Goal: Task Accomplishment & Management: Manage account settings

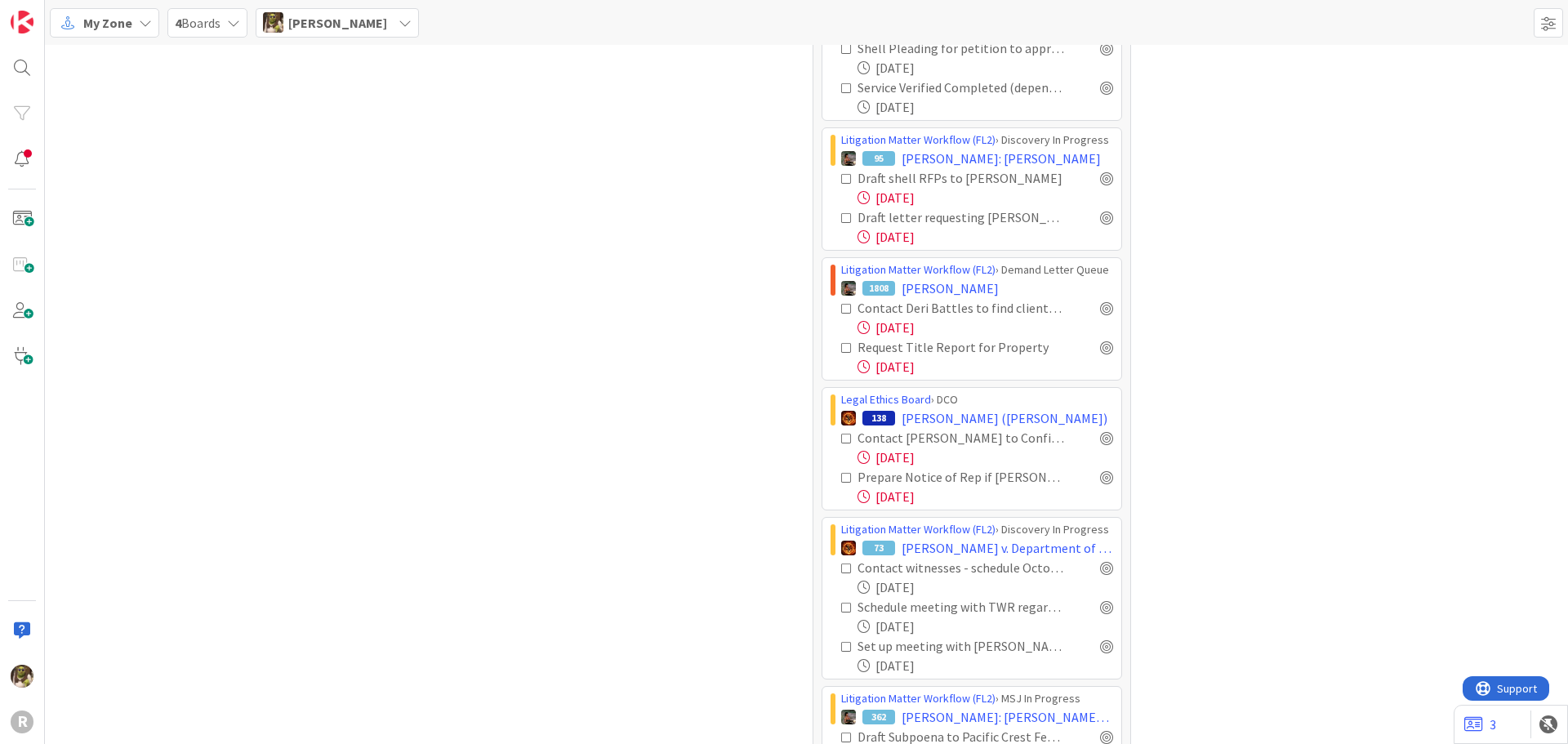
scroll to position [1802, 0]
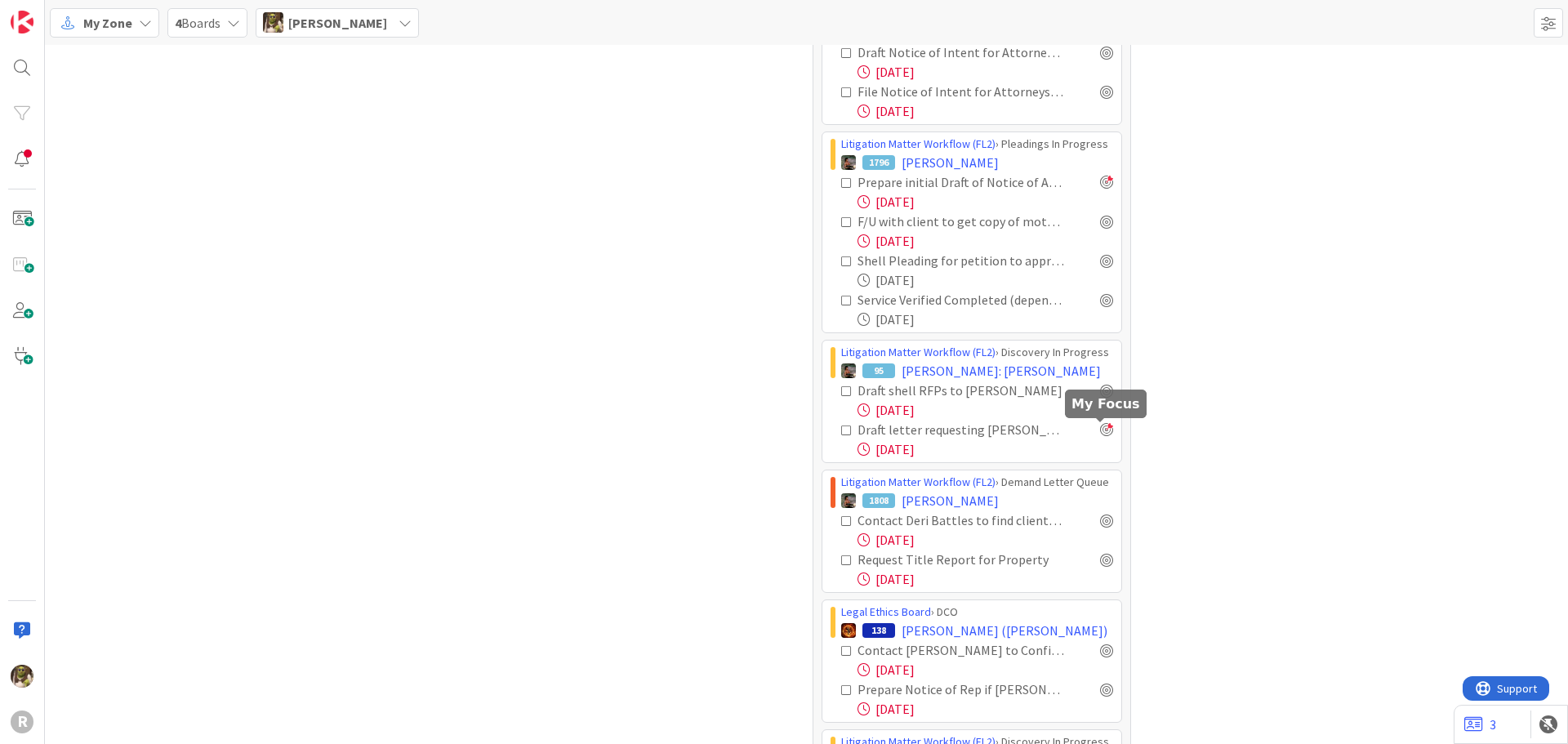
click at [1102, 433] on div at bounding box center [1107, 430] width 13 height 13
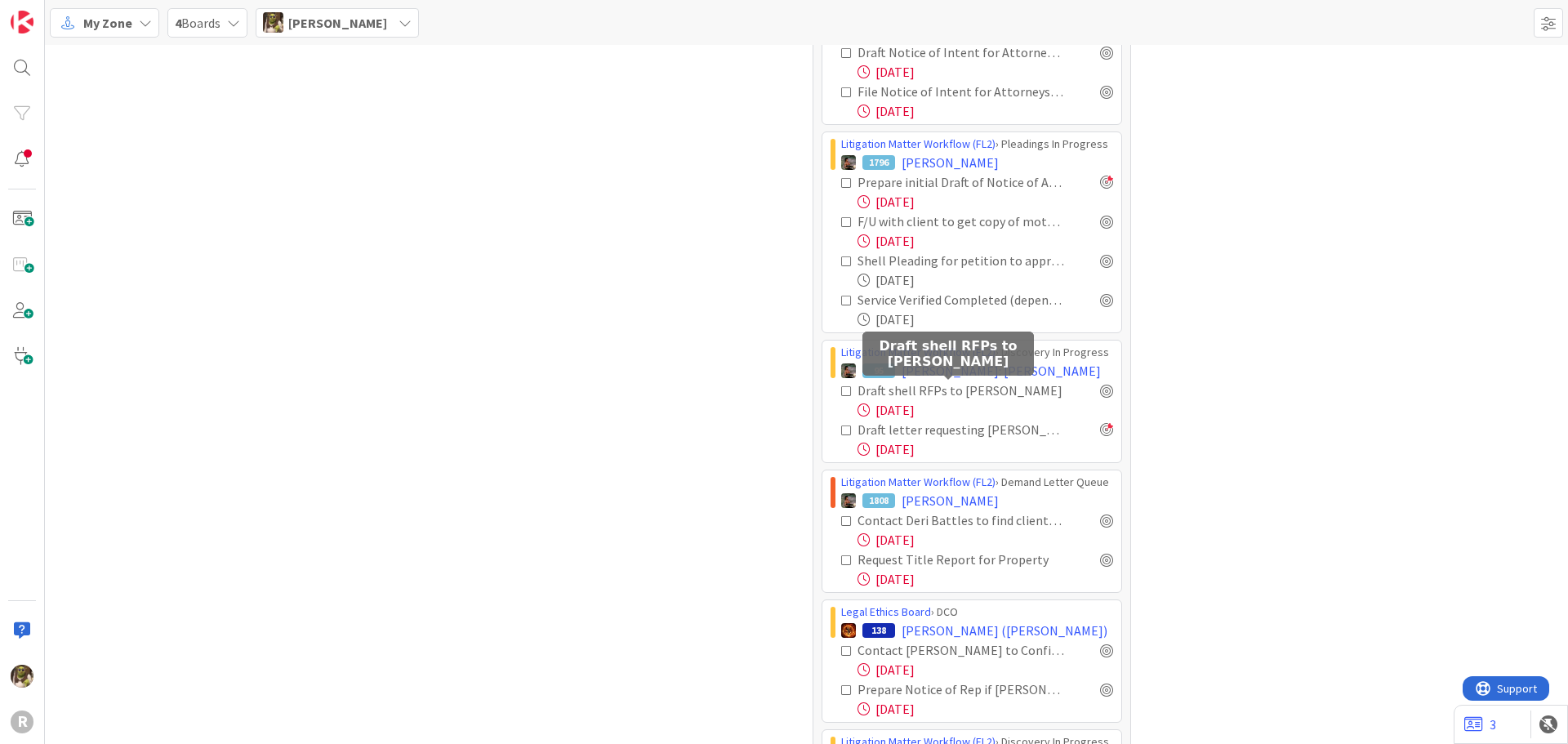
click at [925, 394] on div "Draft shell RFPs to Rosa Perez" at bounding box center [961, 390] width 206 height 19
click at [966, 365] on span "[PERSON_NAME]: [PERSON_NAME]" at bounding box center [1001, 371] width 199 height 19
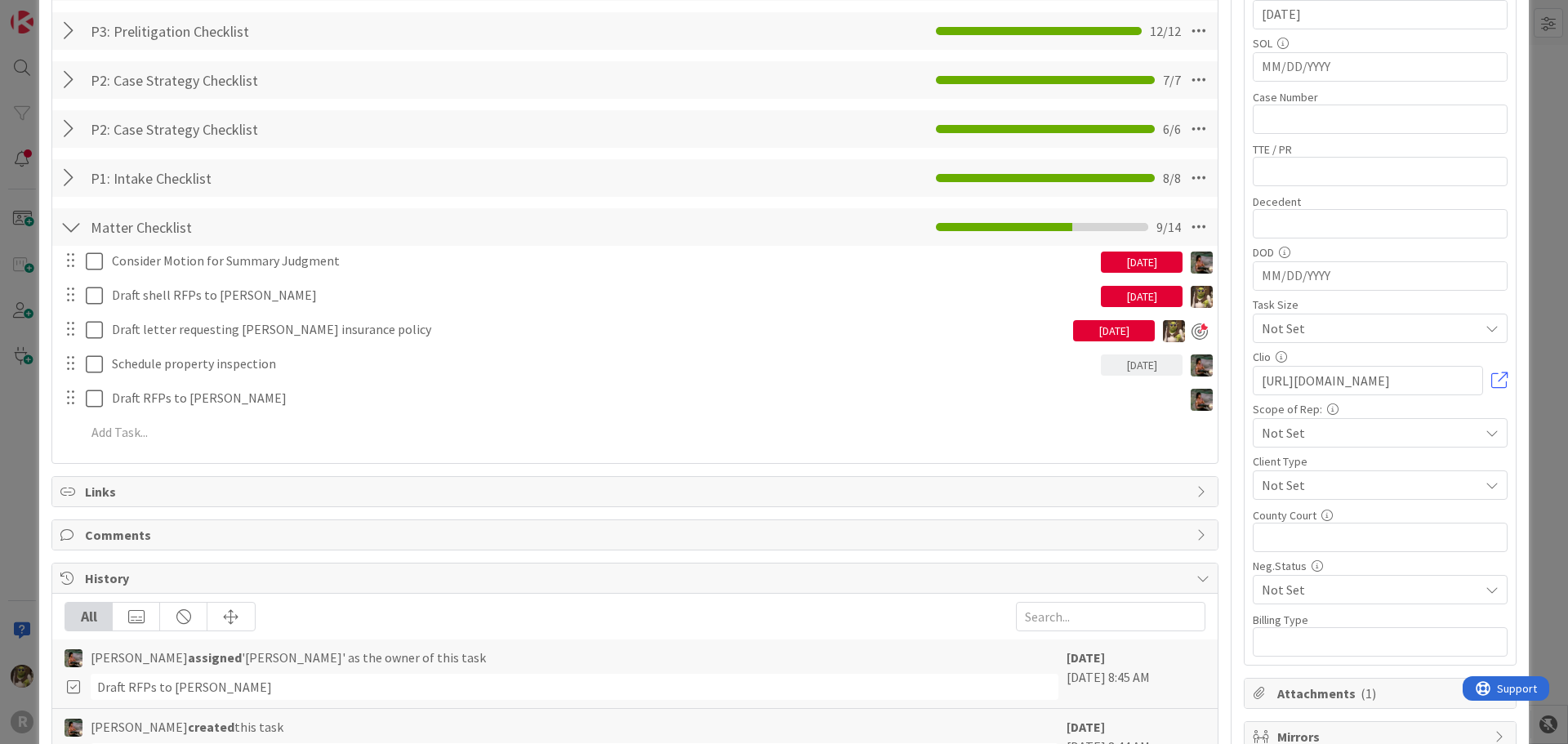
scroll to position [409, 0]
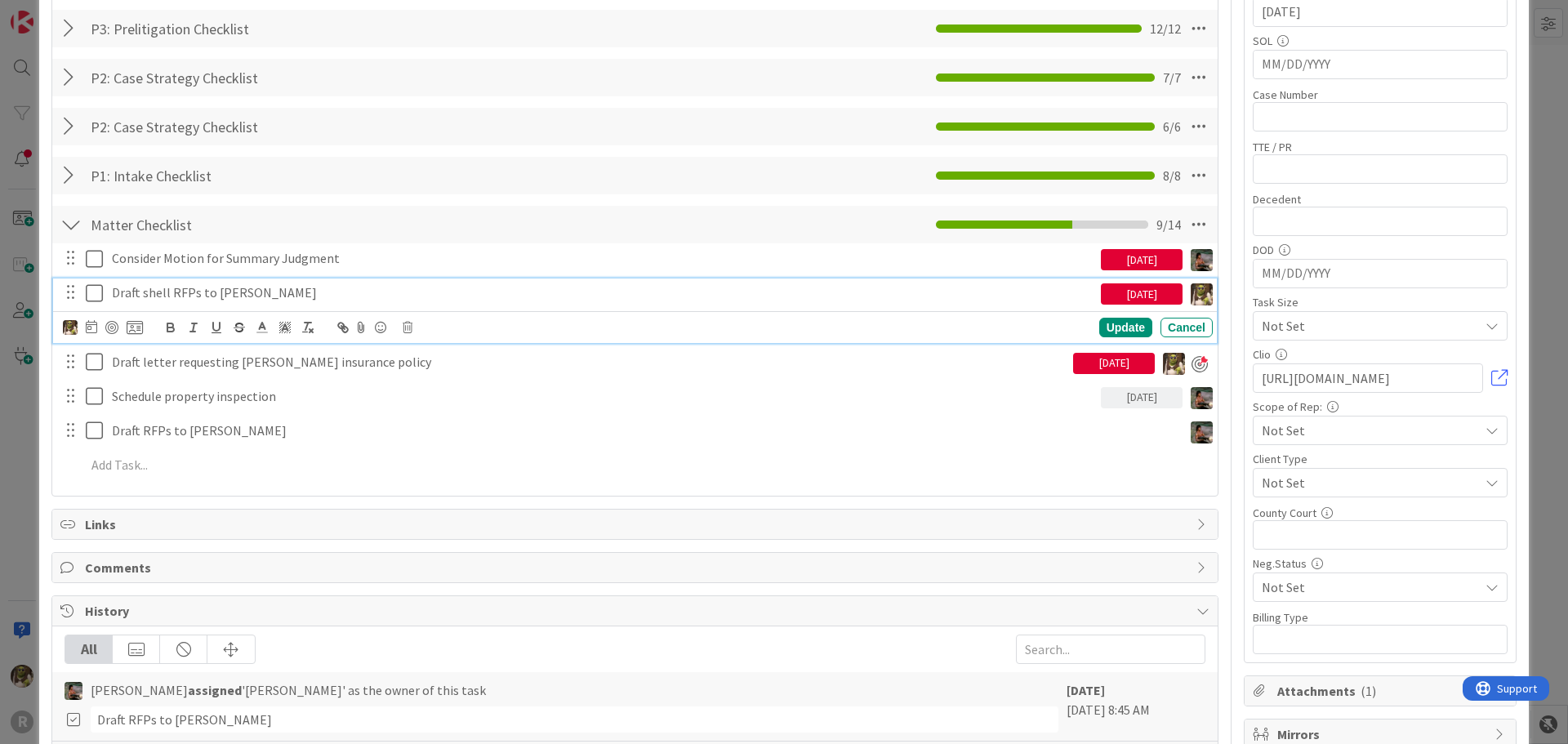
click at [223, 289] on p "Draft shell RFPs to Rosa Perez" at bounding box center [603, 293] width 983 height 19
drag, startPoint x: 140, startPoint y: 288, endPoint x: 68, endPoint y: 281, distance: 72.3
click at [68, 281] on div "Draft shell RFPs to Rosa Perez 08/26/2025" at bounding box center [636, 292] width 1154 height 28
click at [236, 292] on p "Finalize and serve shell RFPs to Rosa Perez" at bounding box center [603, 293] width 983 height 19
click at [93, 323] on icon at bounding box center [91, 327] width 12 height 13
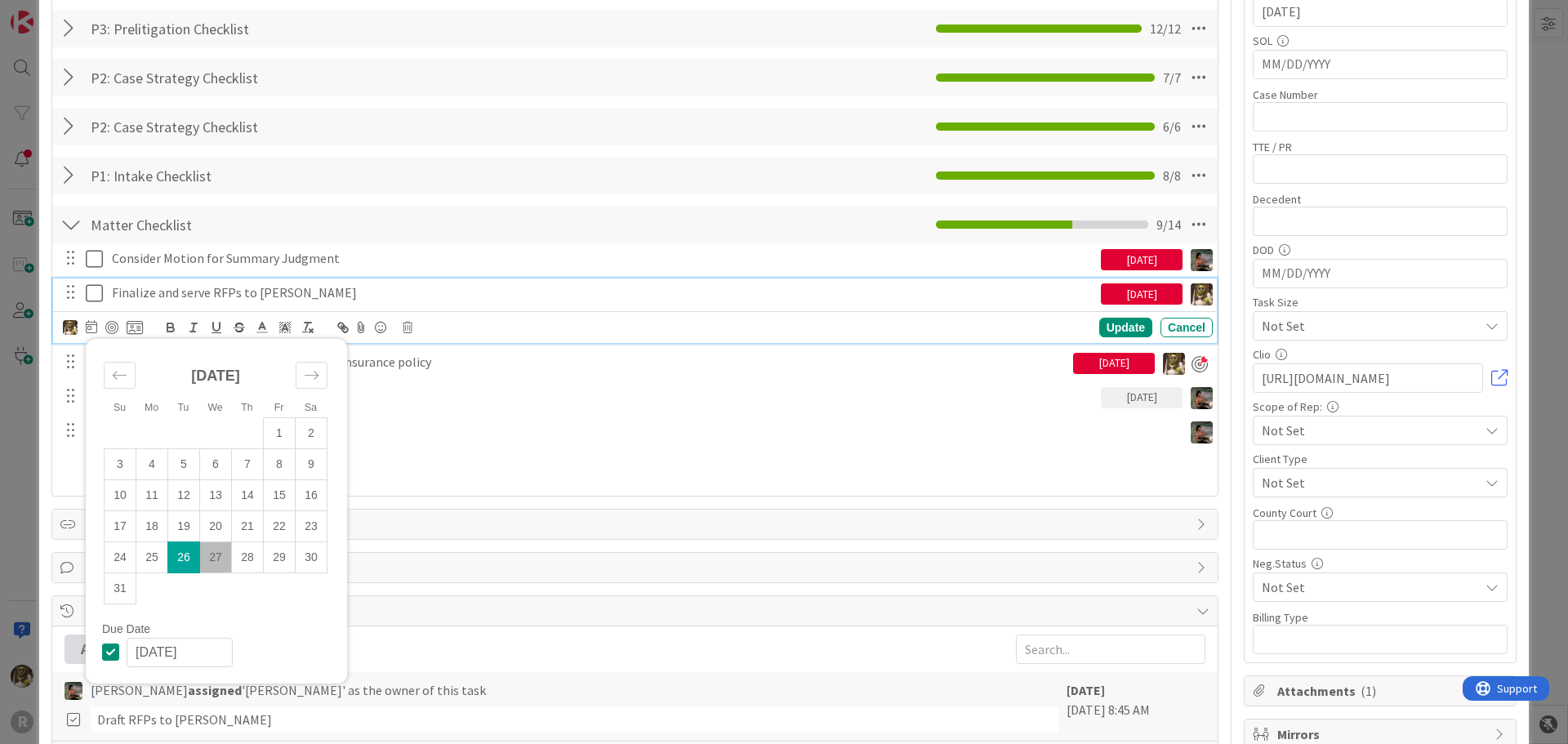
click at [182, 557] on td "26" at bounding box center [183, 557] width 32 height 31
click at [224, 557] on td "27" at bounding box center [215, 557] width 32 height 31
type input "[DATE]"
click at [117, 325] on div at bounding box center [111, 328] width 13 height 13
click at [1134, 321] on div "Update" at bounding box center [1126, 328] width 53 height 19
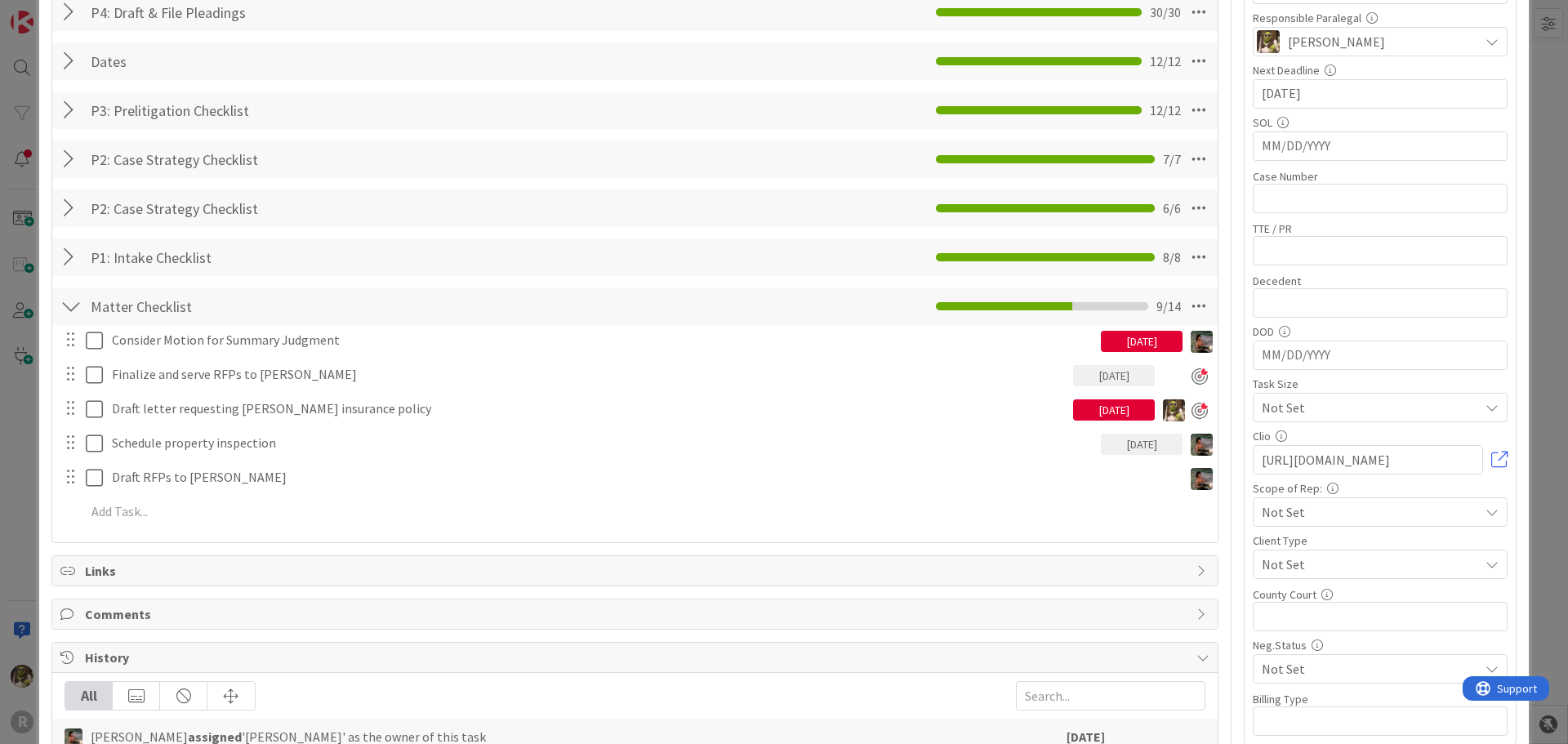
scroll to position [0, 0]
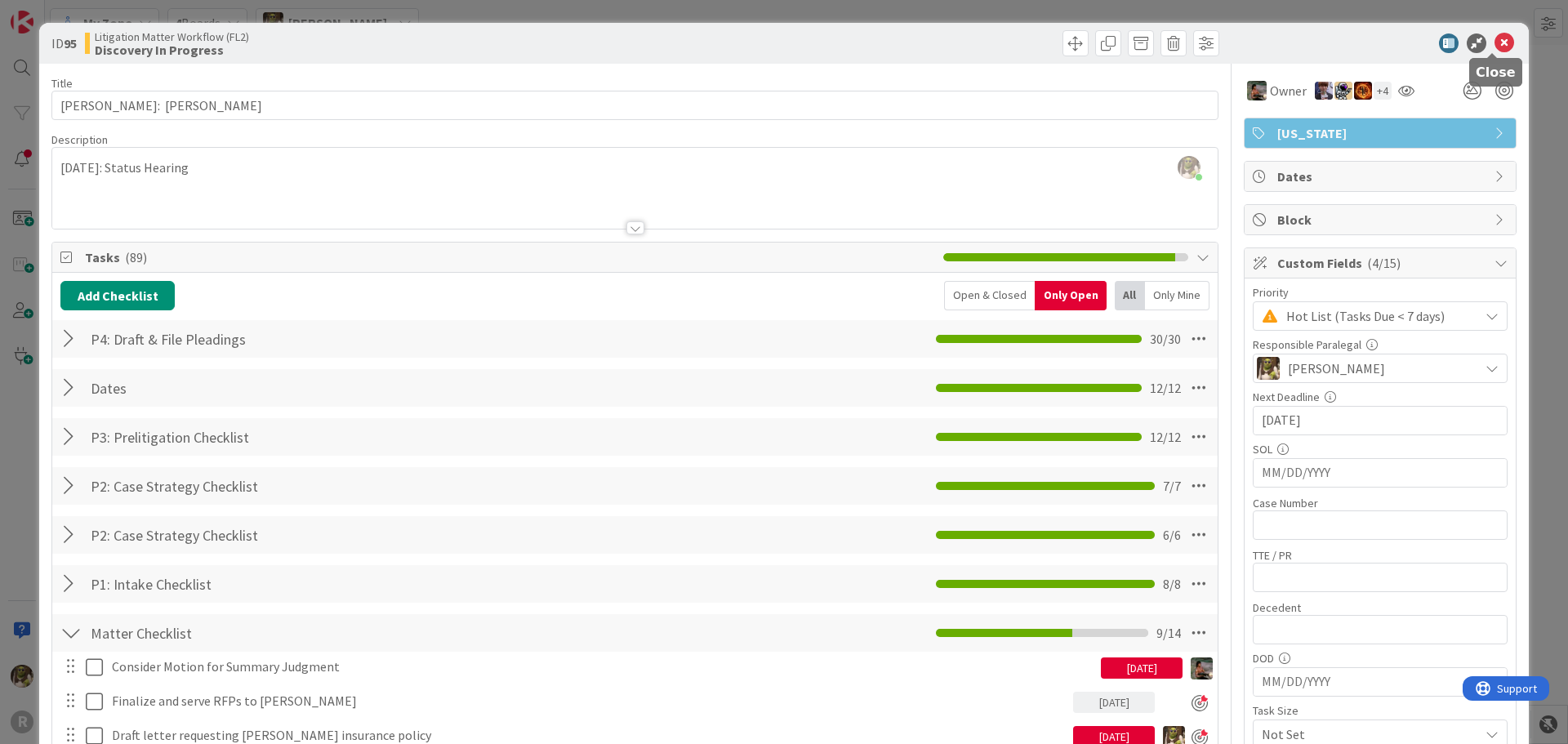
click at [1495, 43] on icon at bounding box center [1504, 43] width 19 height 19
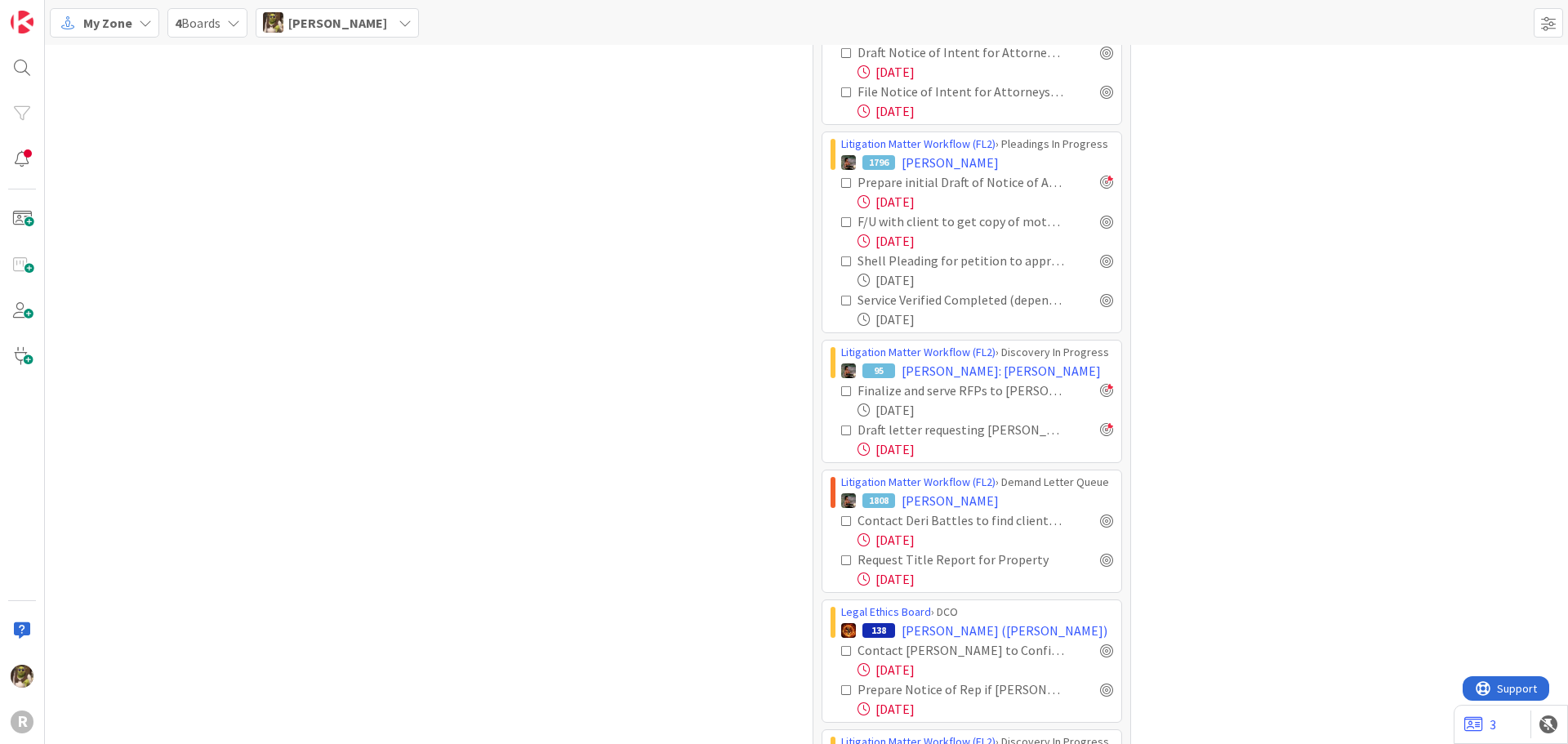
click at [841, 180] on icon at bounding box center [847, 183] width 12 height 12
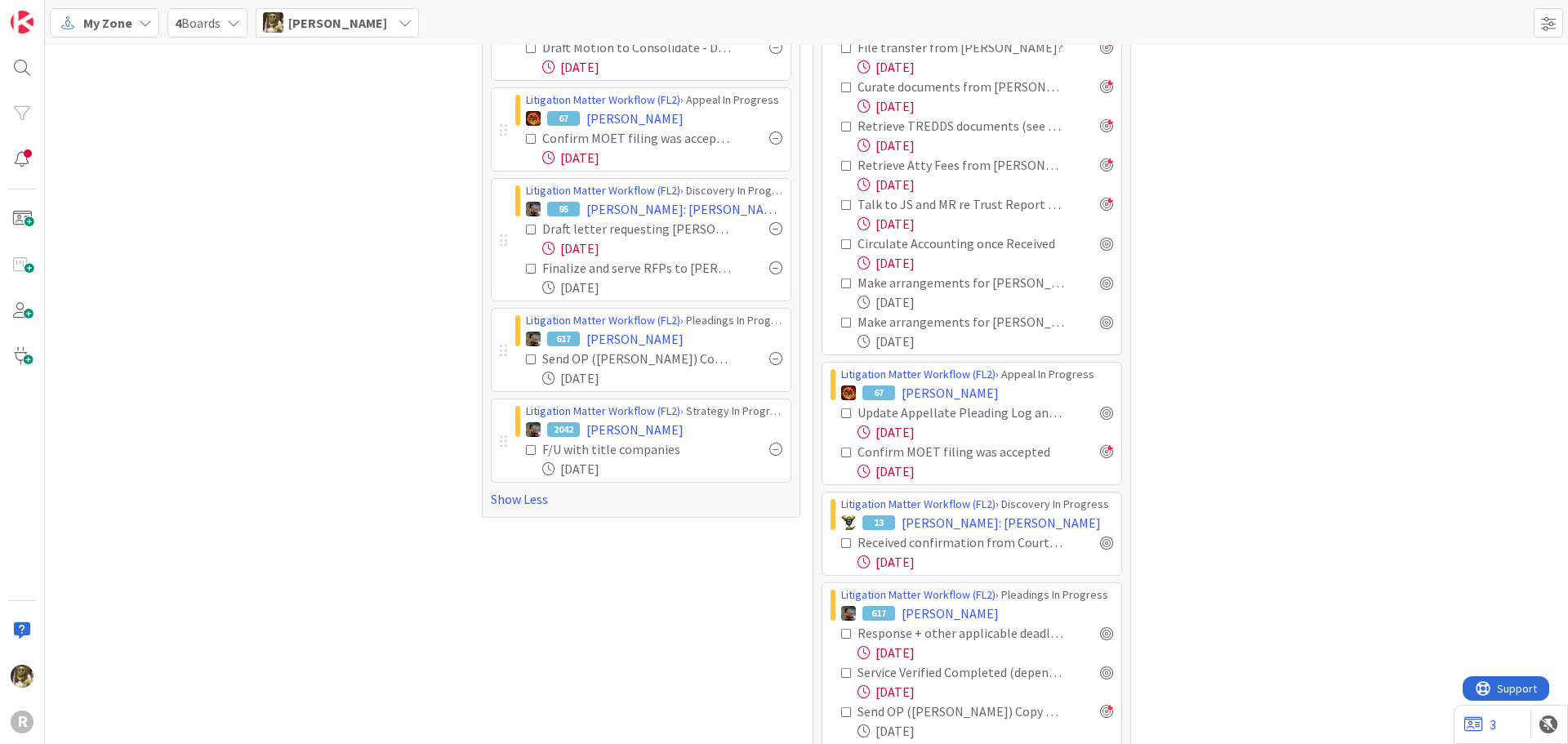
scroll to position [572, 0]
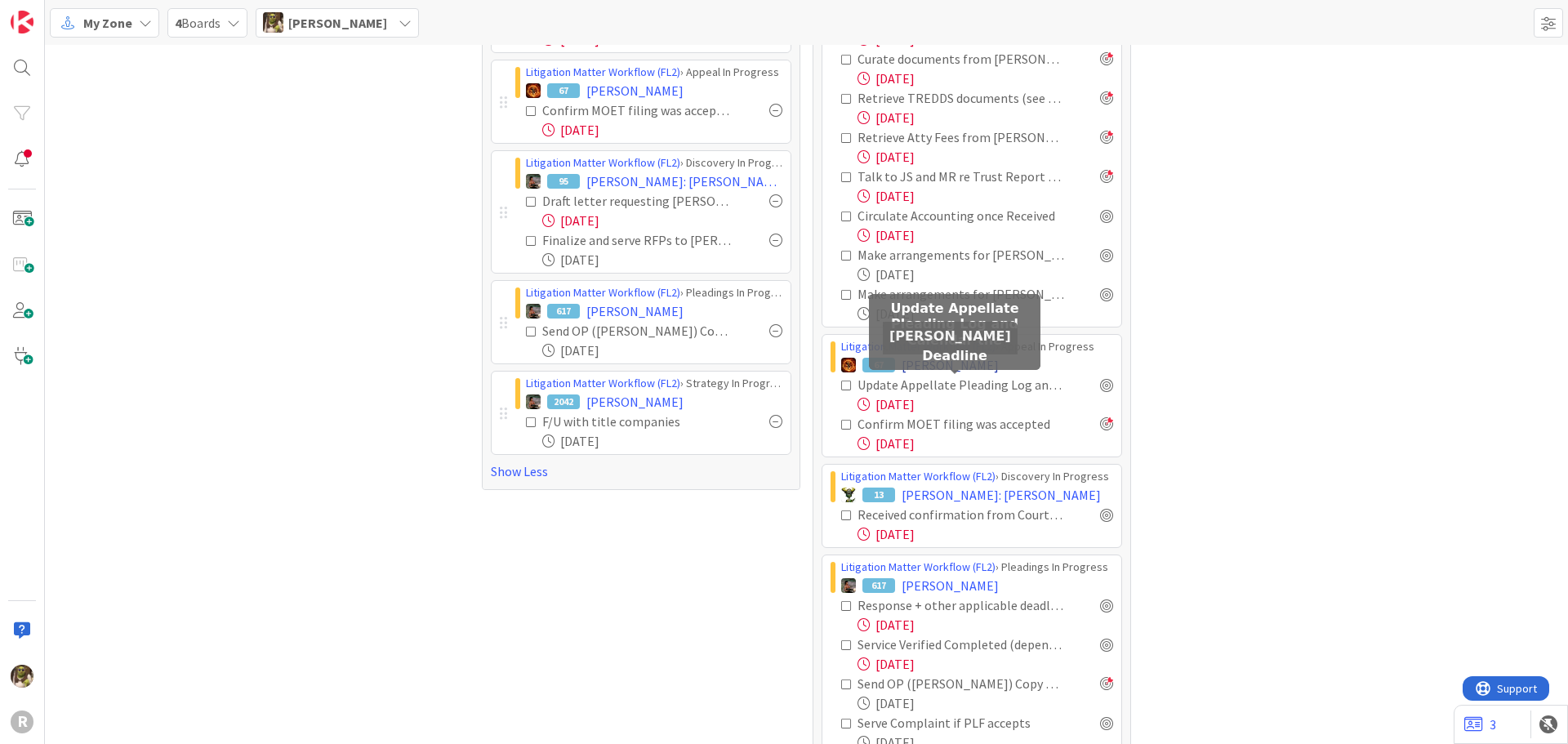
click at [956, 361] on span "[PERSON_NAME]" at bounding box center [950, 364] width 98 height 19
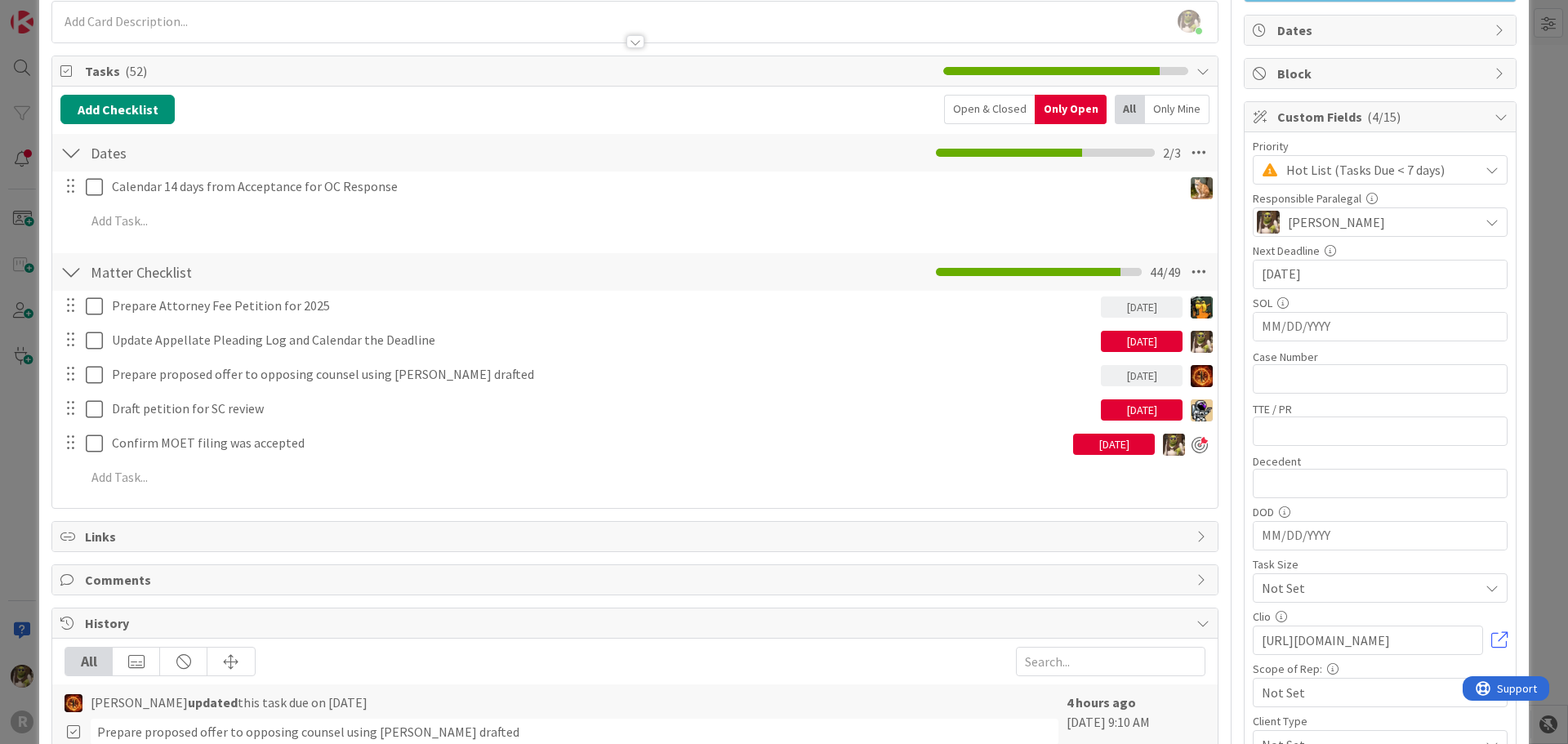
scroll to position [163, 0]
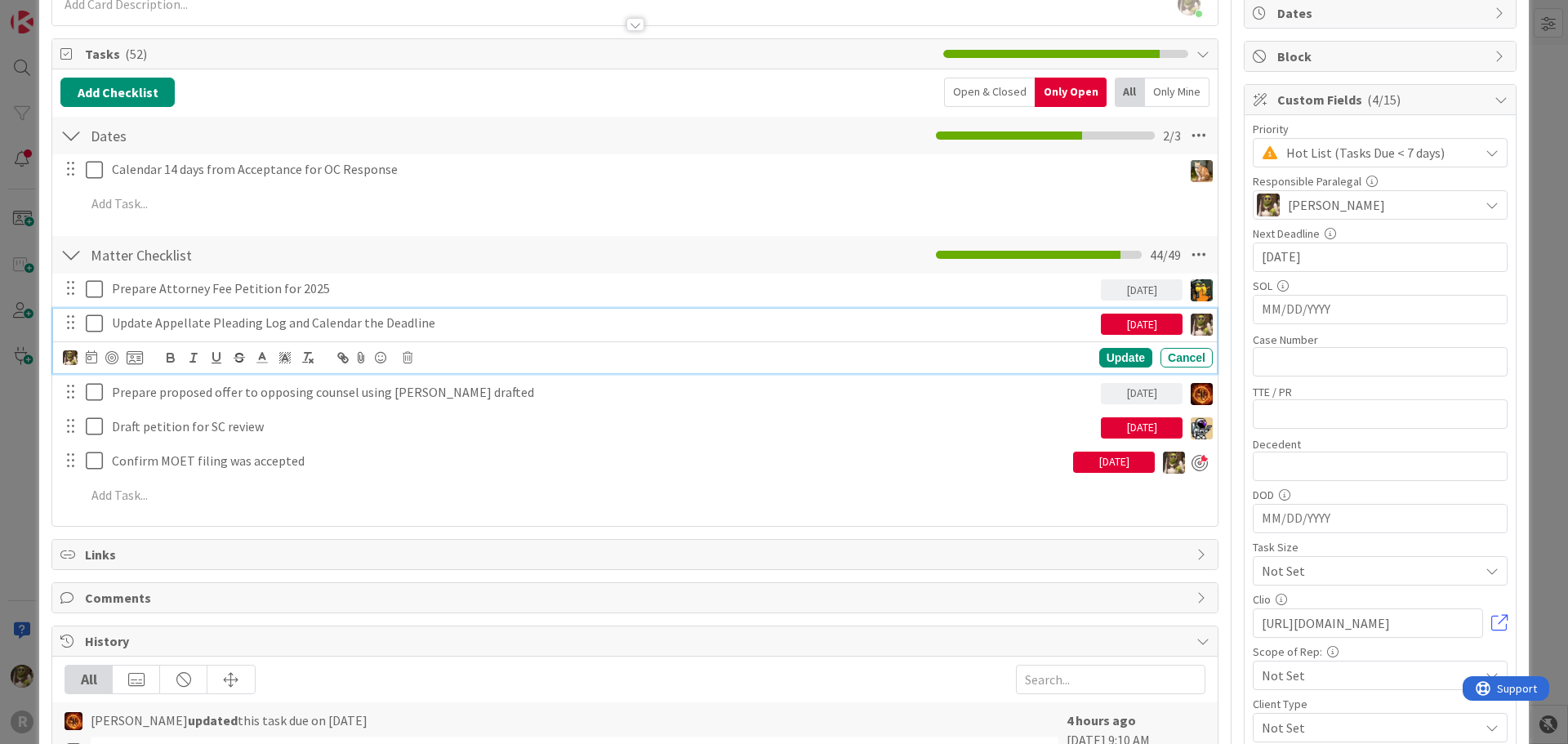
click at [220, 330] on p "Update Appellate Pleading Log and Calendar the Deadline" at bounding box center [603, 323] width 983 height 19
click at [93, 356] on icon at bounding box center [91, 357] width 12 height 13
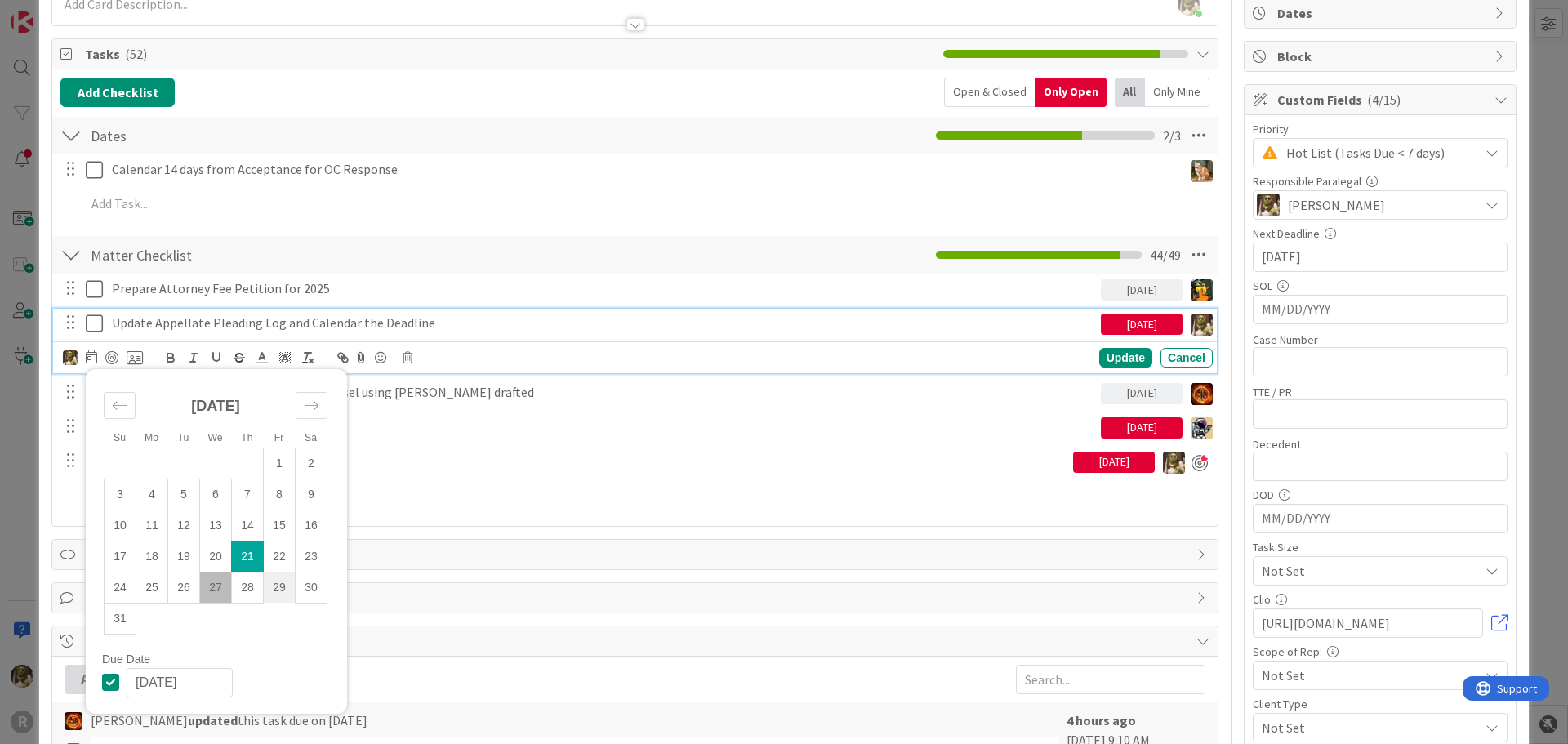
click at [270, 591] on td "29" at bounding box center [279, 588] width 32 height 31
type input "[DATE]"
click at [1104, 352] on div "Update" at bounding box center [1126, 357] width 53 height 19
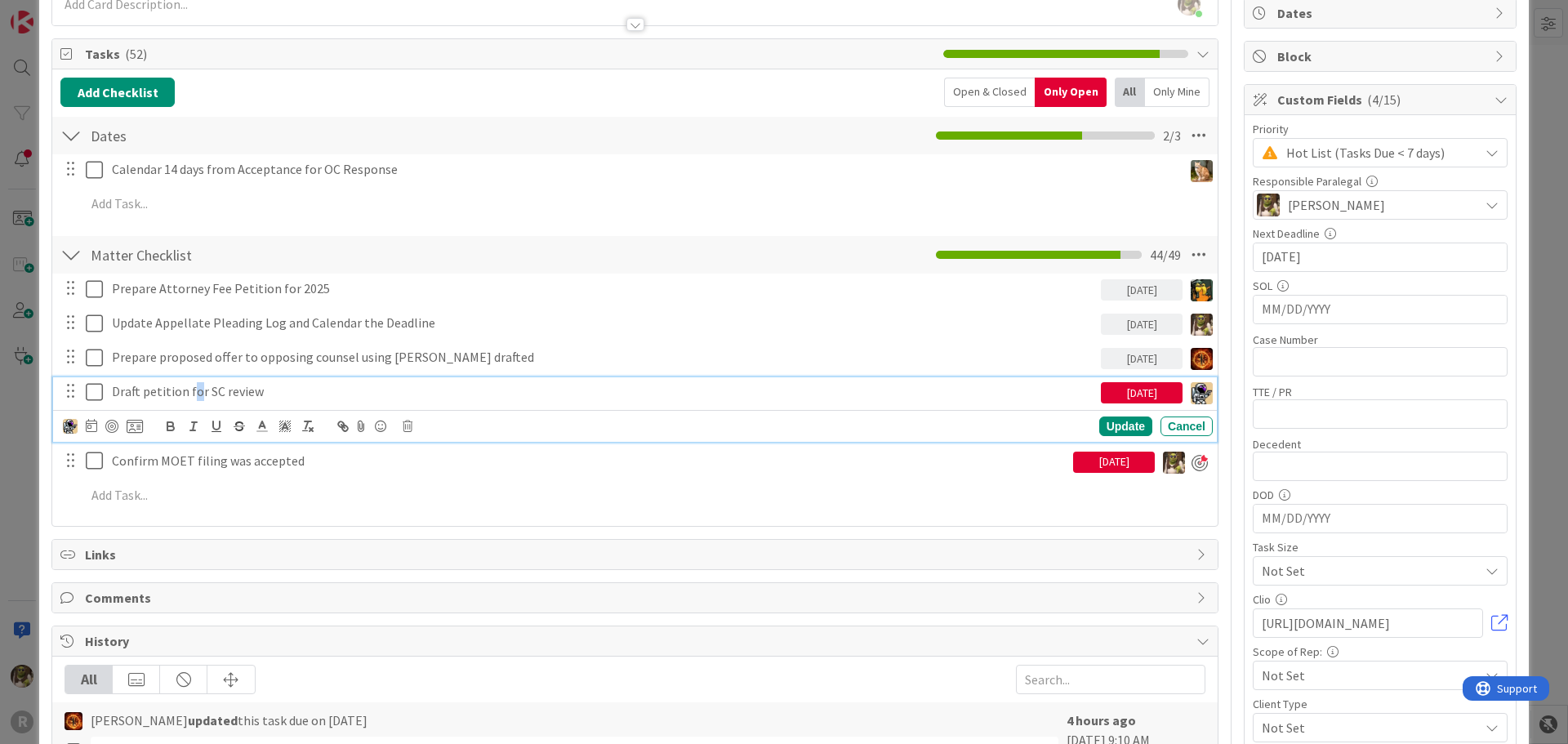
click at [190, 392] on p "Draft petition for SC review" at bounding box center [603, 392] width 983 height 19
click at [279, 386] on p "Draft petition for SC review" at bounding box center [603, 392] width 983 height 19
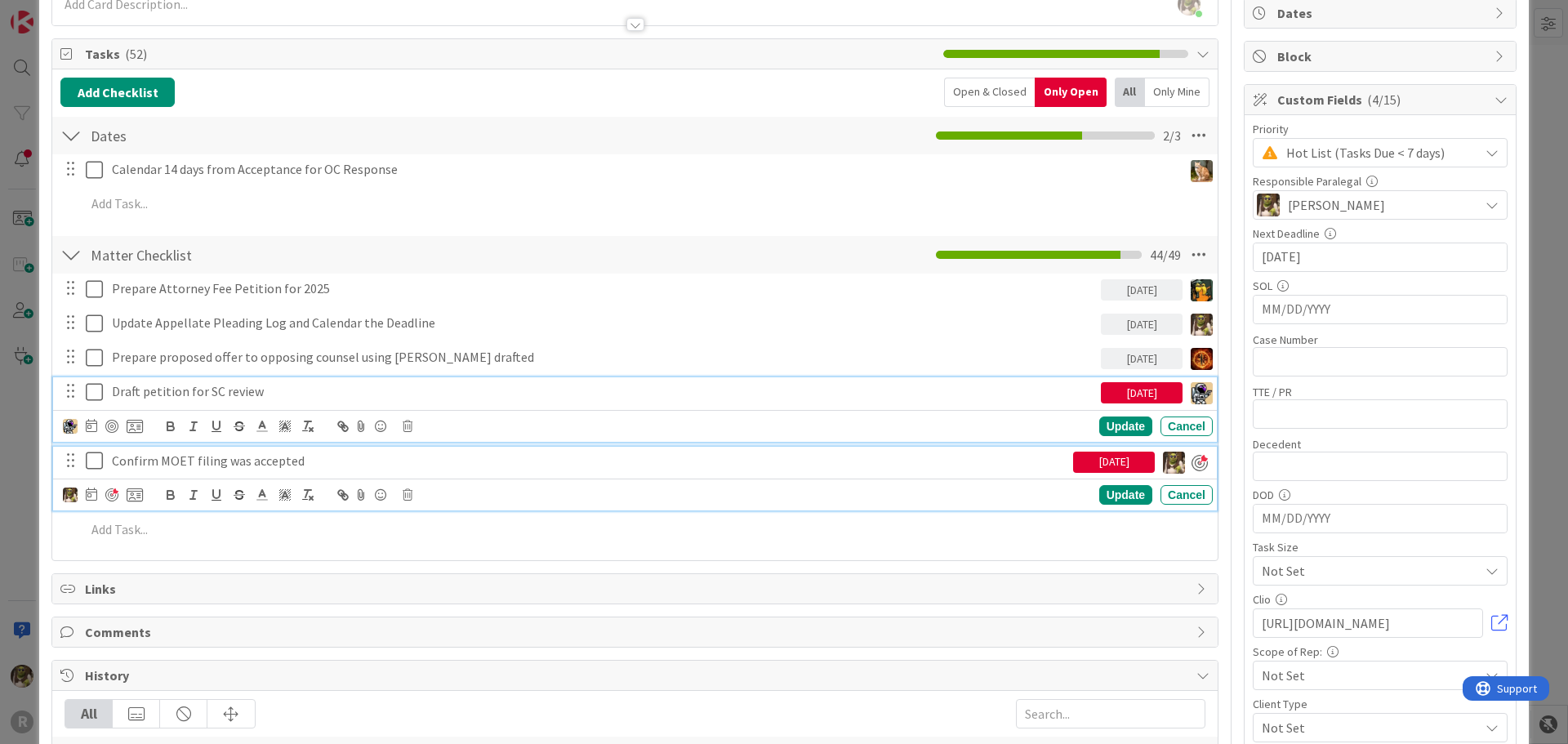
click at [308, 468] on p "Confirm MOET filing was accepted" at bounding box center [590, 461] width 955 height 19
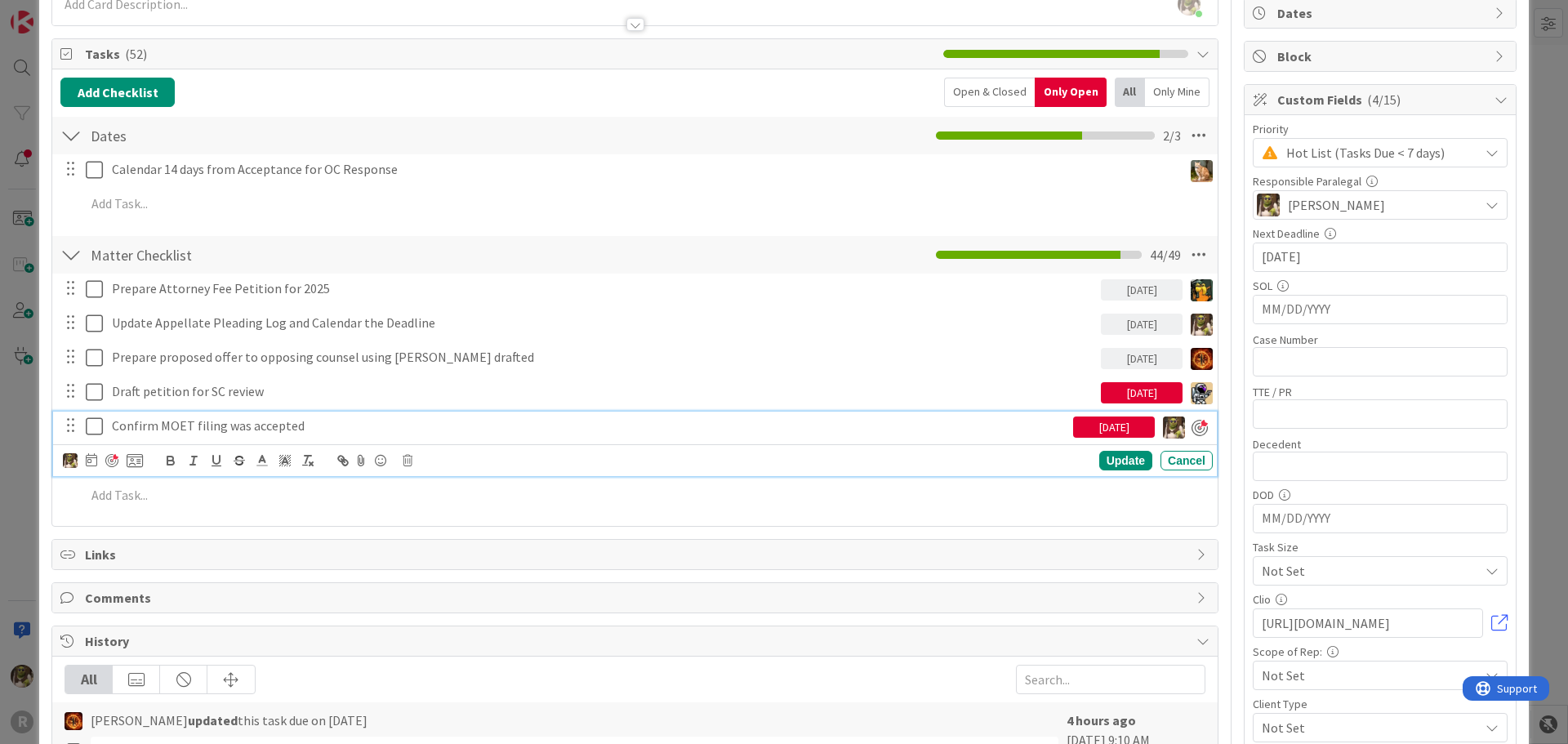
scroll to position [129, 0]
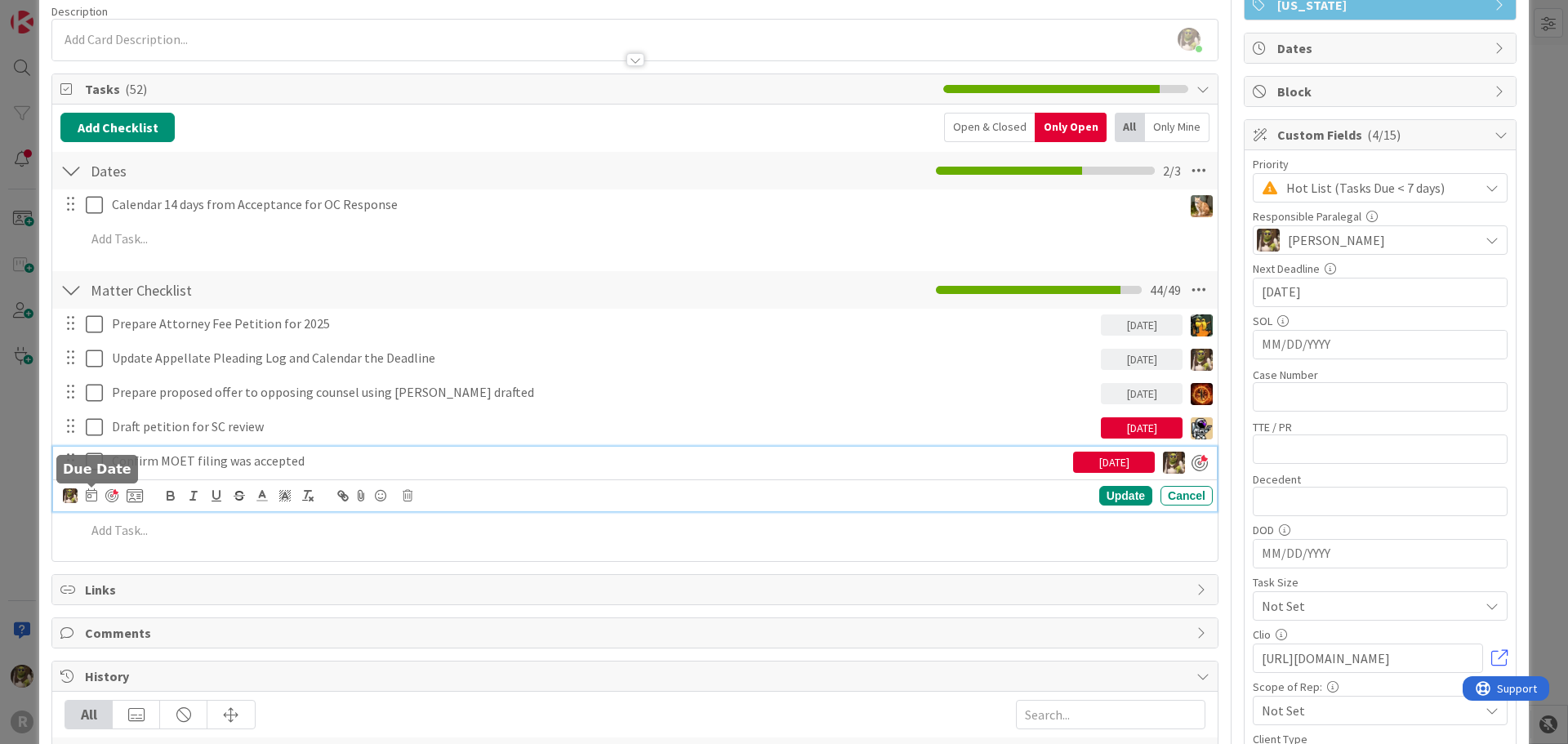
click at [91, 498] on icon at bounding box center [91, 495] width 12 height 13
click at [211, 721] on td "27" at bounding box center [215, 726] width 32 height 31
type input "[DATE]"
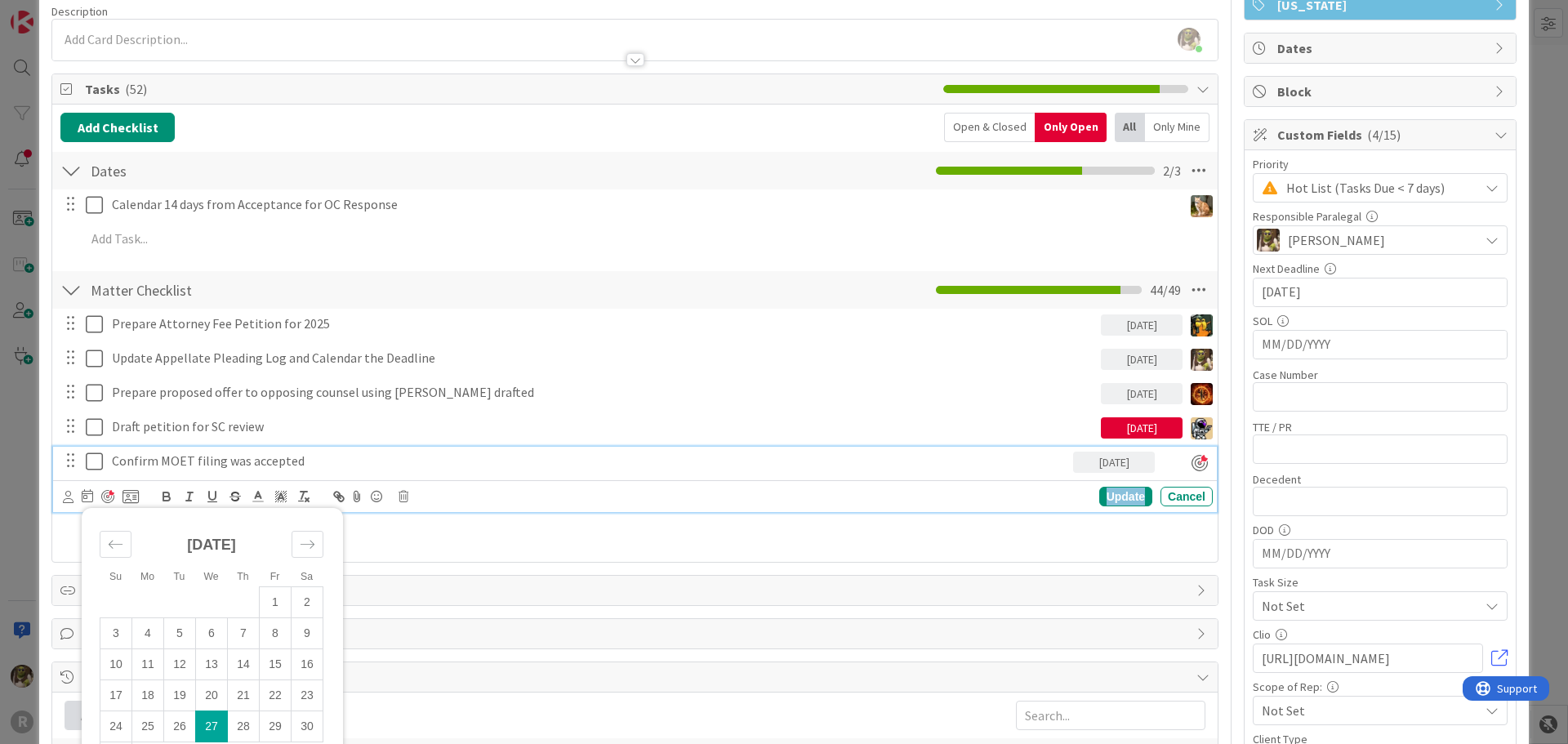
click at [1100, 496] on div "Update" at bounding box center [1126, 496] width 53 height 19
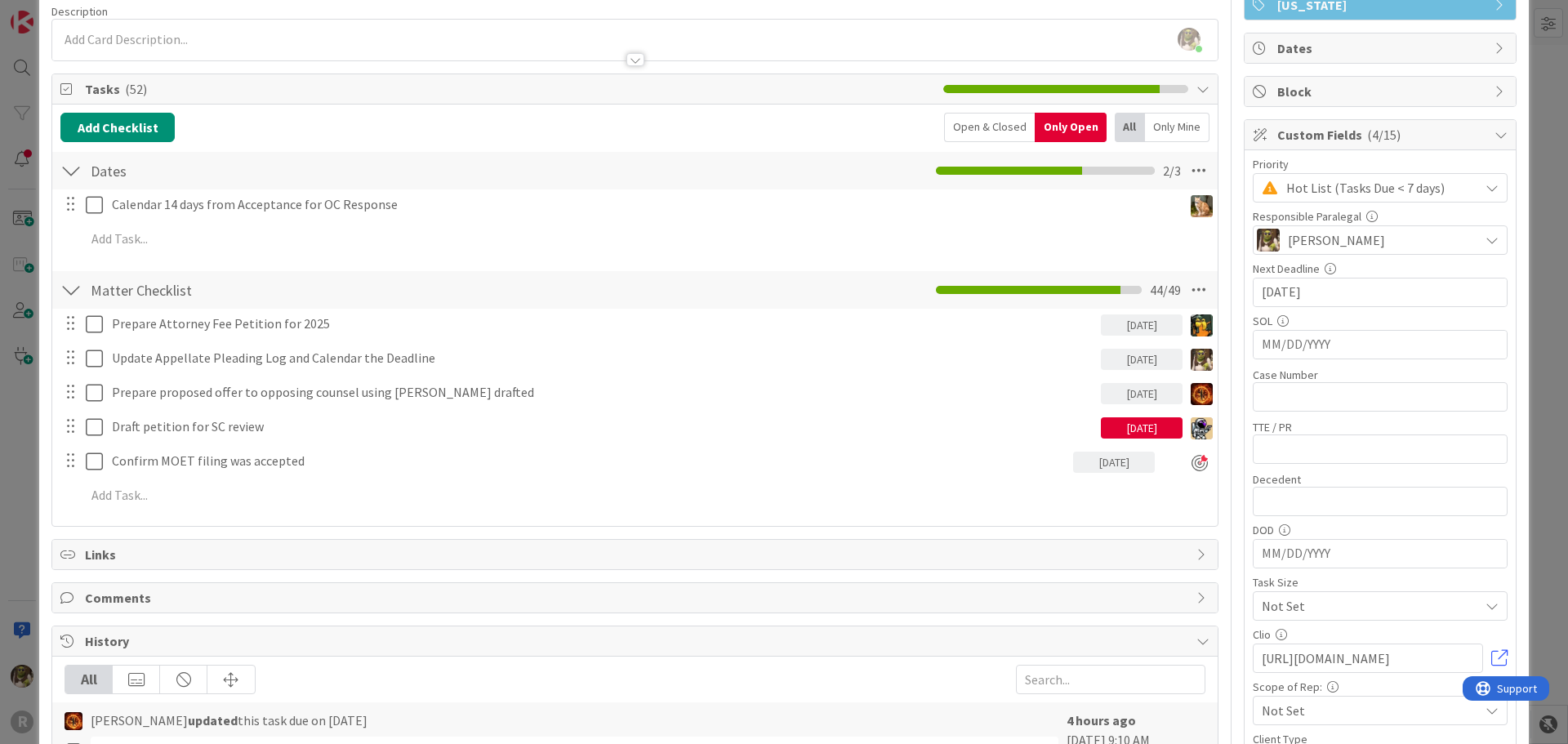
scroll to position [0, 0]
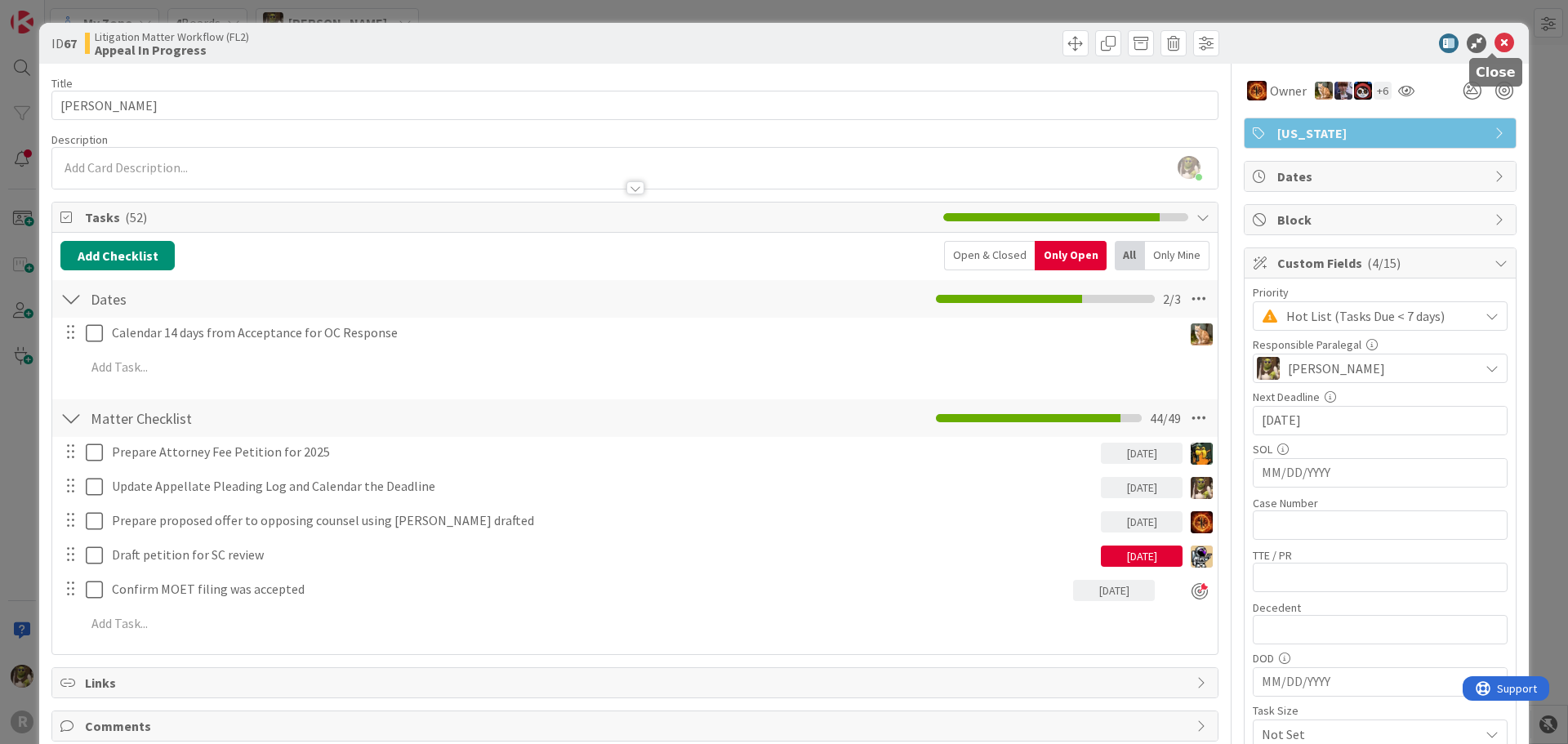
click at [1495, 41] on icon at bounding box center [1504, 43] width 19 height 19
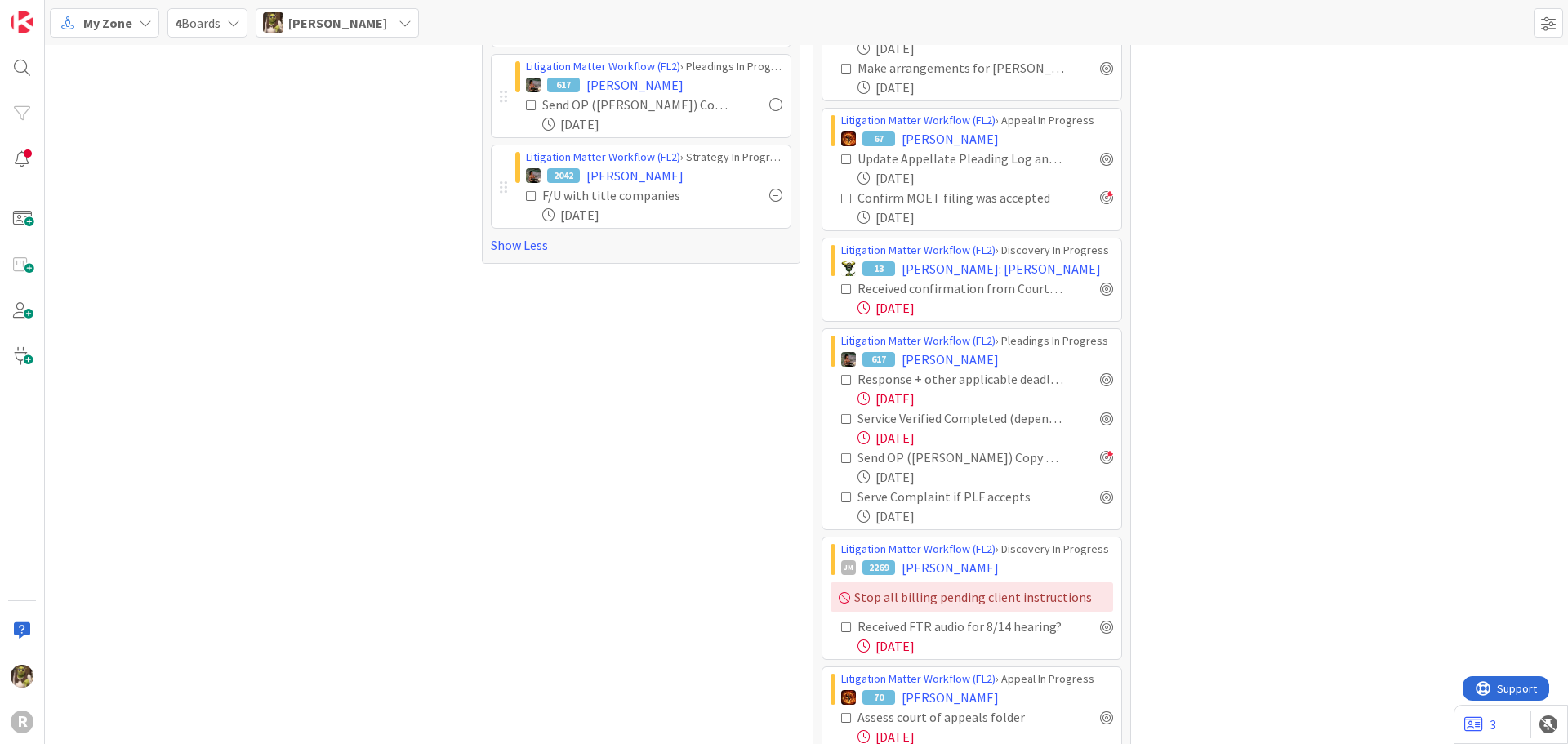
scroll to position [899, 0]
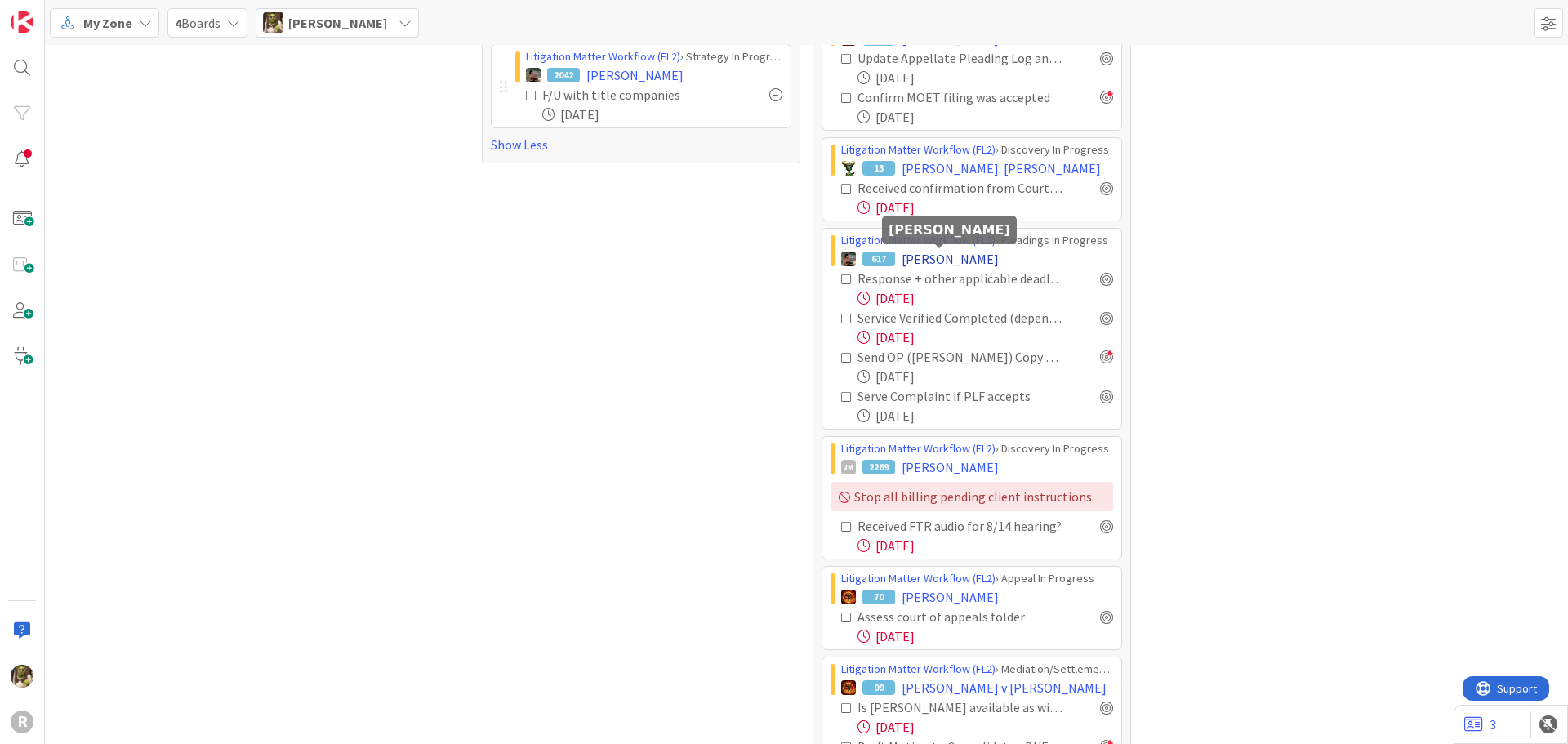
click at [941, 253] on span "[PERSON_NAME]" at bounding box center [950, 258] width 98 height 19
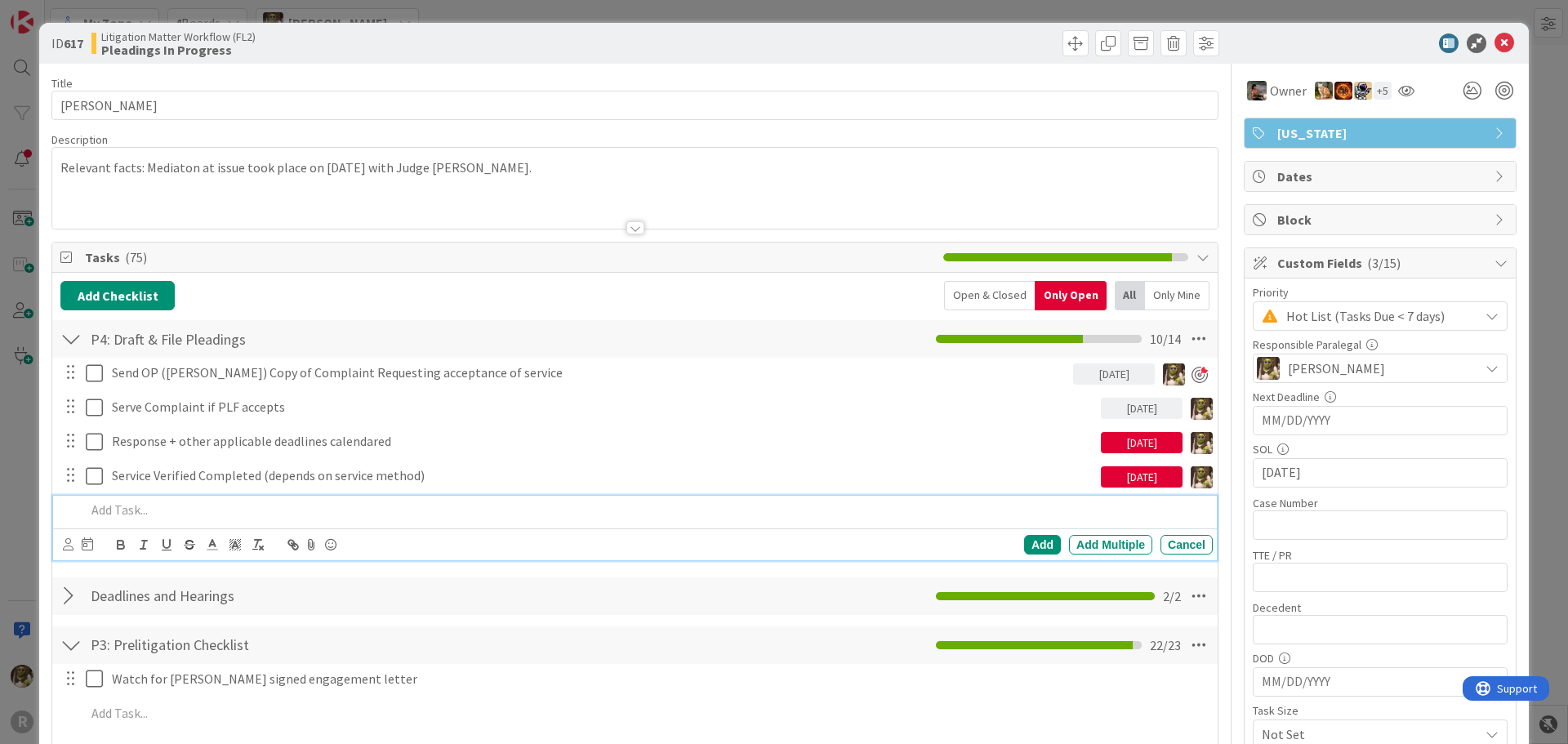
click at [205, 519] on p at bounding box center [646, 510] width 1121 height 19
click at [73, 548] on icon at bounding box center [68, 544] width 11 height 12
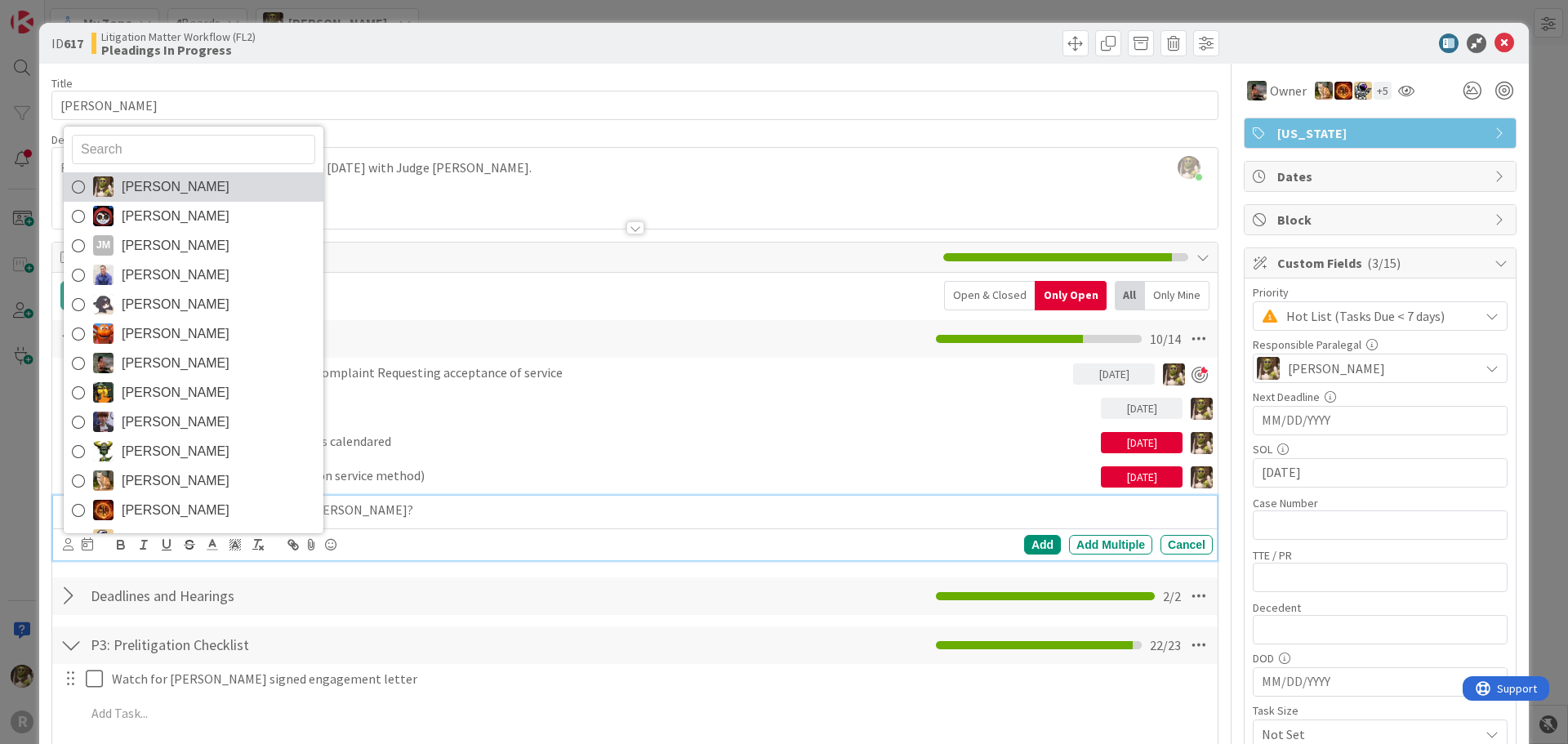
click at [189, 183] on span "[PERSON_NAME]" at bounding box center [175, 187] width 108 height 25
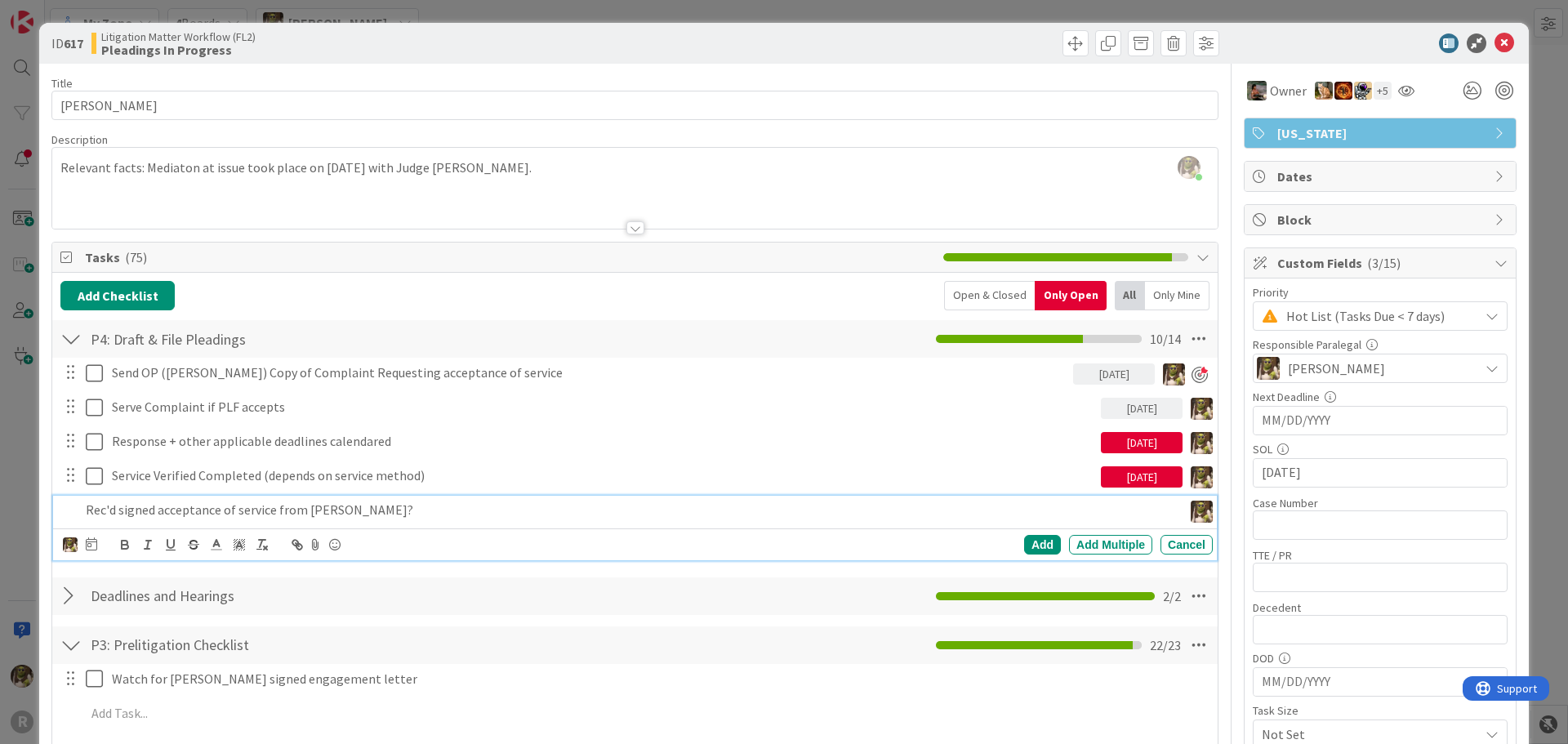
click at [92, 545] on icon at bounding box center [91, 544] width 12 height 13
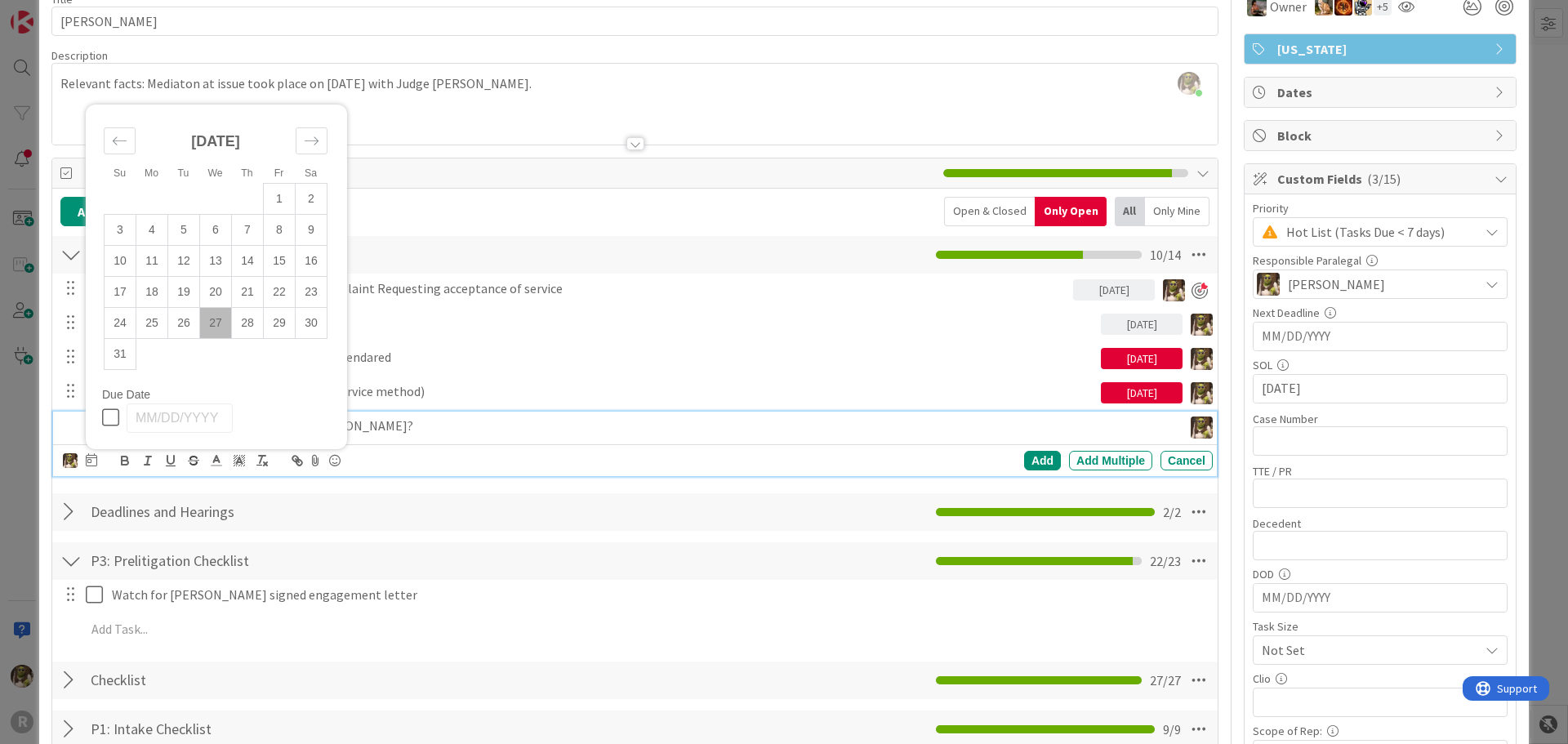
scroll to position [163, 0]
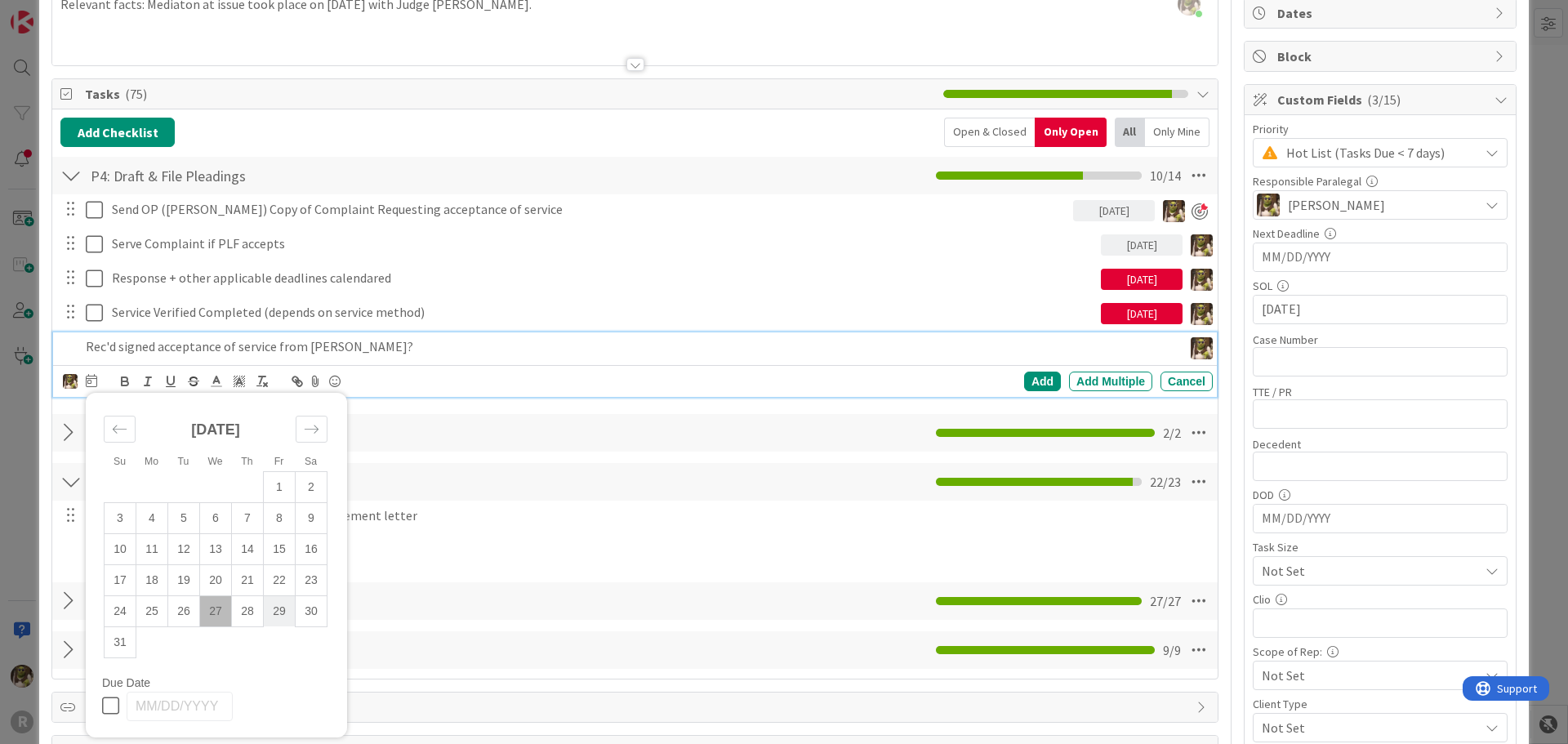
click at [277, 619] on td "29" at bounding box center [279, 611] width 32 height 31
click at [1043, 380] on div "Add" at bounding box center [1042, 381] width 37 height 19
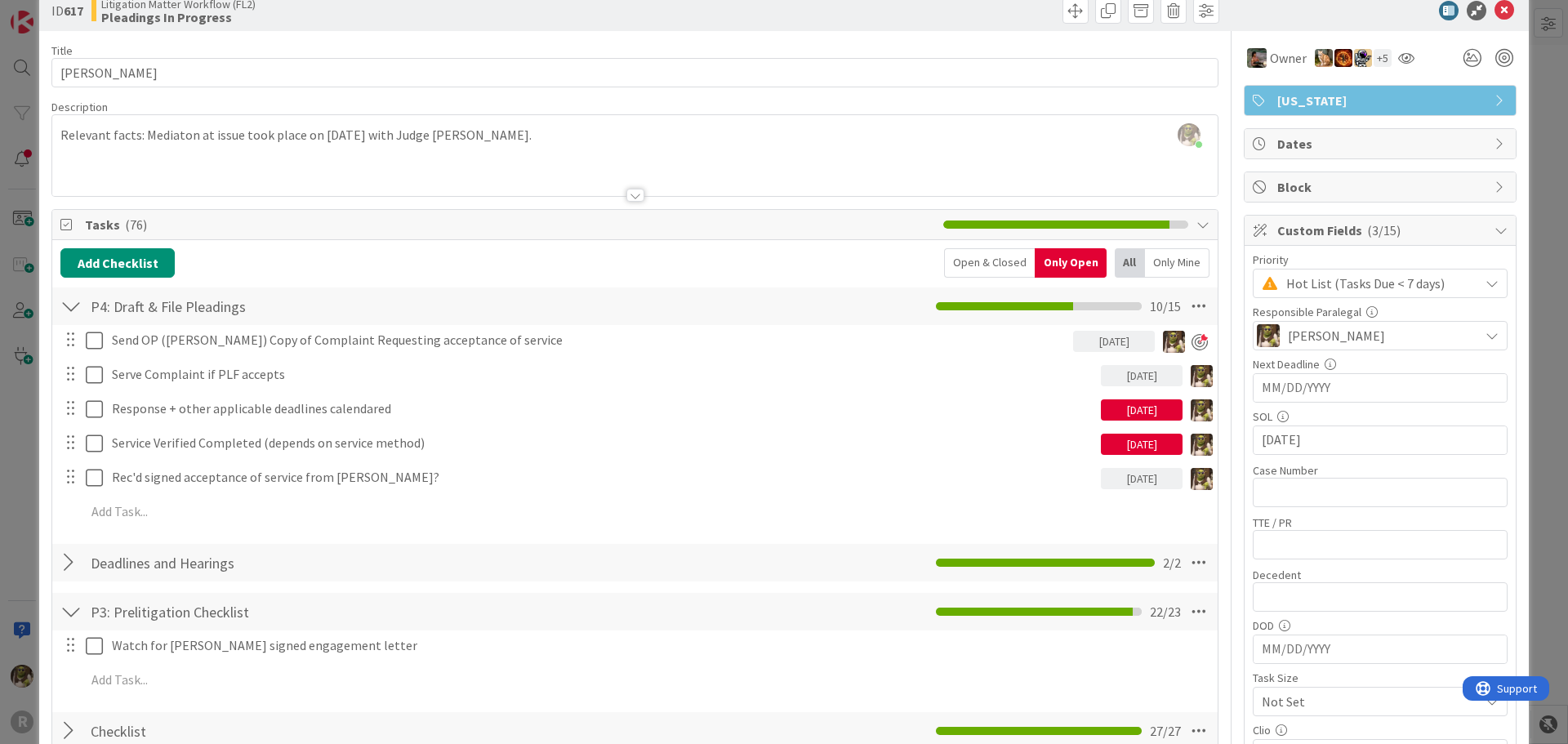
scroll to position [0, 0]
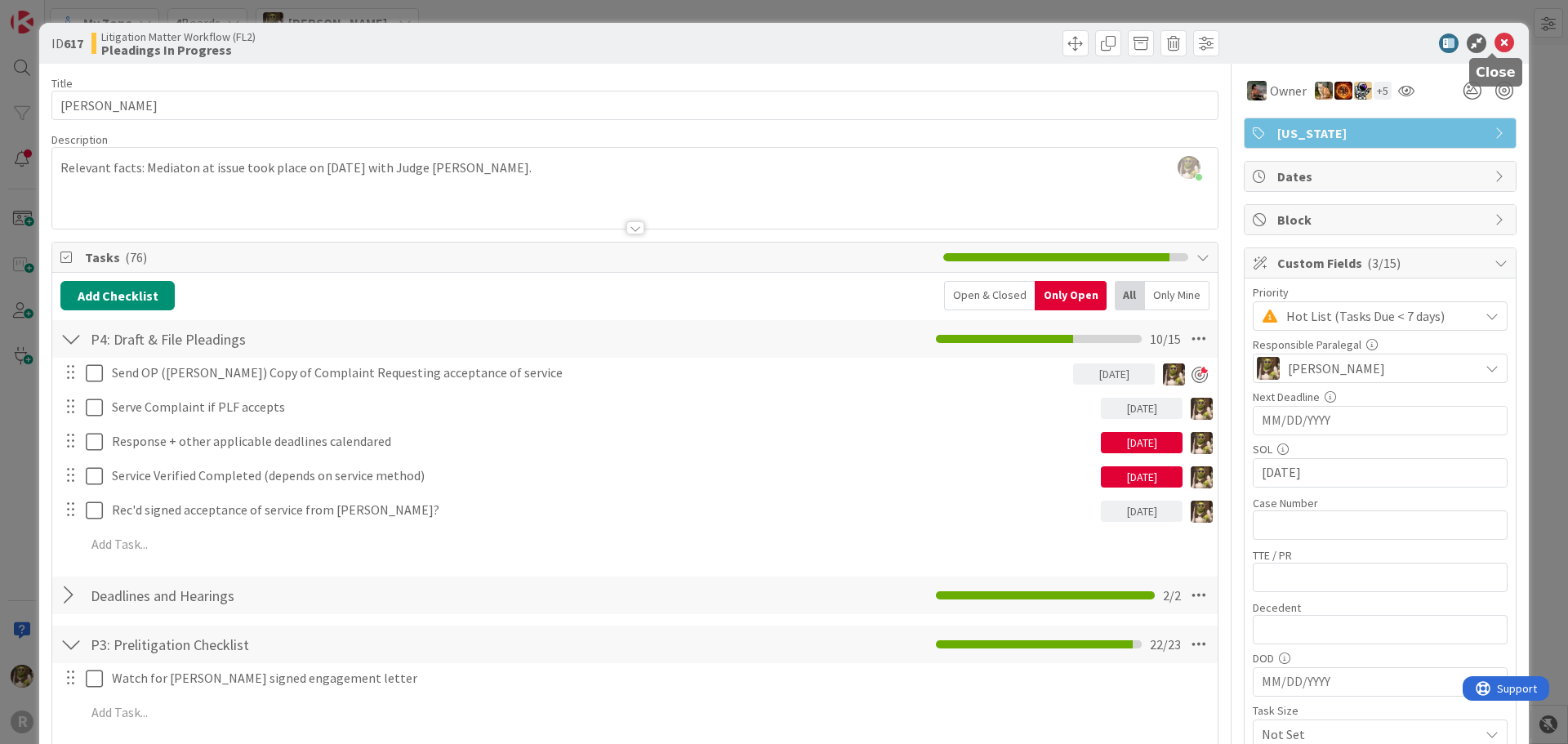
click at [1495, 50] on icon at bounding box center [1504, 43] width 19 height 19
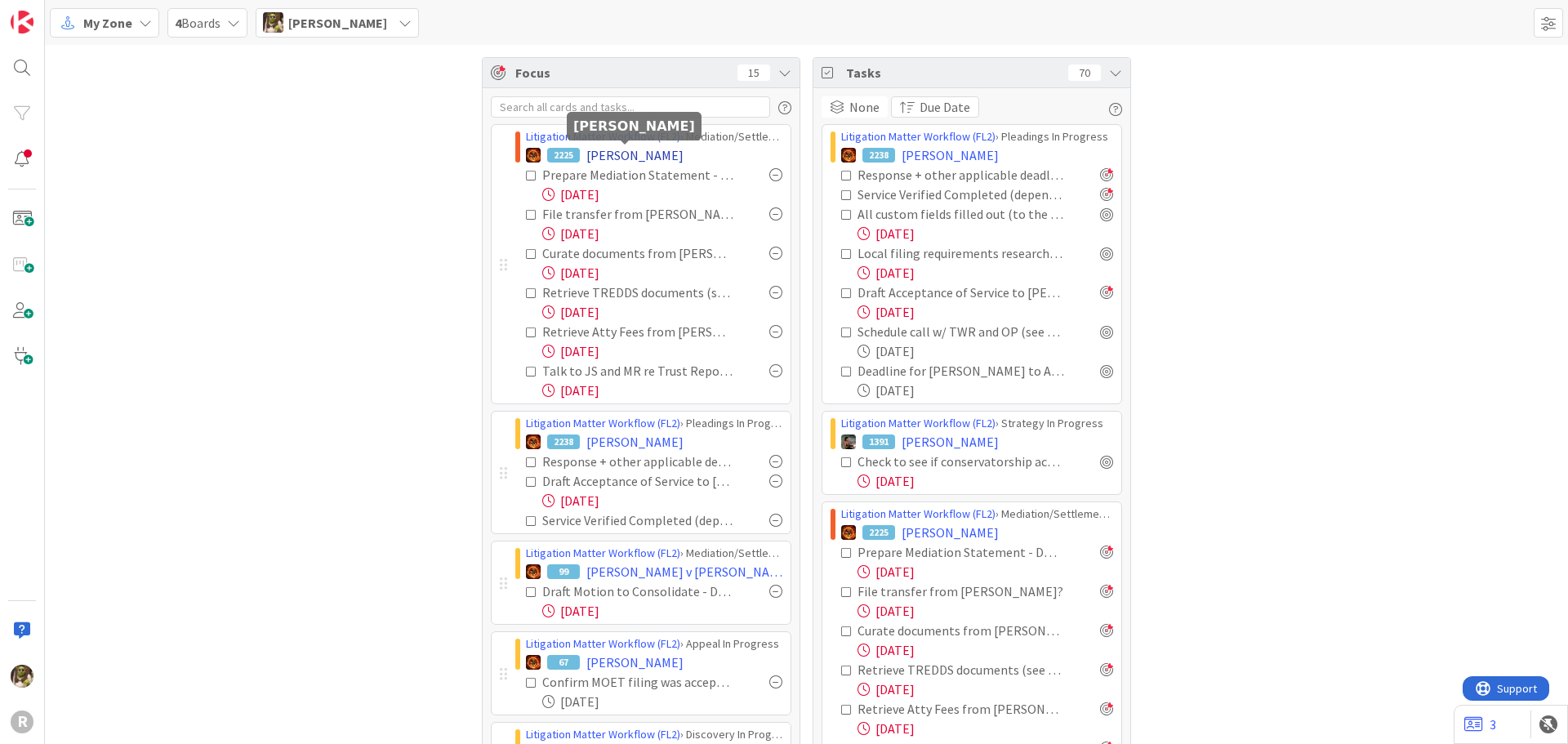
click at [657, 152] on span "[PERSON_NAME]" at bounding box center [635, 154] width 98 height 19
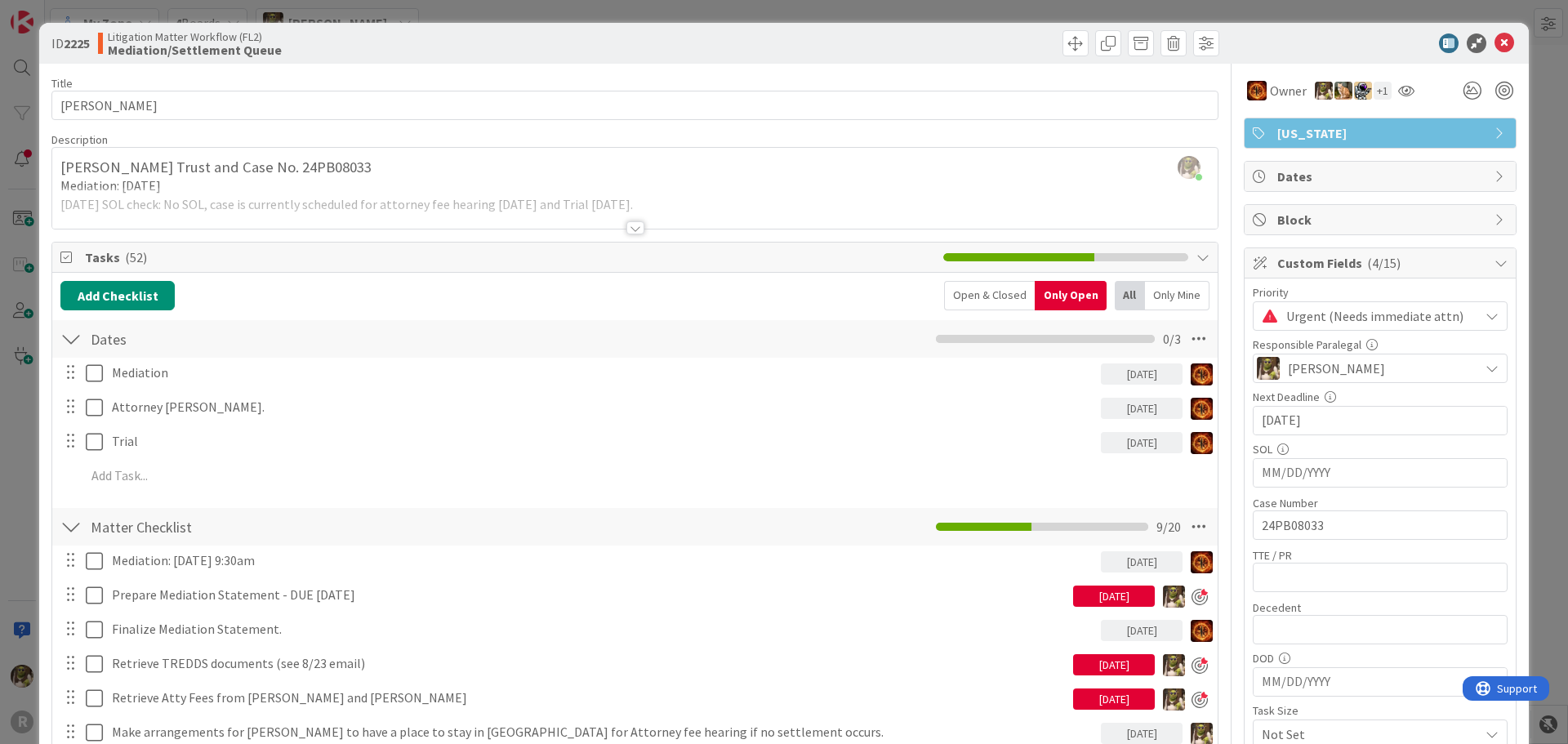
click at [627, 226] on div at bounding box center [636, 228] width 18 height 13
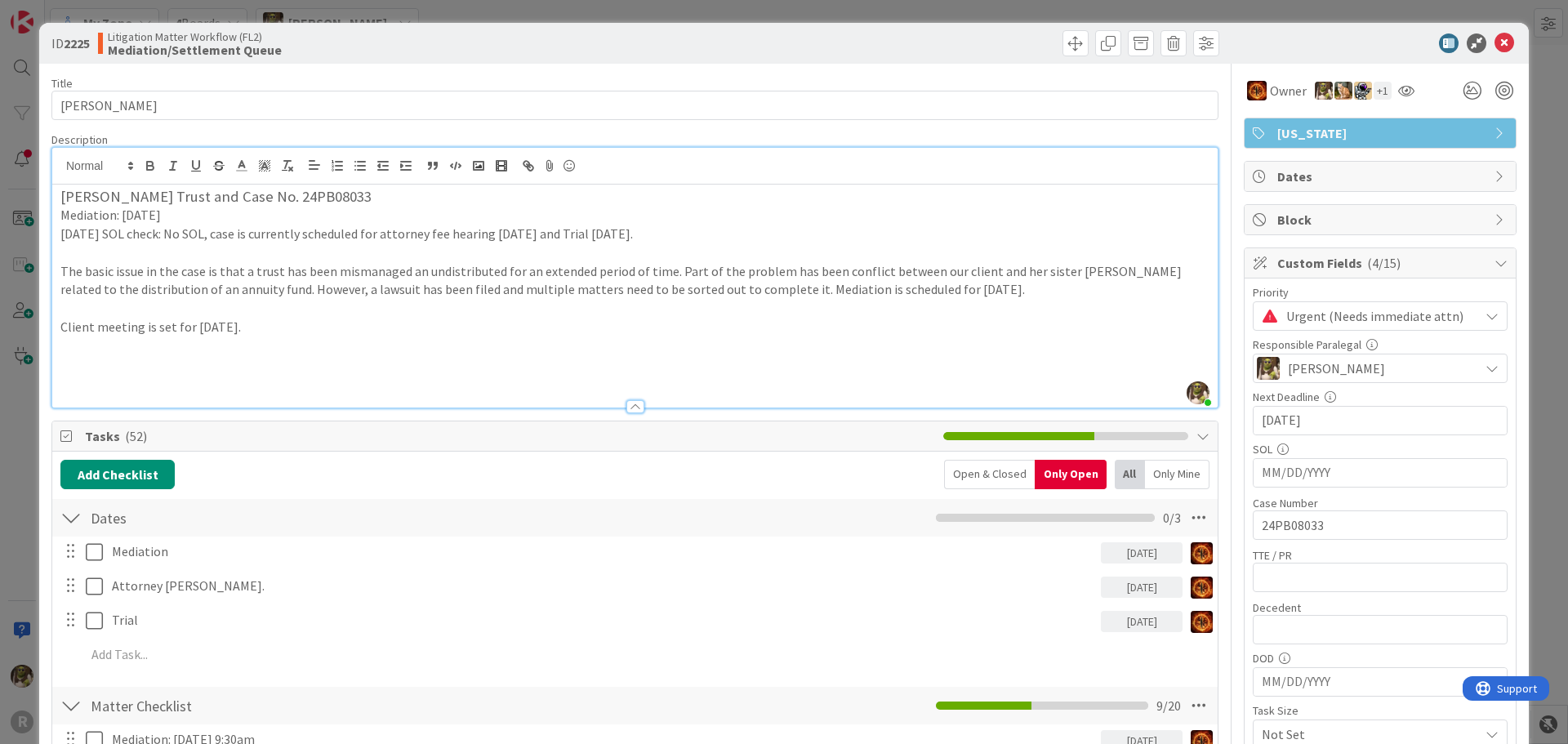
click at [633, 407] on div at bounding box center [636, 407] width 18 height 13
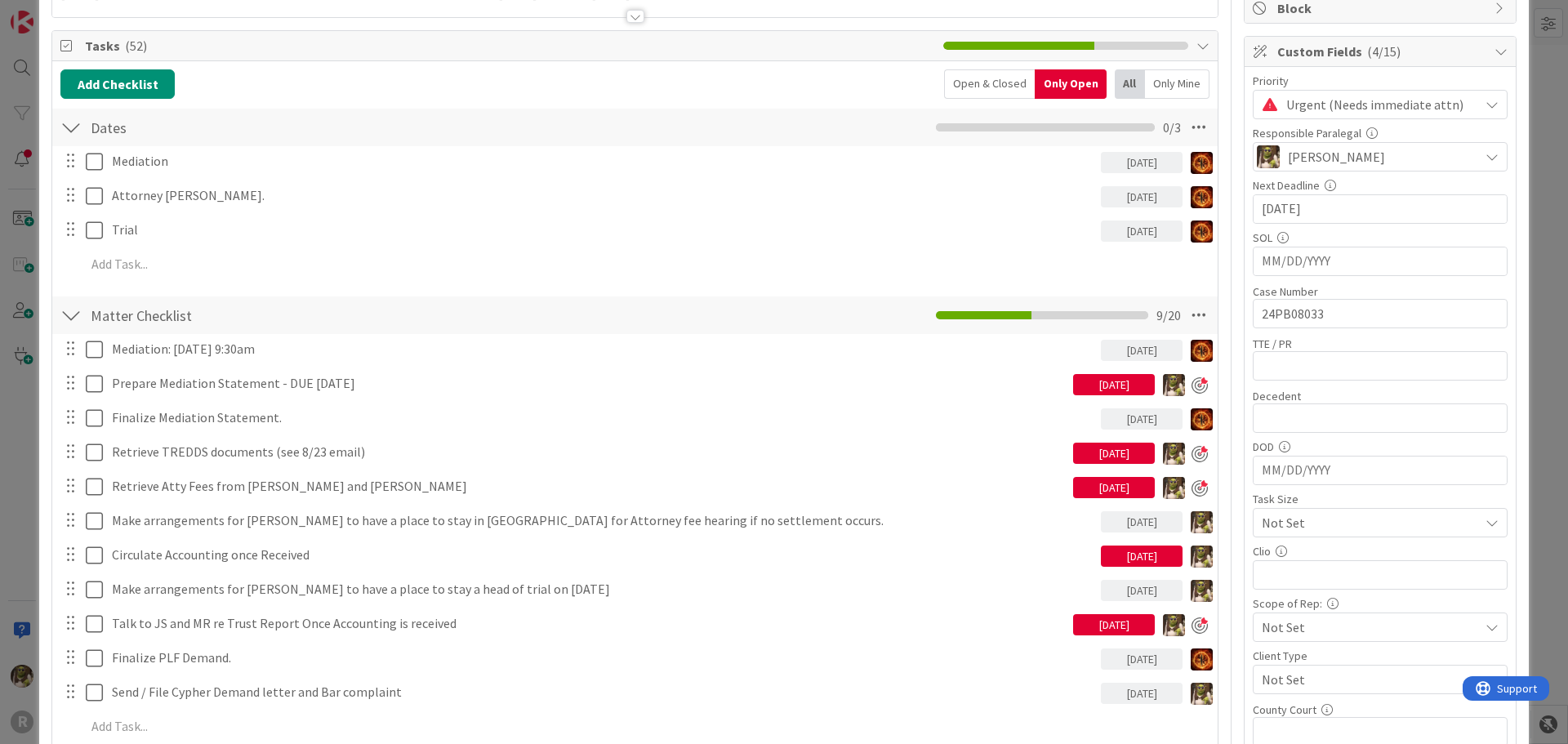
scroll to position [409, 0]
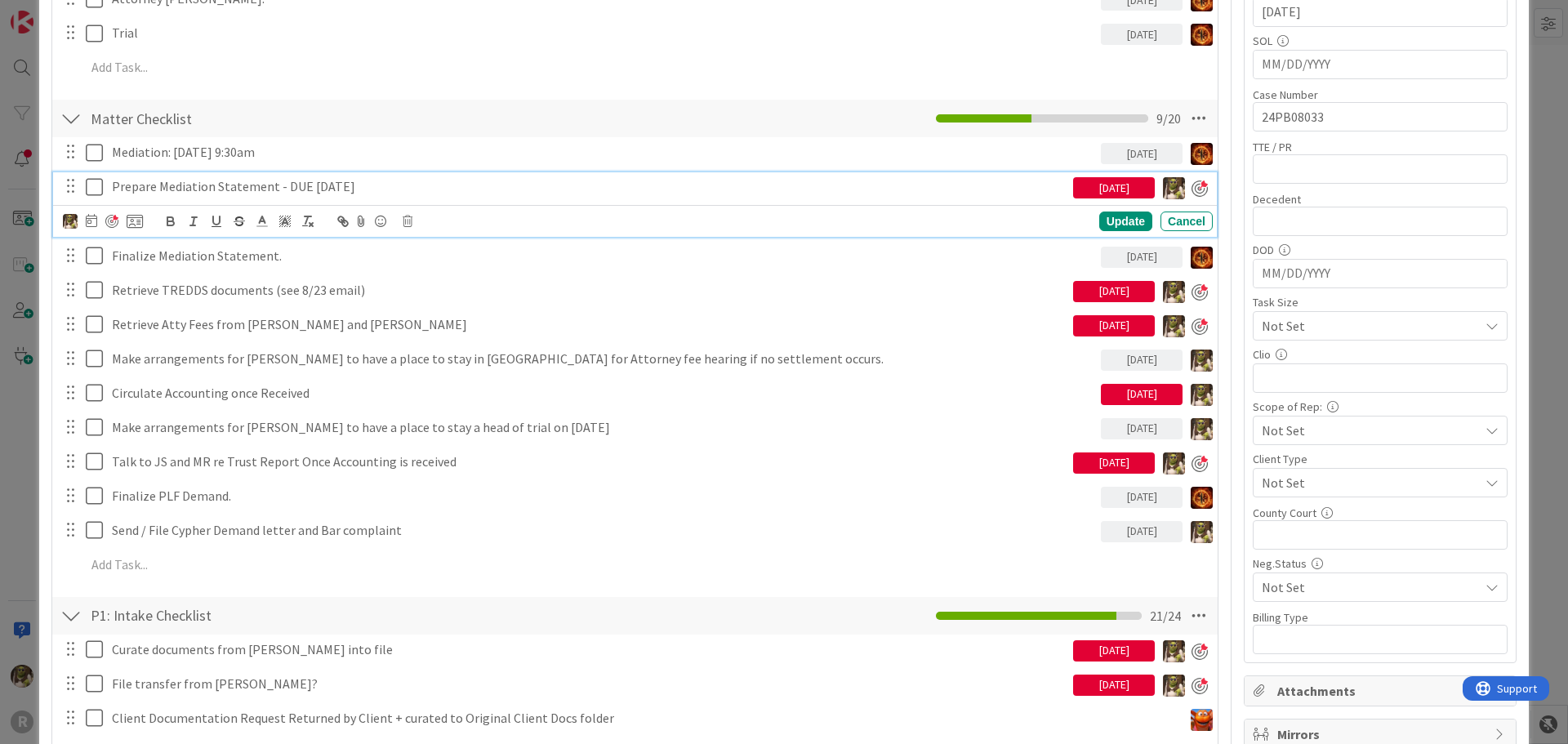
click at [272, 188] on p "Prepare Mediation Statement - DUE [DATE]" at bounding box center [590, 186] width 955 height 19
click at [92, 217] on icon at bounding box center [91, 221] width 12 height 13
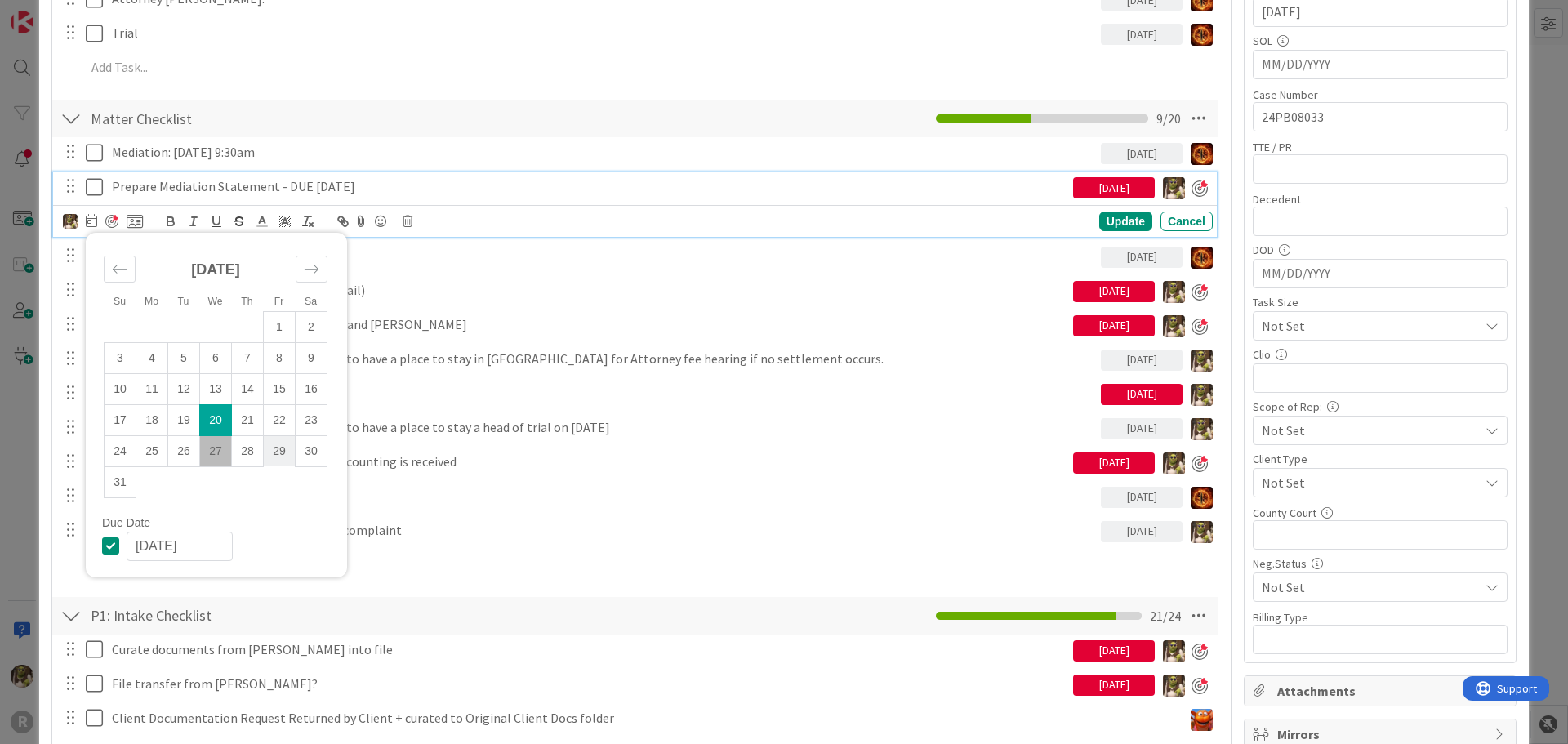
click at [277, 446] on td "29" at bounding box center [279, 451] width 32 height 31
type input "[DATE]"
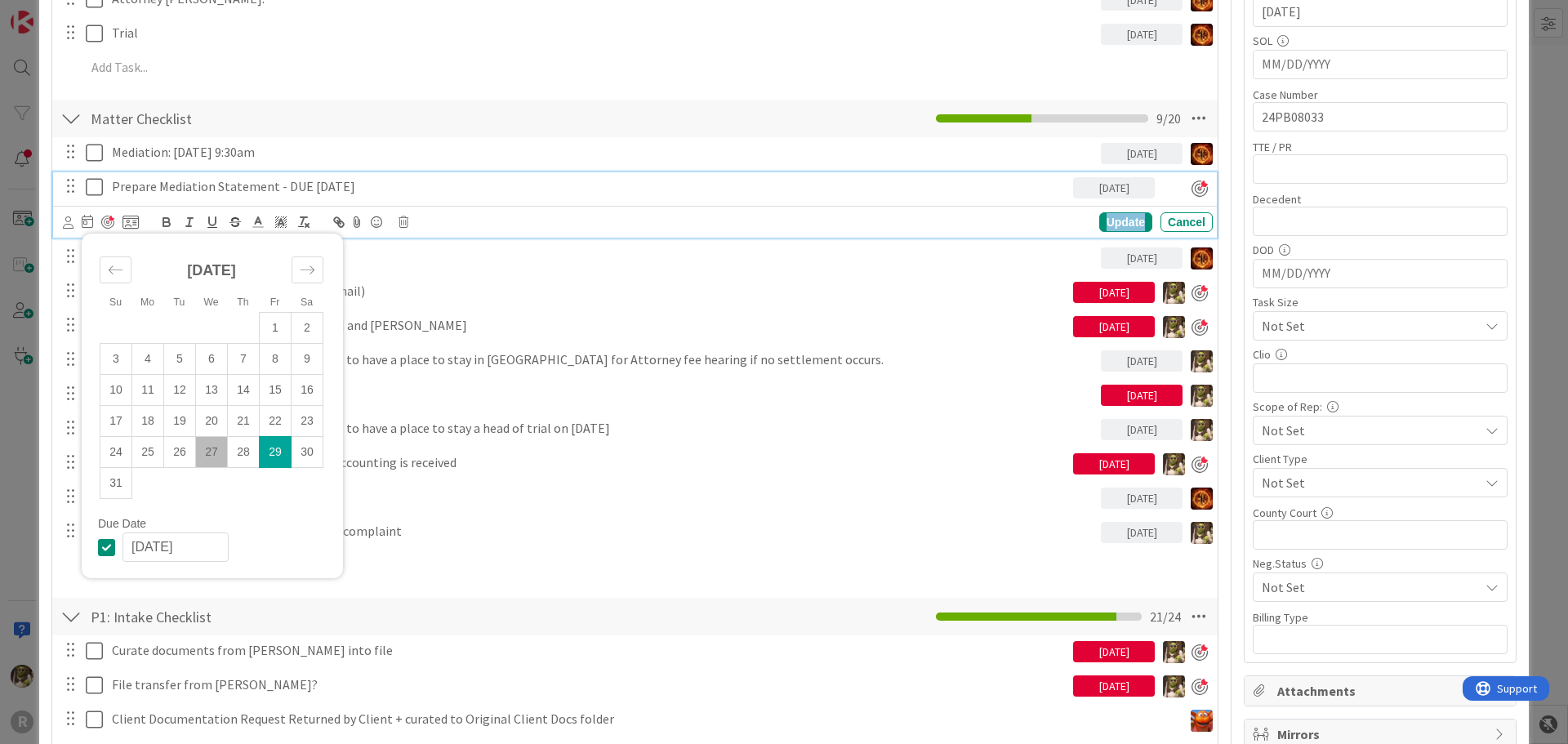
click at [1107, 215] on div "Update" at bounding box center [1126, 222] width 53 height 19
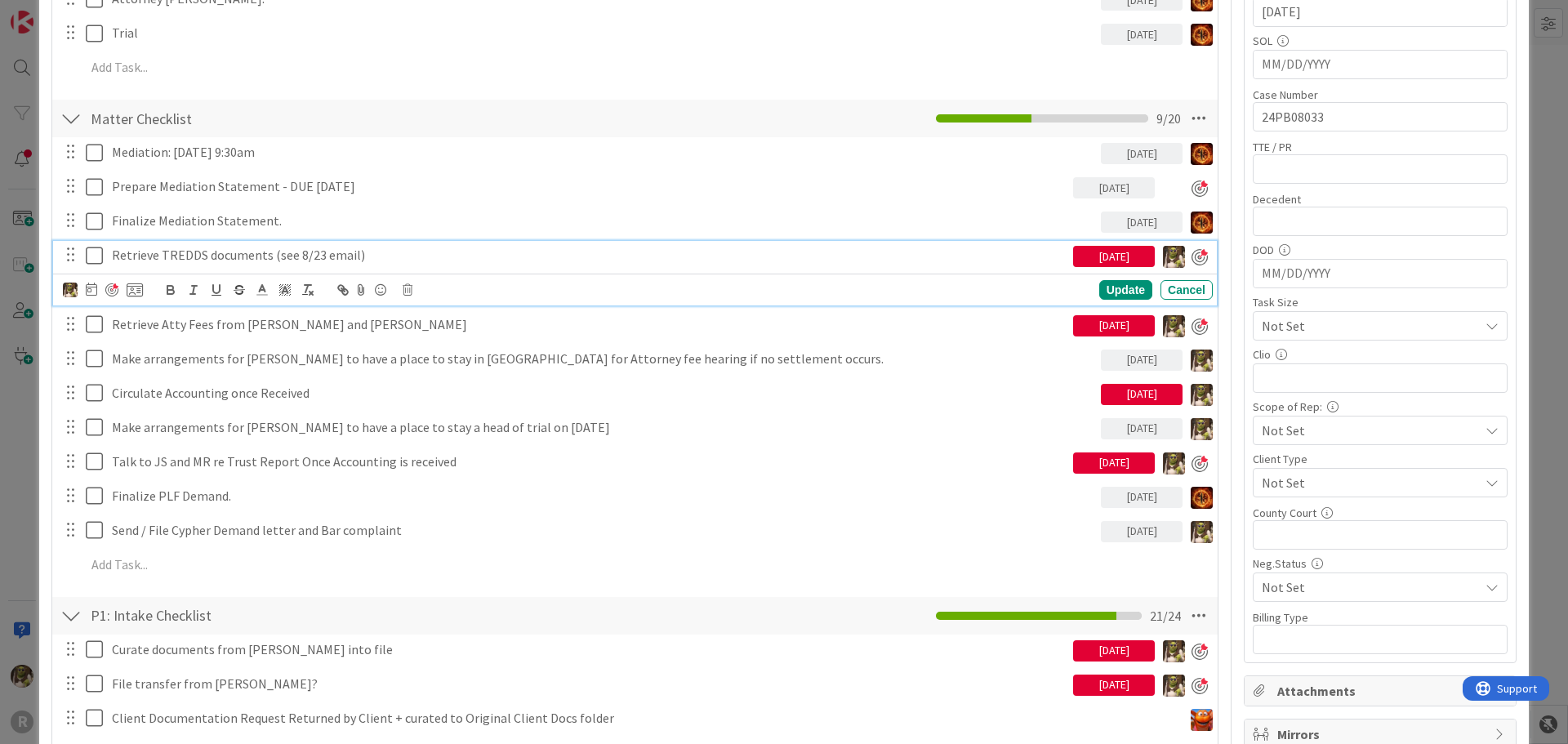
click at [224, 249] on p "Retrieve TREDDS documents (see 8/23 email)" at bounding box center [590, 255] width 955 height 19
click at [89, 285] on icon at bounding box center [91, 289] width 12 height 13
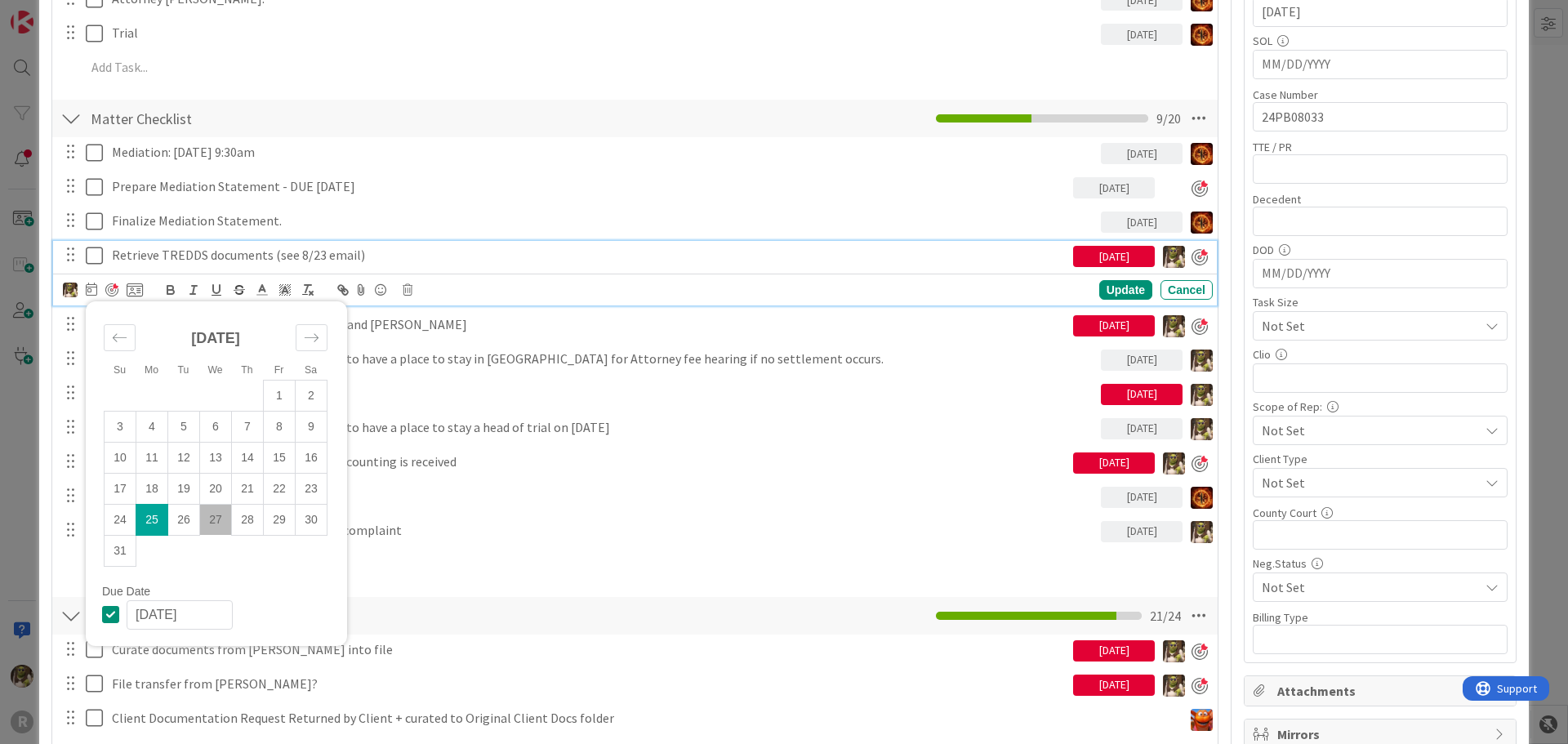
click at [220, 514] on td "27" at bounding box center [215, 519] width 32 height 31
type input "[DATE]"
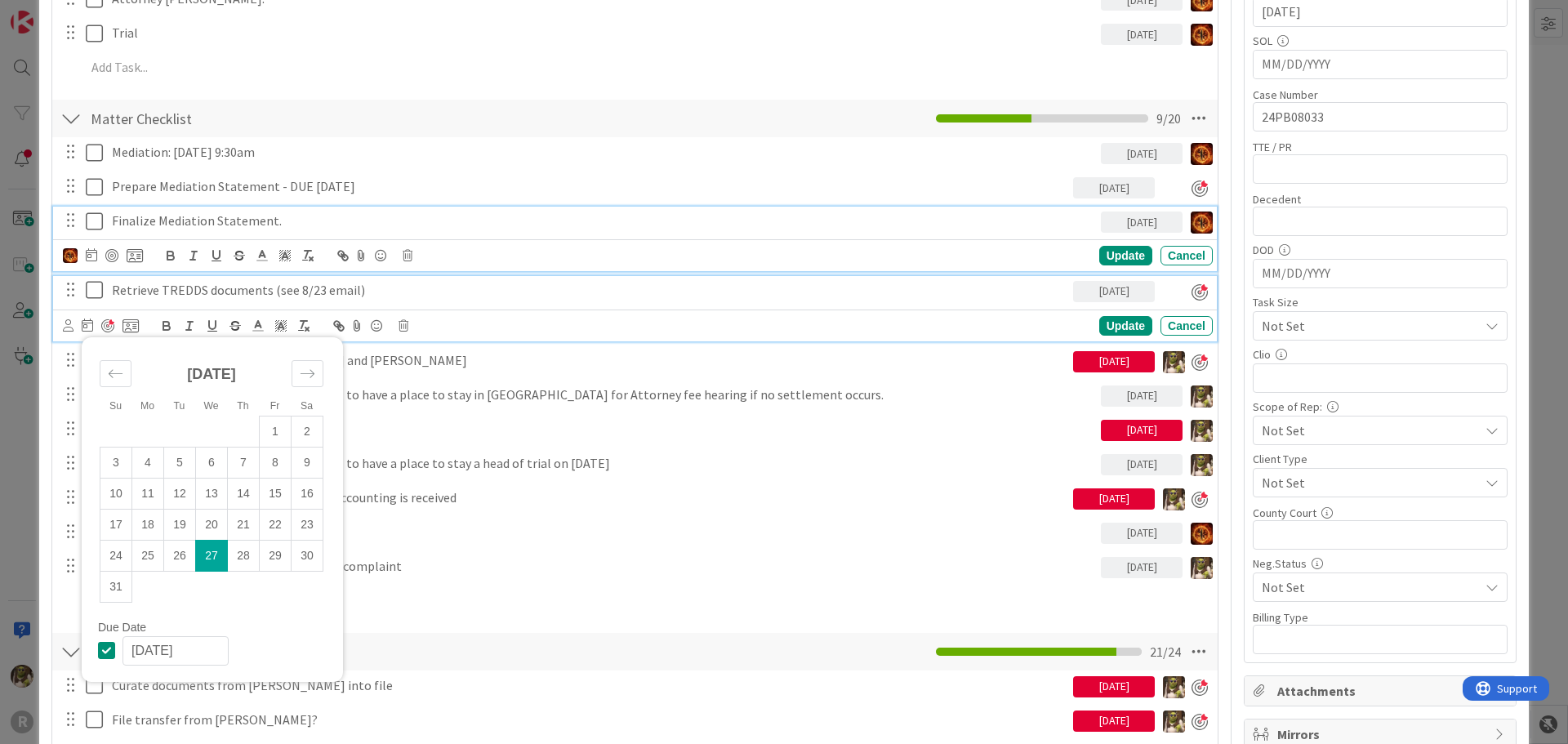
scroll to position [444, 0]
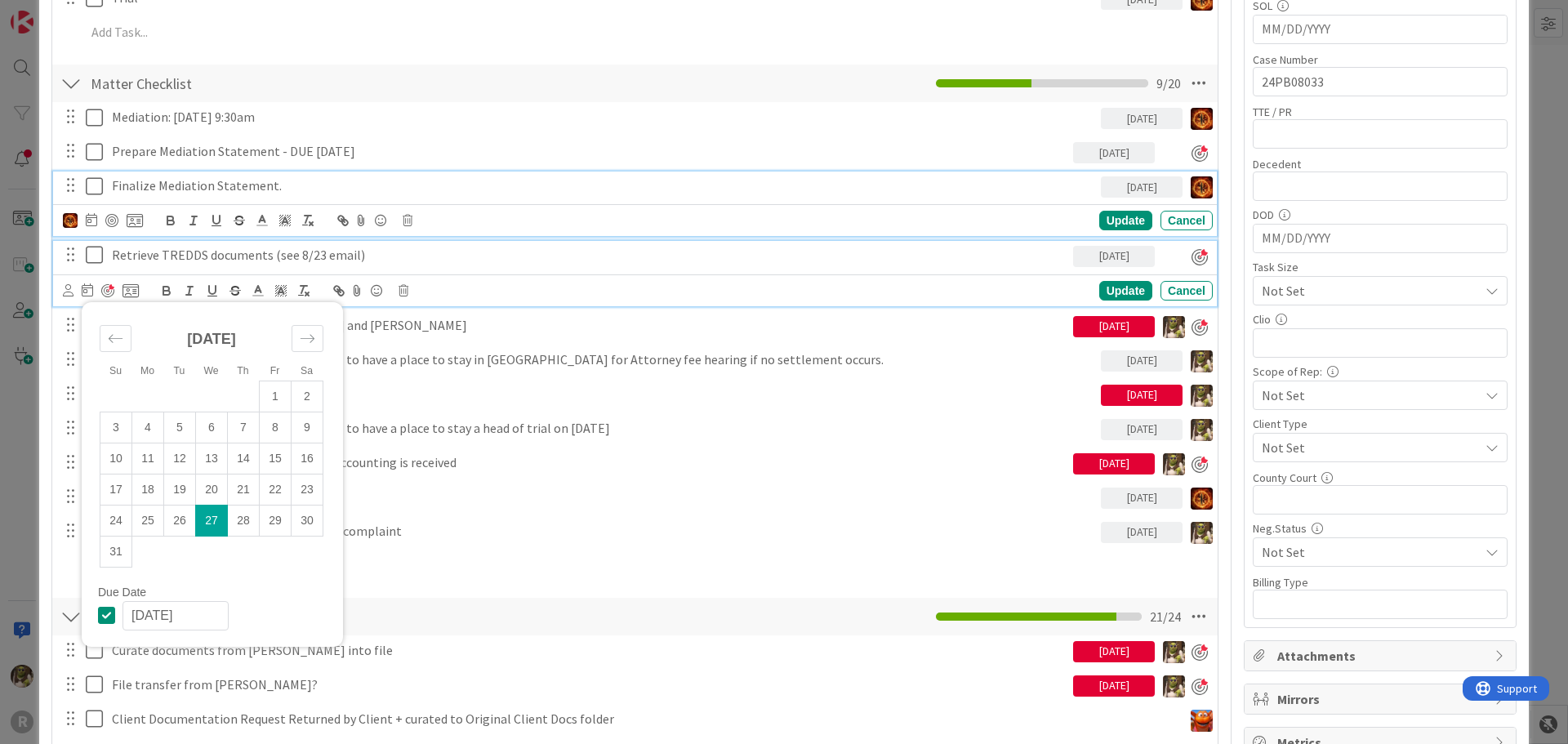
click at [702, 210] on div "Finalize Mediation Statement. 08/29/2025 Update Cancel" at bounding box center [634, 204] width 1164 height 65
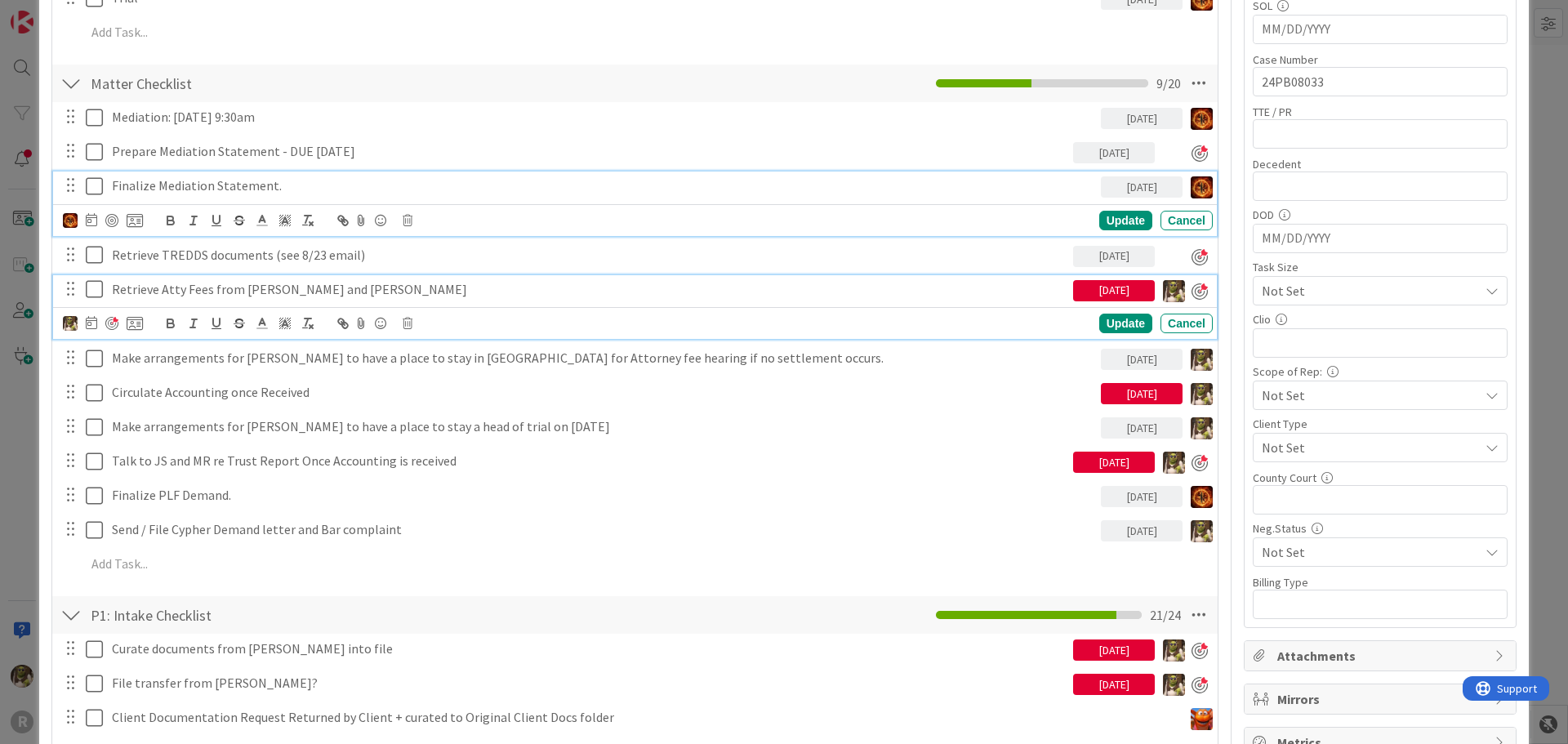
click at [260, 292] on p "Retrieve Atty Fees from [PERSON_NAME] and [PERSON_NAME]" at bounding box center [590, 289] width 955 height 19
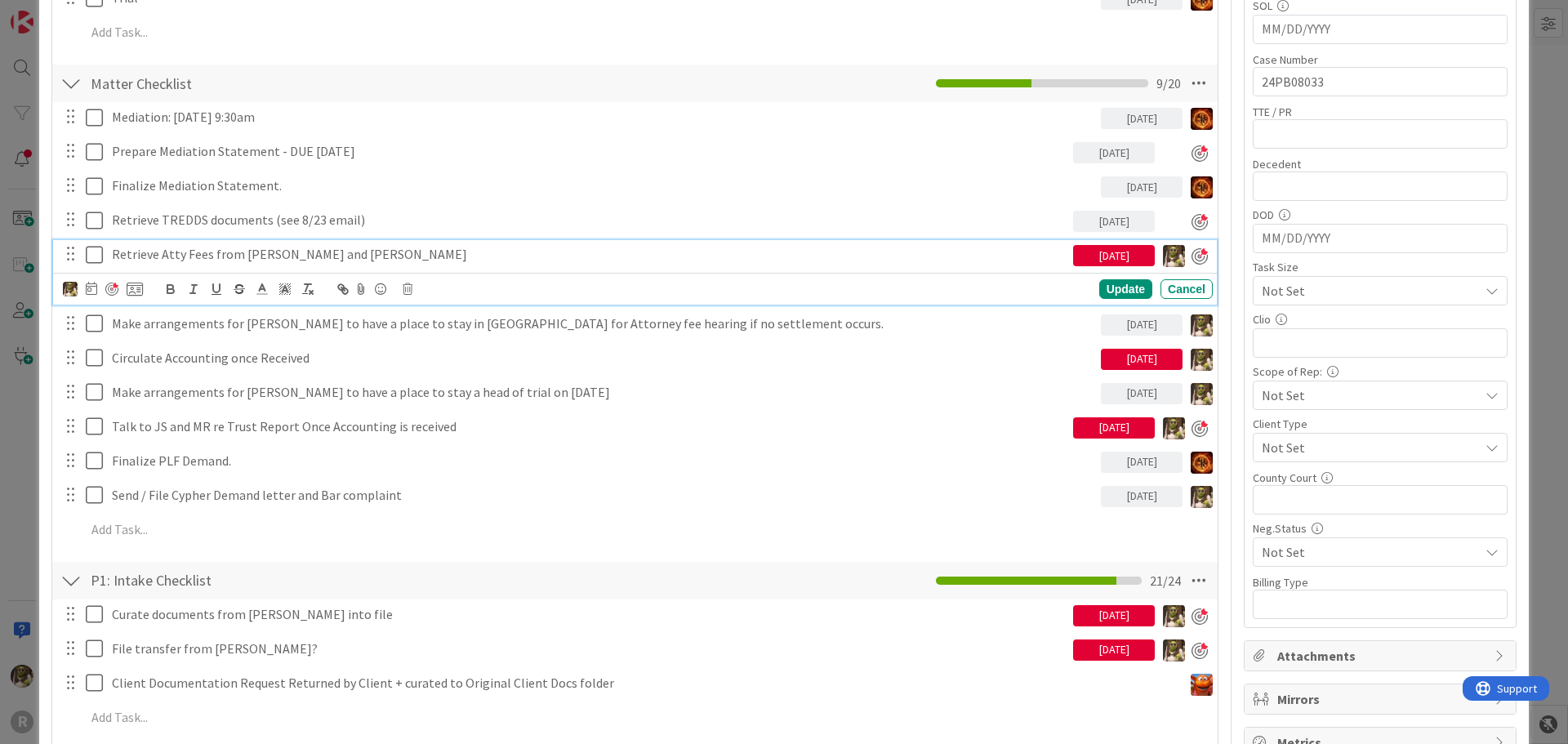
scroll to position [409, 0]
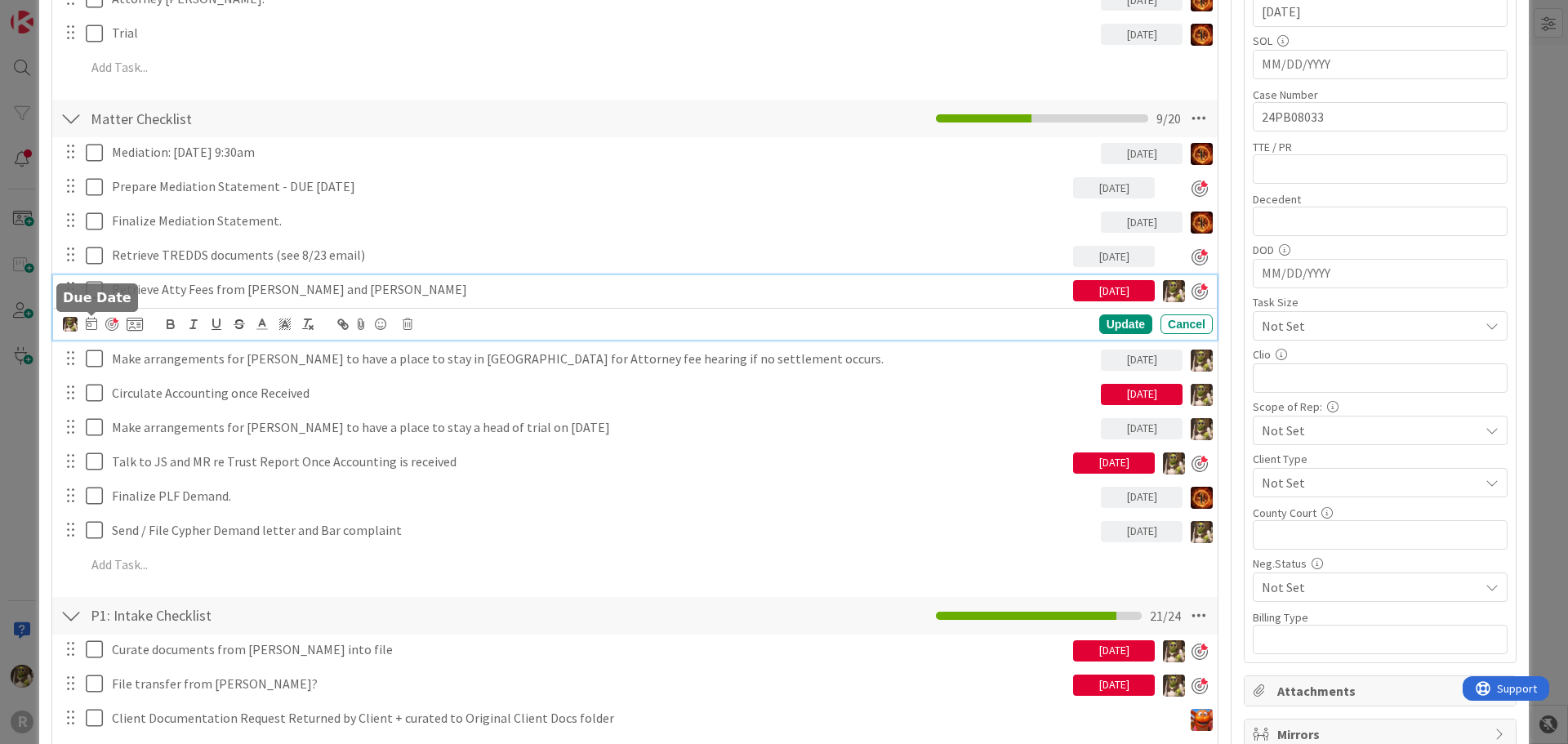
click at [89, 321] on icon at bounding box center [91, 323] width 12 height 13
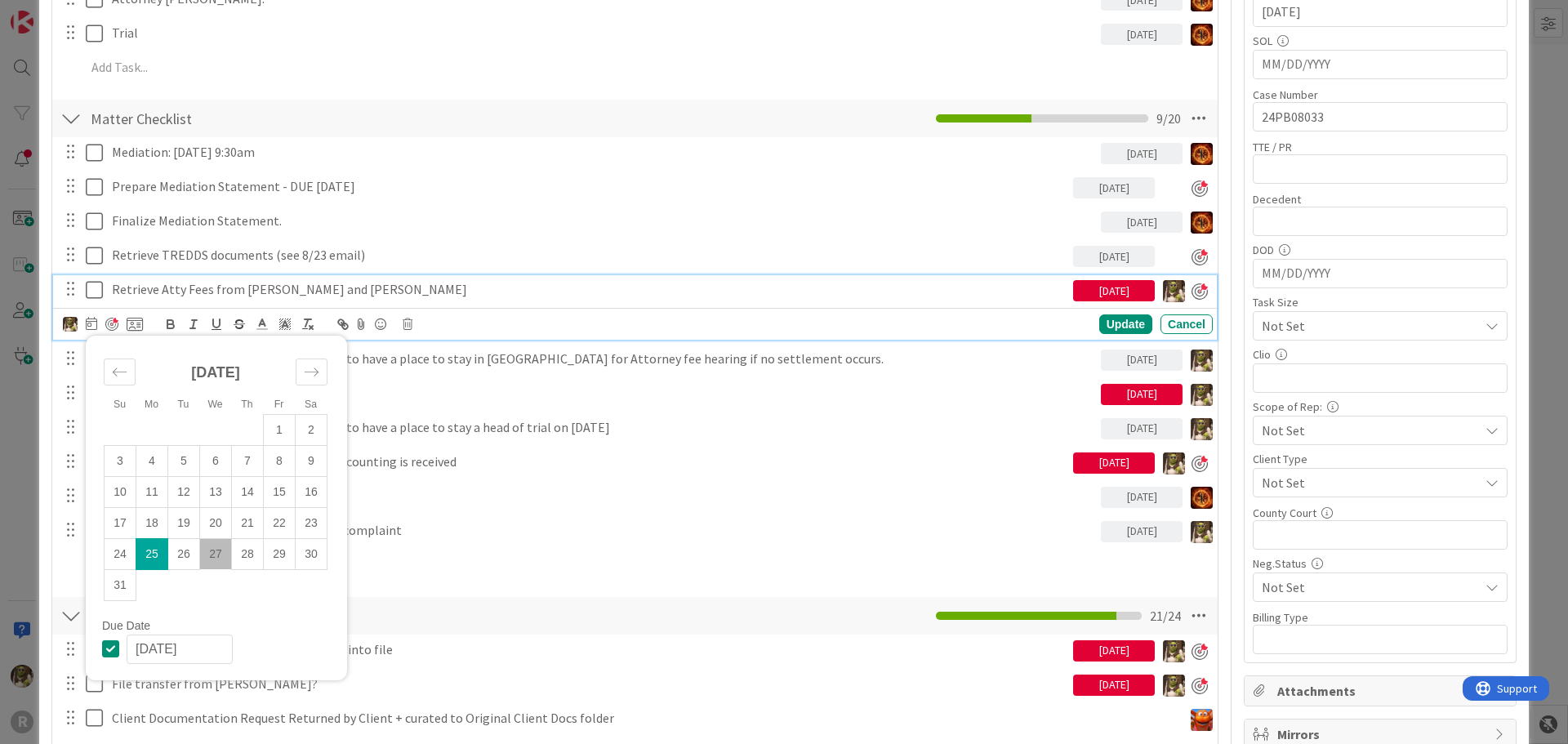
click at [224, 564] on td "27" at bounding box center [215, 554] width 32 height 31
type input "[DATE]"
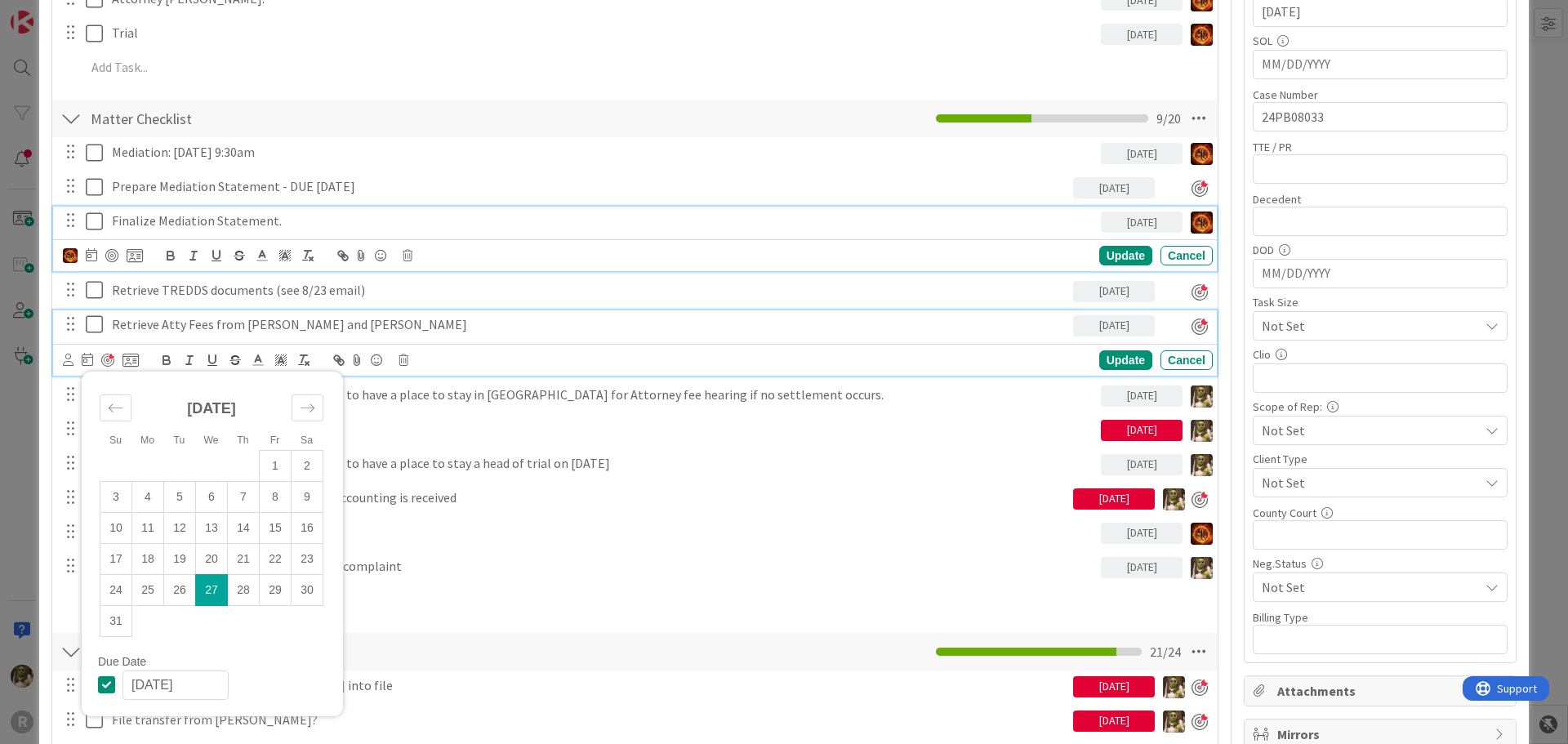
click at [405, 231] on div "Finalize Mediation Statement. 08/29/2025 Update Cancel" at bounding box center [634, 238] width 1164 height 65
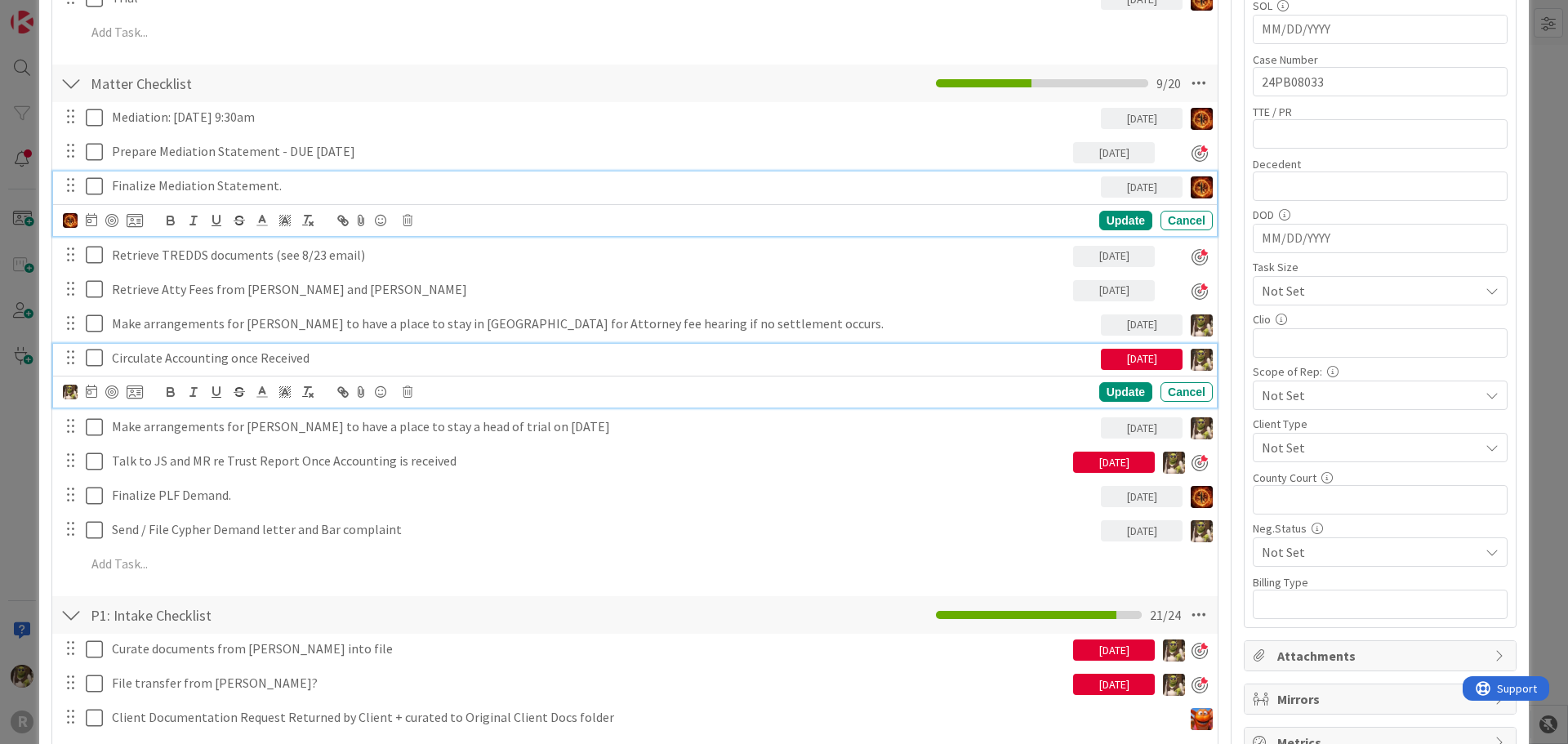
click at [263, 362] on p "Circulate Accounting once Received" at bounding box center [603, 358] width 983 height 19
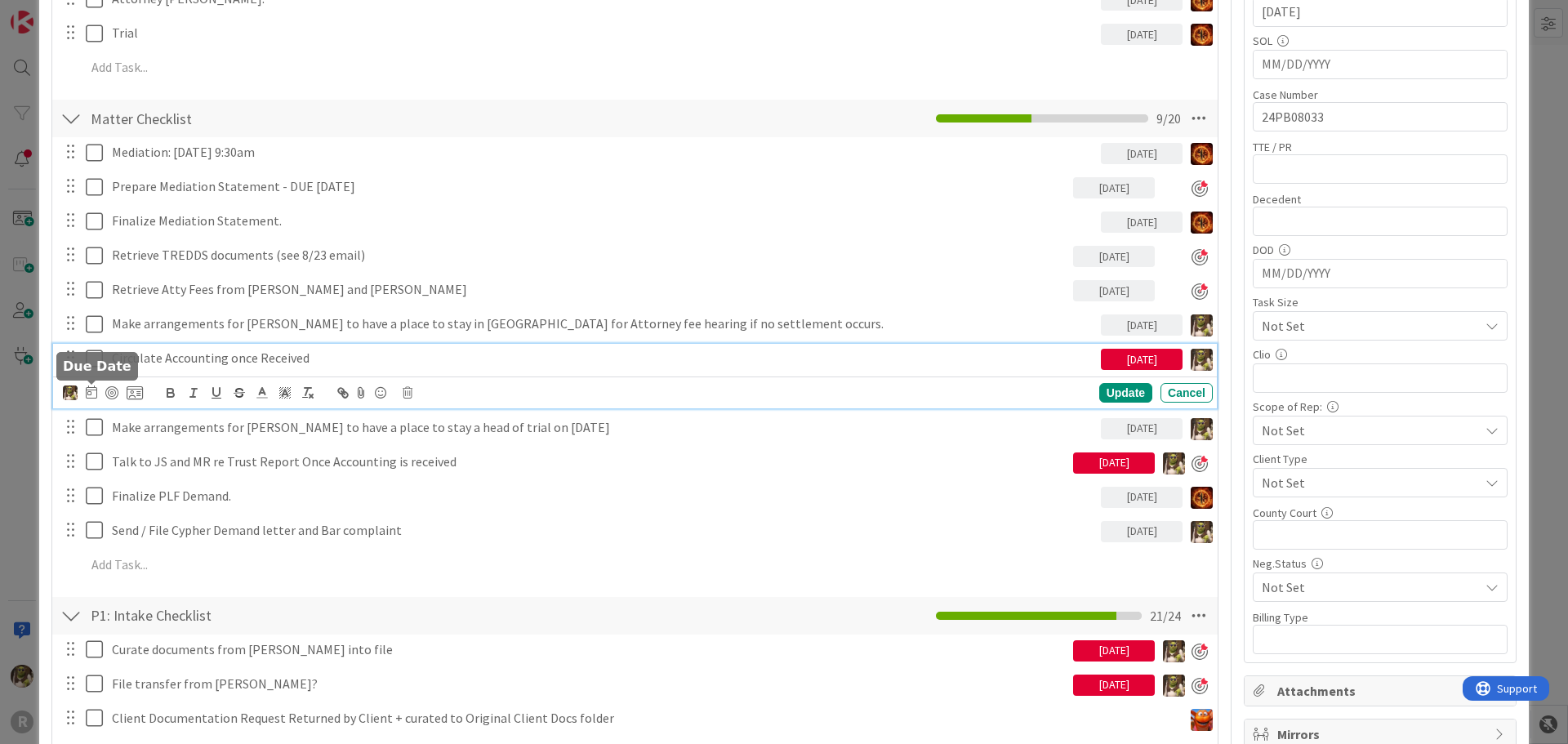
click at [92, 393] on icon at bounding box center [91, 392] width 12 height 13
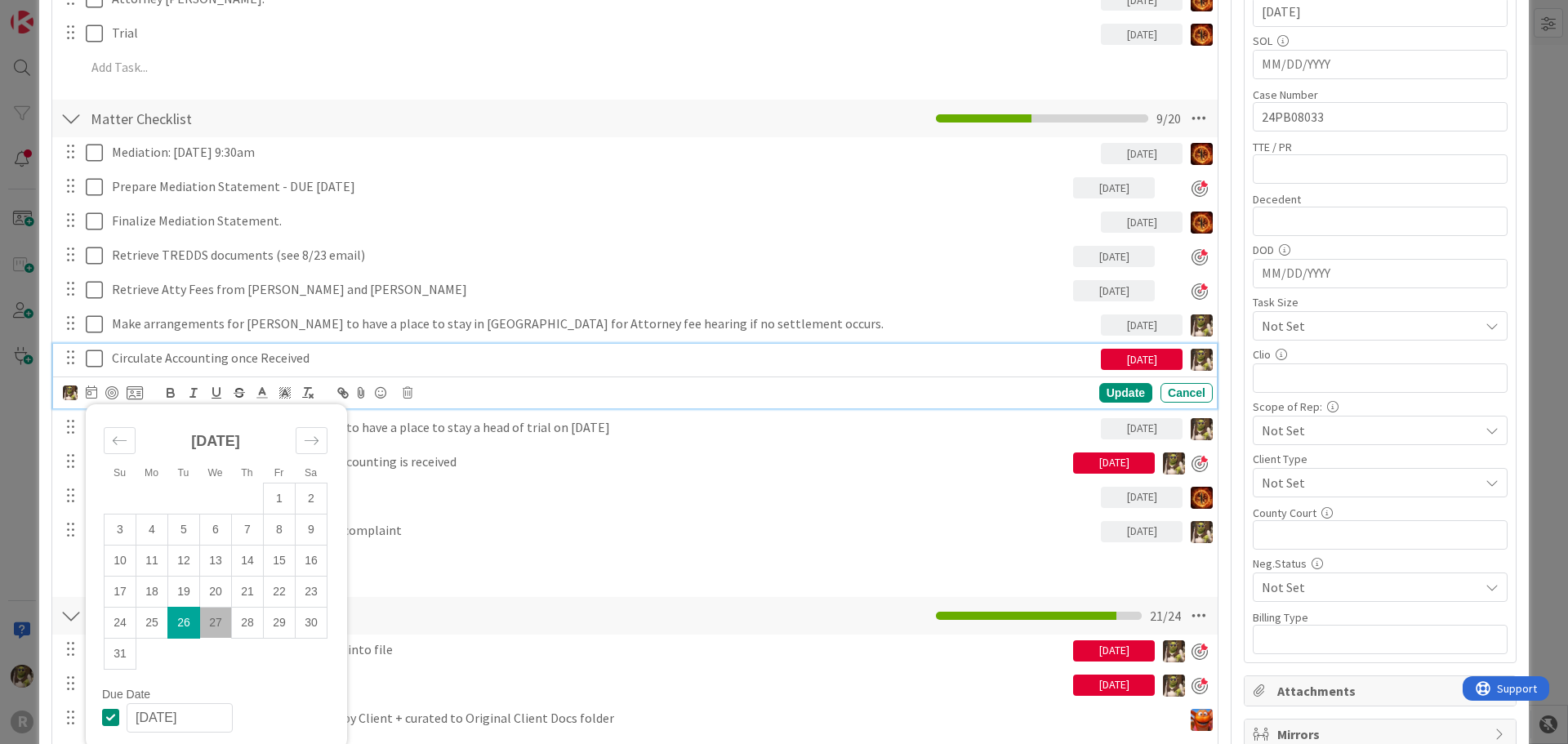
click at [216, 630] on td "27" at bounding box center [215, 623] width 32 height 31
type input "[DATE]"
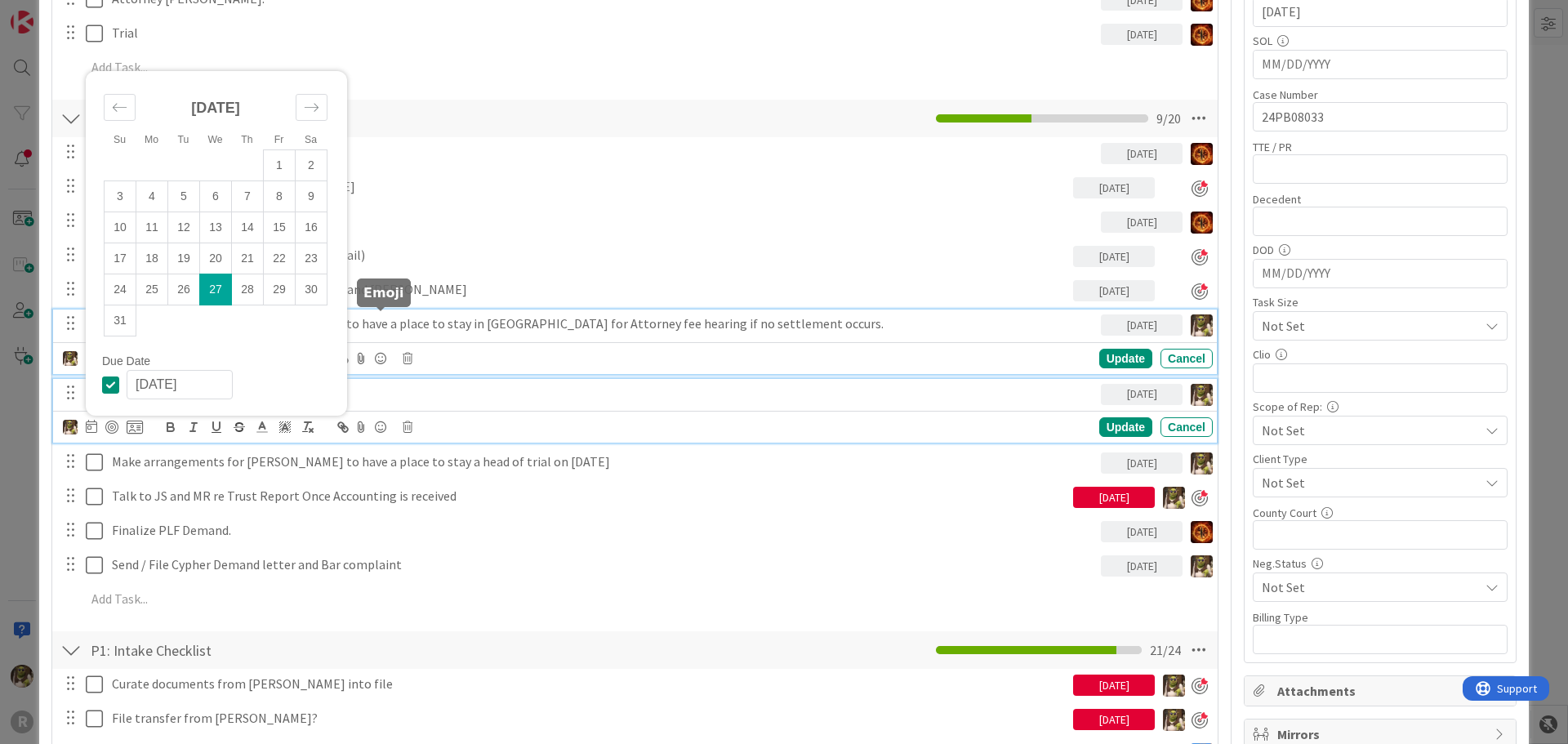
click at [387, 317] on div "Make arrangements for Ted to have a place to stay in Curry County for Attorney …" at bounding box center [634, 341] width 1164 height 65
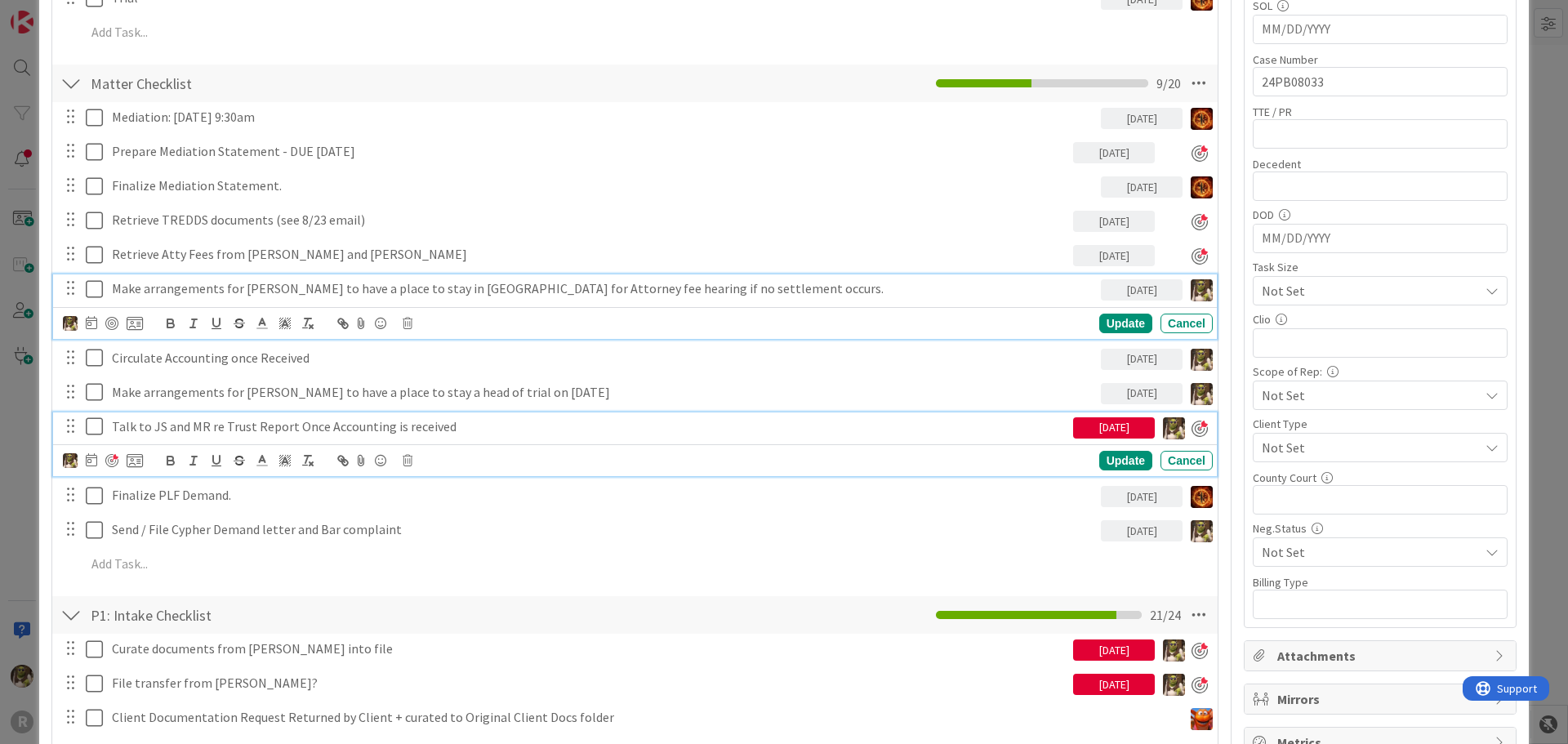
click at [228, 417] on p "Talk to JS and MR re Trust Report Once Accounting is received" at bounding box center [590, 426] width 955 height 19
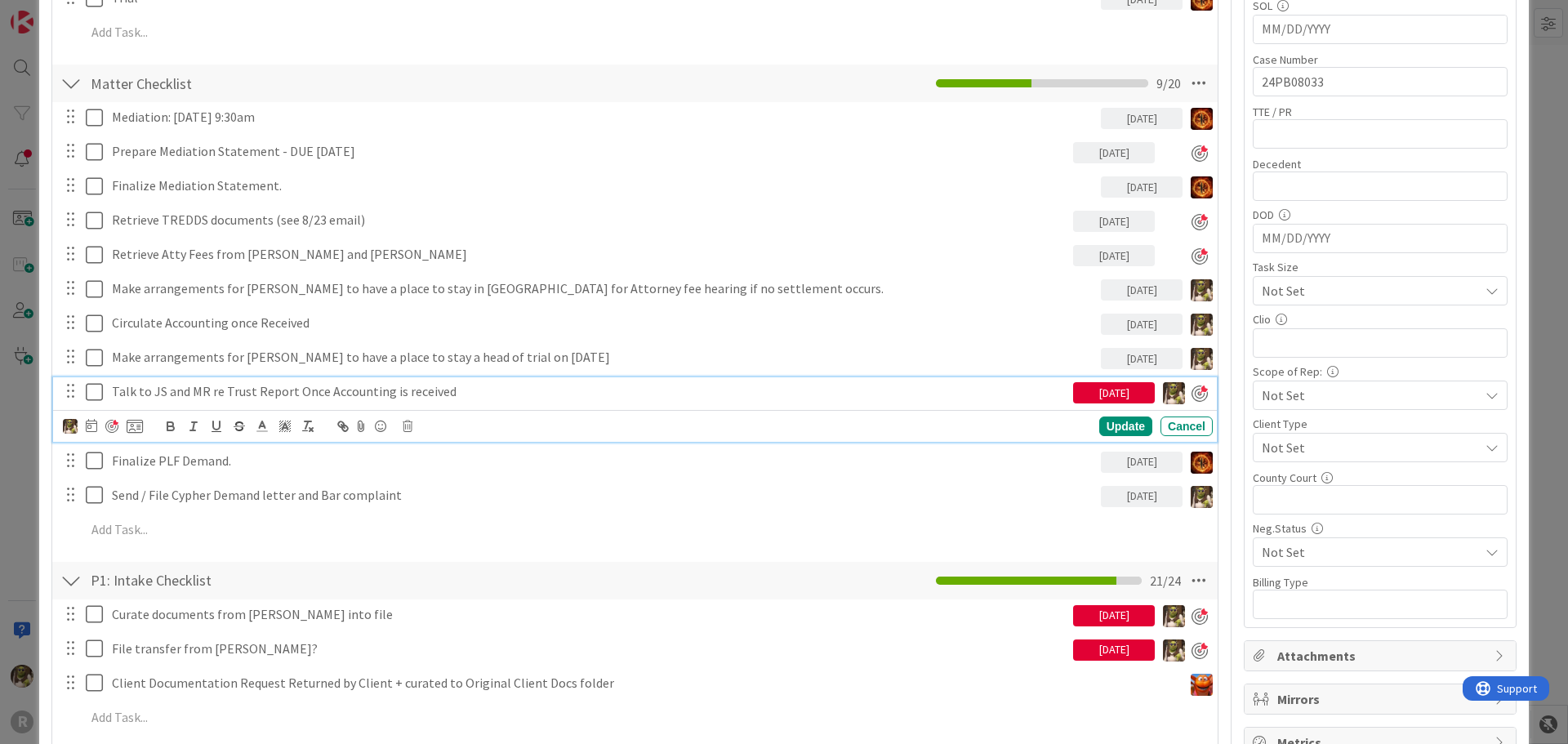
scroll to position [409, 0]
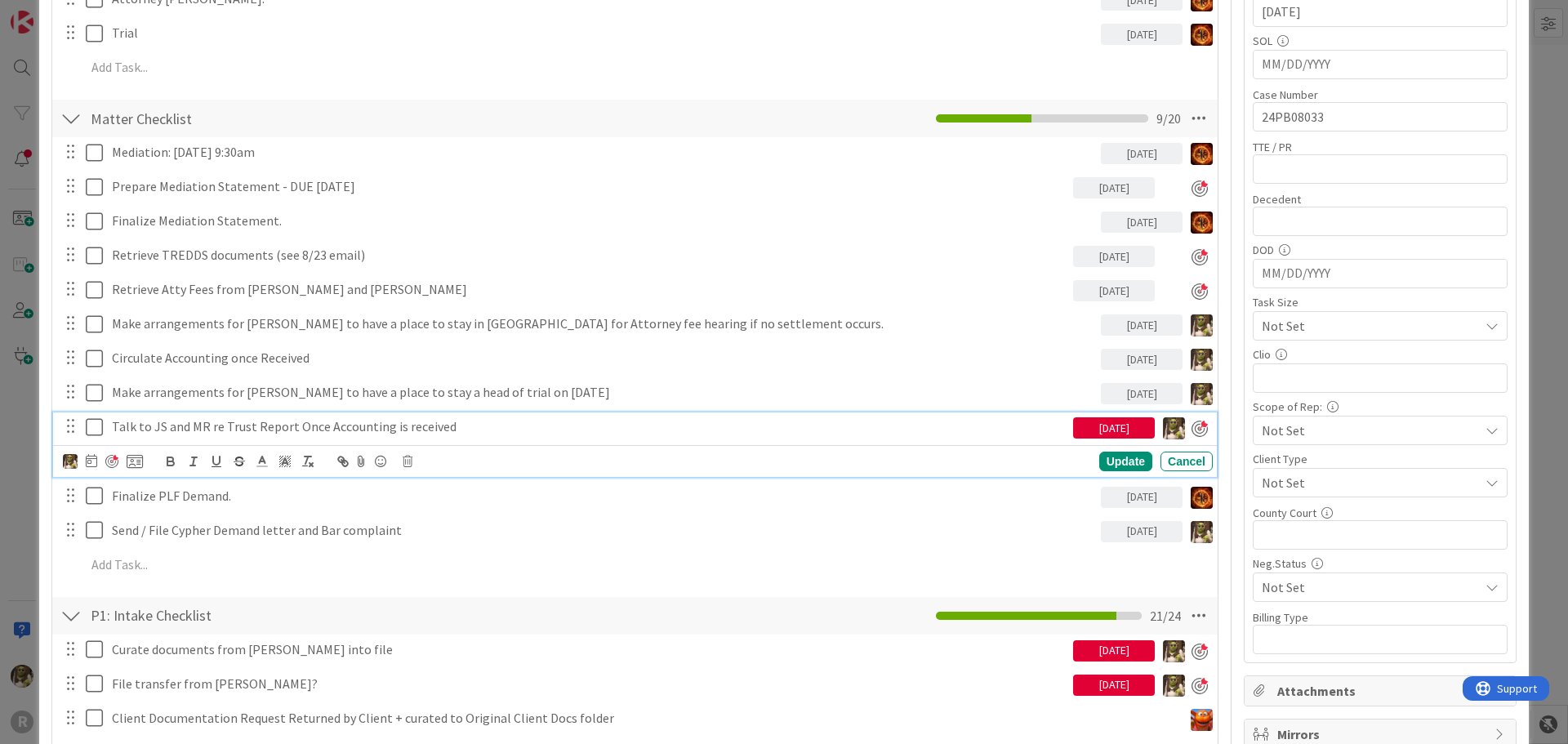
click at [499, 423] on p "Talk to JS and MR re Trust Report Once Accounting is received" at bounding box center [590, 426] width 955 height 19
click at [93, 461] on icon at bounding box center [91, 461] width 12 height 13
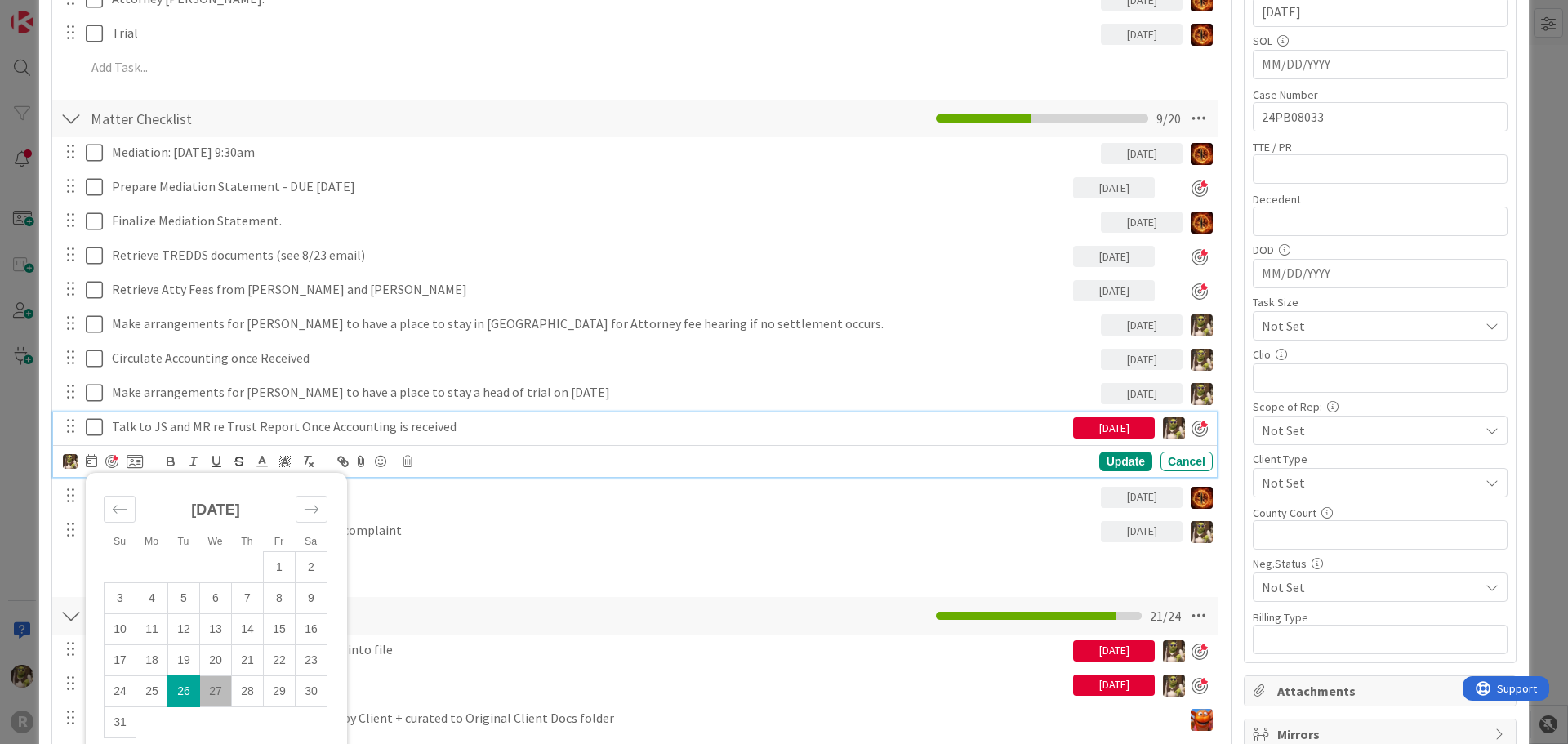
click at [183, 696] on td "26" at bounding box center [183, 691] width 32 height 31
click at [1139, 467] on div "Update" at bounding box center [1126, 462] width 53 height 19
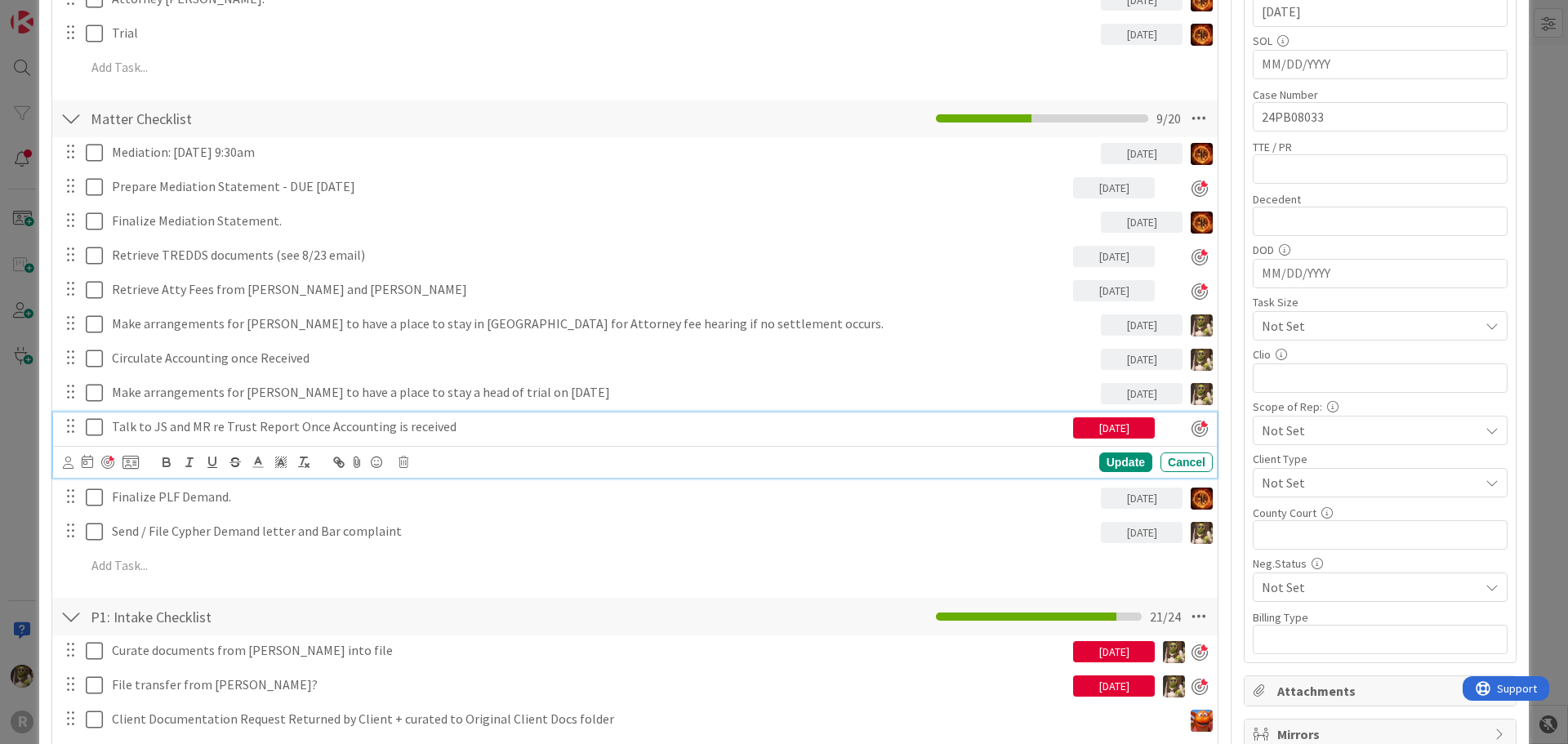
click at [467, 413] on div "Talk to JS and MR re Trust Report Once Accounting is received" at bounding box center [589, 426] width 968 height 28
click at [83, 458] on icon at bounding box center [88, 462] width 12 height 13
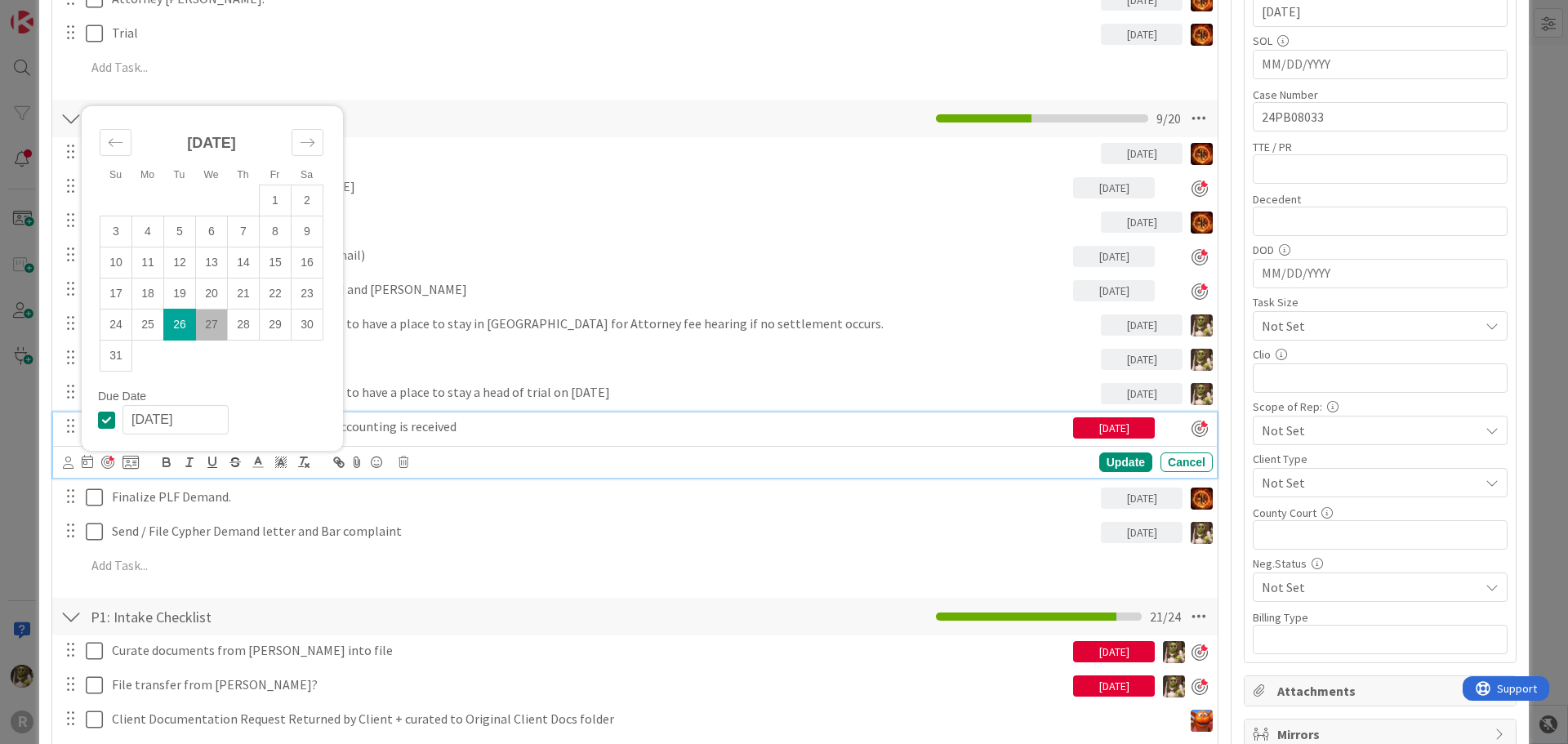
click at [211, 320] on td "27" at bounding box center [212, 325] width 32 height 31
type input "[DATE]"
click at [1111, 462] on div "Update" at bounding box center [1126, 462] width 53 height 19
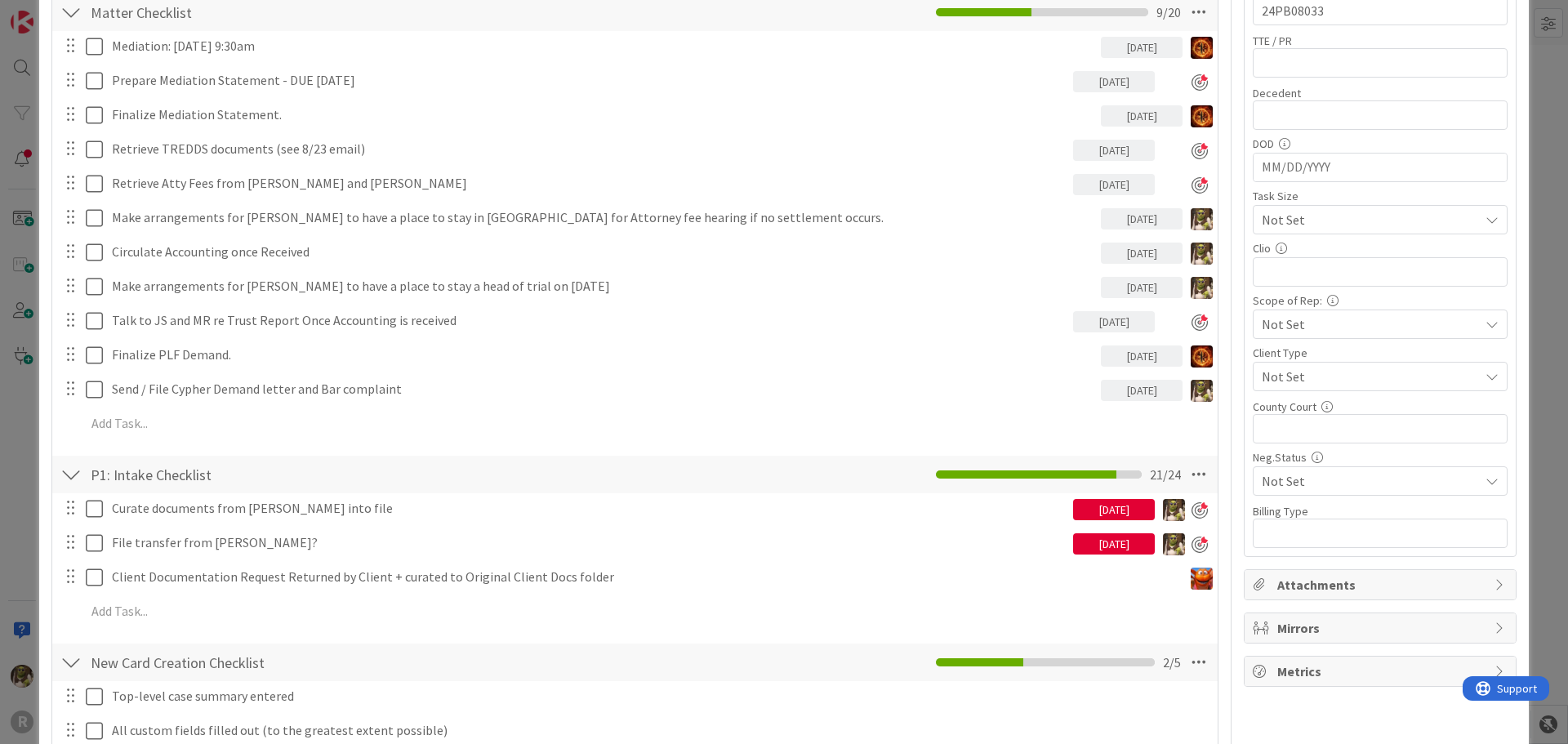
scroll to position [572, 0]
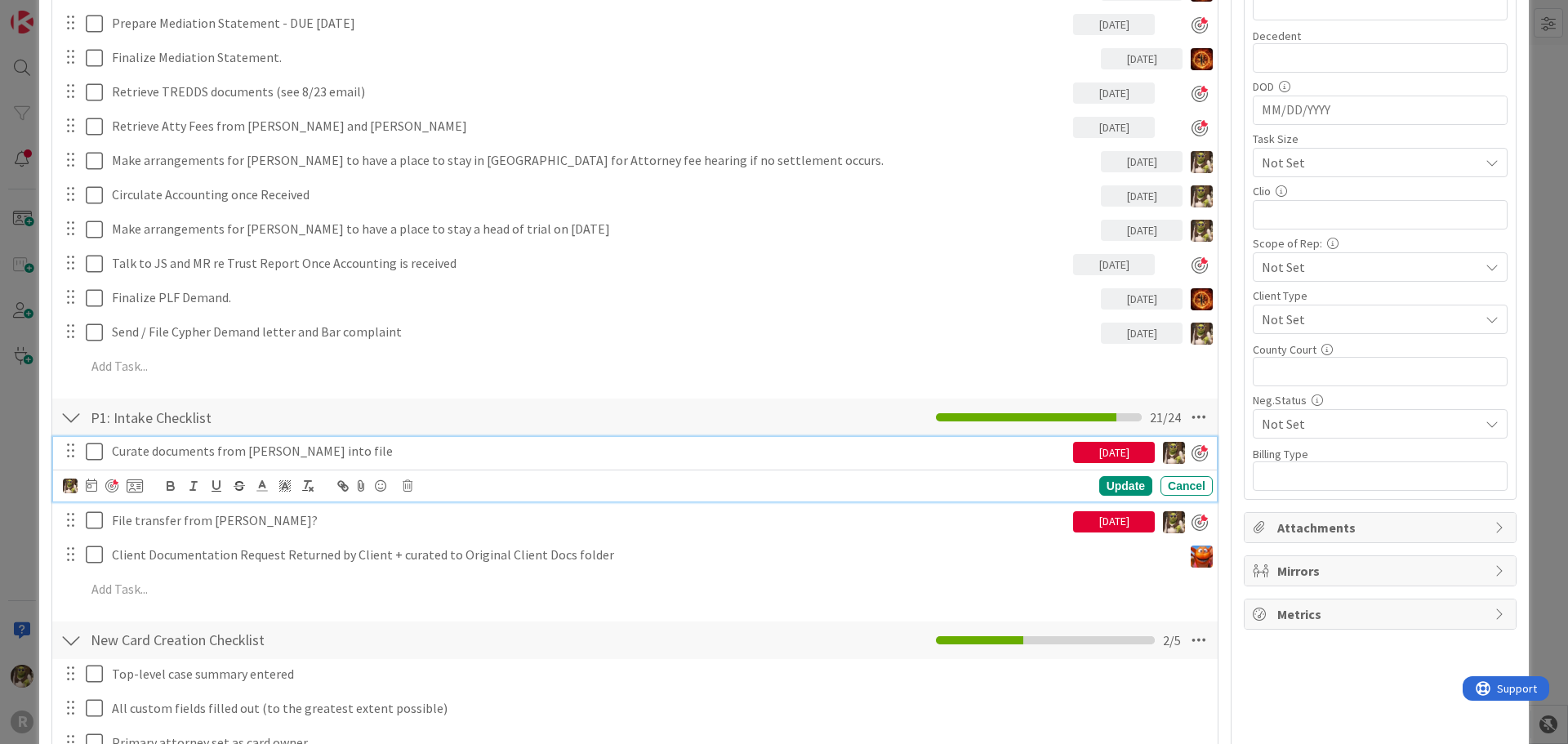
click at [332, 455] on p "Curate documents from Jeanne into file" at bounding box center [590, 451] width 955 height 19
click at [98, 495] on div at bounding box center [103, 486] width 80 height 19
click at [92, 485] on icon at bounding box center [91, 485] width 12 height 13
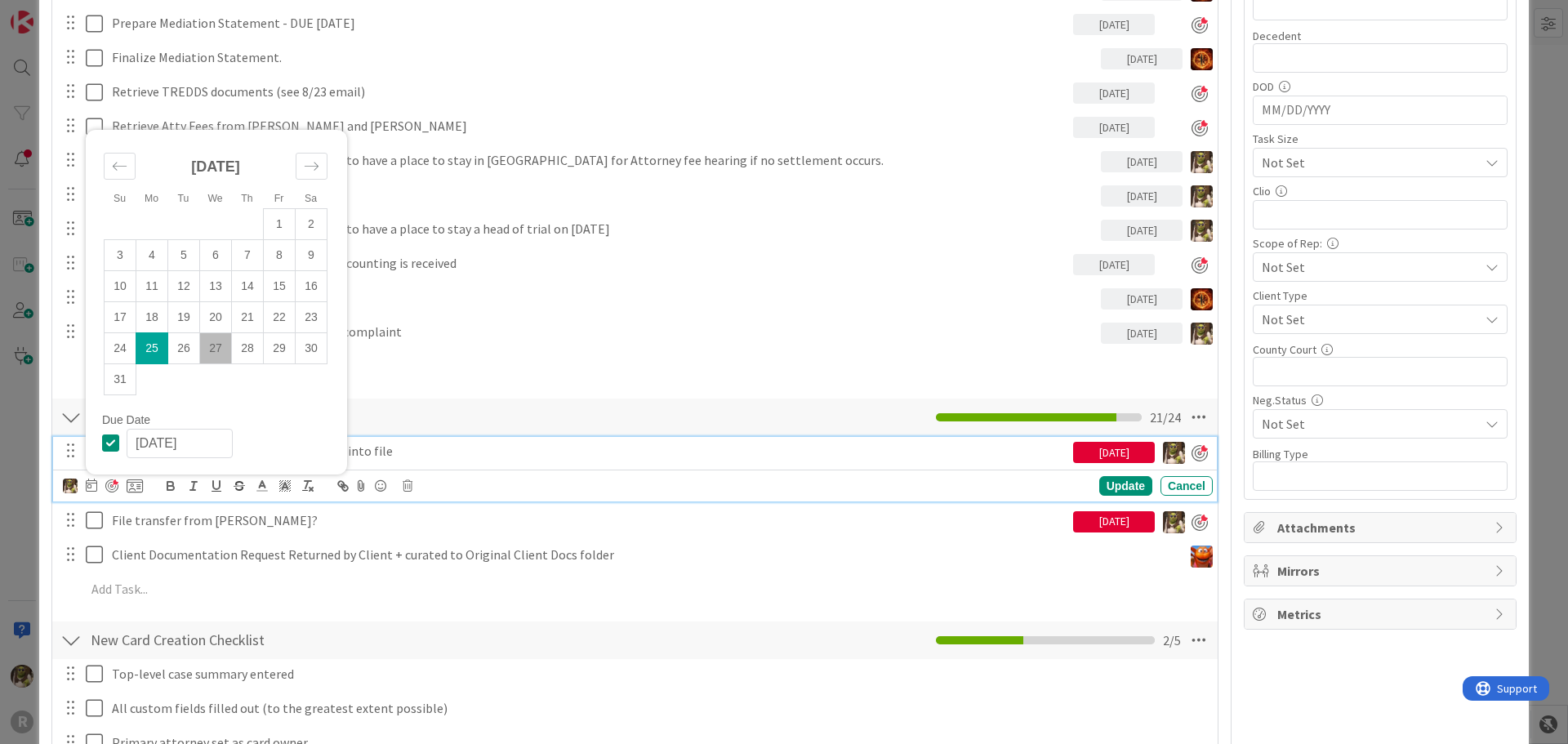
scroll to position [654, 0]
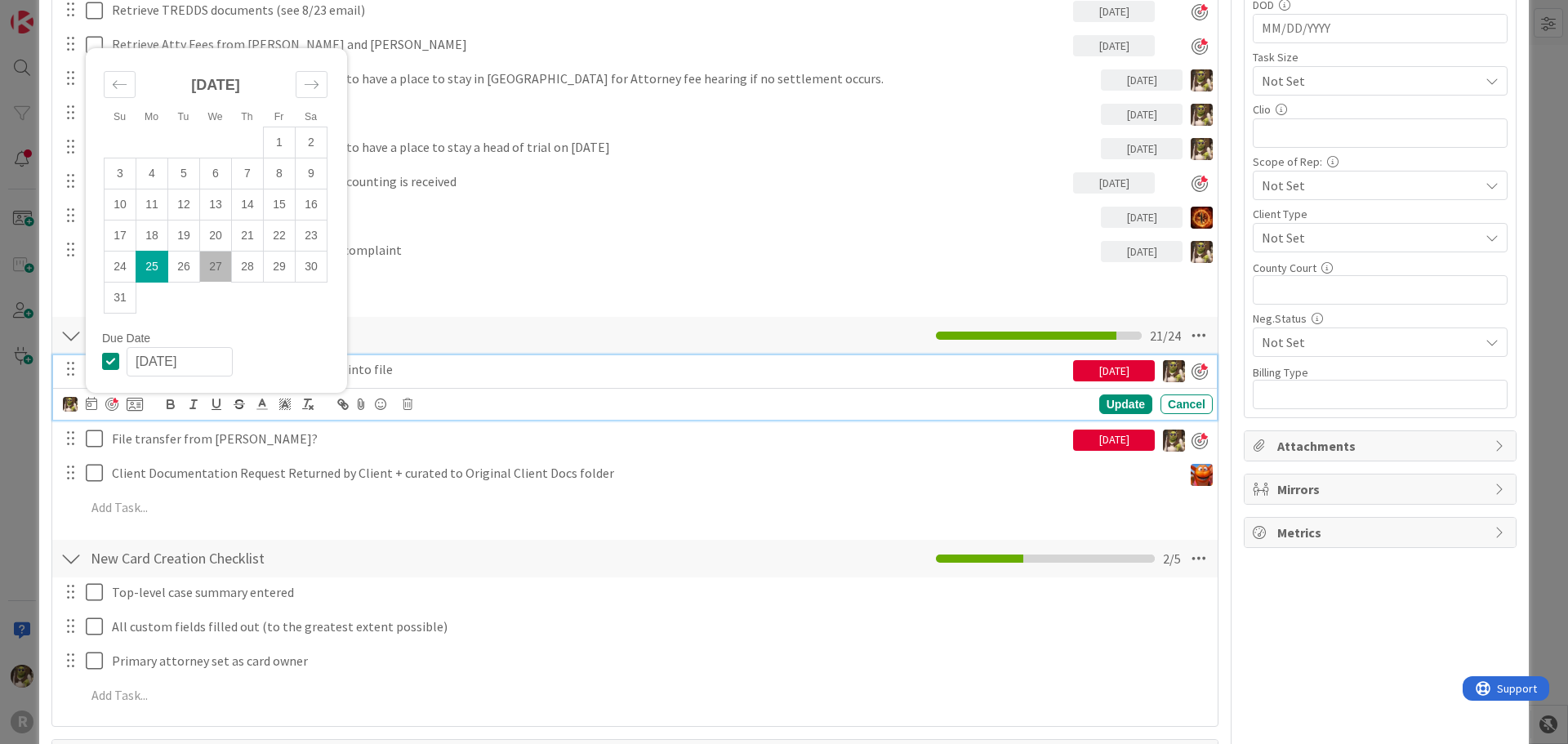
click at [214, 257] on td "27" at bounding box center [215, 267] width 32 height 31
type input "[DATE]"
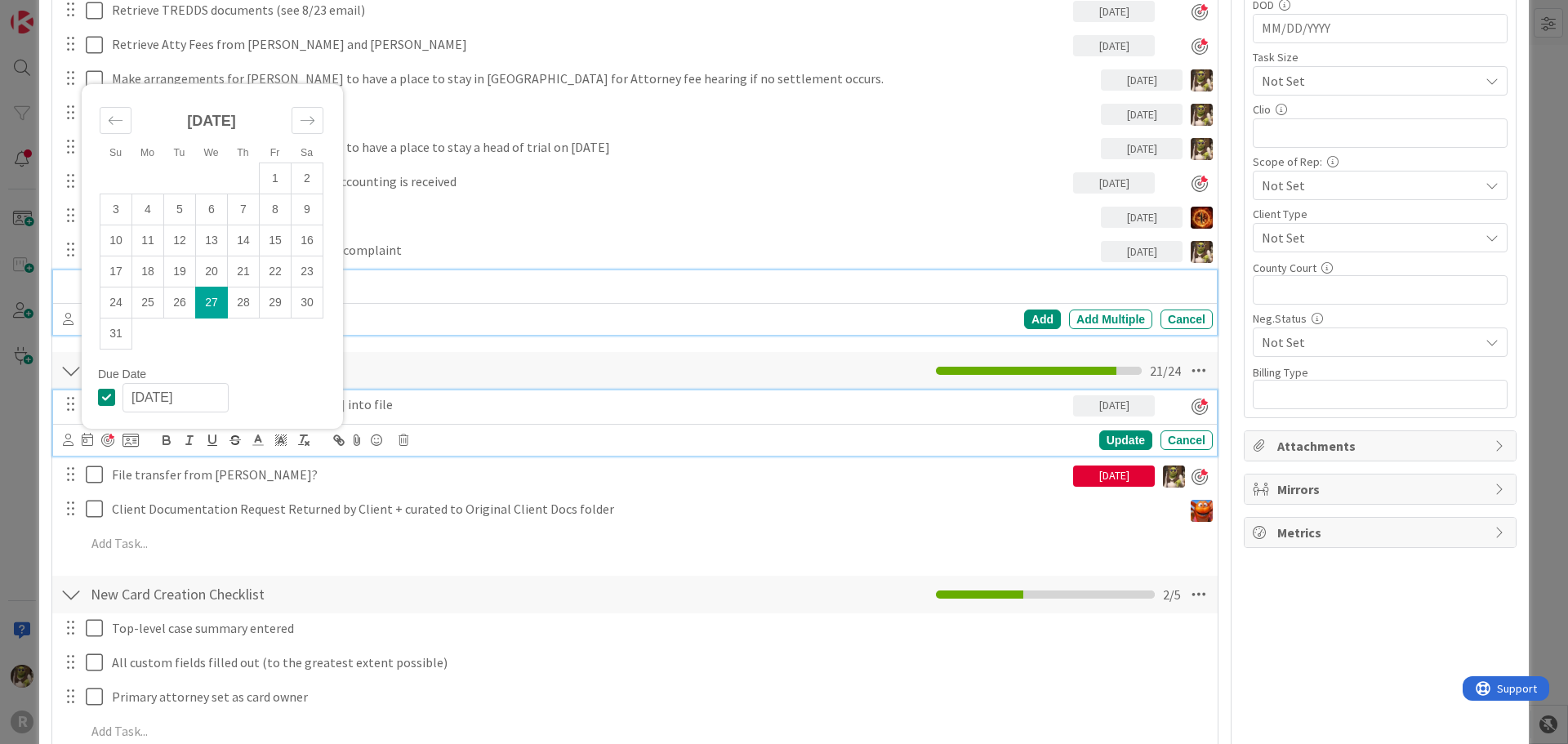
click at [1071, 286] on p at bounding box center [646, 285] width 1121 height 19
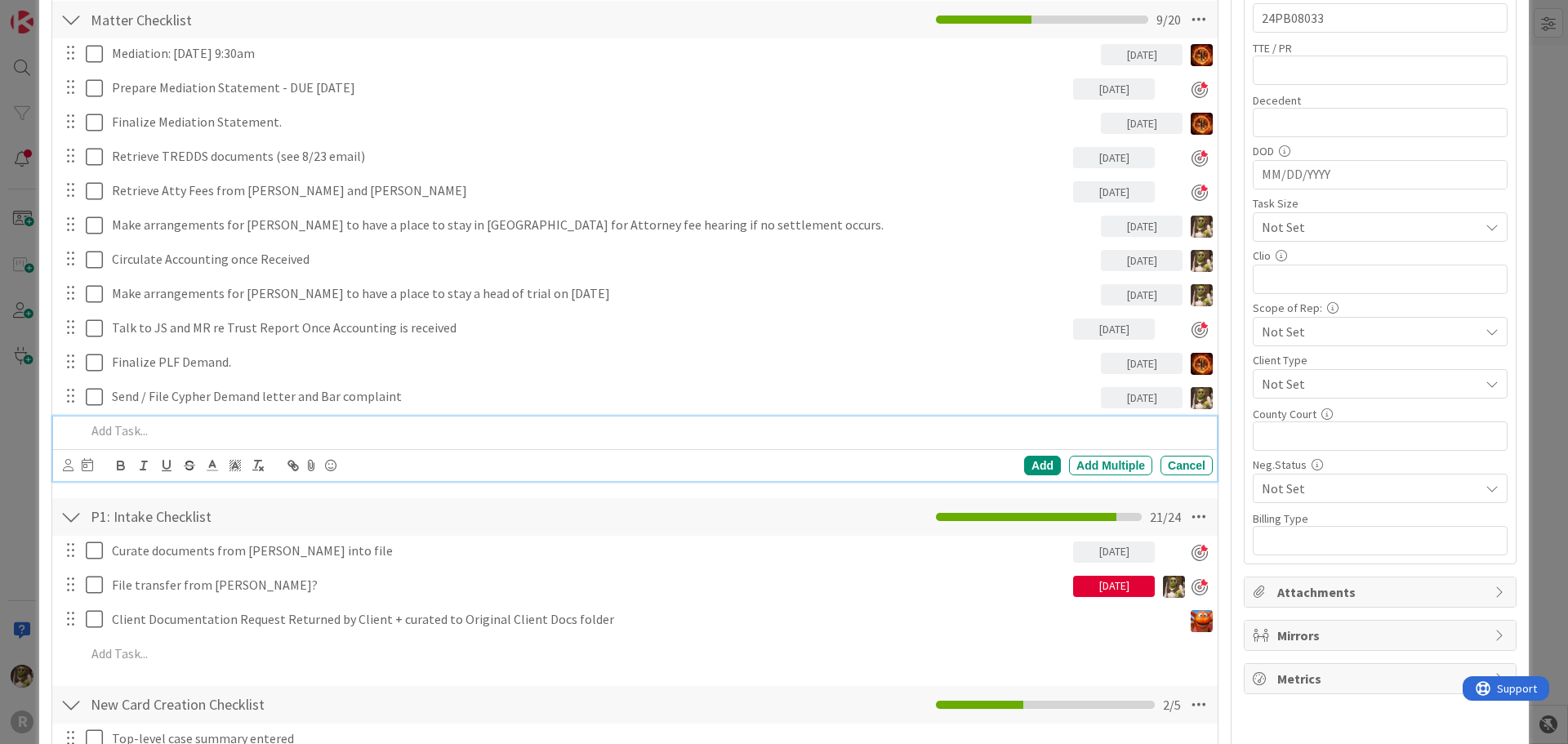
scroll to position [490, 0]
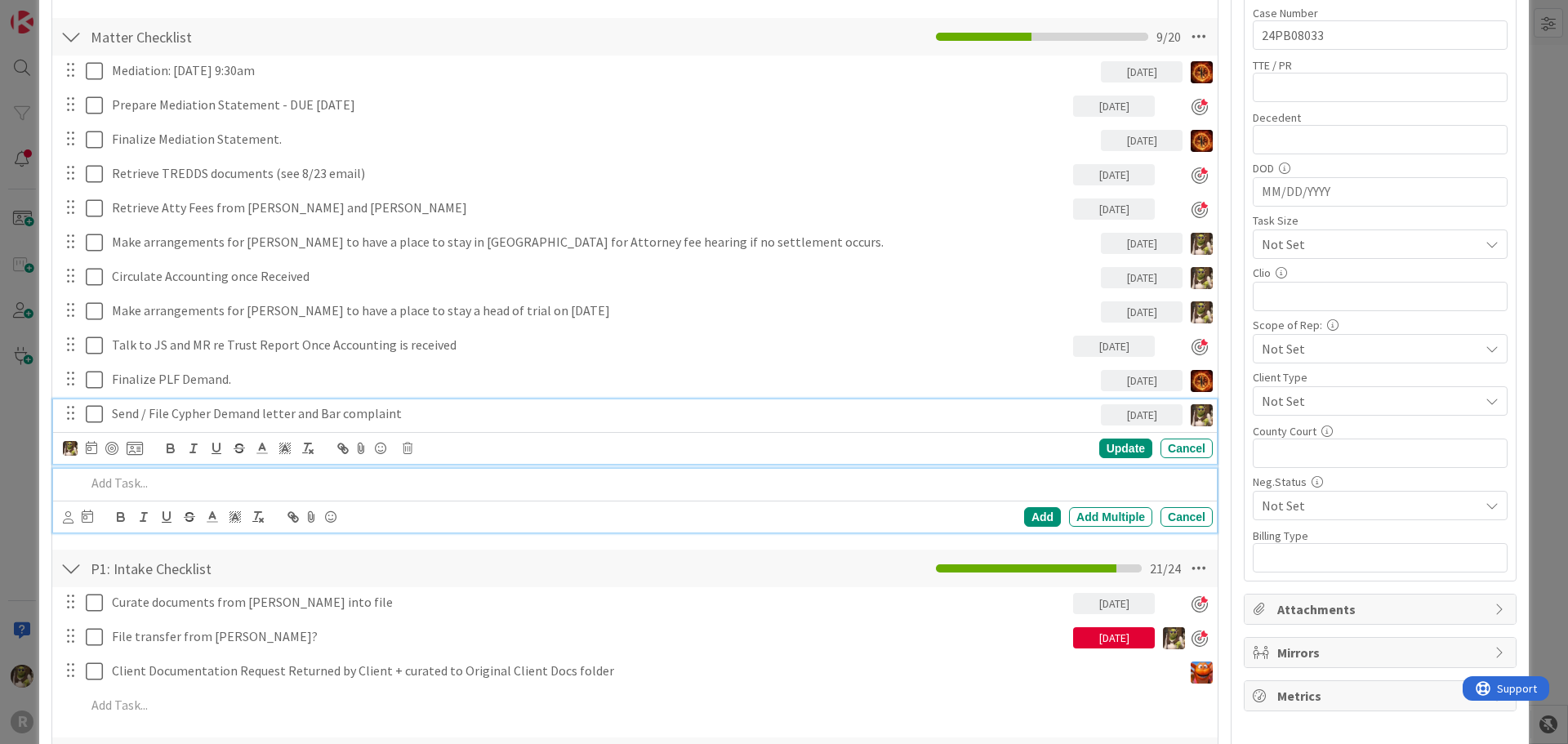
click at [208, 415] on p "Send / File Cypher Demand letter and Bar complaint" at bounding box center [603, 414] width 983 height 19
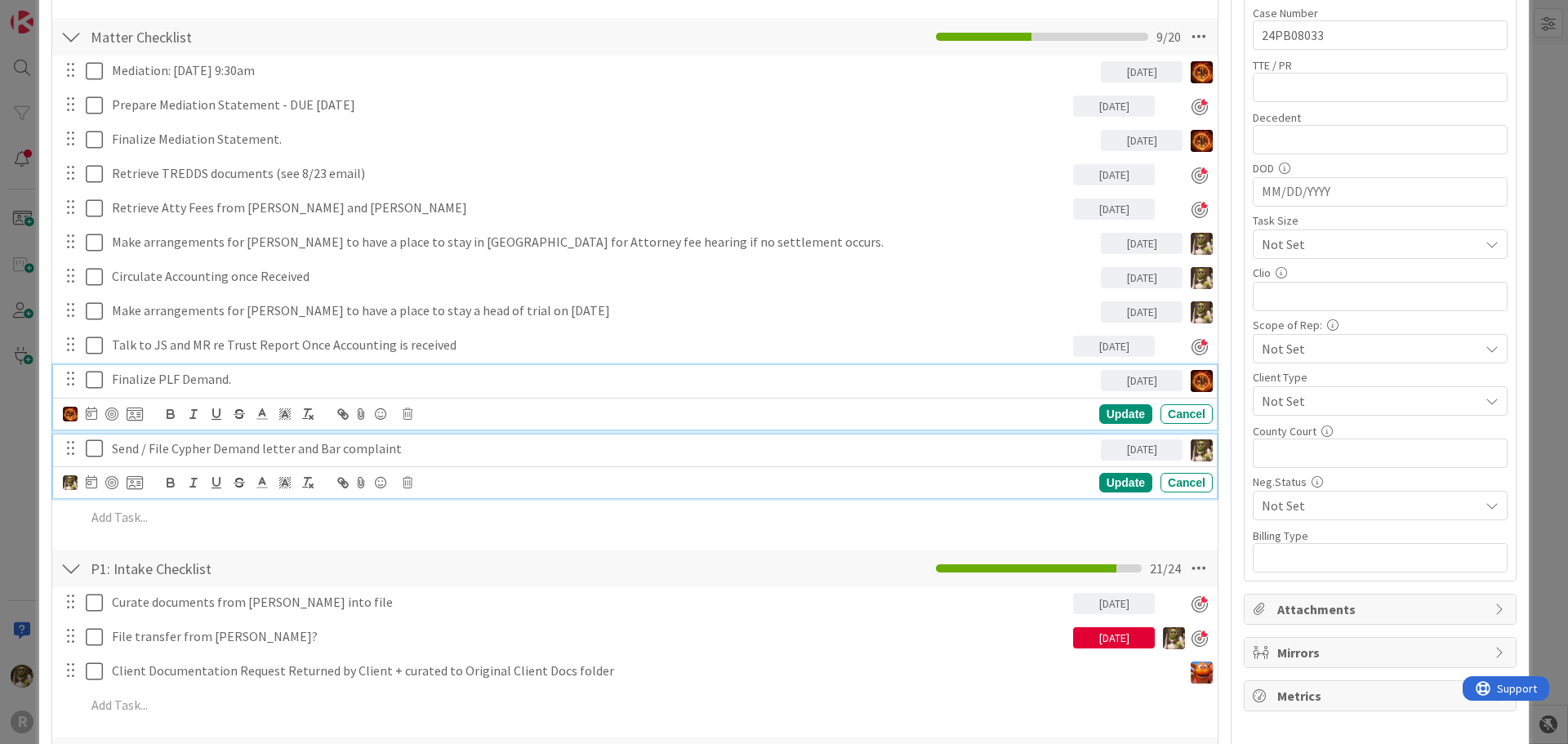
scroll to position [526, 0]
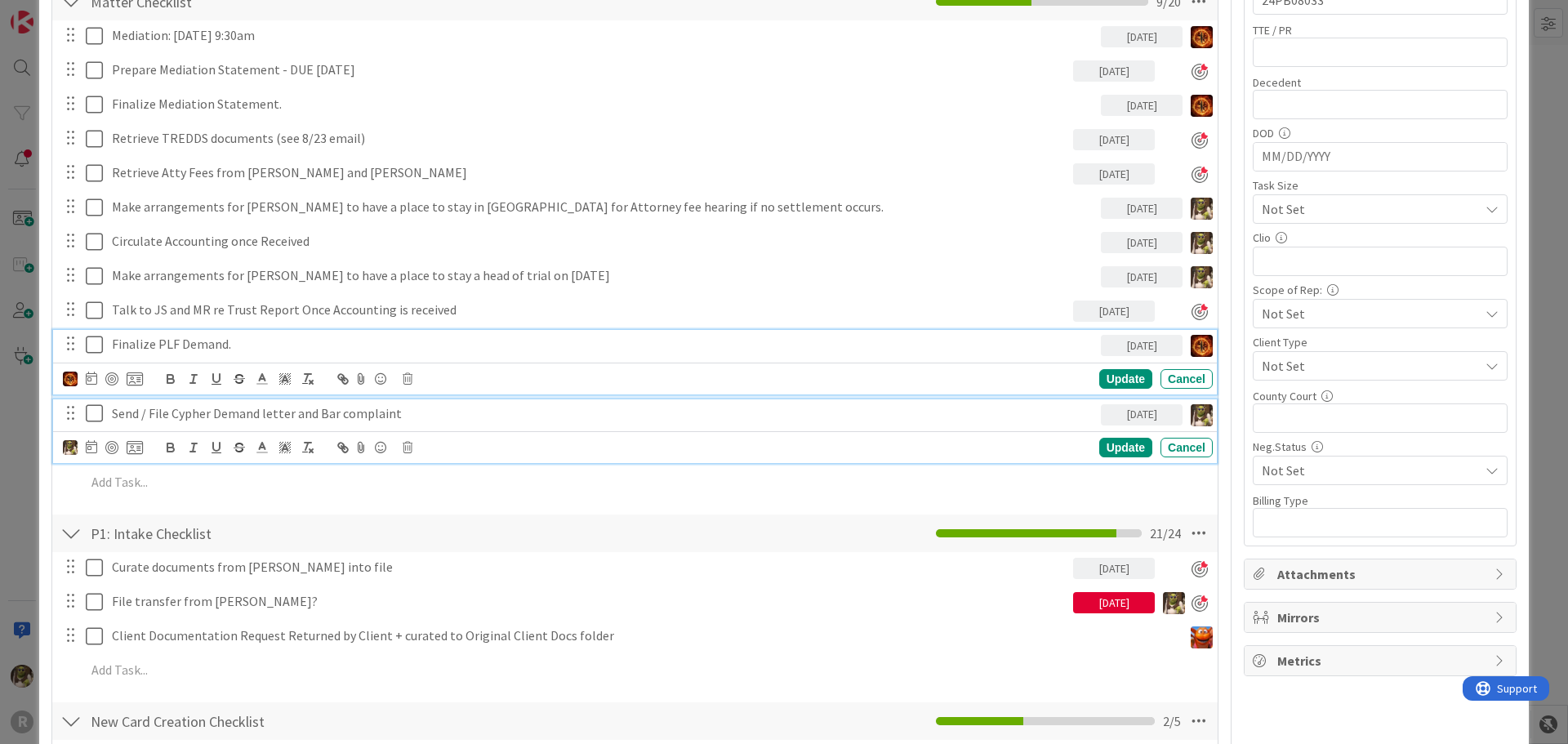
click at [291, 377] on div "Finalize PLF Demand. 08/29/2025 Update Cancel" at bounding box center [634, 362] width 1164 height 65
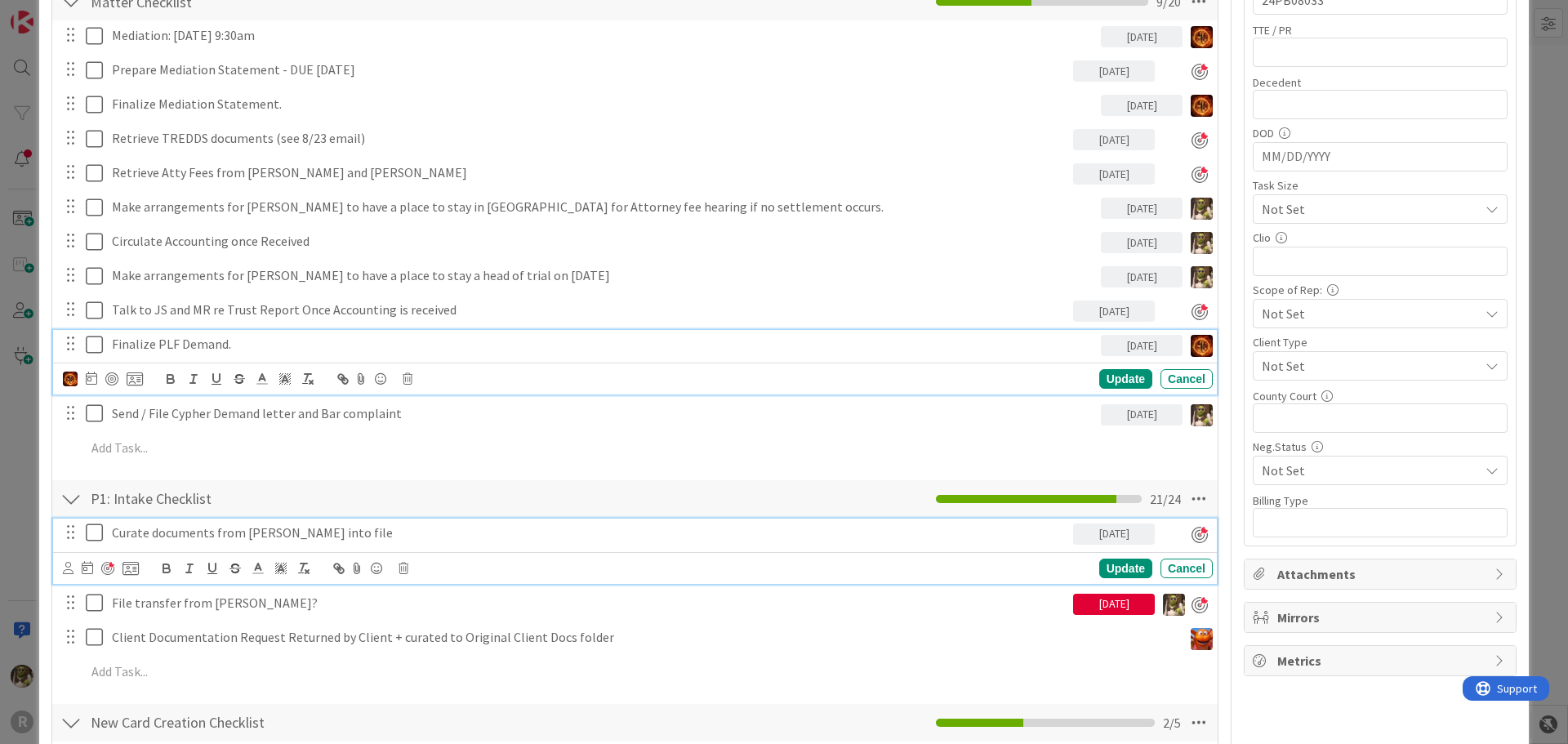
click at [91, 534] on icon at bounding box center [98, 532] width 25 height 19
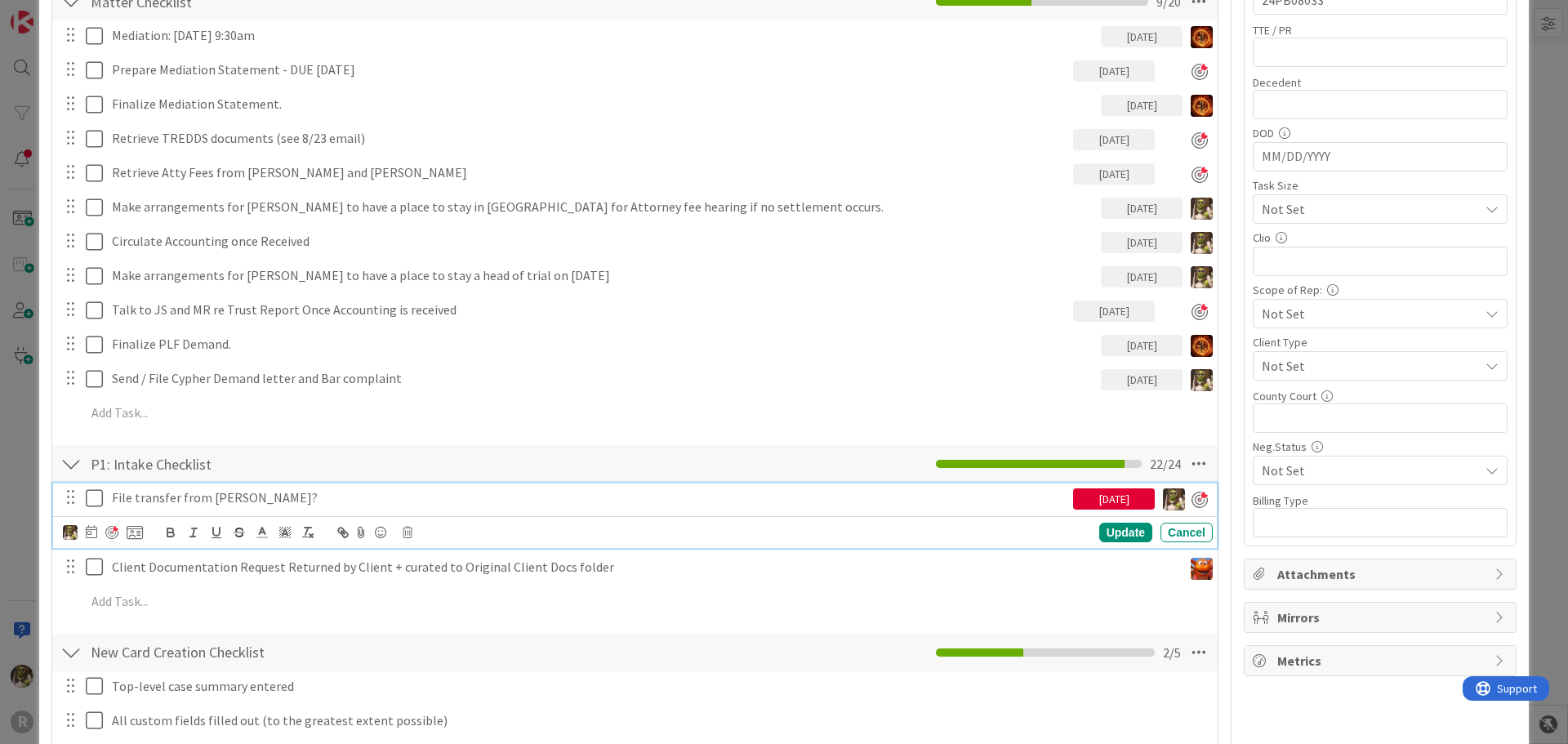
click at [319, 500] on p "File transfer from [PERSON_NAME]?" at bounding box center [590, 498] width 955 height 19
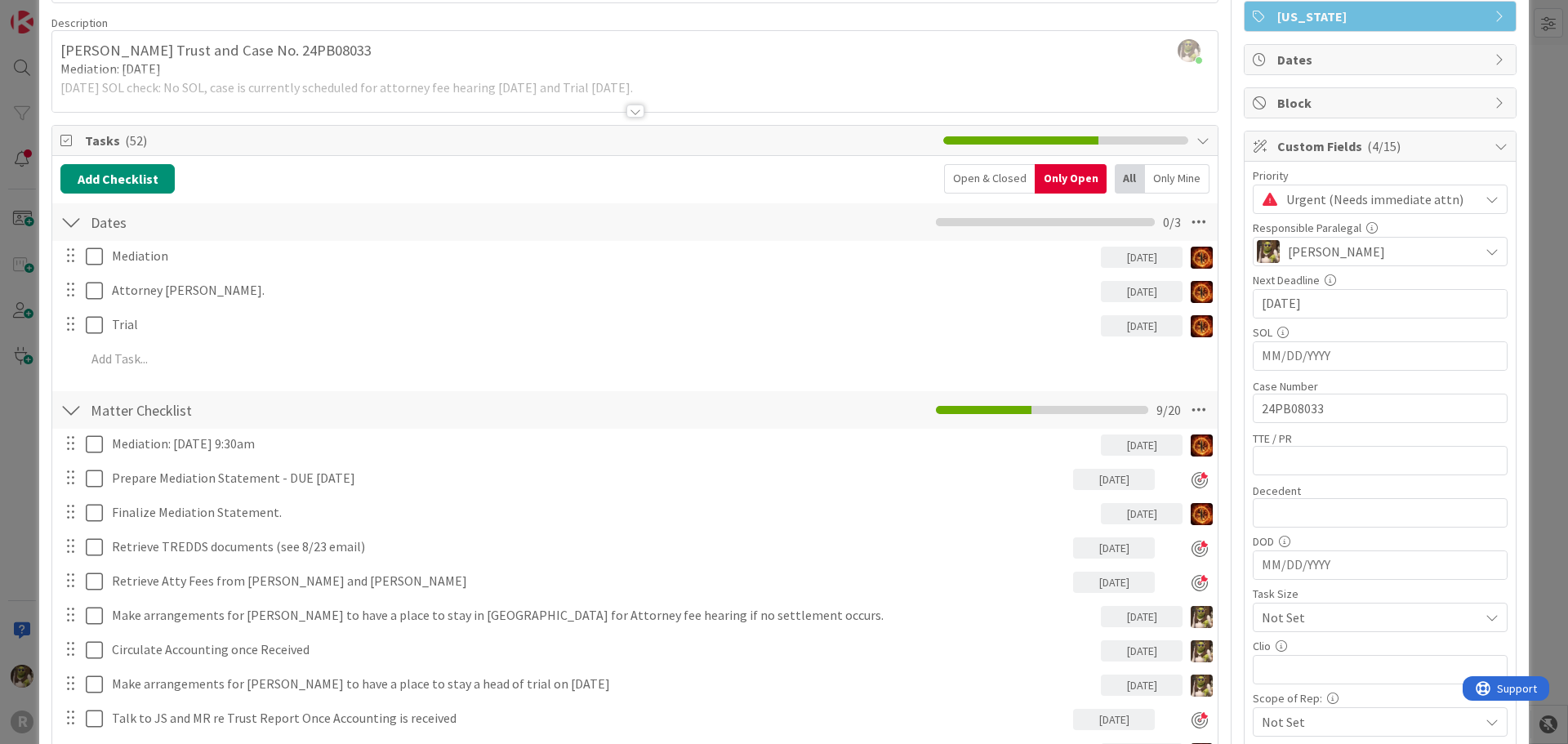
scroll to position [0, 0]
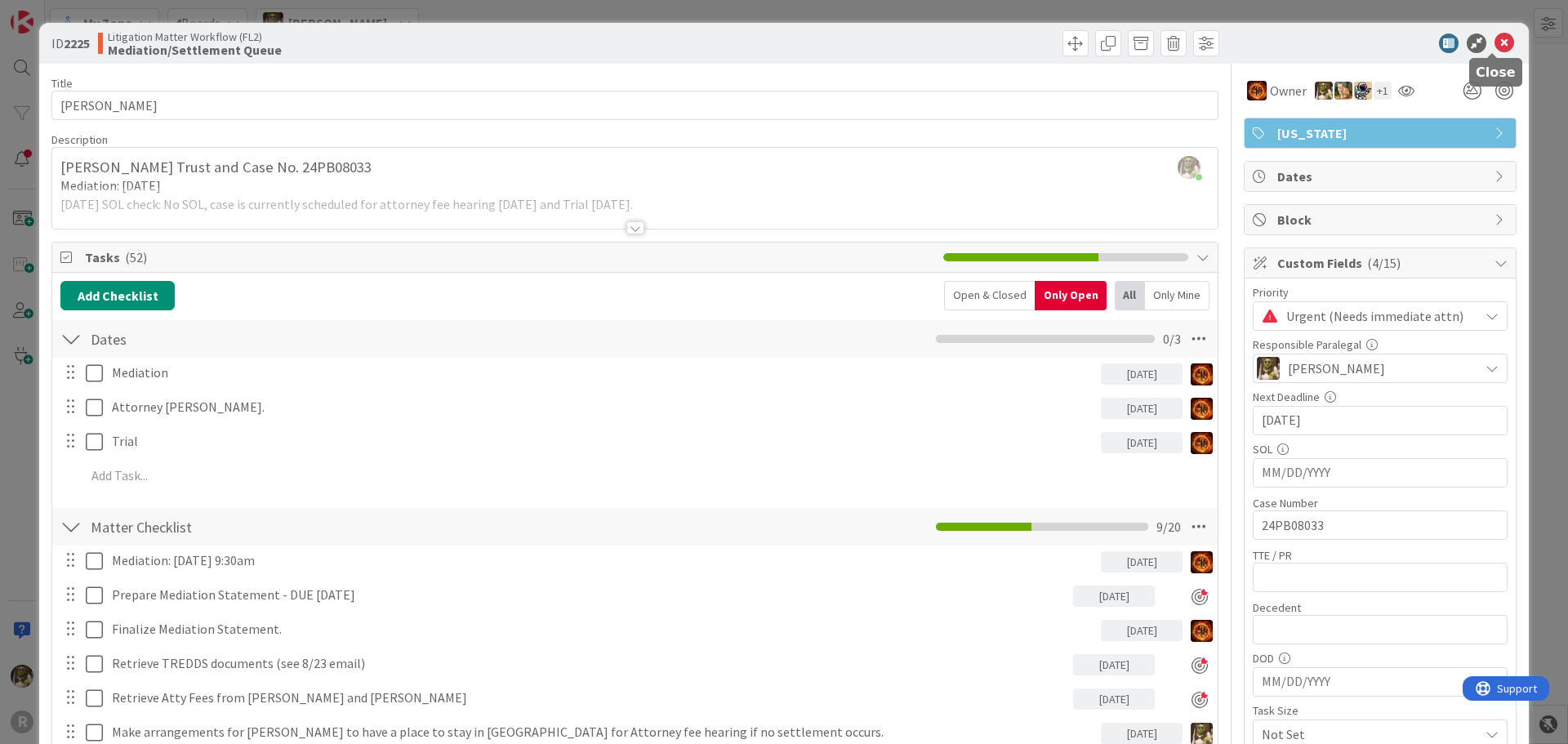
click at [1501, 44] on icon at bounding box center [1504, 43] width 19 height 19
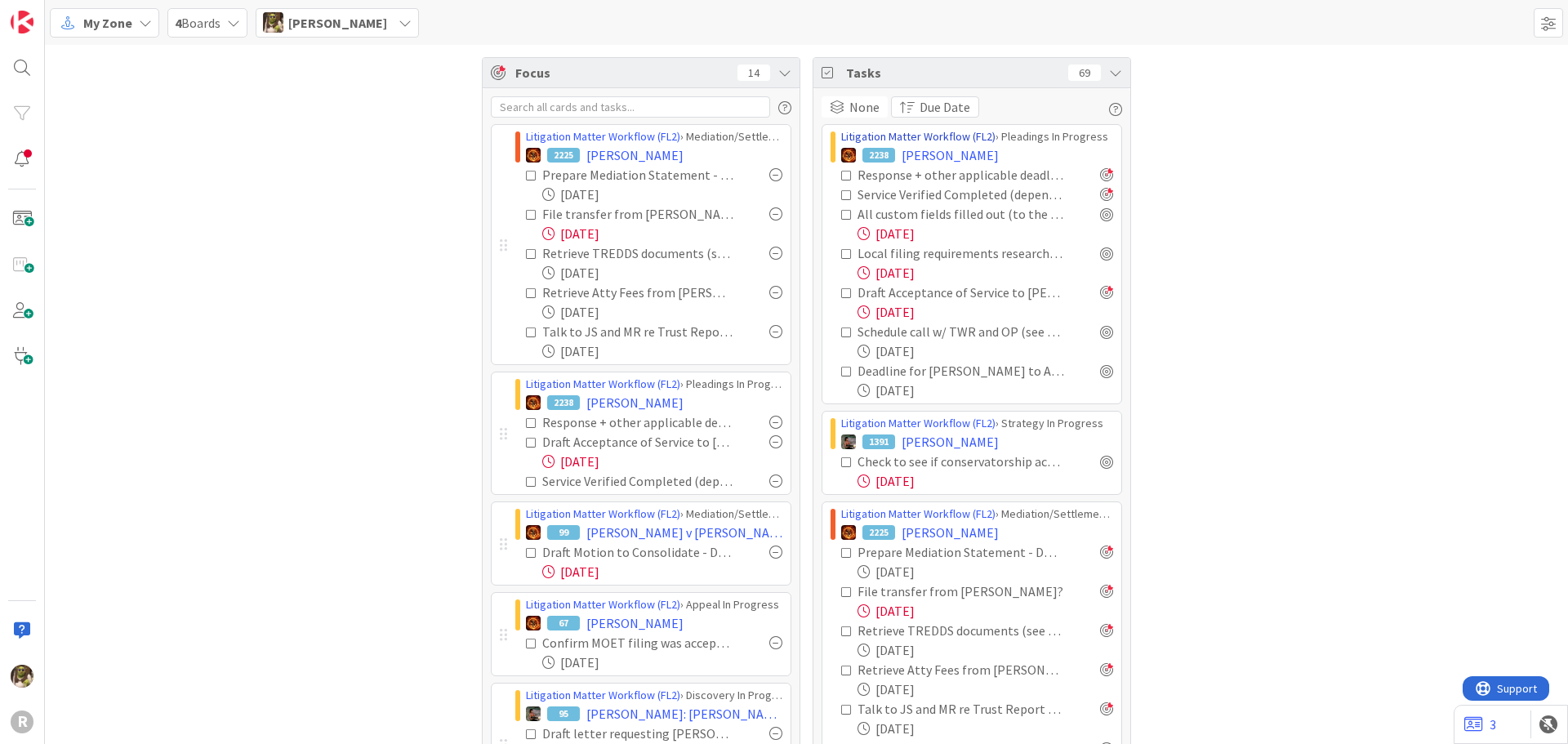
click at [933, 141] on link "Litigation Matter Workflow (FL2)" at bounding box center [918, 136] width 154 height 15
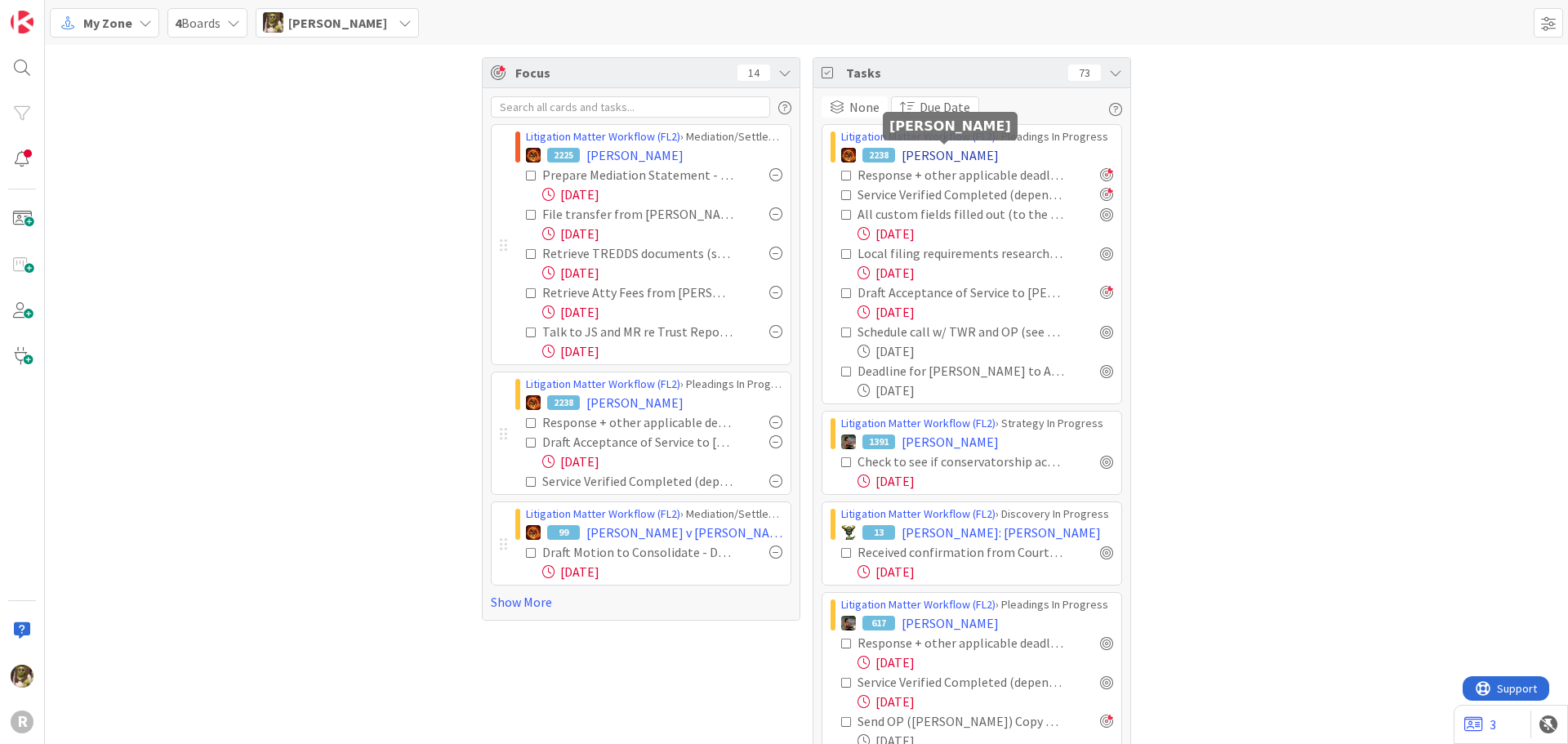
click at [981, 153] on span "[PERSON_NAME]" at bounding box center [950, 154] width 98 height 19
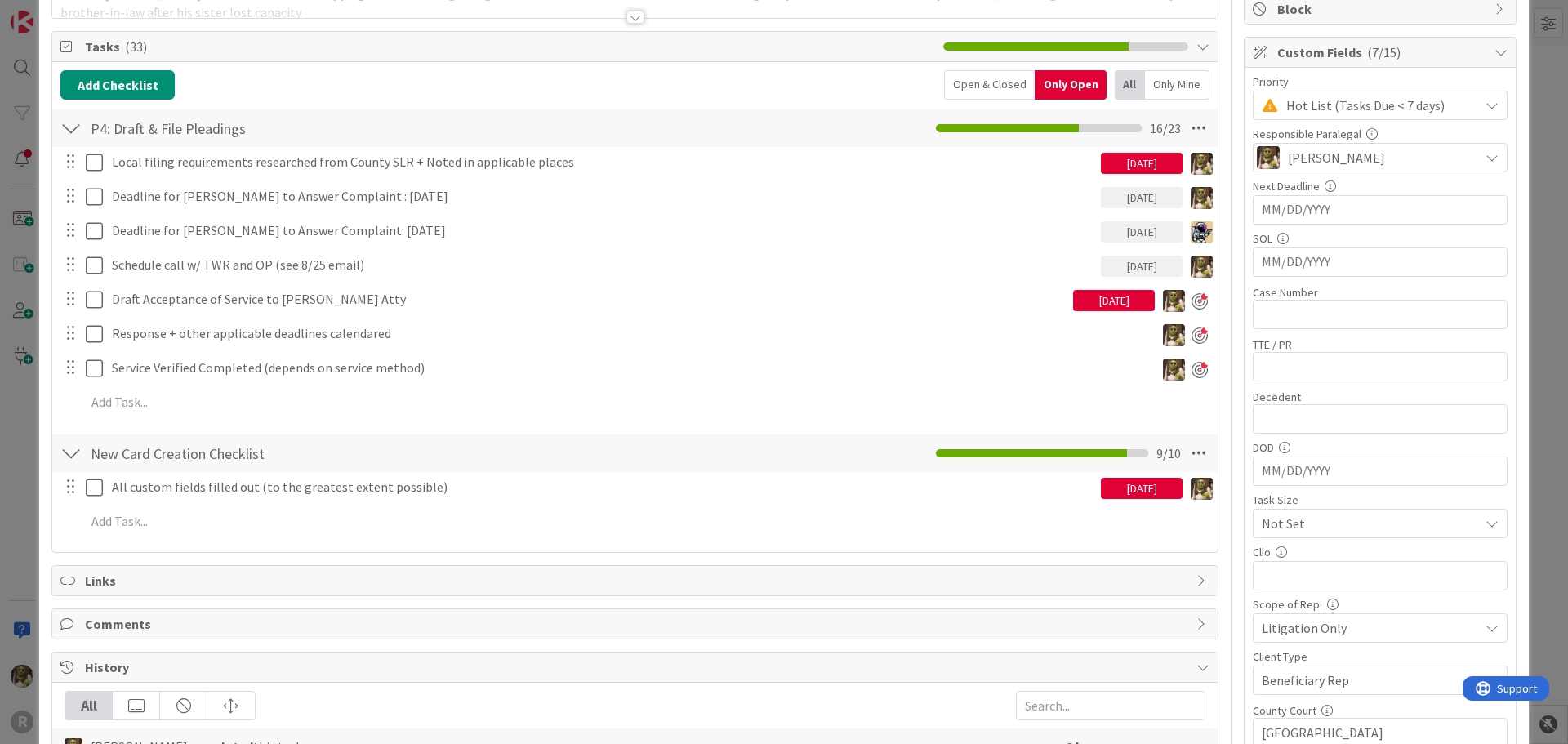
scroll to position [246, 0]
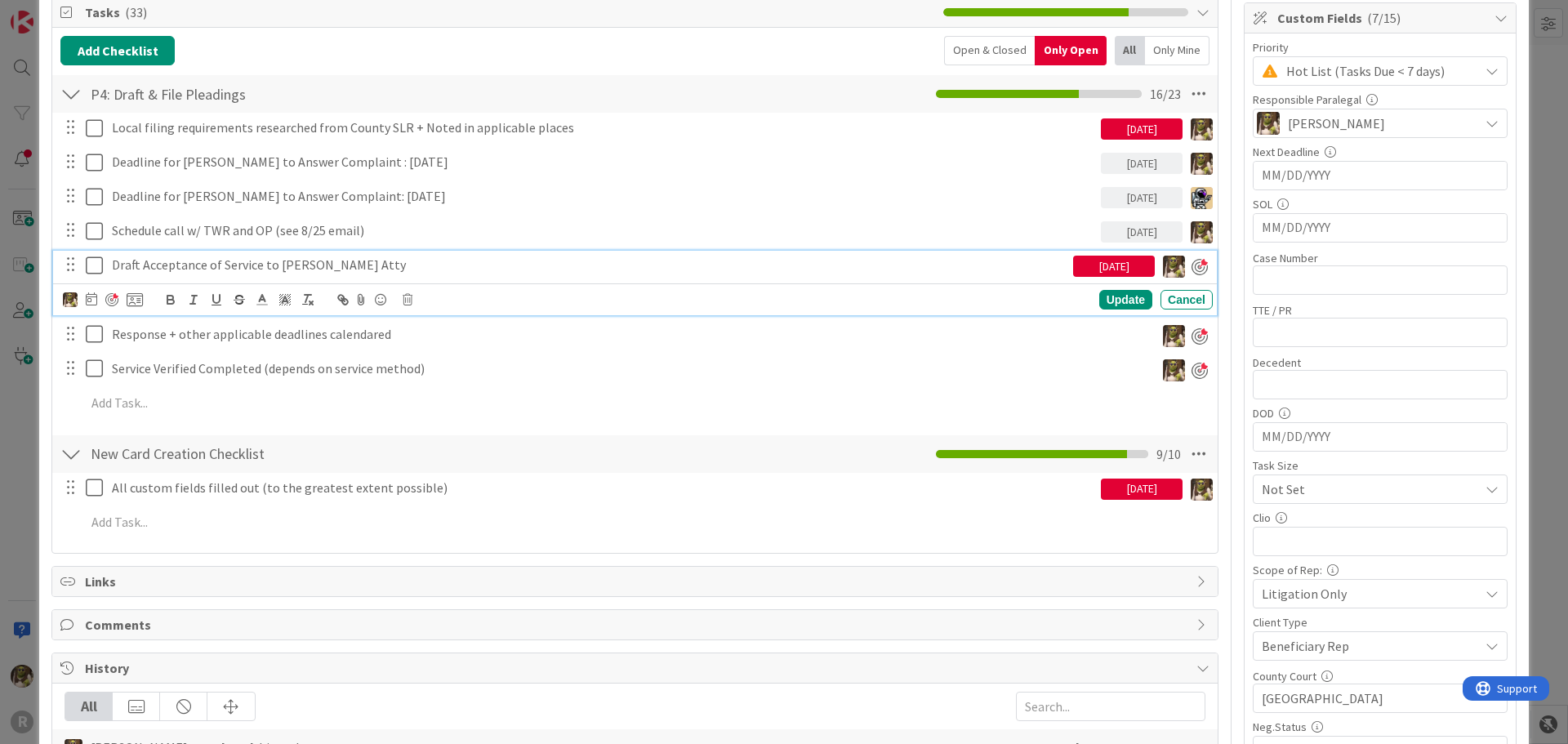
click at [219, 261] on p "Draft Acceptance of Service to [PERSON_NAME] Atty" at bounding box center [590, 265] width 955 height 19
click at [86, 295] on icon at bounding box center [91, 299] width 12 height 13
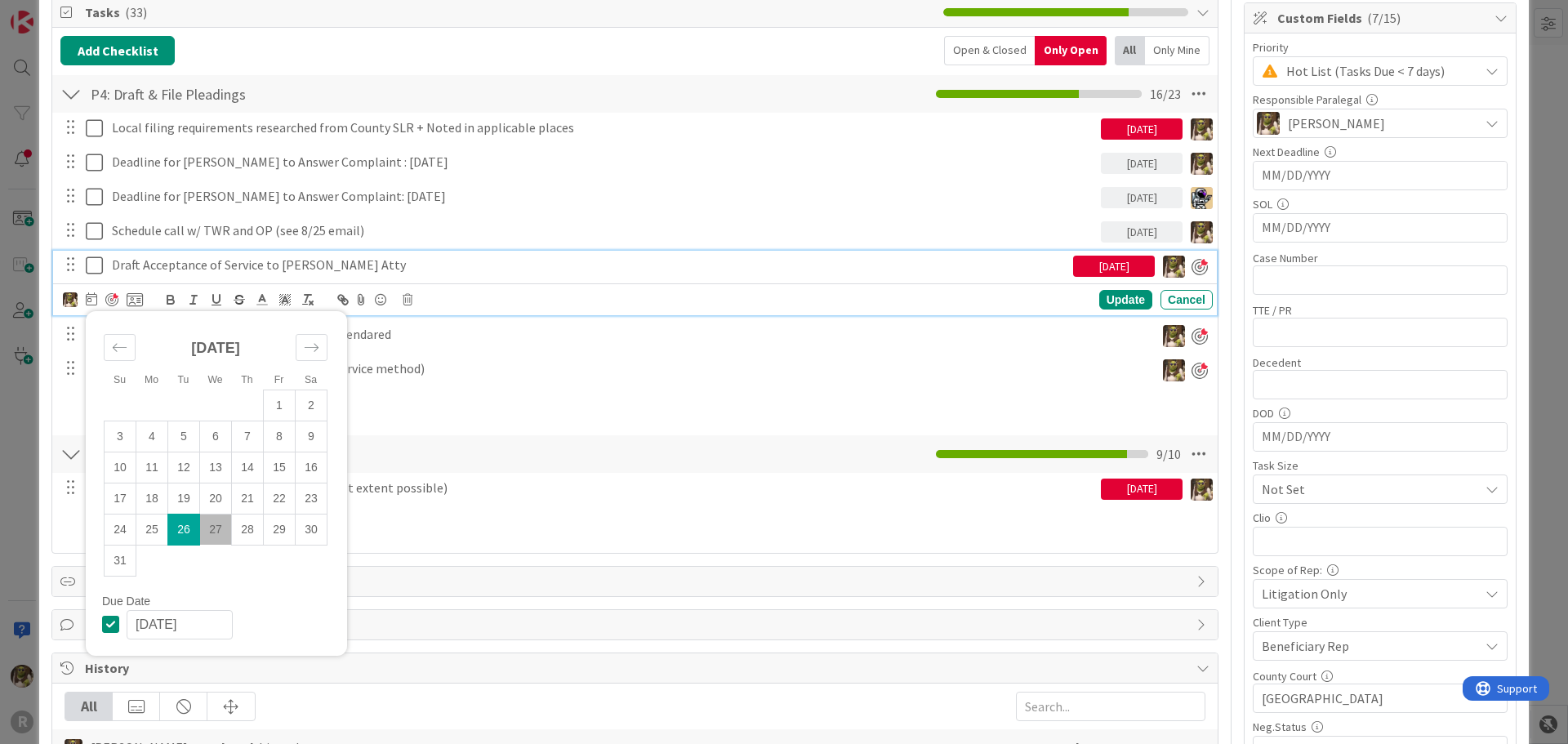
click at [214, 528] on td "27" at bounding box center [215, 529] width 32 height 31
type input "[DATE]"
click at [561, 306] on div "Su Mo Tu We Th Fr Sa July 2025 1 2 3 4 5 6 7 8 9 10 11 12 13 14 15 16 17 18 19 …" at bounding box center [638, 300] width 1150 height 23
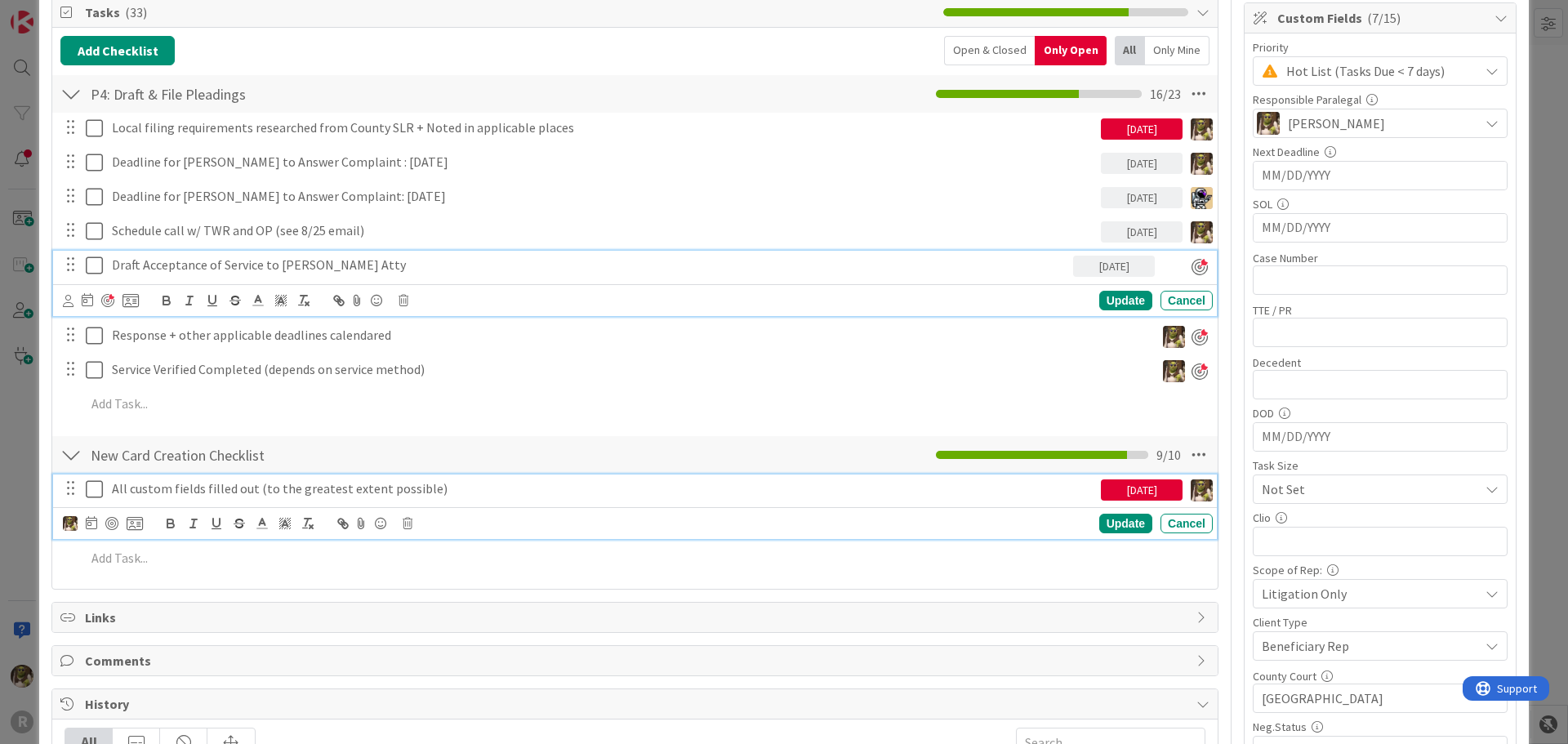
click at [97, 495] on icon at bounding box center [98, 488] width 25 height 19
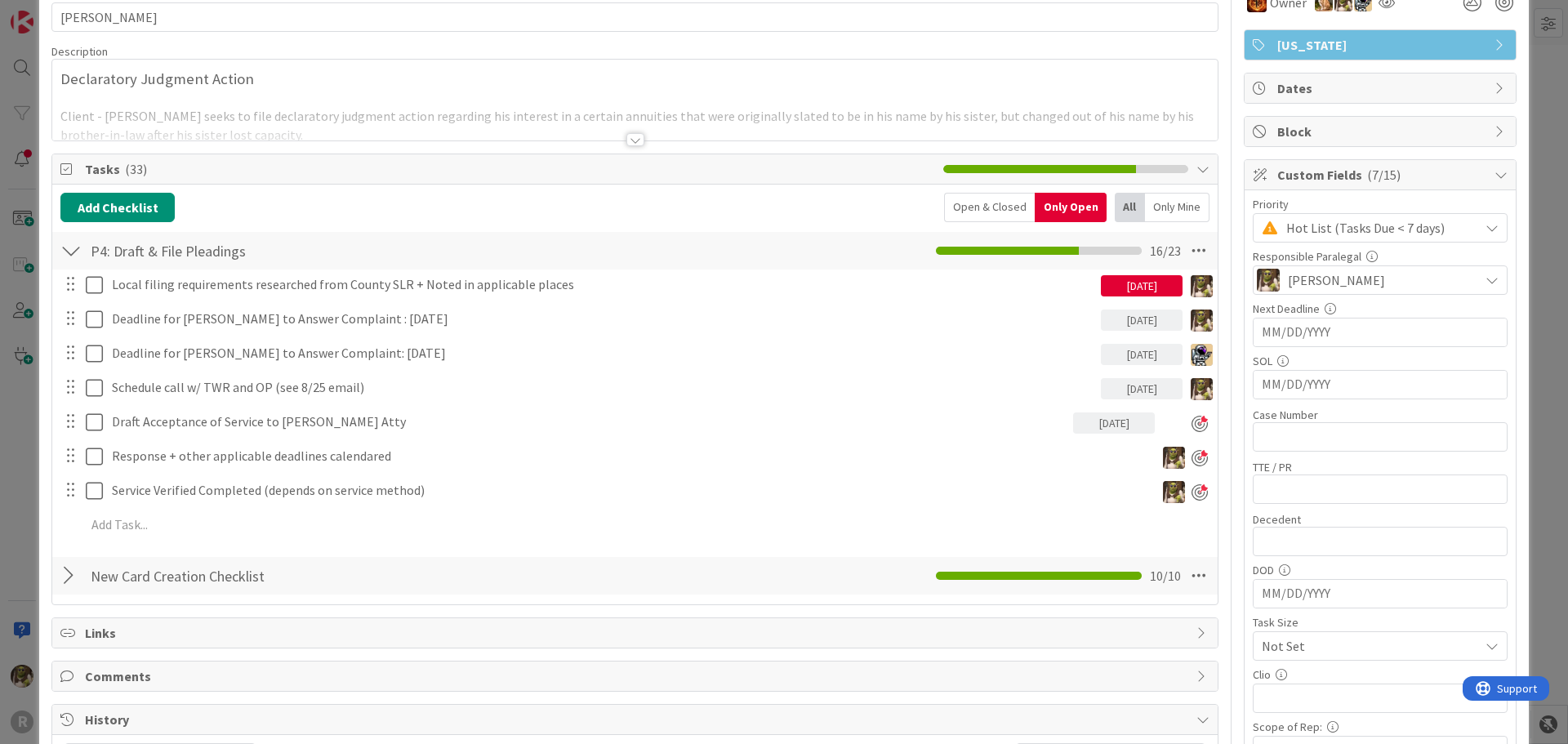
scroll to position [0, 0]
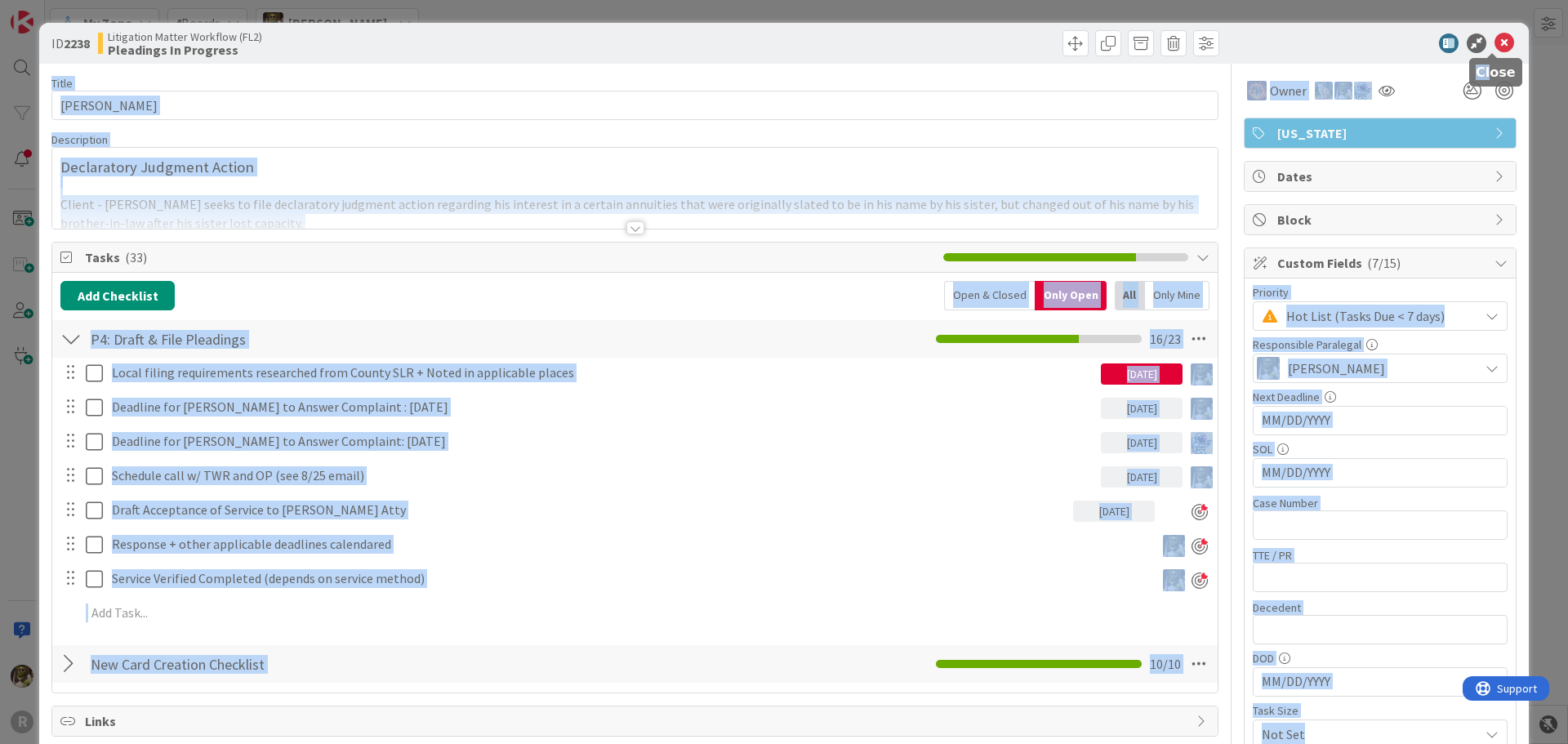
click at [1490, 67] on body "R My Zone 4 Boards Devine Gines Focus 14 Litigation Matter Workflow (FL2) › Med…" at bounding box center [784, 372] width 1568 height 744
click at [1493, 57] on div "ID 2238 Litigation Matter Workflow (FL2) Pleadings In Progress" at bounding box center [784, 43] width 1490 height 41
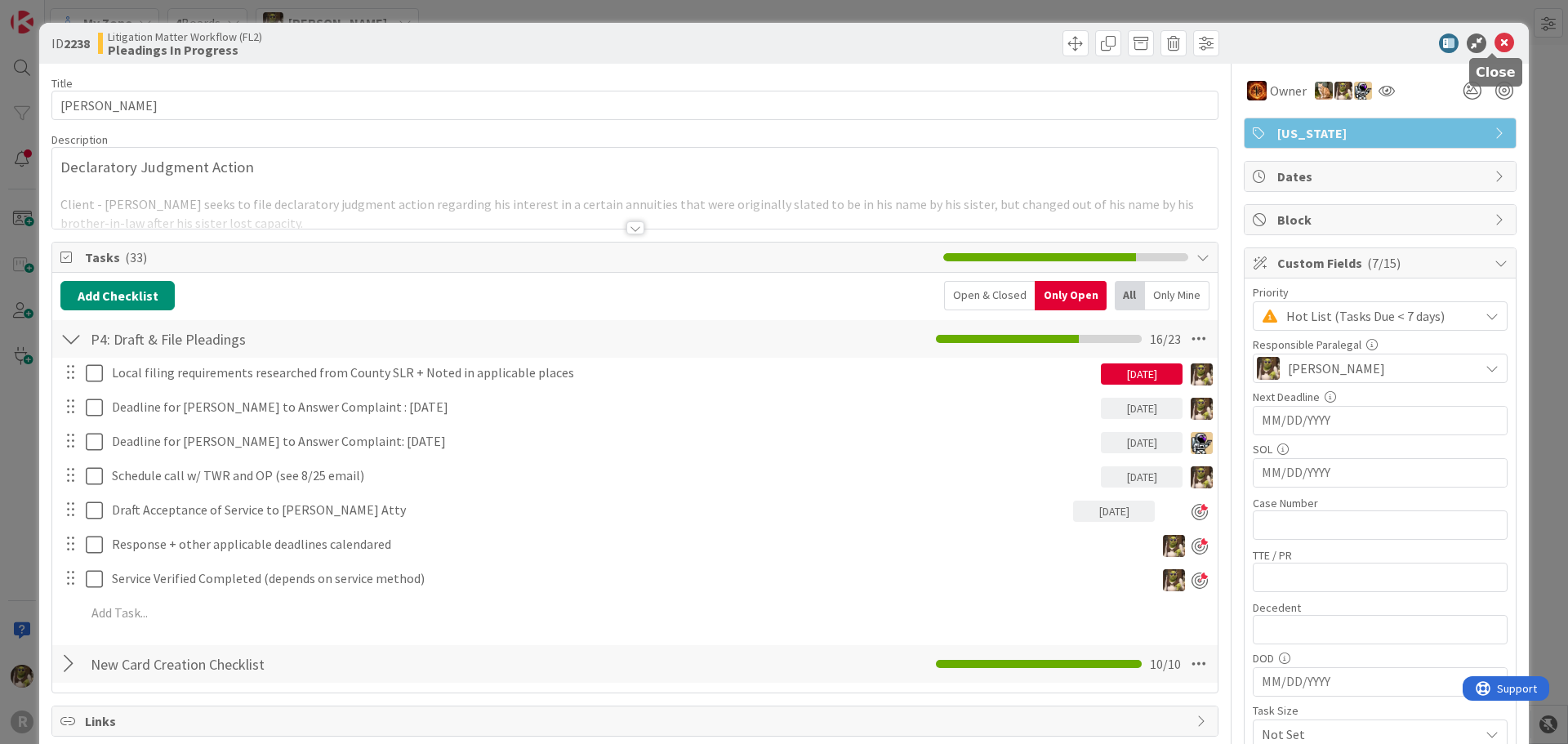
click at [1495, 47] on icon at bounding box center [1504, 43] width 19 height 19
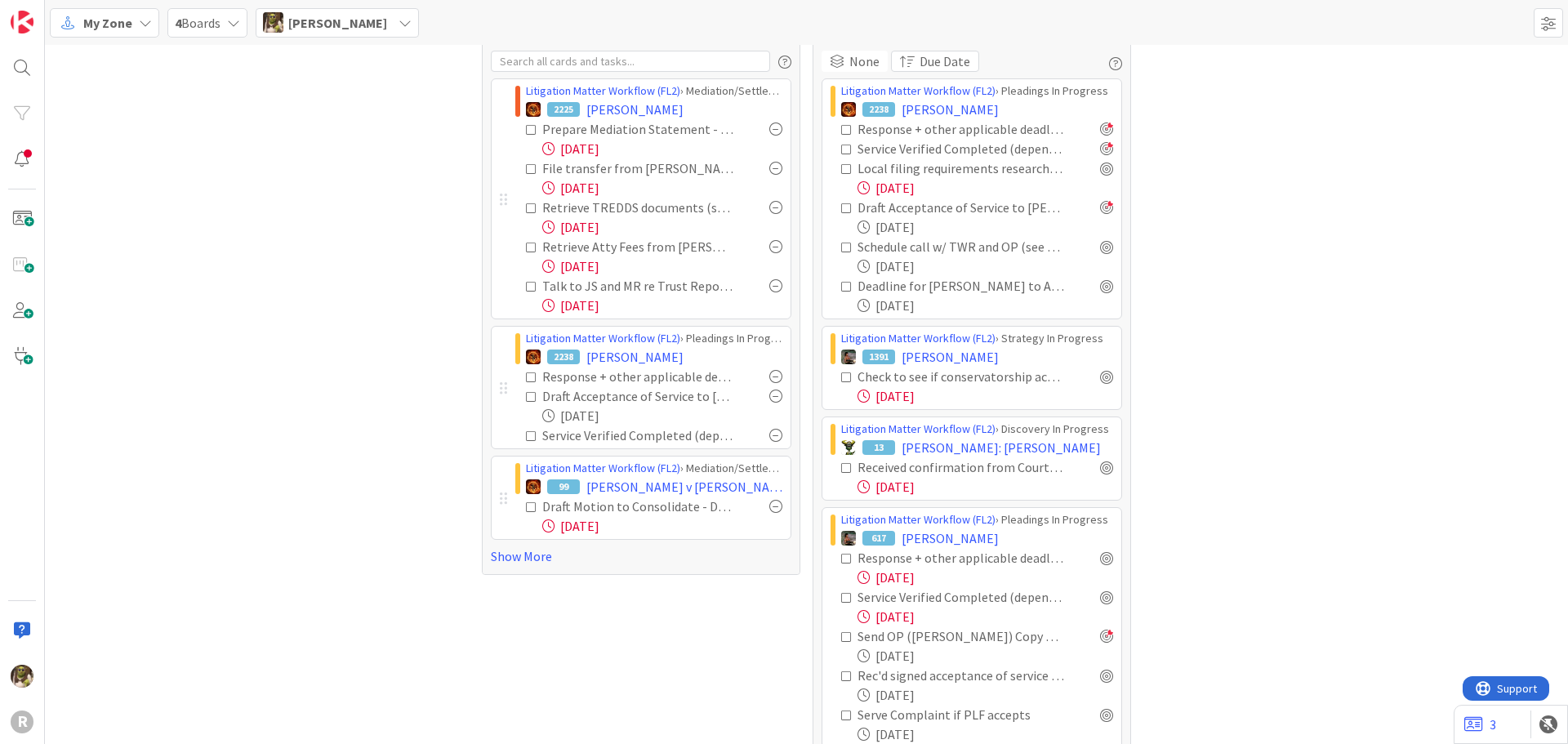
scroll to position [163, 0]
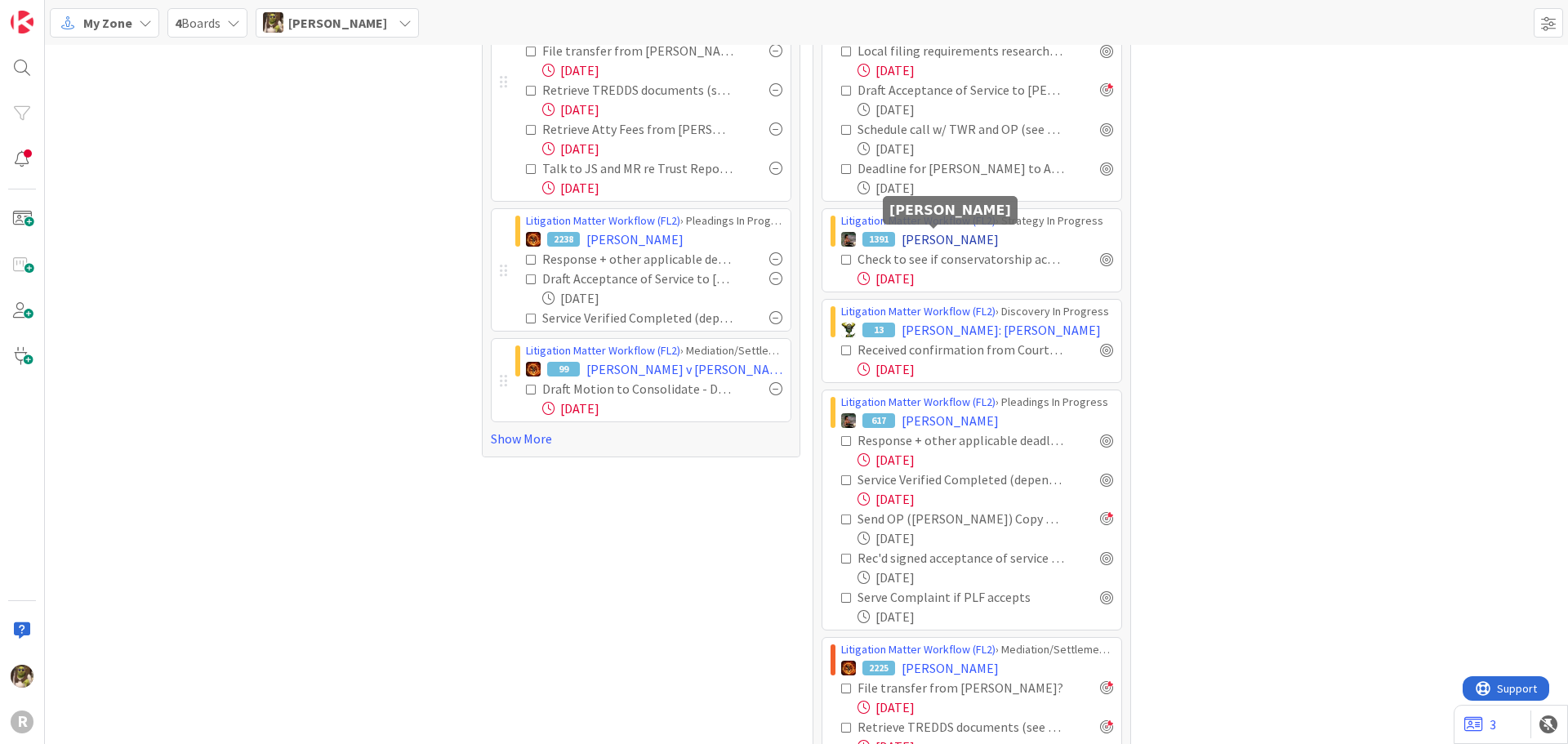
click at [951, 237] on span "[PERSON_NAME]" at bounding box center [950, 239] width 98 height 19
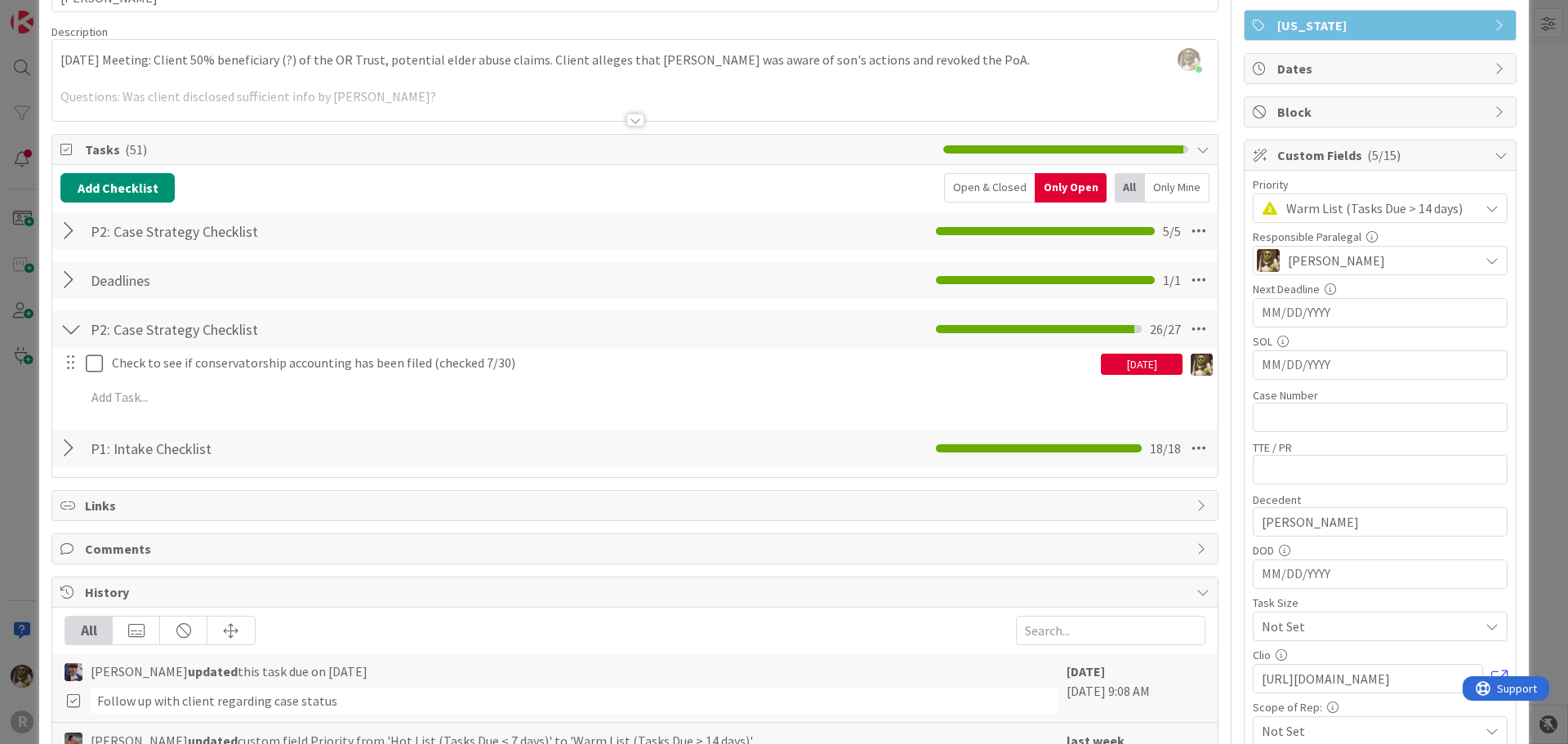
scroll to position [82, 0]
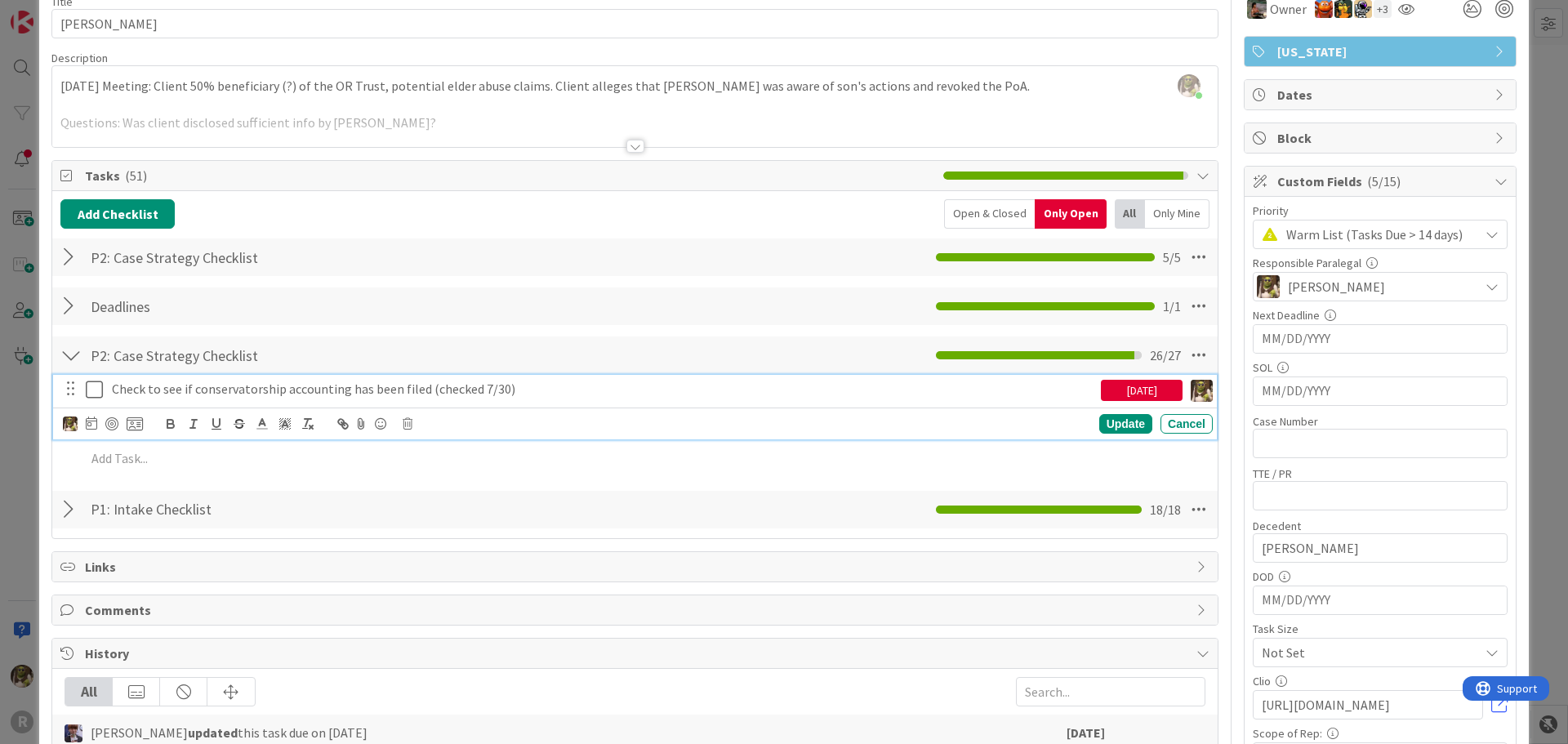
click at [235, 392] on p "Check to see if conservatorship accounting has been filed (checked 7/30)" at bounding box center [603, 389] width 983 height 19
click at [89, 419] on icon at bounding box center [91, 423] width 12 height 13
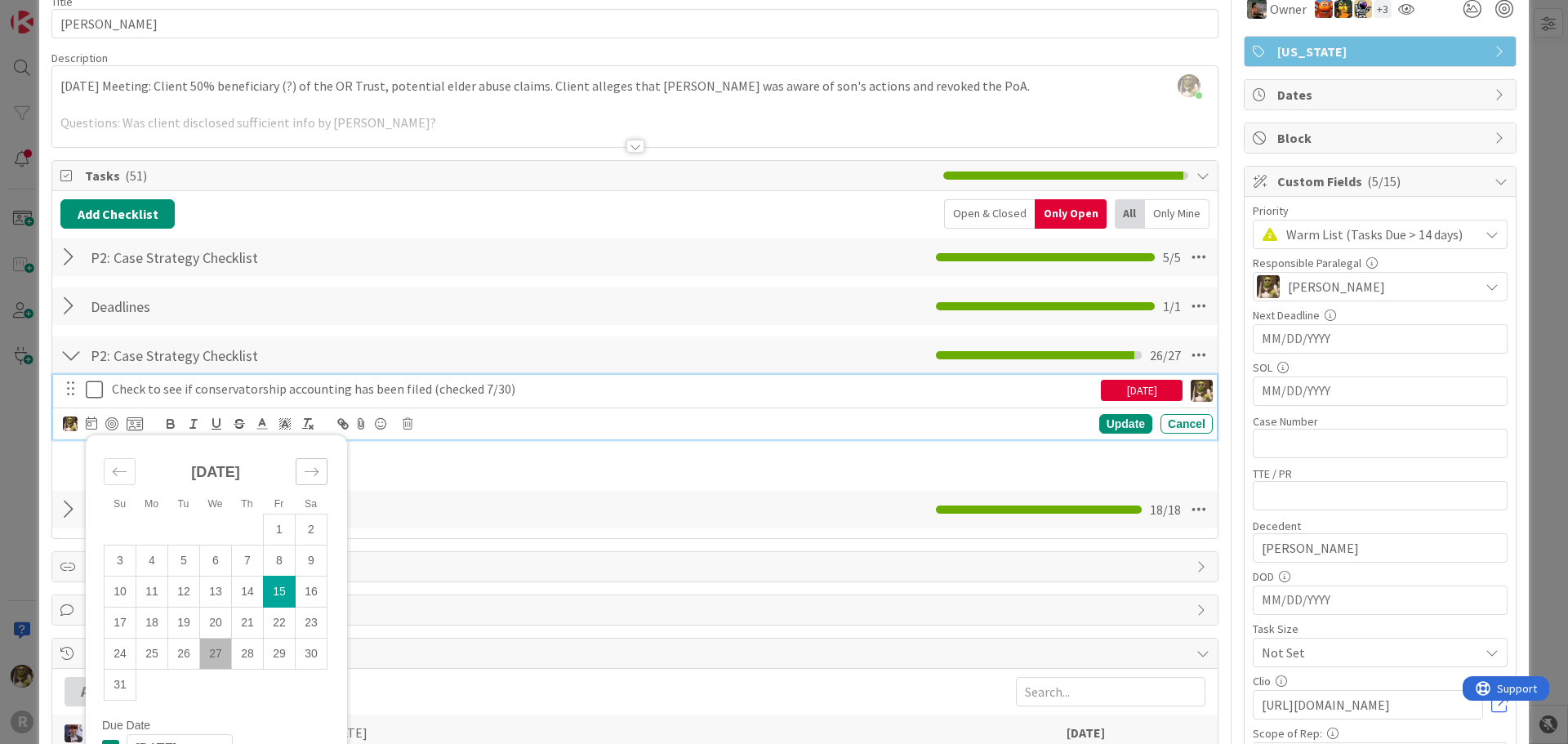
click at [300, 474] on div "Move forward to switch to the next month." at bounding box center [311, 472] width 32 height 27
click at [146, 531] on td "1" at bounding box center [152, 529] width 32 height 31
type input "[DATE]"
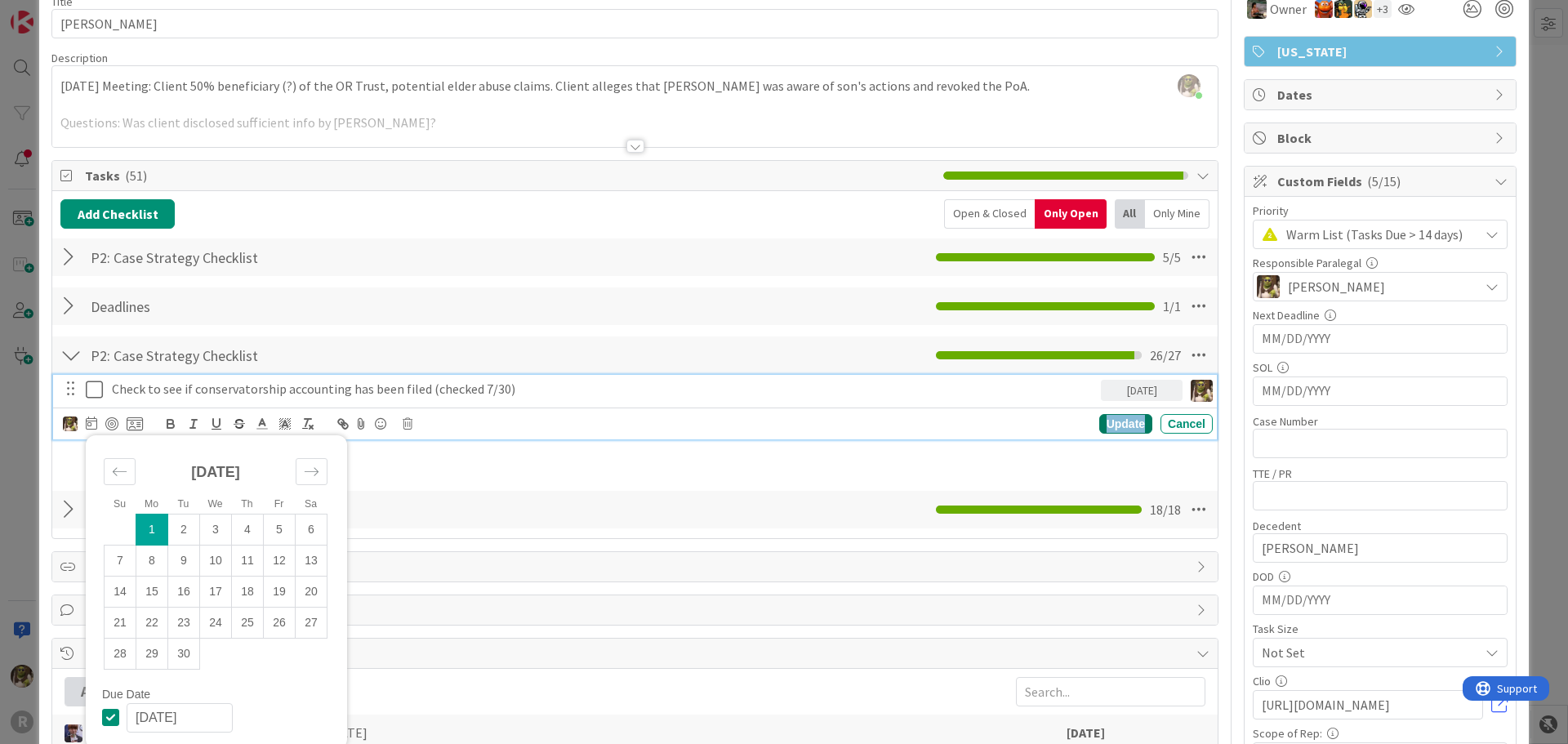
click at [1115, 424] on div "Update" at bounding box center [1126, 424] width 53 height 19
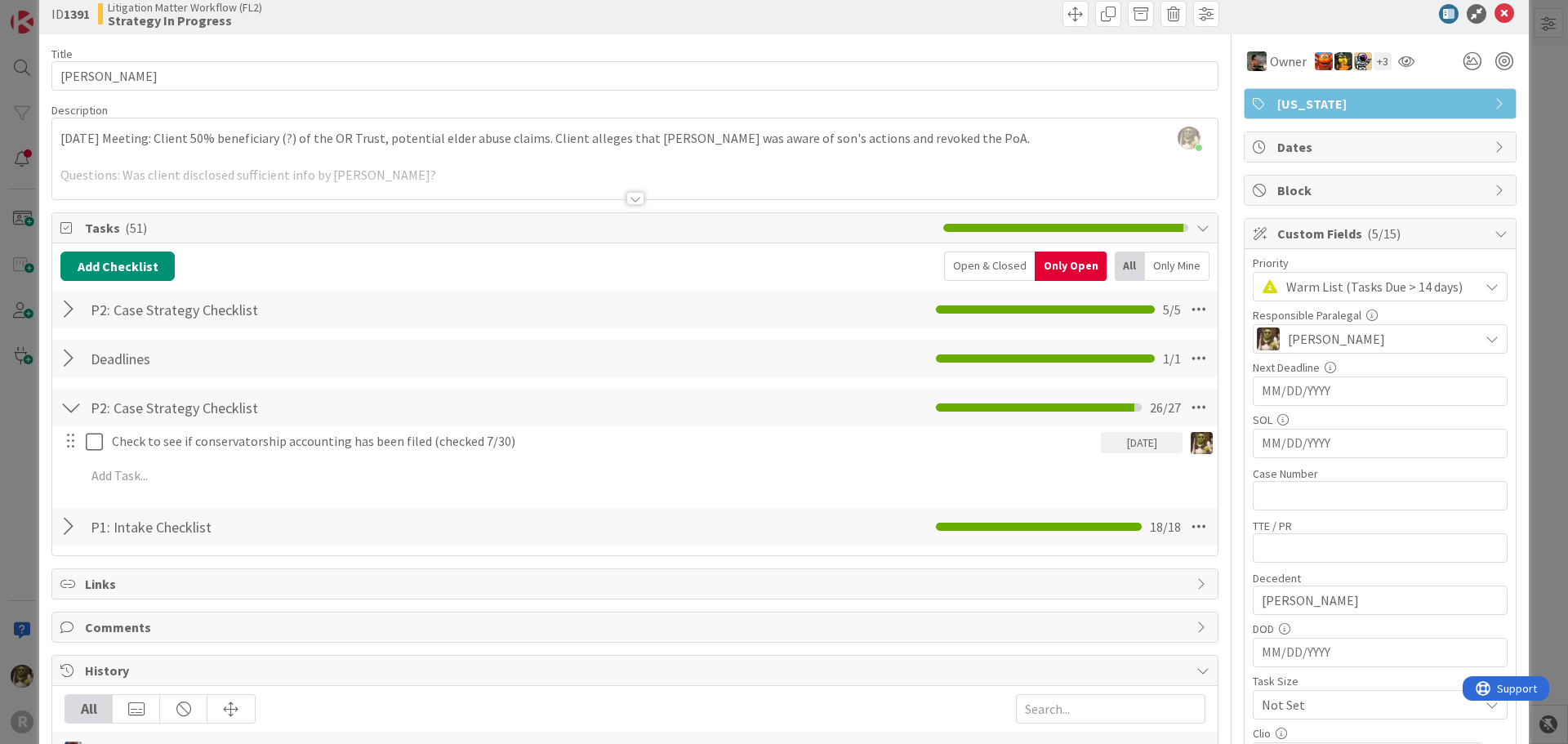
scroll to position [0, 0]
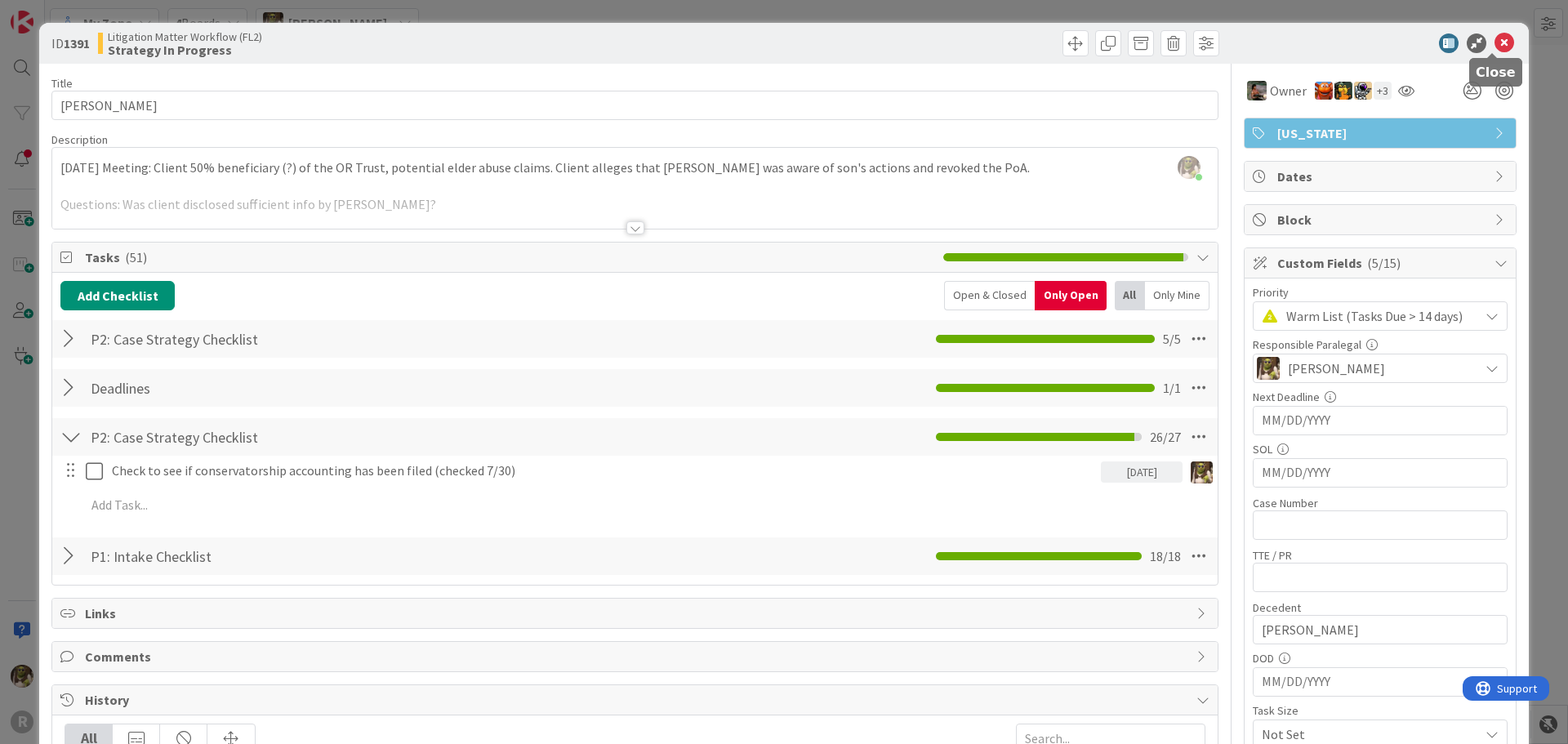
click at [1500, 45] on icon at bounding box center [1504, 43] width 19 height 19
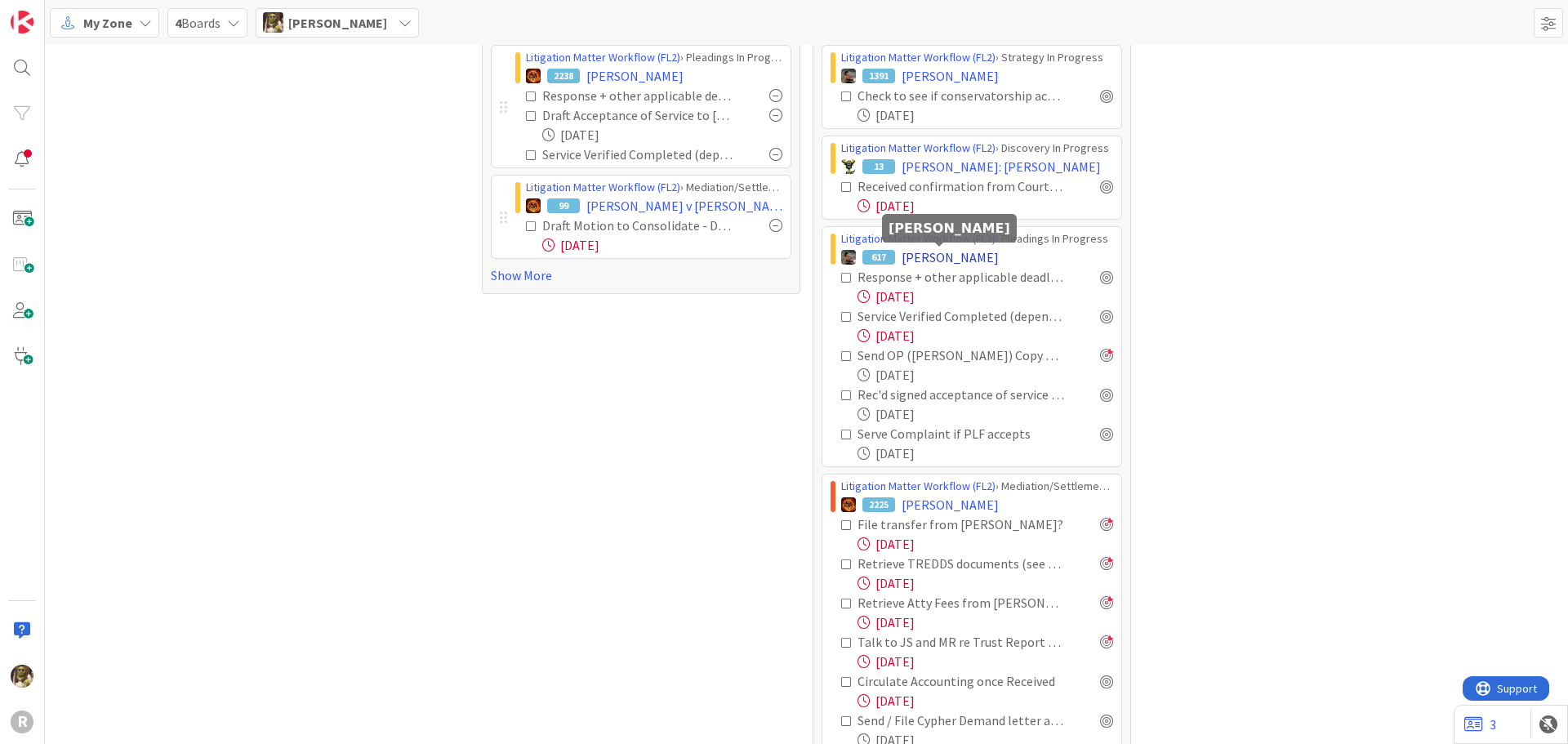
click at [944, 254] on span "[PERSON_NAME]" at bounding box center [950, 257] width 98 height 19
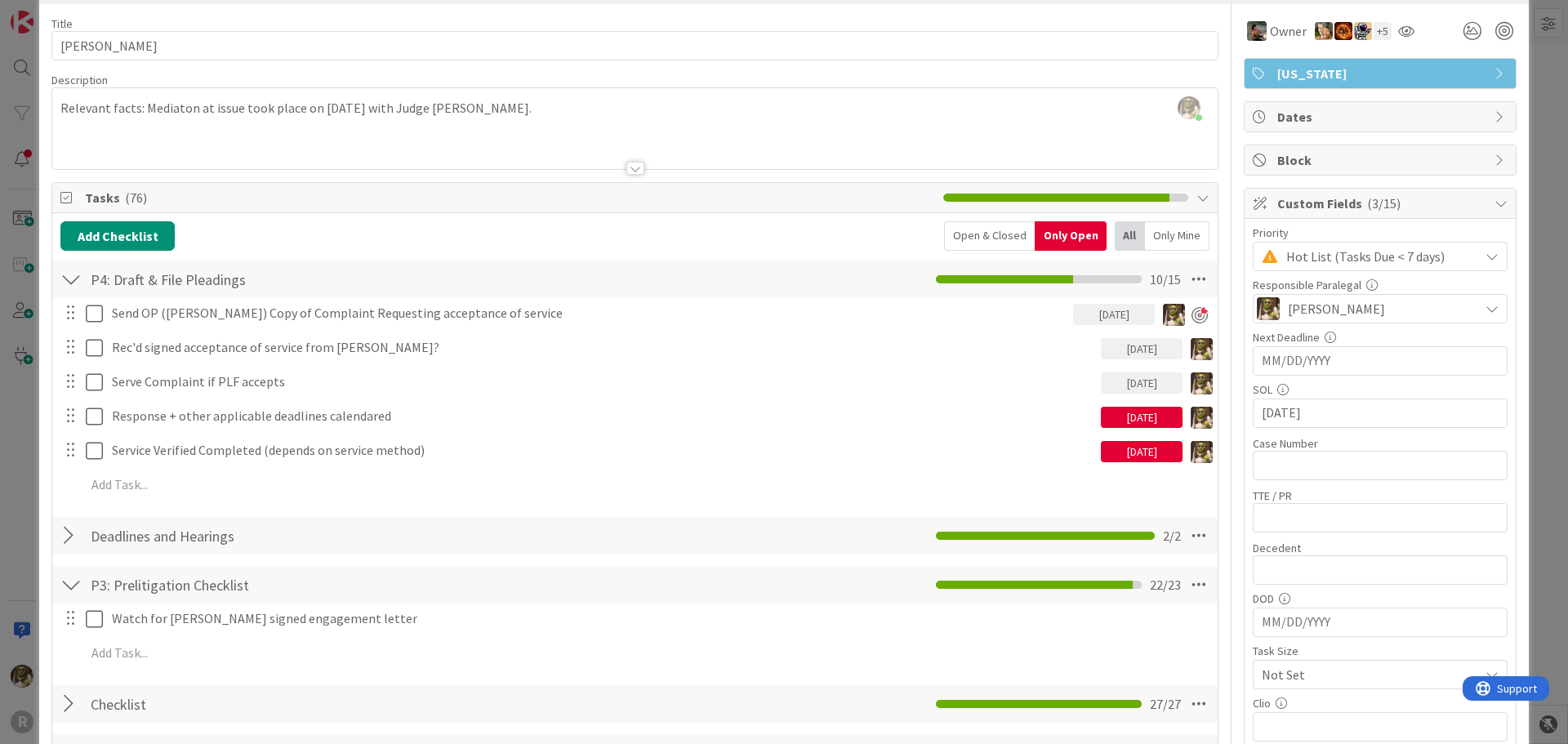
scroll to position [82, 0]
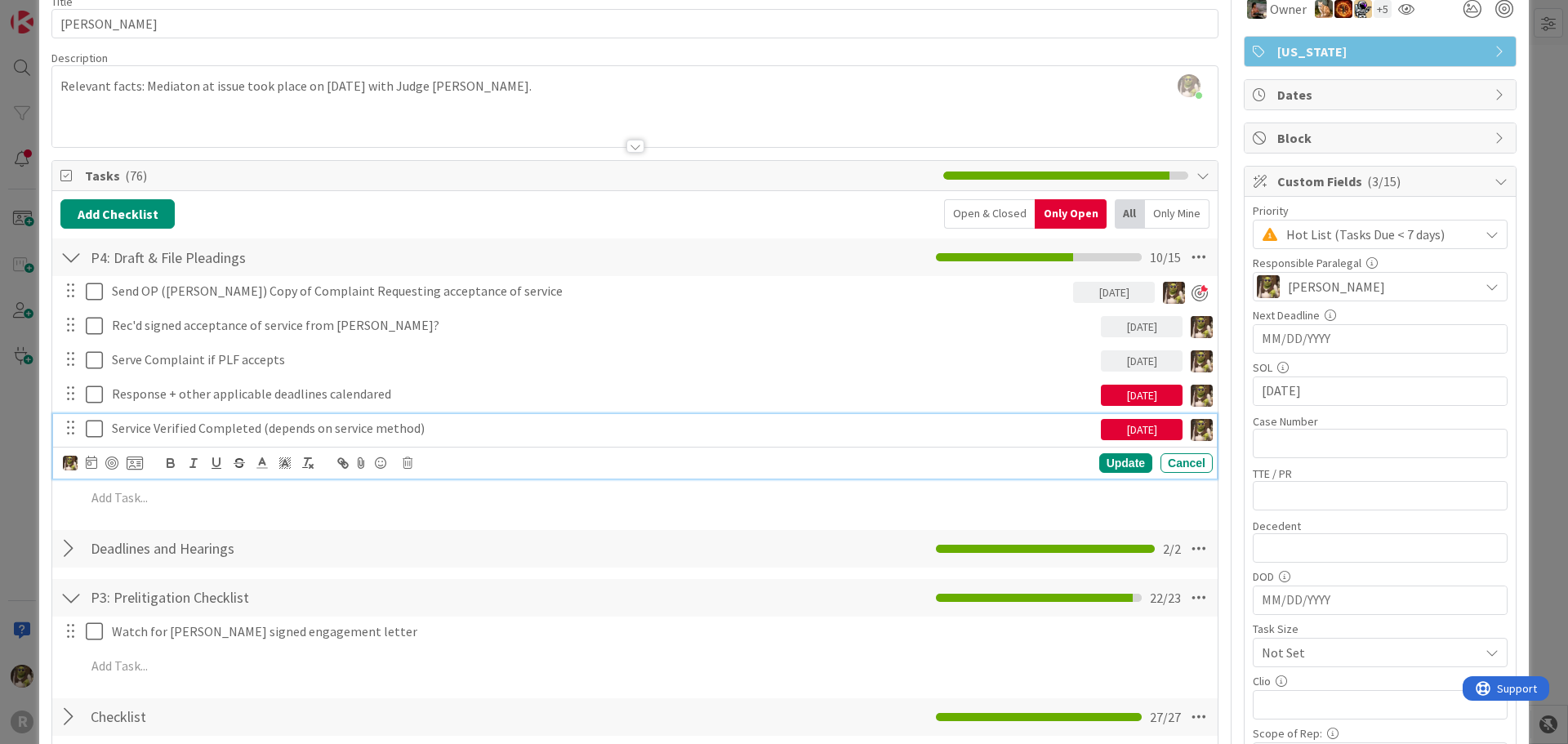
click at [175, 437] on p "Service Verified Completed (depends on service method)" at bounding box center [603, 428] width 983 height 19
click at [86, 466] on icon at bounding box center [91, 462] width 12 height 13
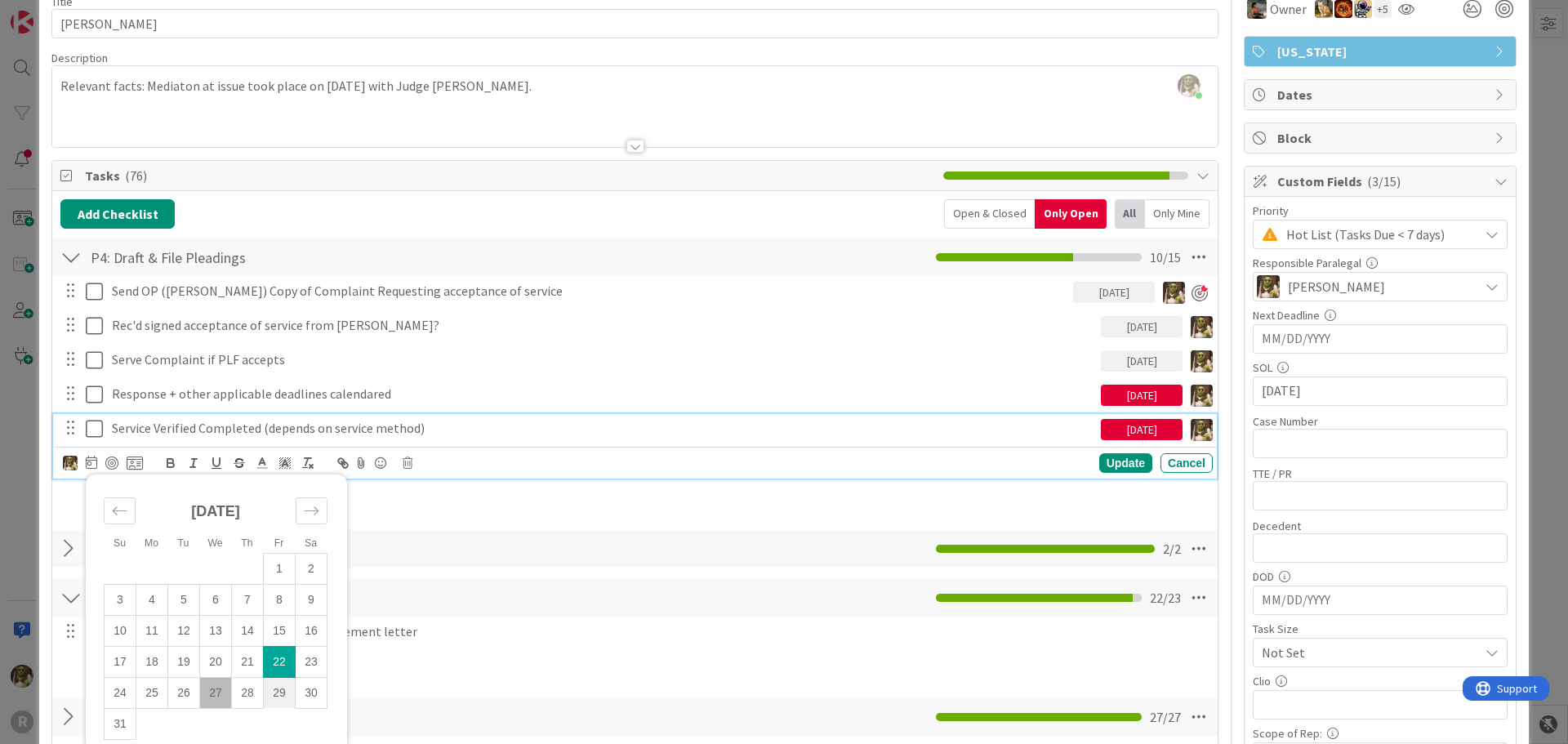
click at [272, 696] on td "29" at bounding box center [279, 693] width 32 height 31
type input "[DATE]"
click at [1134, 469] on div "Update" at bounding box center [1126, 463] width 53 height 19
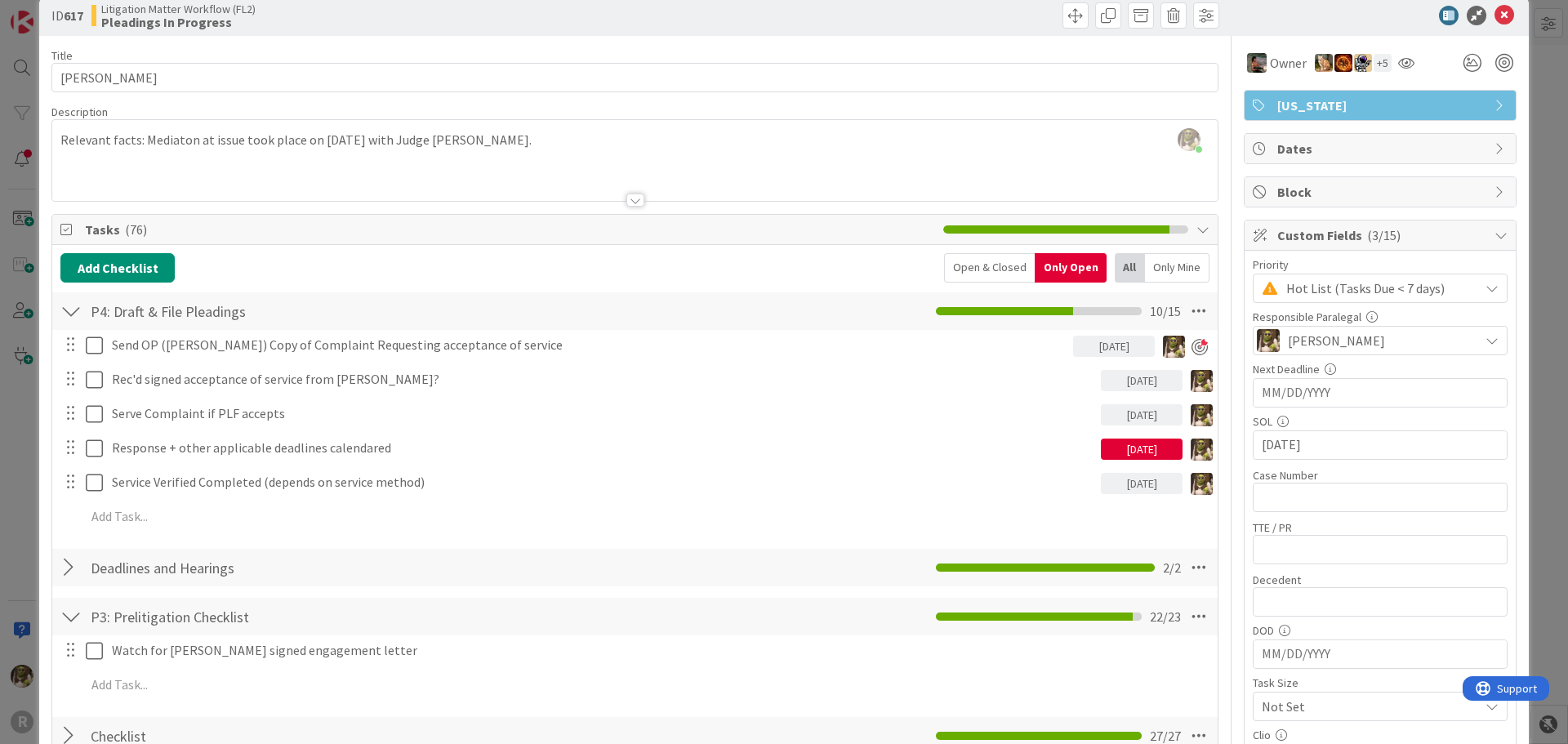
scroll to position [0, 0]
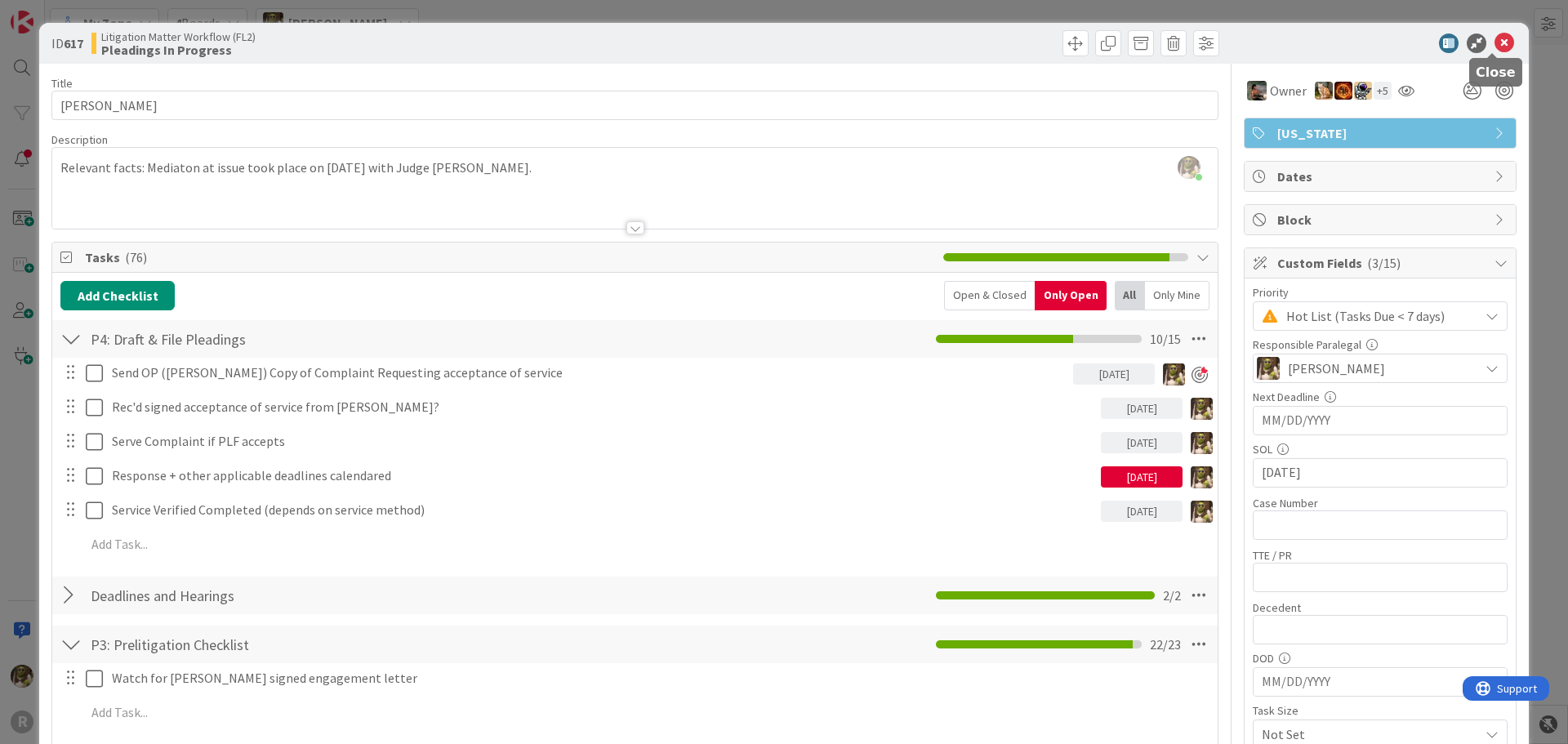
click at [1495, 40] on icon at bounding box center [1504, 43] width 19 height 19
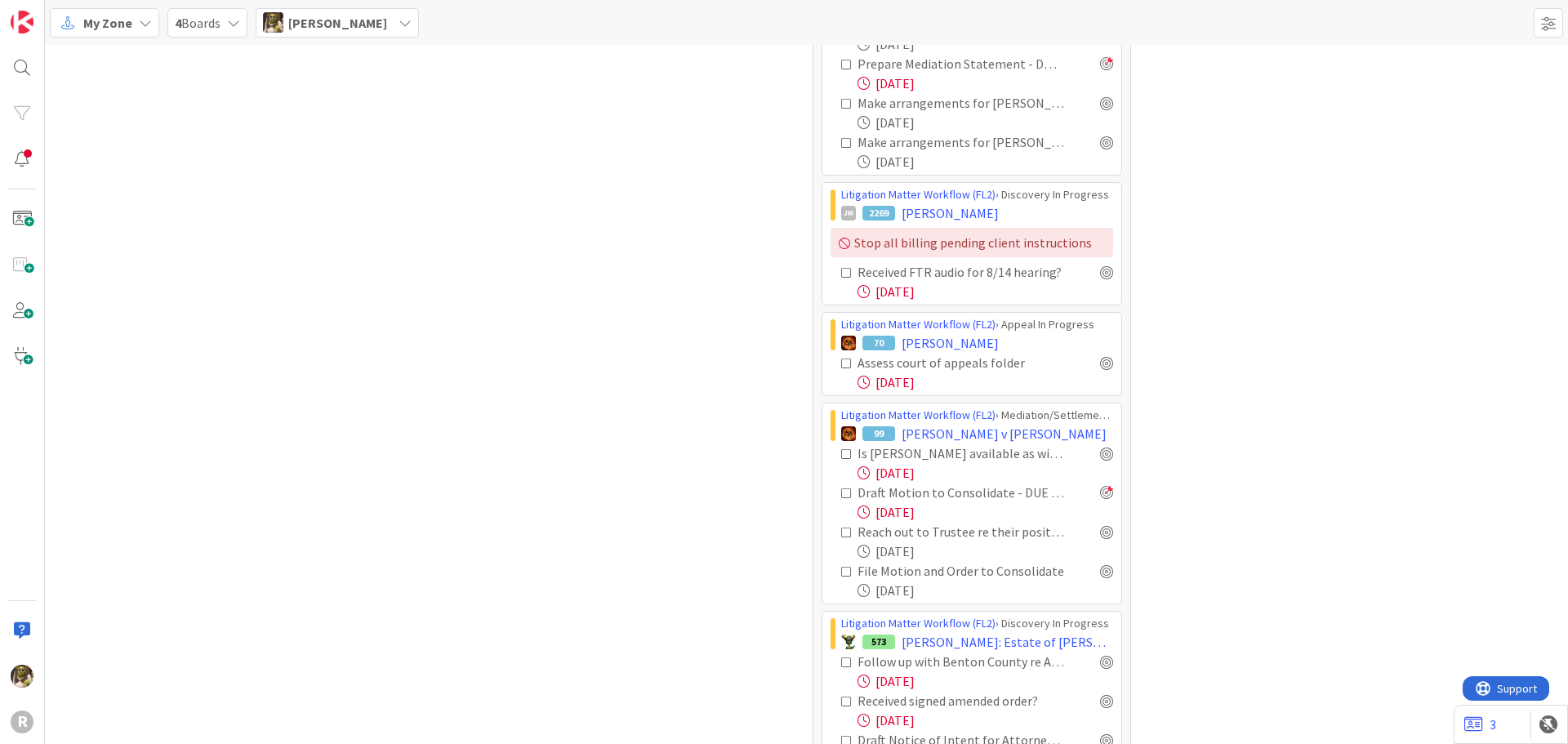
scroll to position [1144, 0]
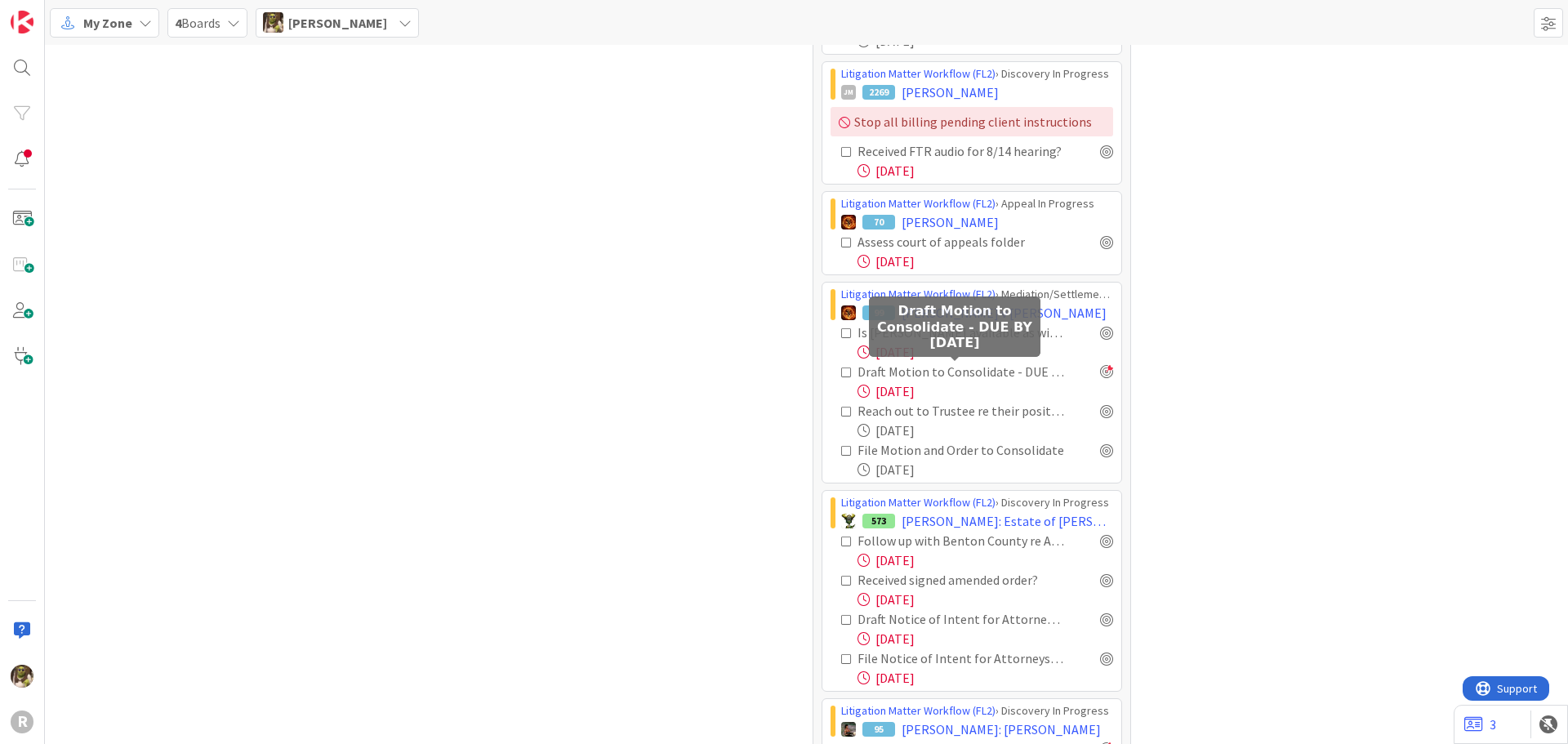
click at [992, 372] on div "Draft Motion to Consolidate - DUE BY [DATE]" at bounding box center [961, 372] width 206 height 19
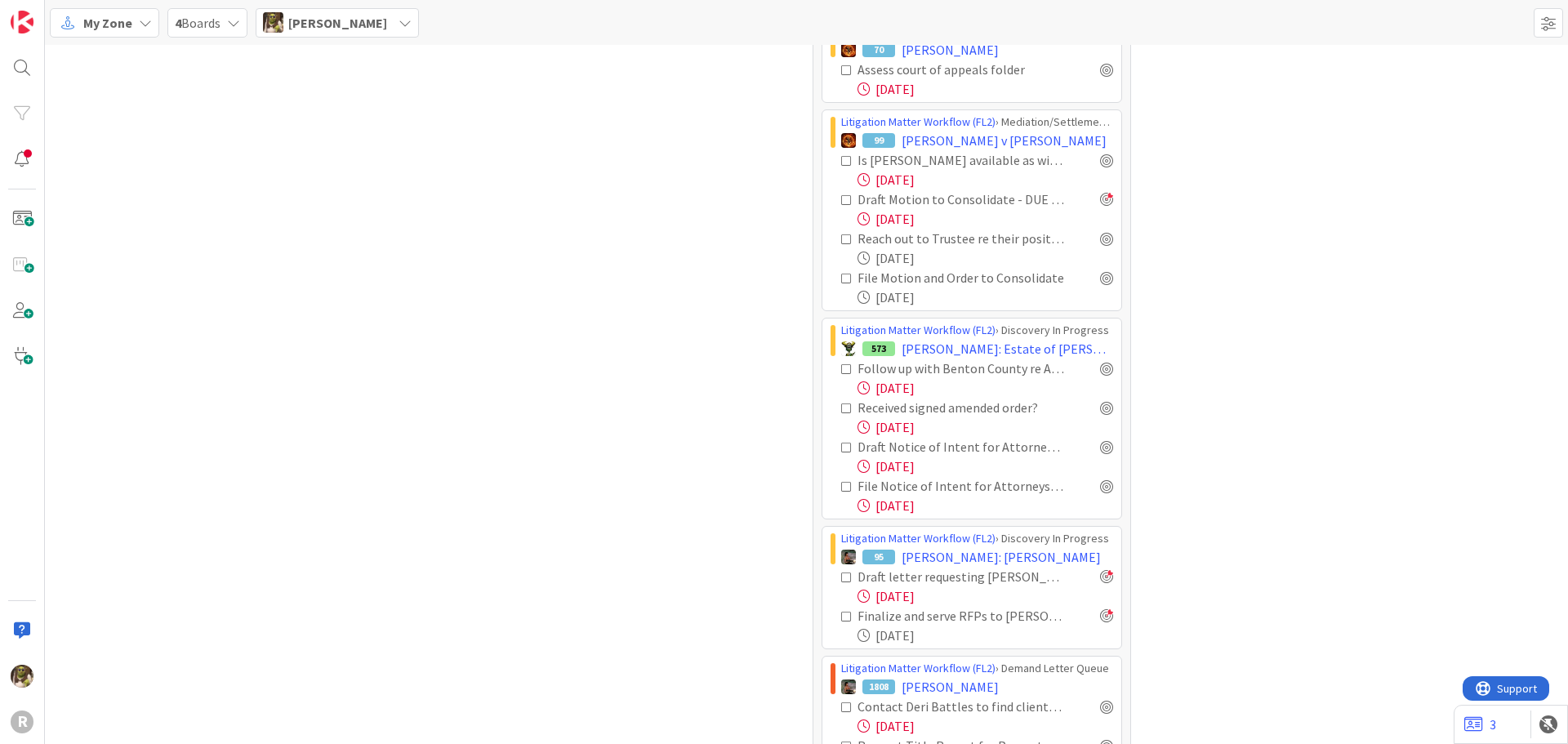
scroll to position [1307, 0]
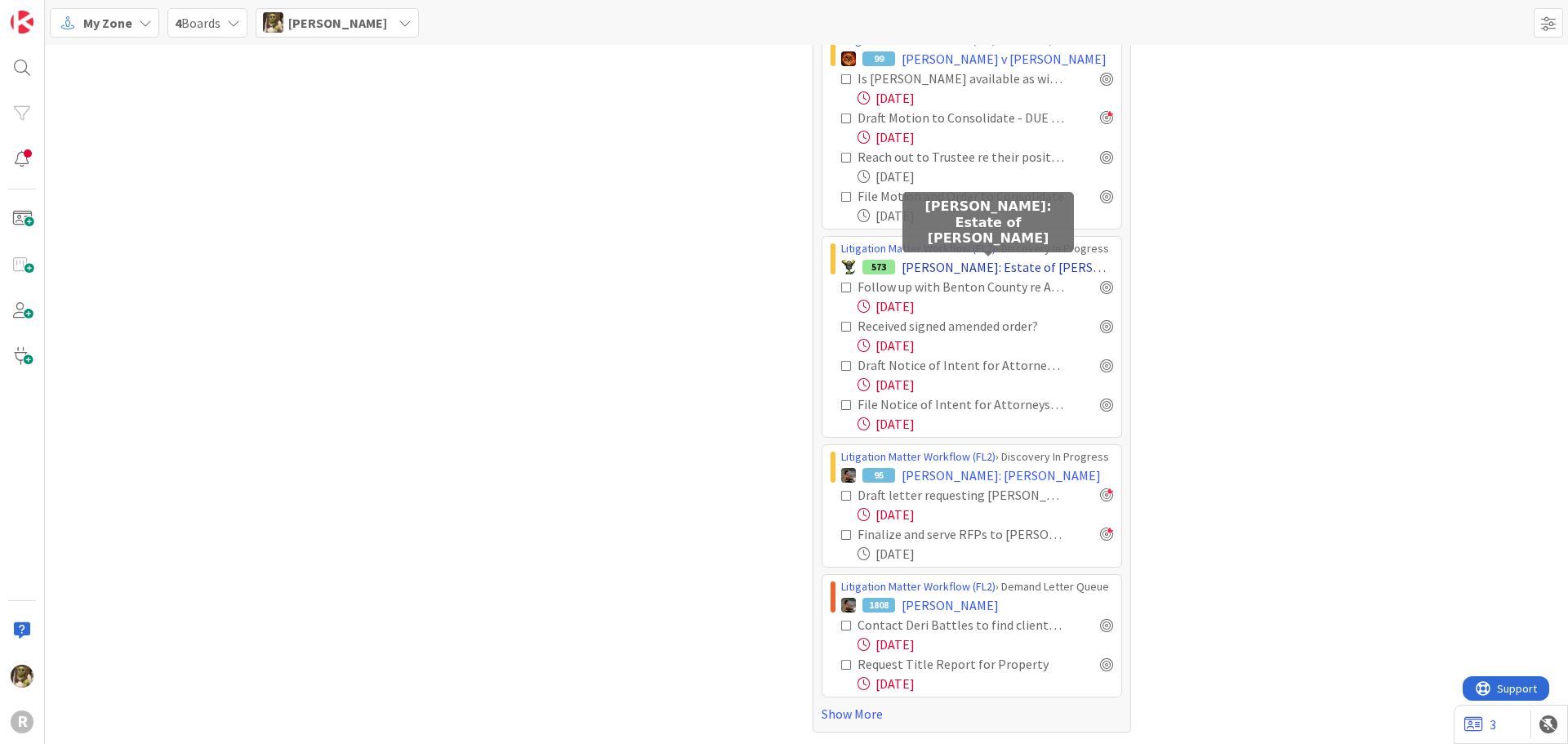
click at [1007, 266] on span "[PERSON_NAME]: Estate of [PERSON_NAME]" at bounding box center [1008, 267] width 212 height 19
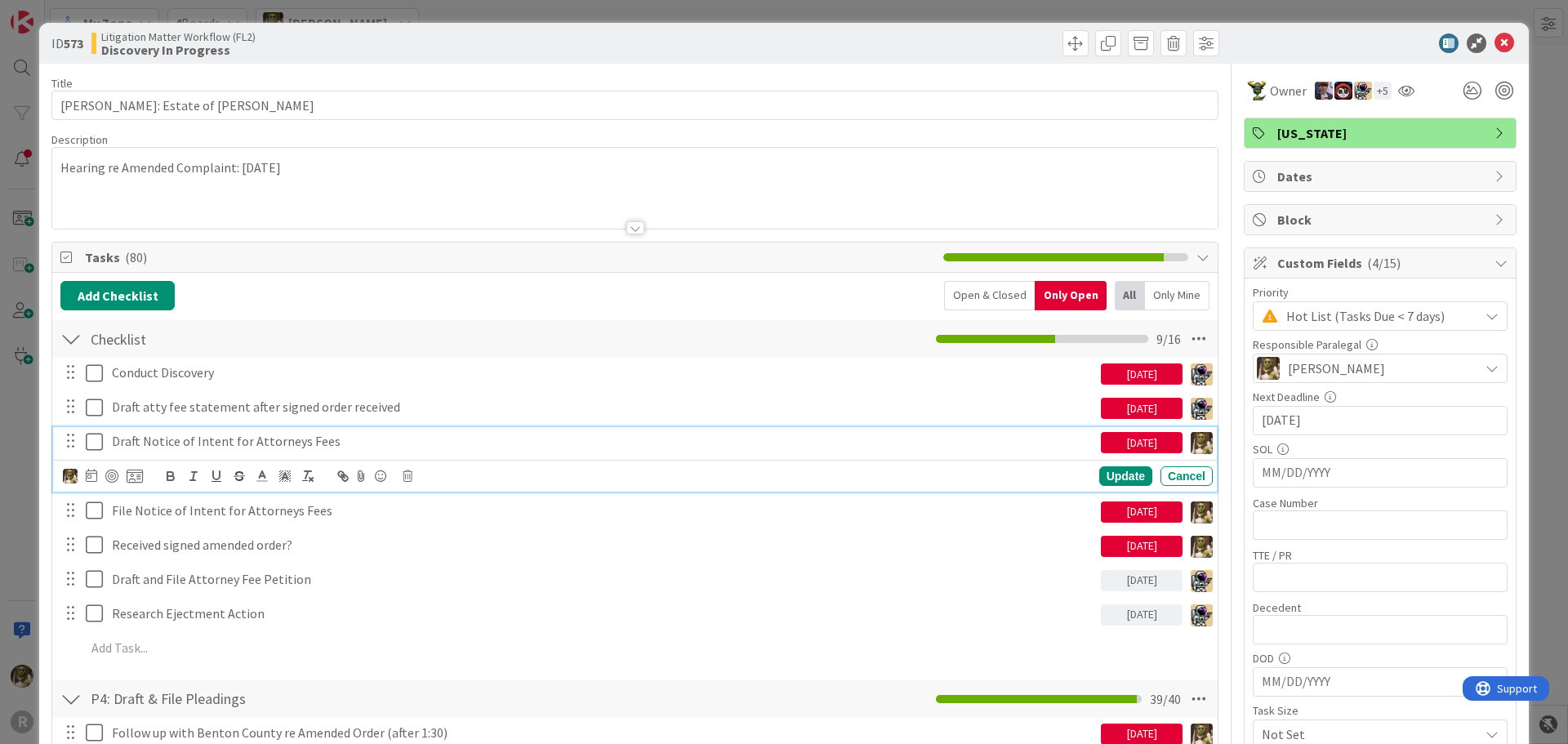
click at [246, 438] on p "Draft Notice of Intent for Attorneys Fees" at bounding box center [603, 441] width 983 height 19
click at [89, 471] on icon at bounding box center [91, 476] width 12 height 13
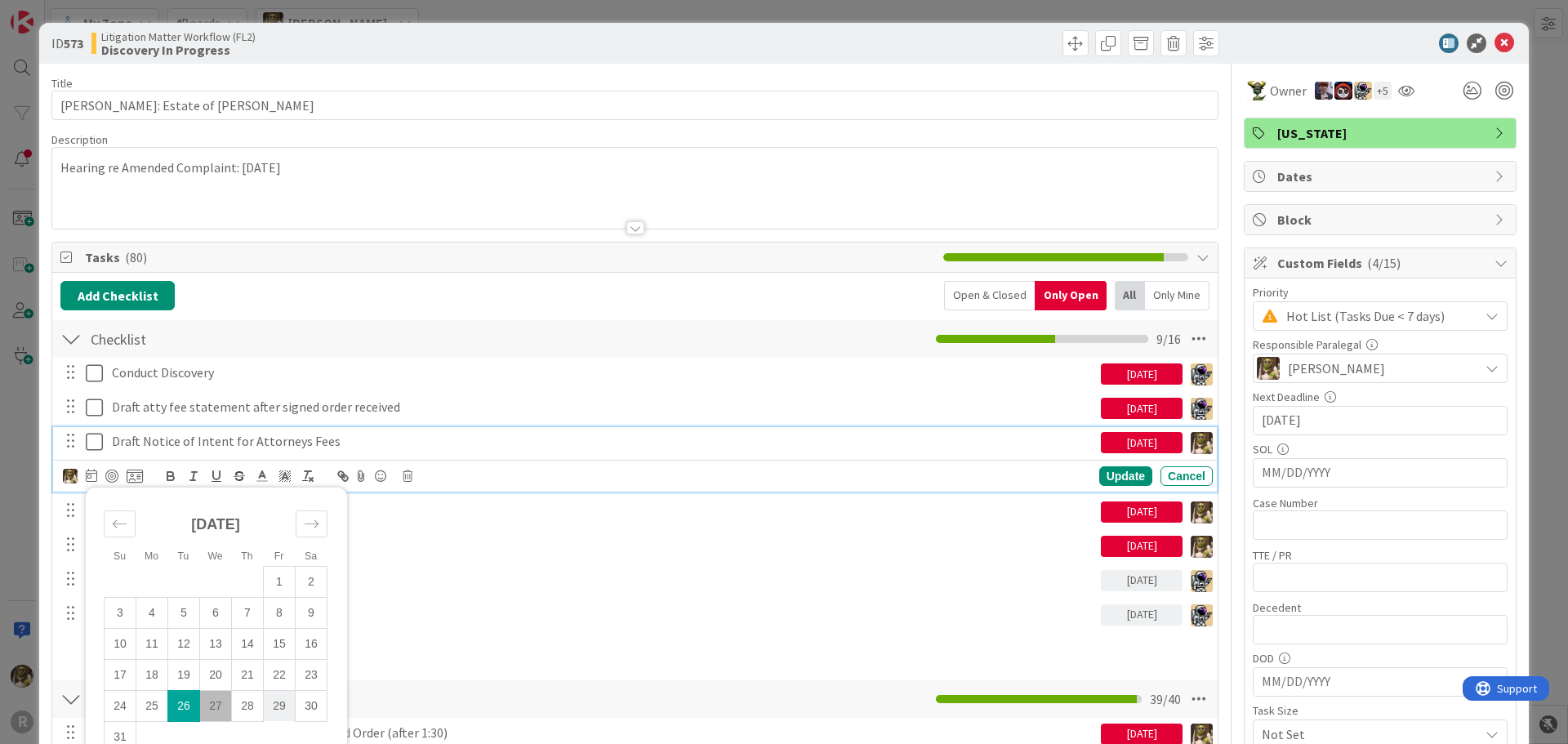
click at [283, 697] on td "29" at bounding box center [279, 706] width 32 height 31
click at [304, 529] on icon "Move forward to switch to the next month." at bounding box center [311, 524] width 16 height 16
click at [158, 583] on td "1" at bounding box center [152, 582] width 32 height 31
type input "[DATE]"
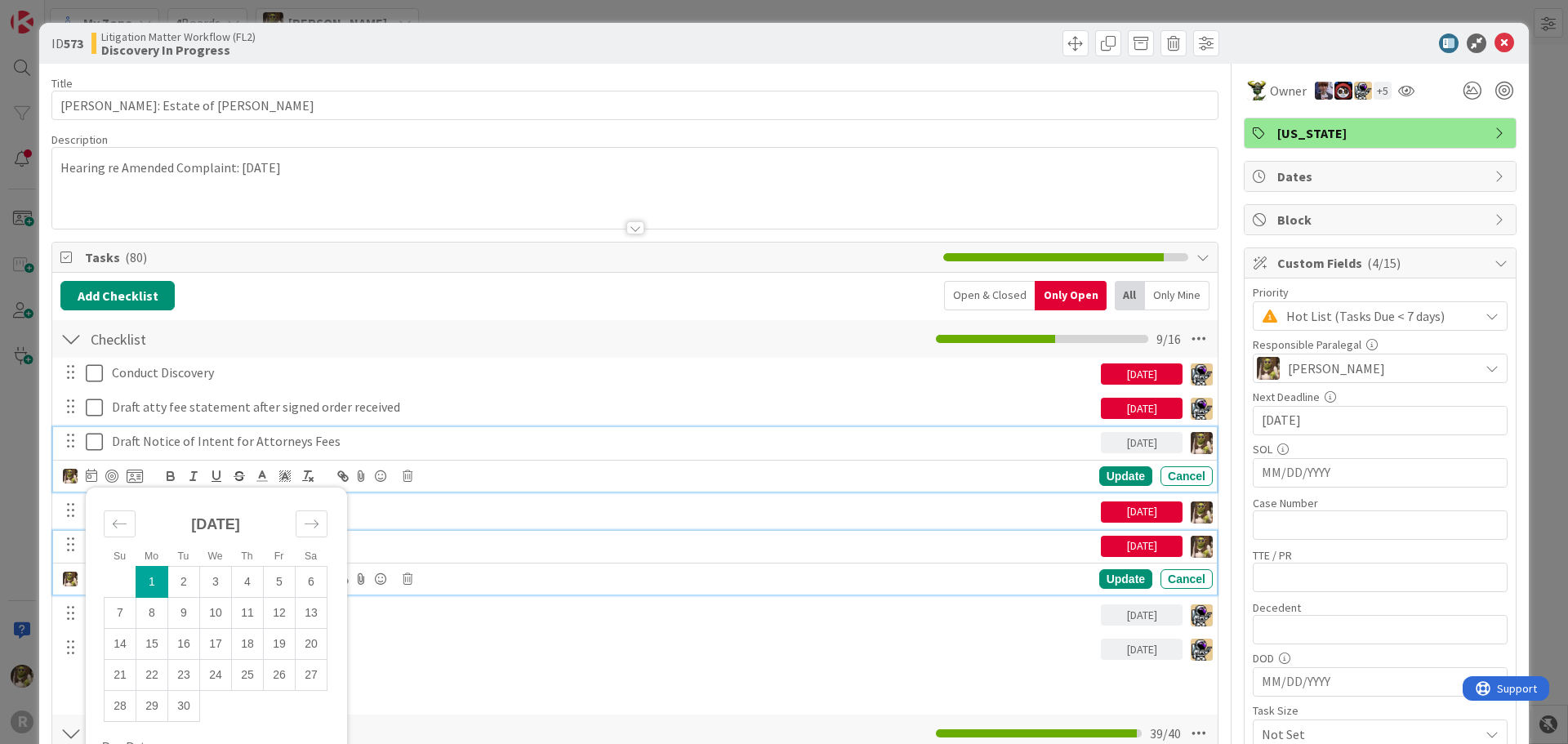
click at [486, 546] on p "Received signed amended order?" at bounding box center [603, 545] width 983 height 19
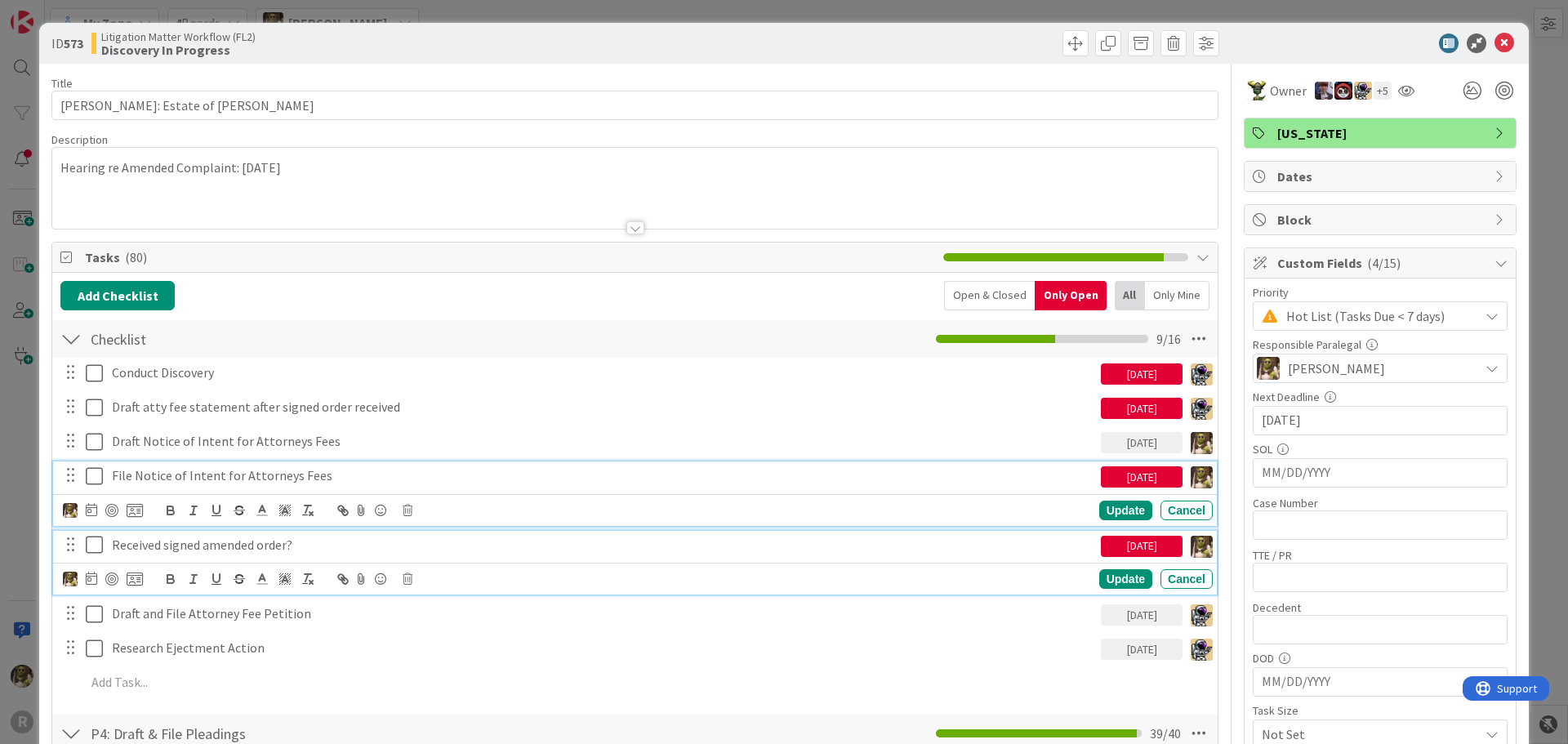
click at [256, 475] on p "File Notice of Intent for Attorneys Fees" at bounding box center [603, 476] width 983 height 19
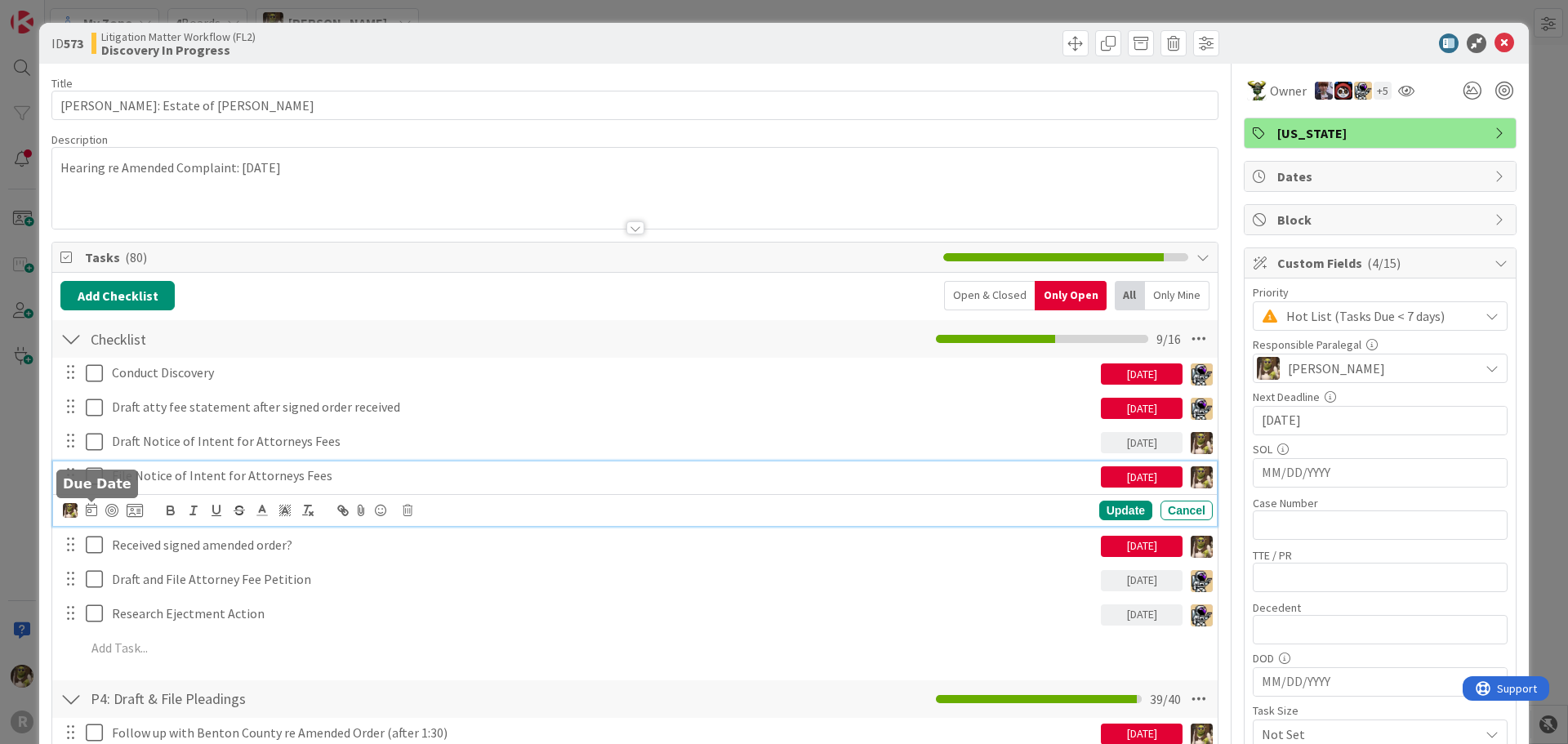
click at [97, 511] on icon at bounding box center [91, 509] width 12 height 13
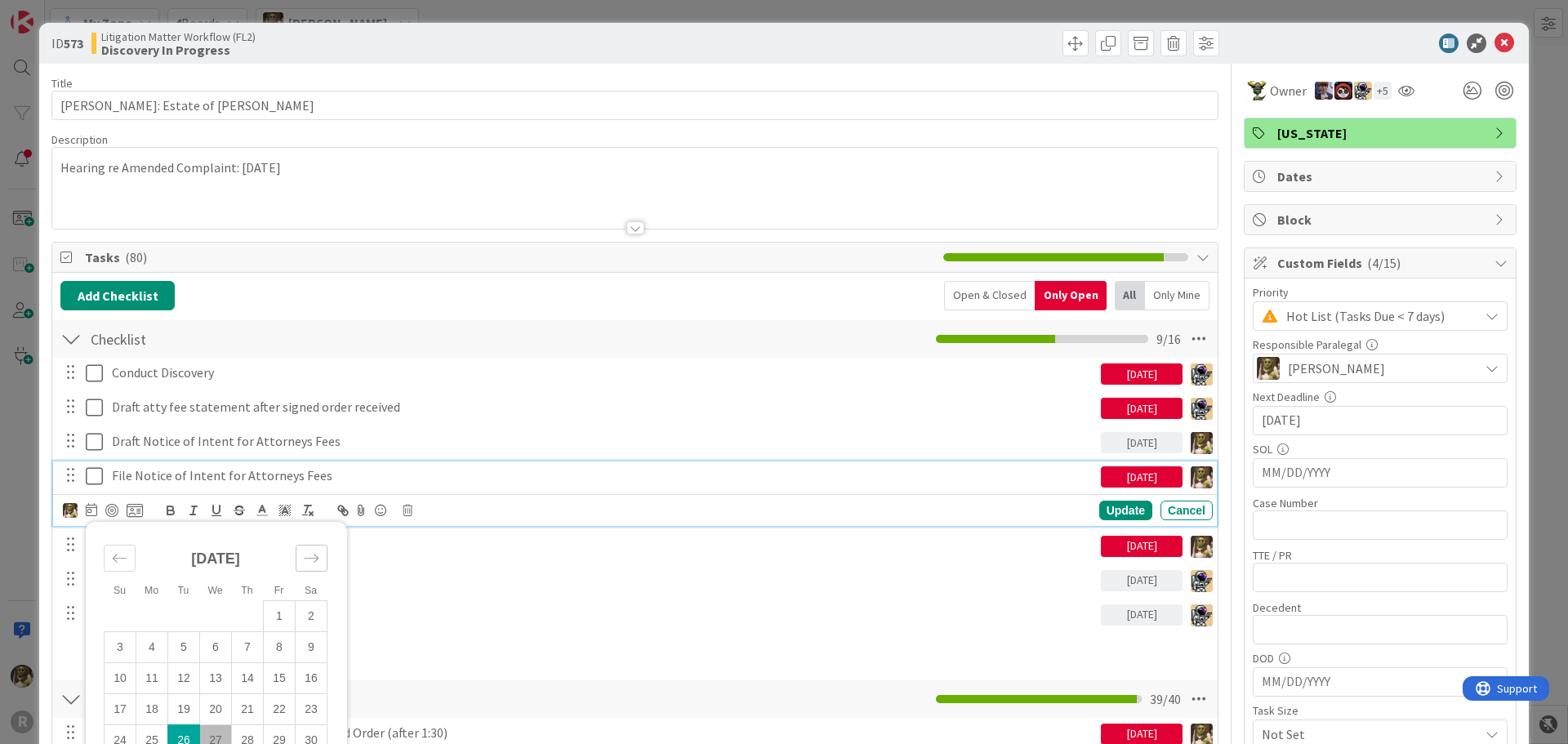
click at [312, 555] on icon "Move forward to switch to the next month." at bounding box center [311, 558] width 16 height 16
click at [154, 622] on td "1" at bounding box center [152, 616] width 32 height 31
type input "[DATE]"
click at [1119, 507] on div "Update" at bounding box center [1126, 510] width 53 height 19
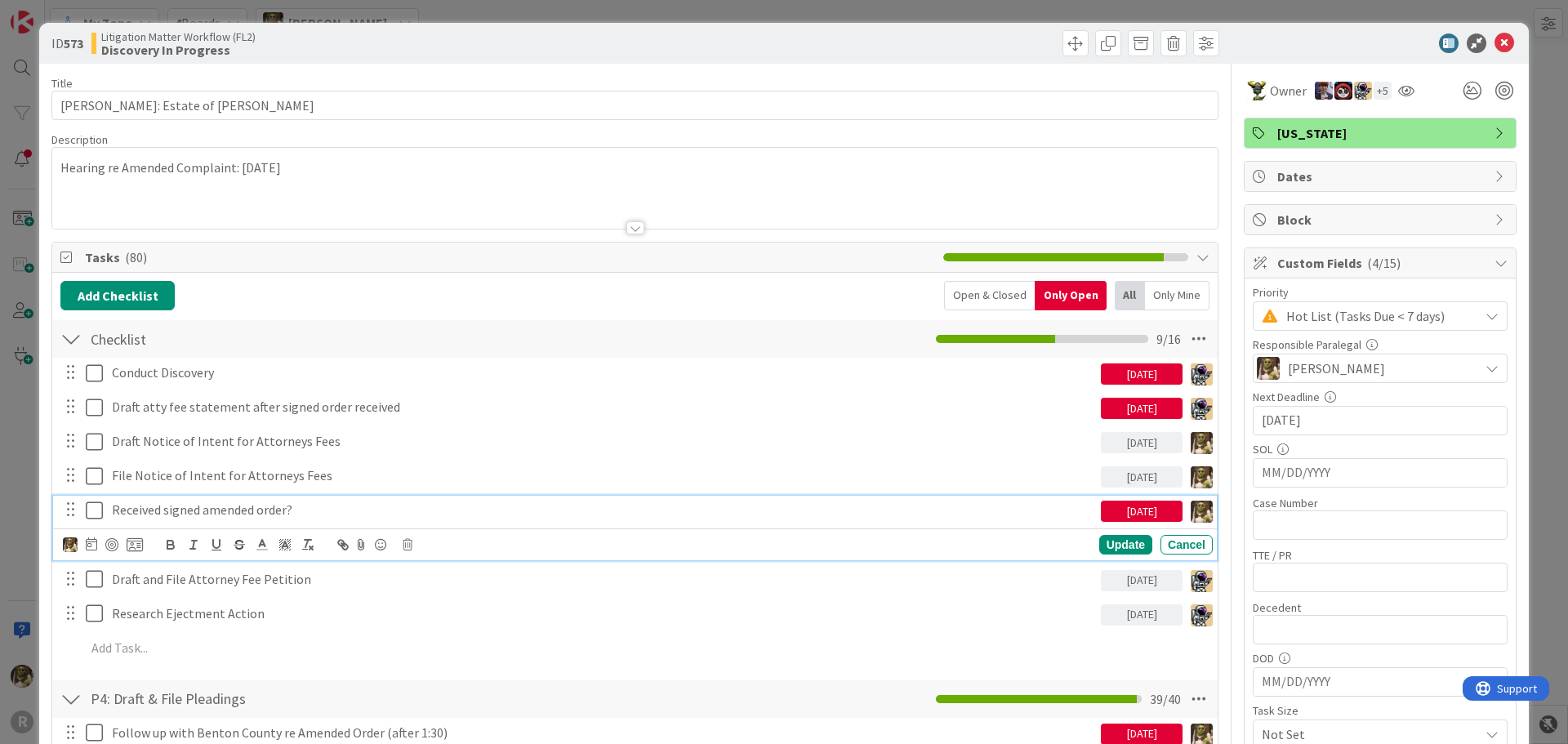
click at [333, 508] on p "Received signed amended order?" at bounding box center [603, 510] width 983 height 19
click at [1499, 44] on icon at bounding box center [1504, 43] width 19 height 19
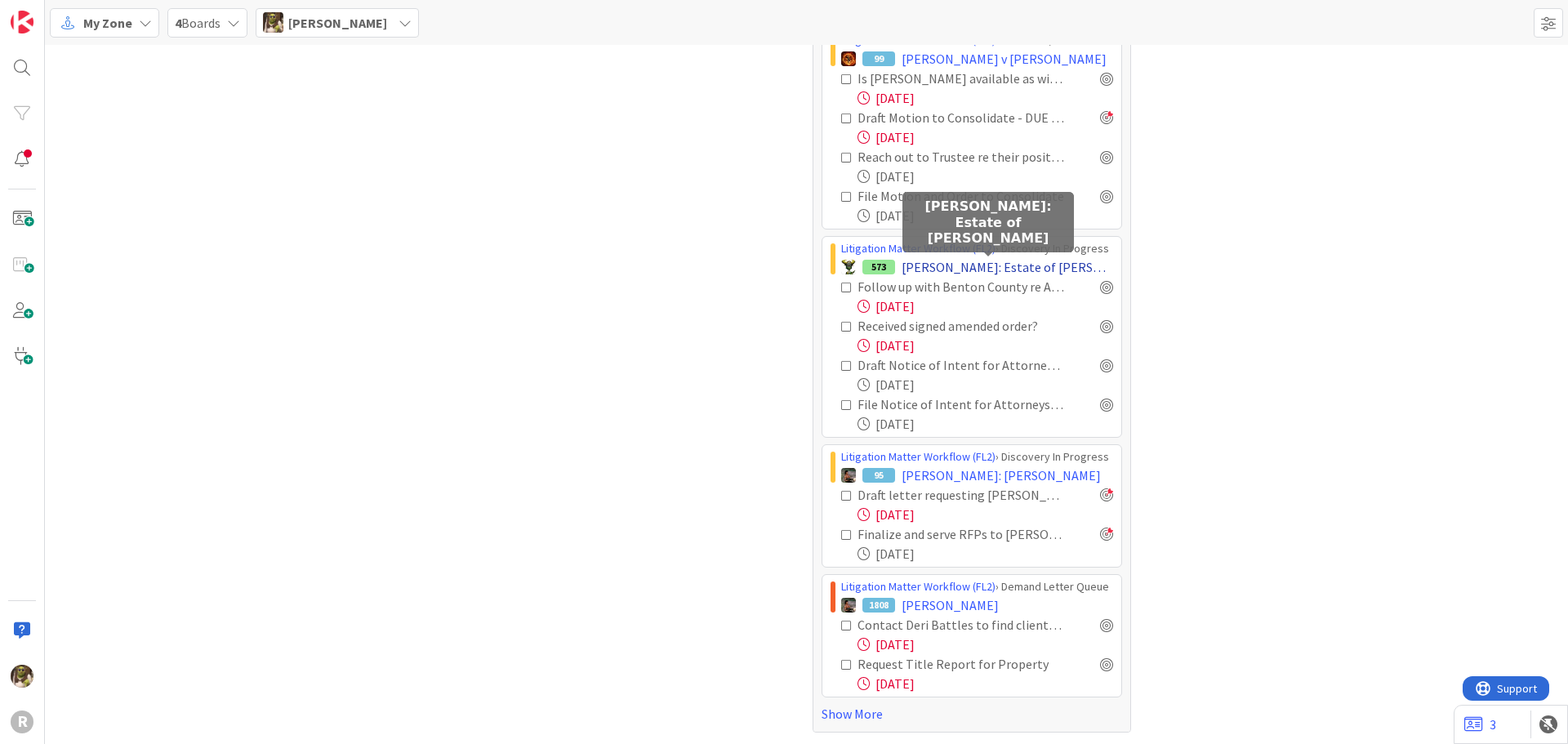
scroll to position [1308, 0]
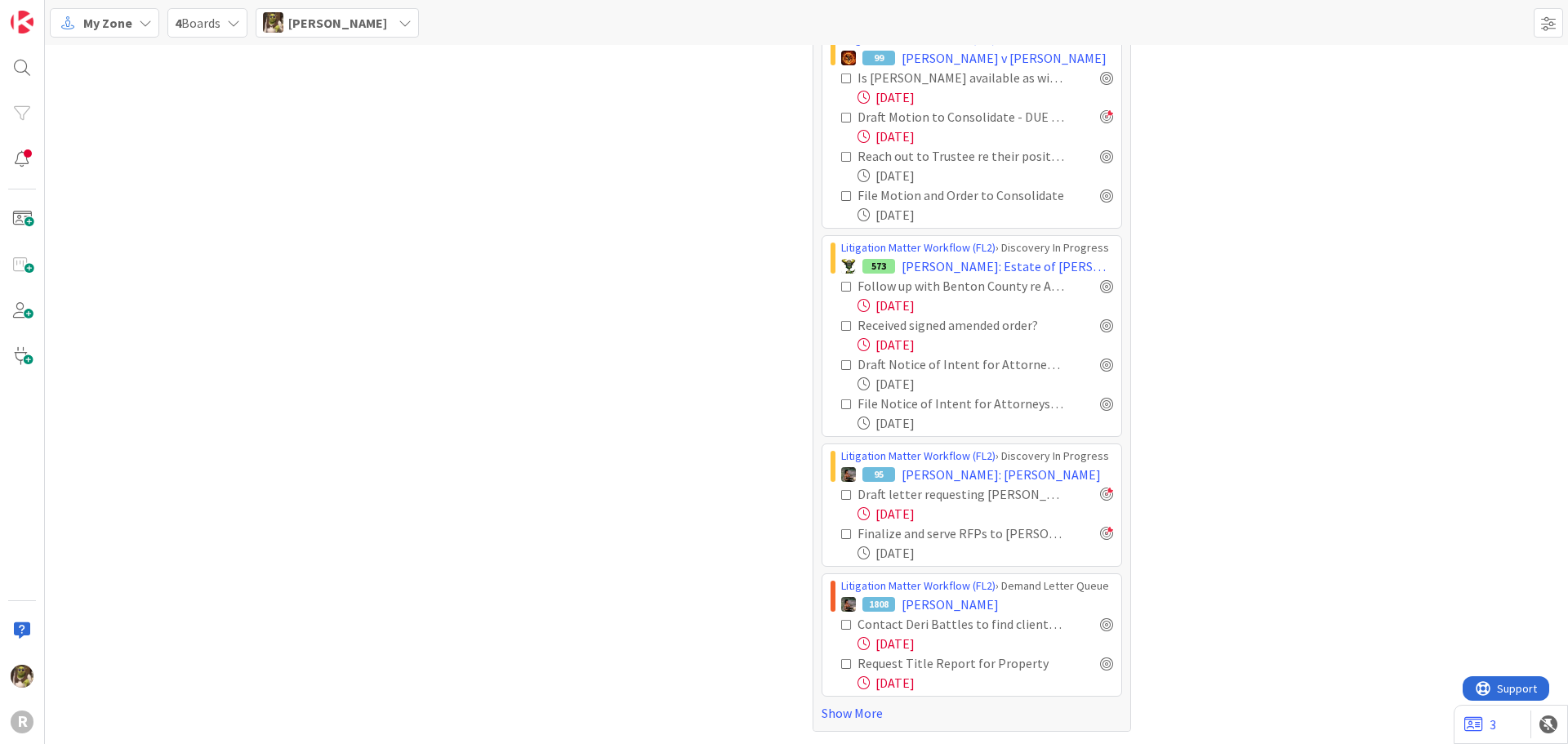
click at [844, 495] on icon at bounding box center [847, 495] width 12 height 12
click at [1102, 286] on div at bounding box center [1107, 286] width 13 height 13
click at [1101, 323] on div at bounding box center [1107, 325] width 13 height 13
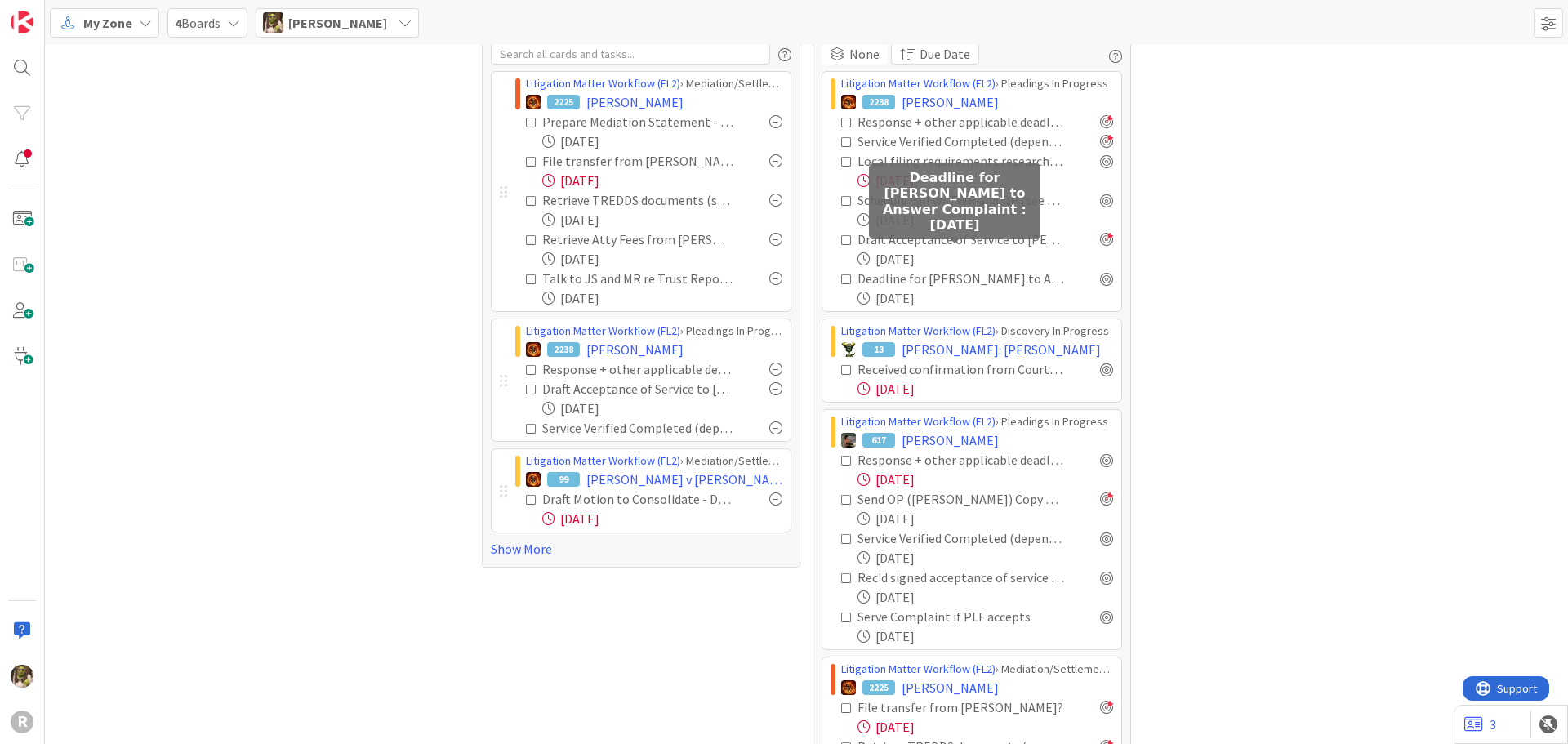
scroll to position [82, 0]
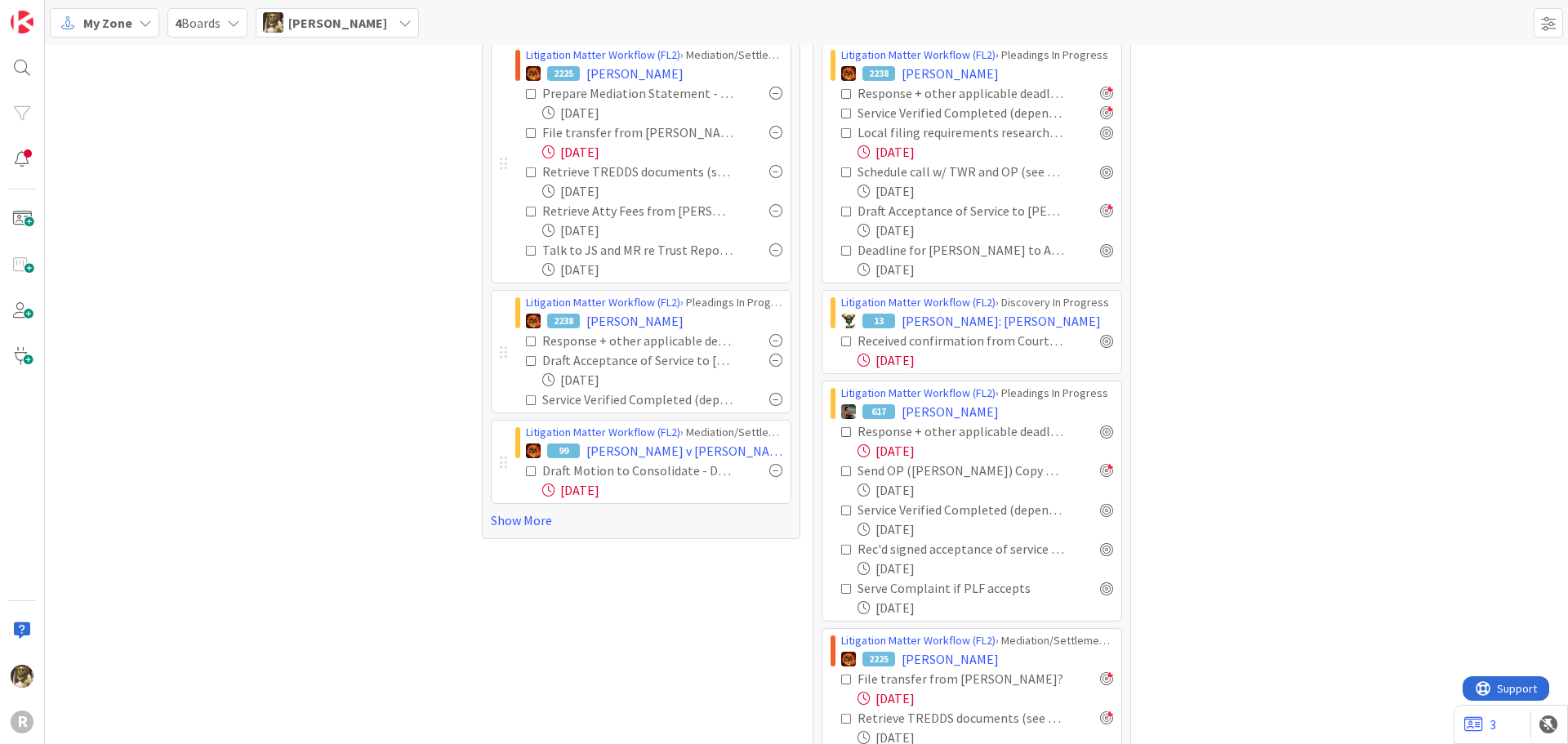
click at [841, 341] on icon at bounding box center [847, 341] width 12 height 12
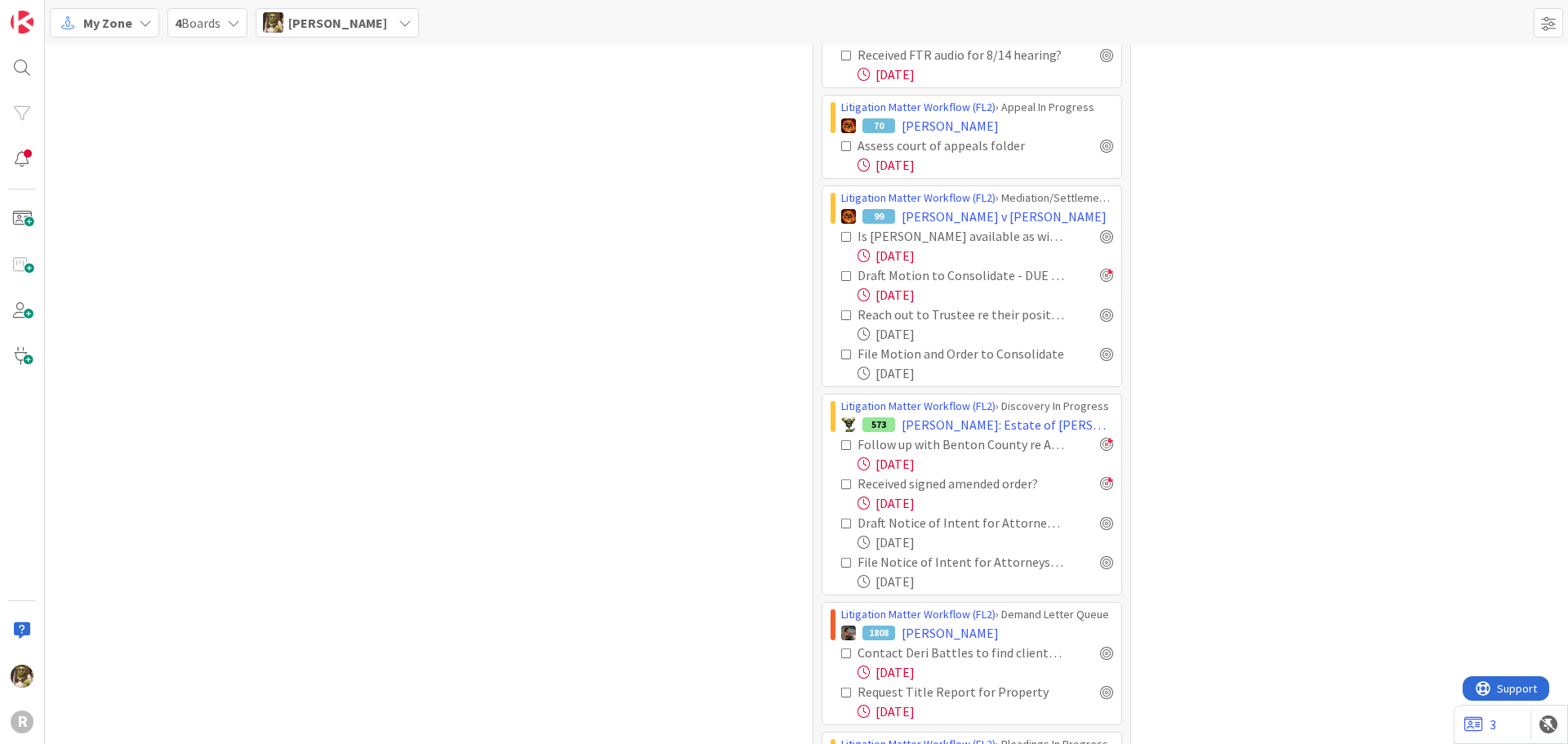
scroll to position [1063, 0]
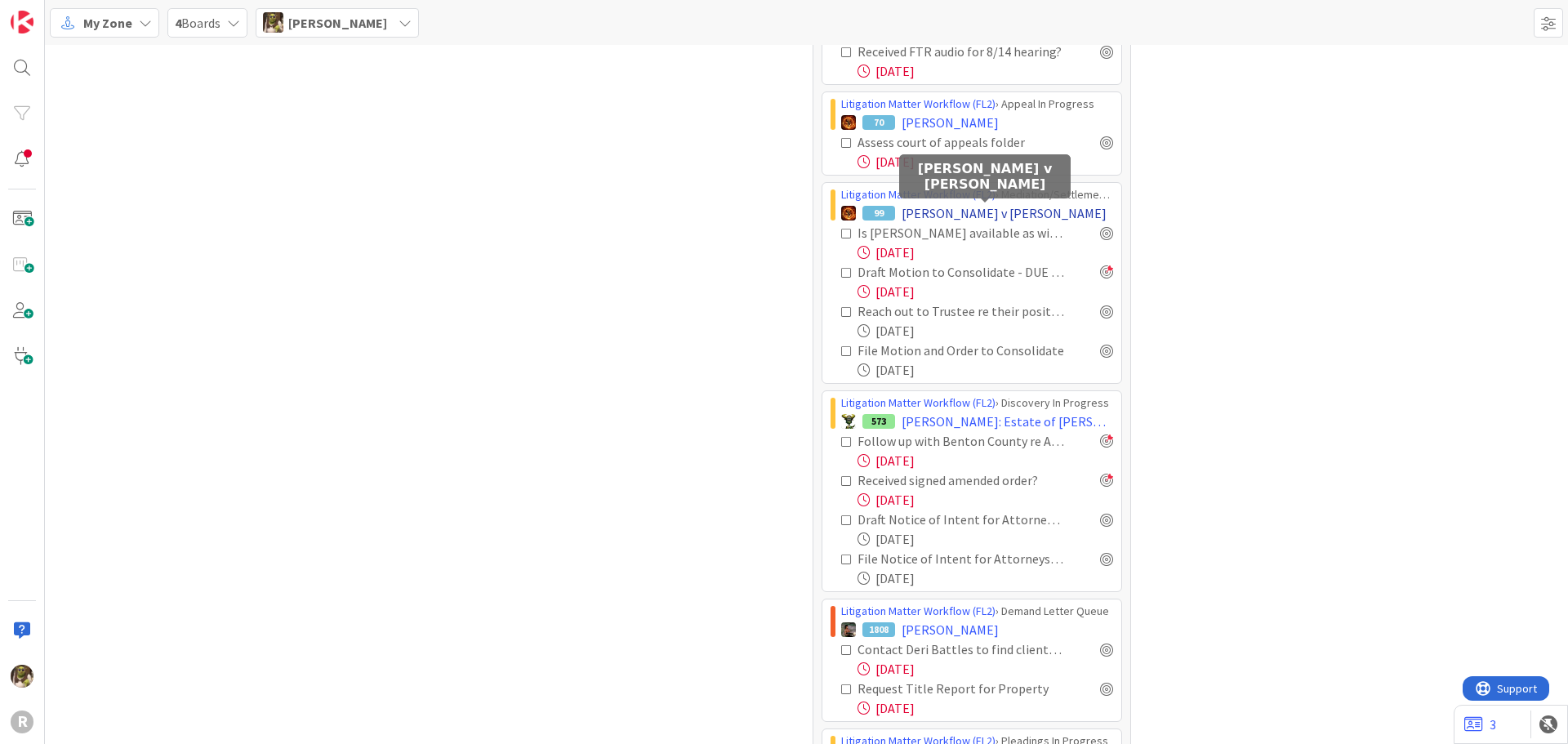
click at [1018, 213] on span "[PERSON_NAME] v [PERSON_NAME]" at bounding box center [1004, 213] width 205 height 19
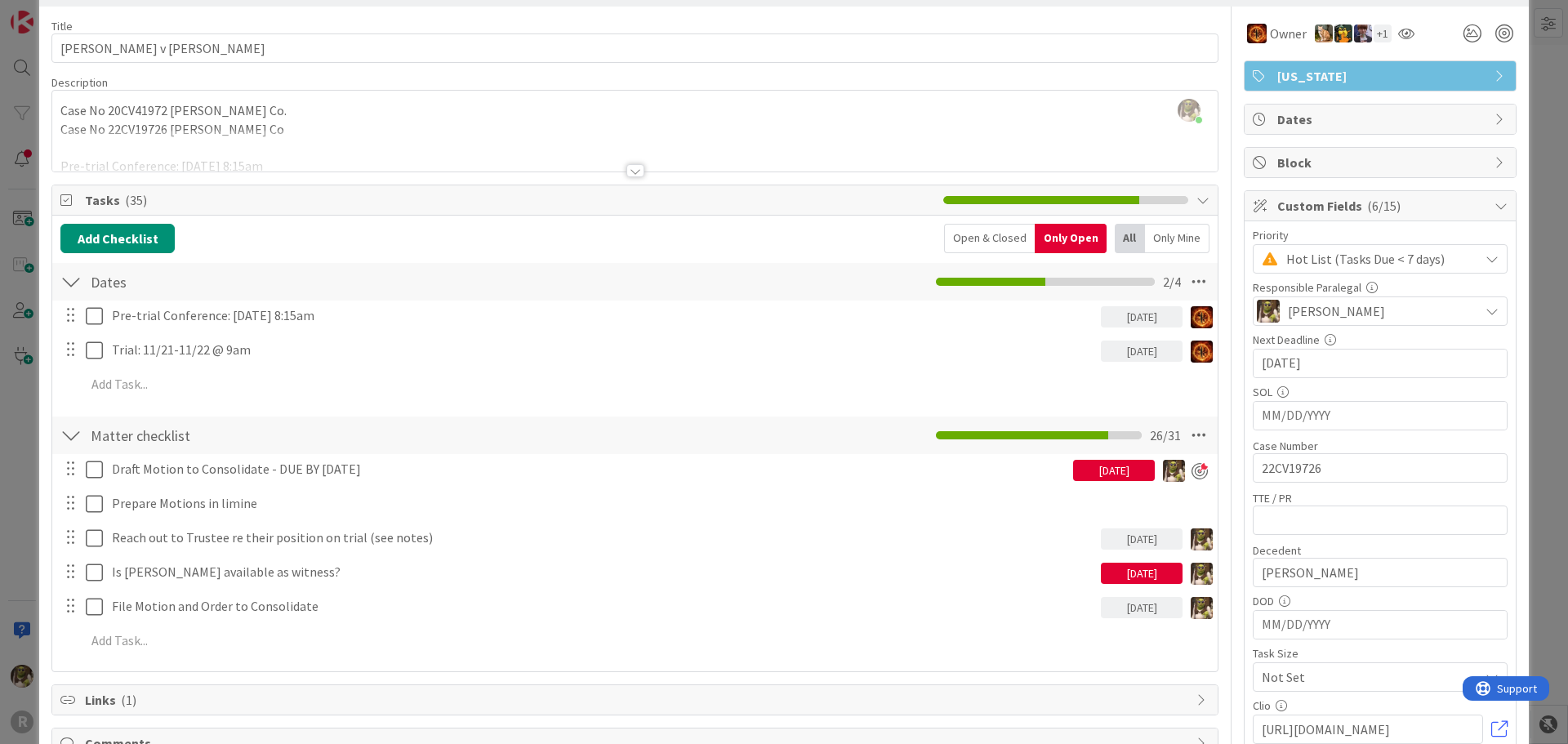
scroll to position [82, 0]
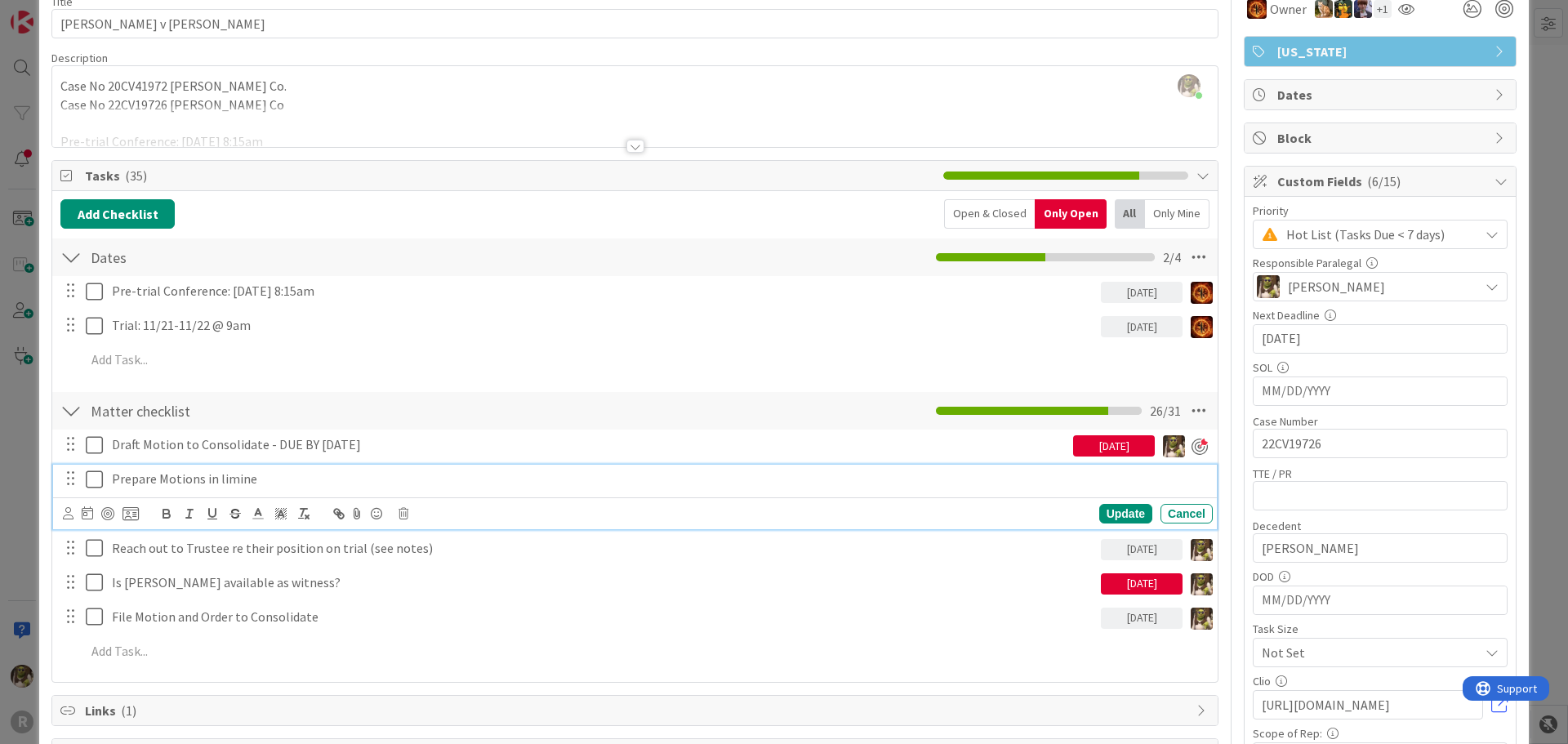
click at [377, 468] on div "Prepare Motions in limine" at bounding box center [659, 478] width 1108 height 28
click at [91, 514] on icon at bounding box center [88, 513] width 12 height 13
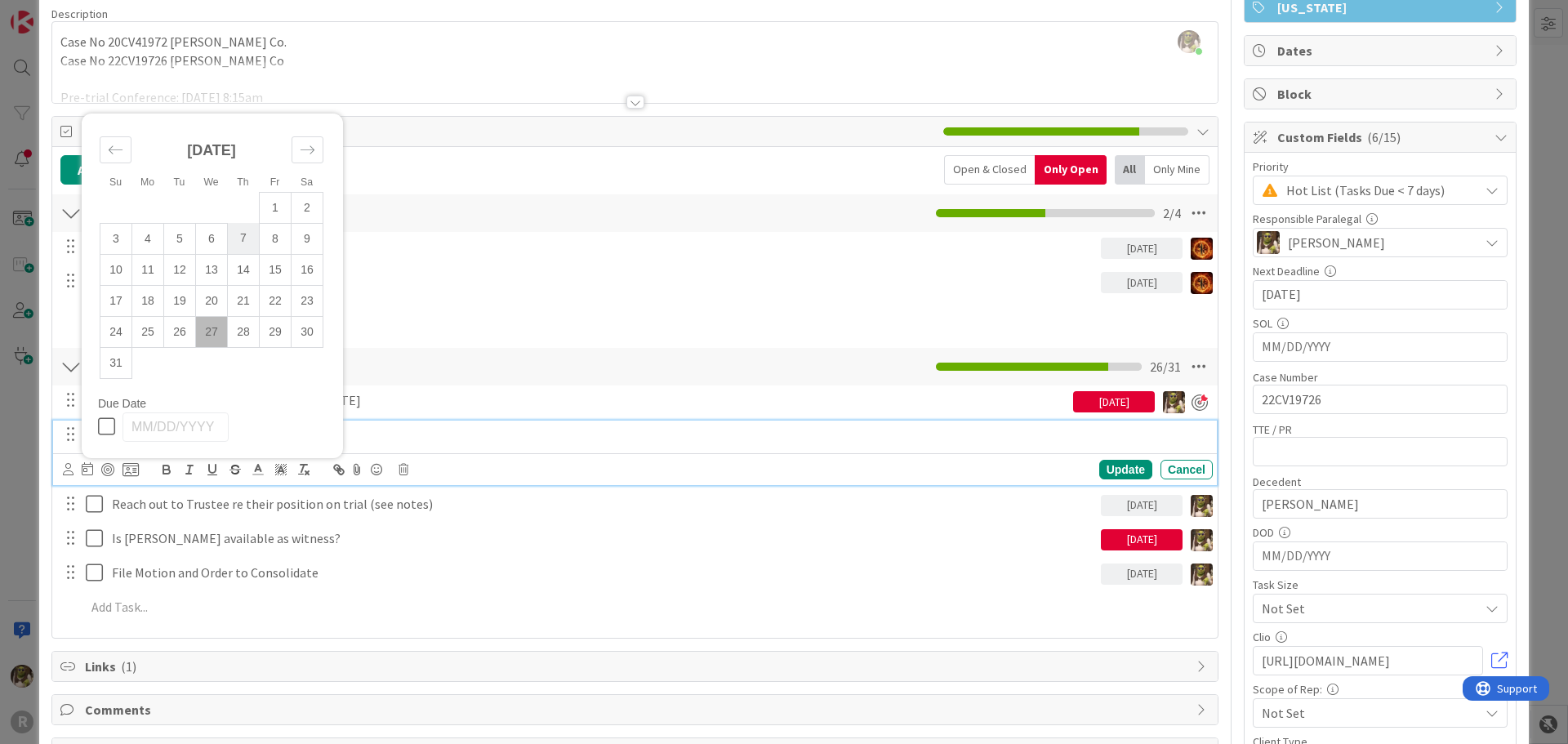
scroll to position [163, 0]
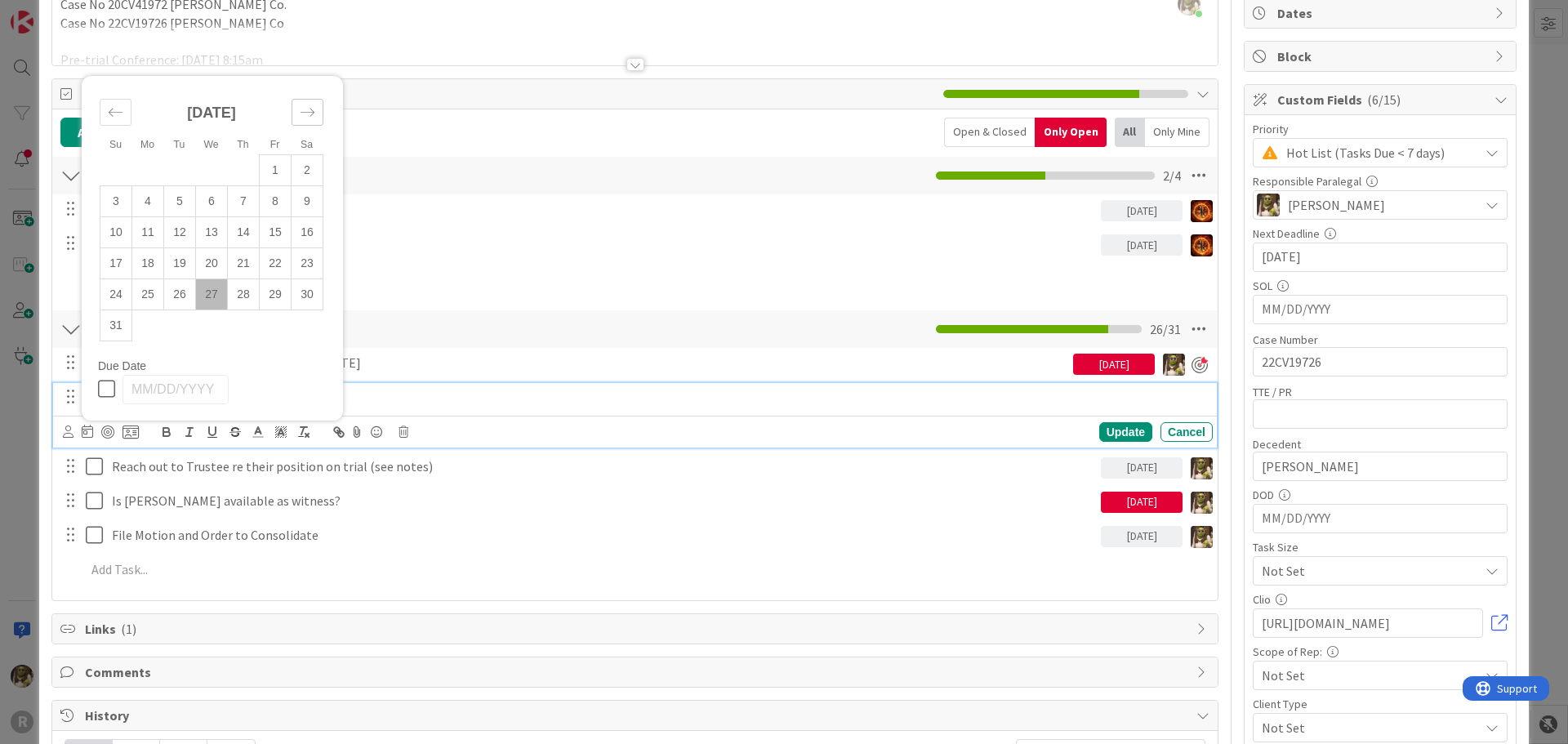
click at [311, 107] on icon "Move forward to switch to the next month." at bounding box center [307, 112] width 16 height 16
click at [152, 237] on td "8" at bounding box center [148, 232] width 32 height 31
type input "[DATE]"
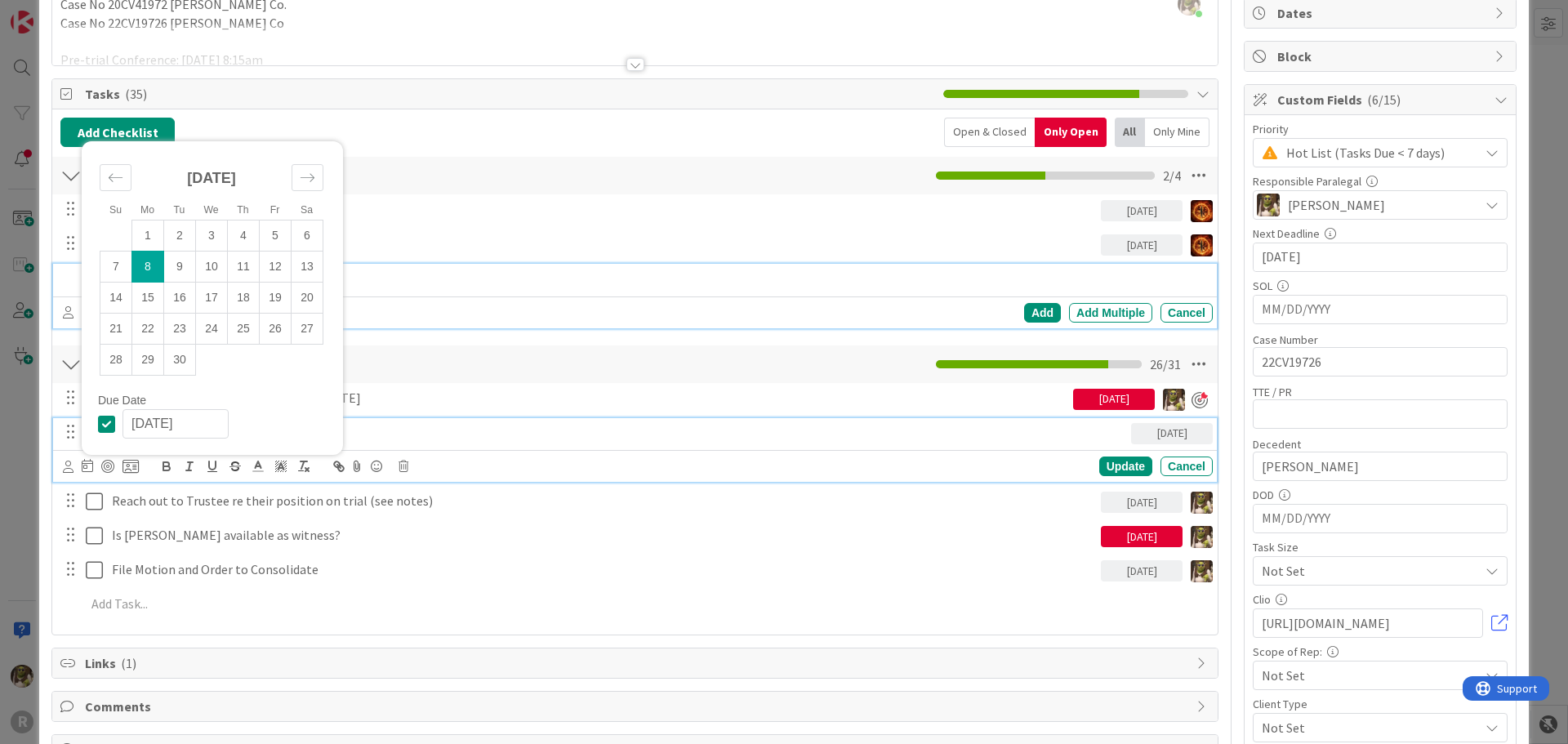
click at [437, 292] on div "Add Add Multiple Cancel" at bounding box center [634, 296] width 1164 height 65
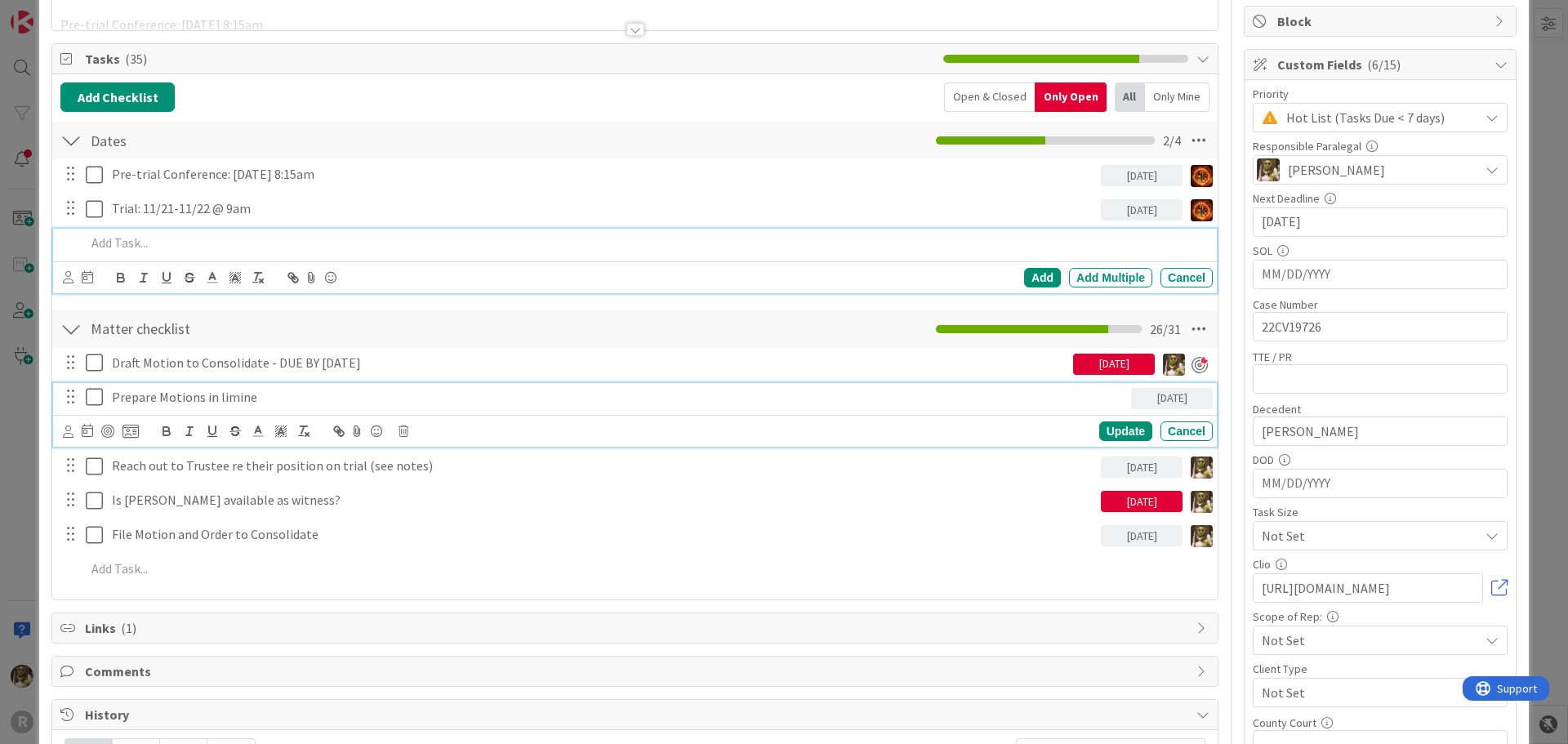
click at [166, 397] on p "Prepare Motions in limine" at bounding box center [619, 397] width 1013 height 19
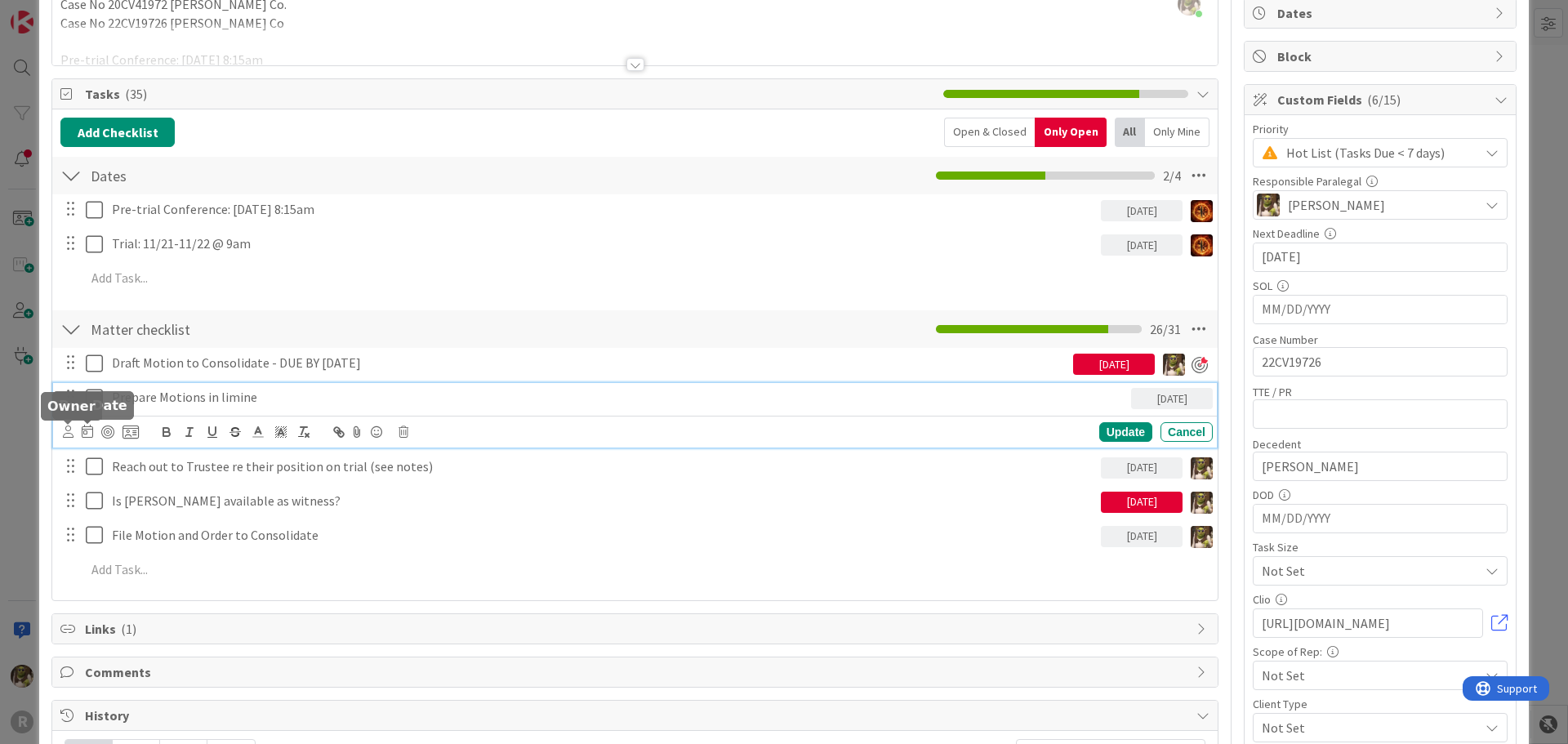
click at [67, 432] on icon at bounding box center [68, 431] width 11 height 12
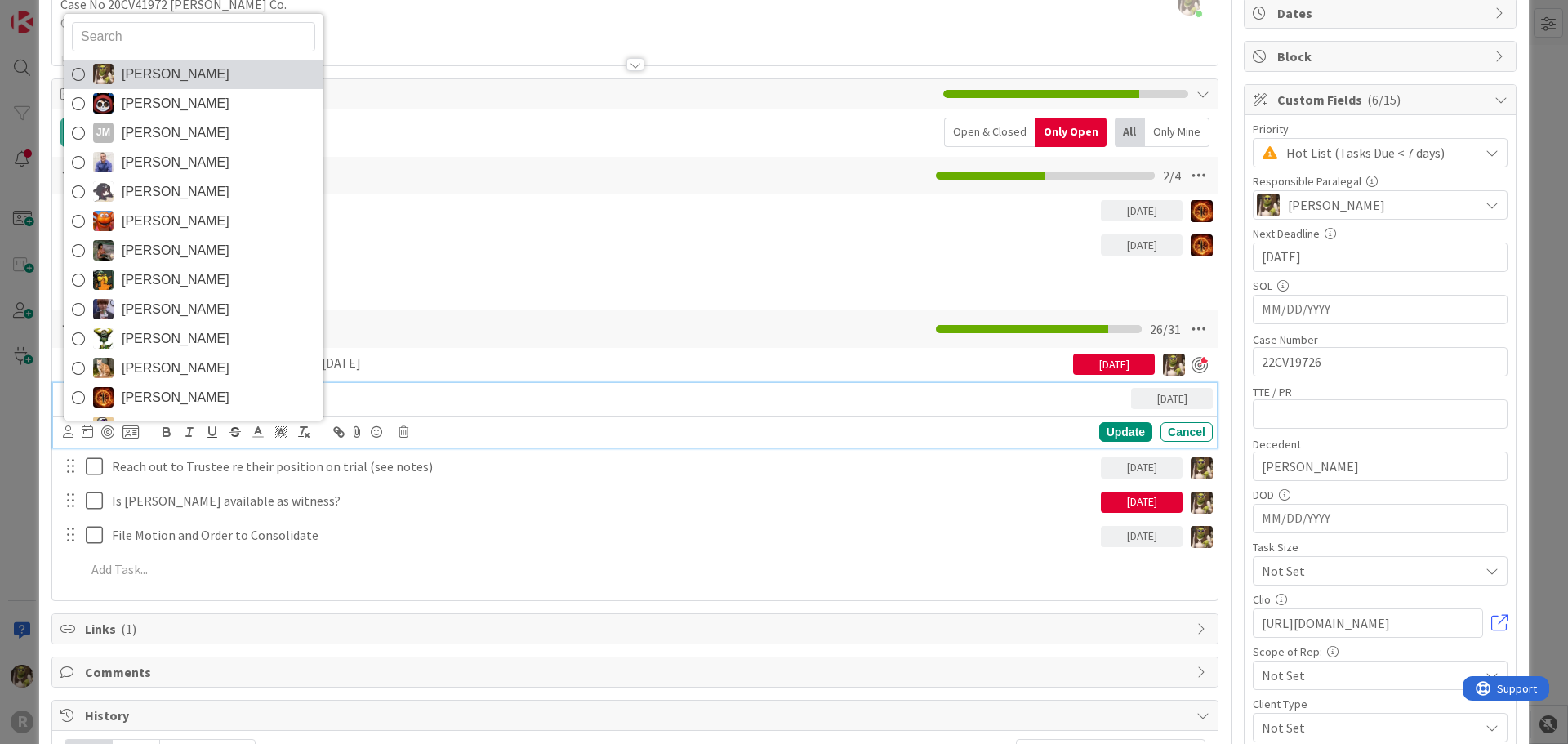
click at [152, 76] on span "[PERSON_NAME]" at bounding box center [175, 74] width 108 height 25
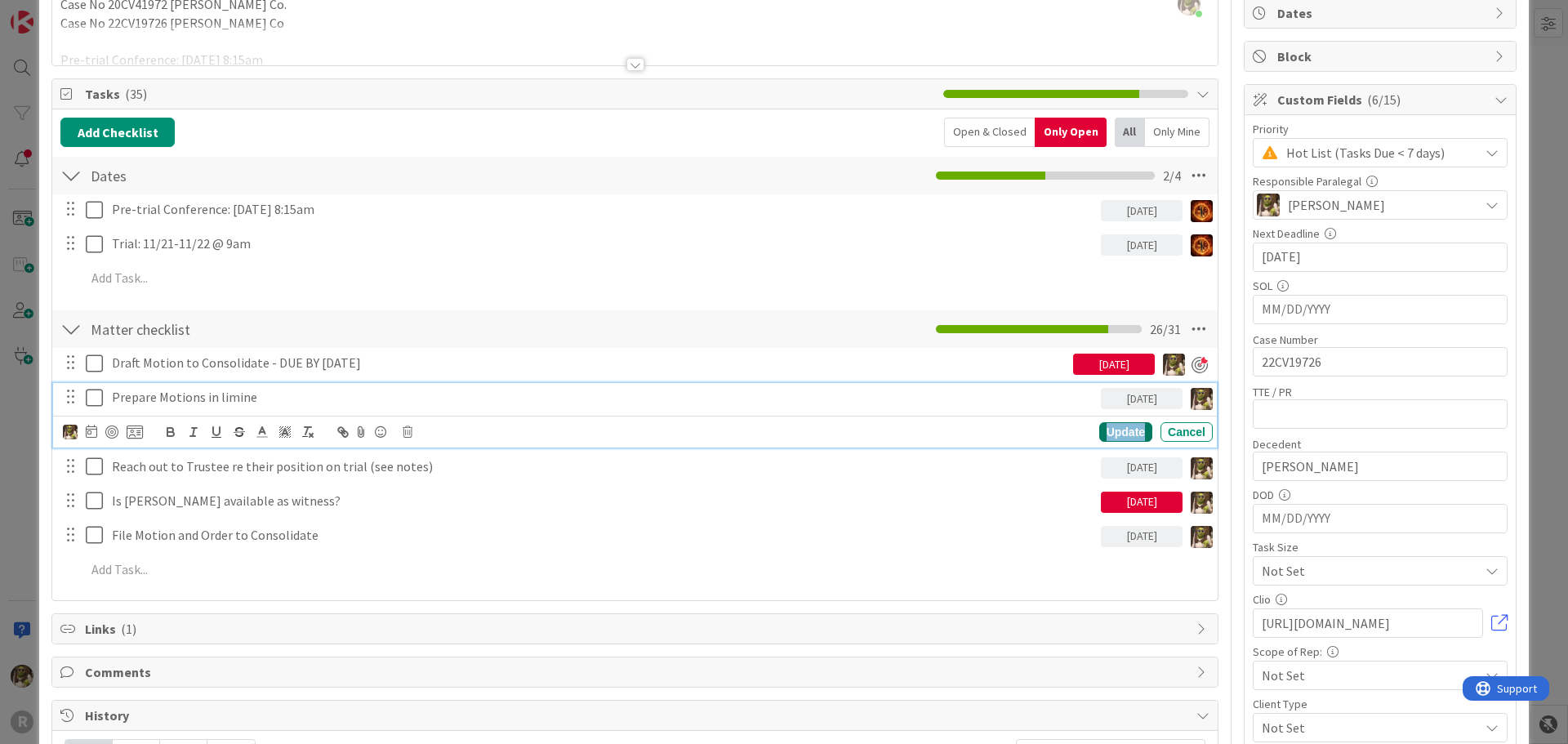
click at [1100, 434] on div "Update" at bounding box center [1126, 432] width 53 height 19
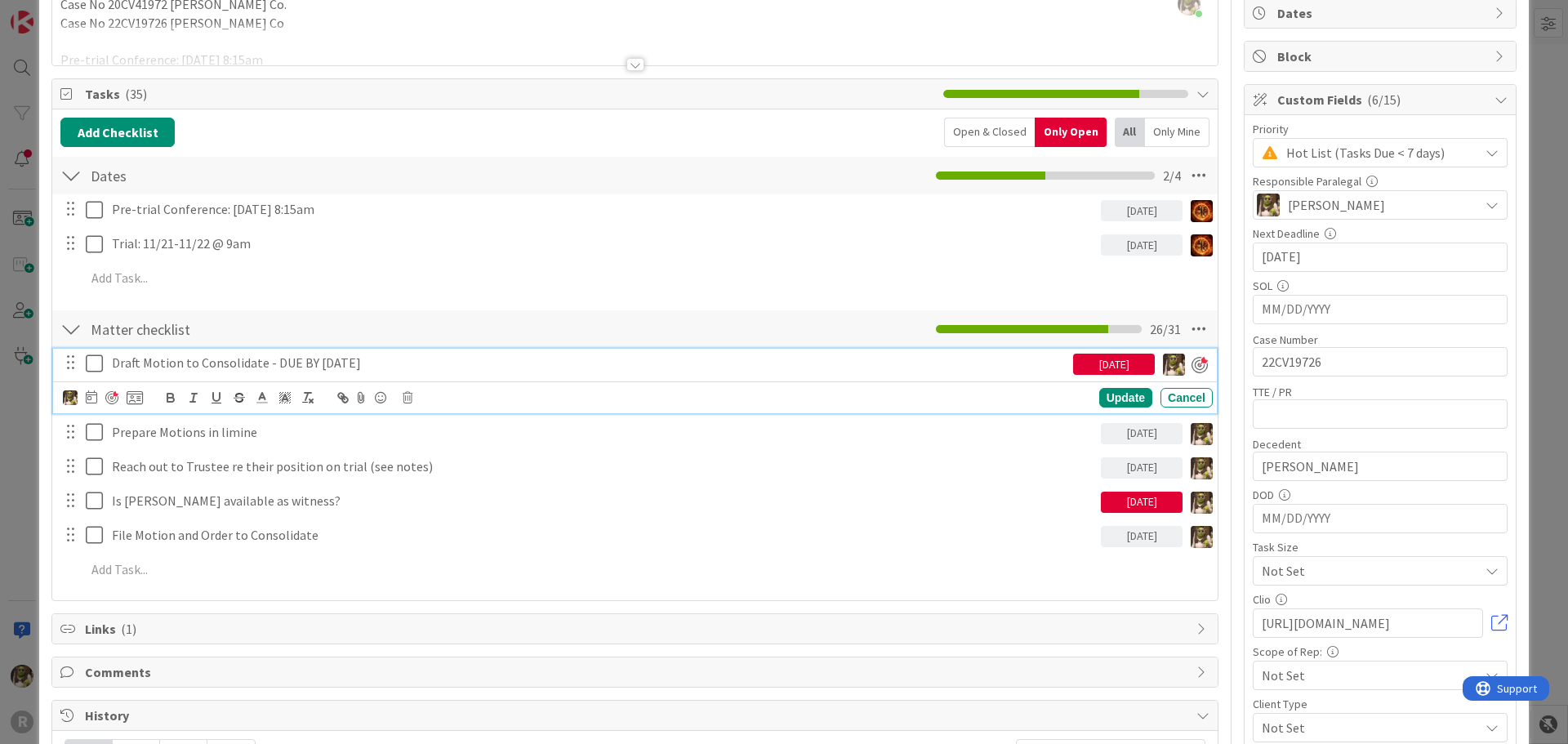
click at [392, 371] on p "Draft Motion to Consolidate - DUE BY [DATE]" at bounding box center [590, 363] width 955 height 19
click at [1123, 394] on div "Update" at bounding box center [1126, 397] width 53 height 19
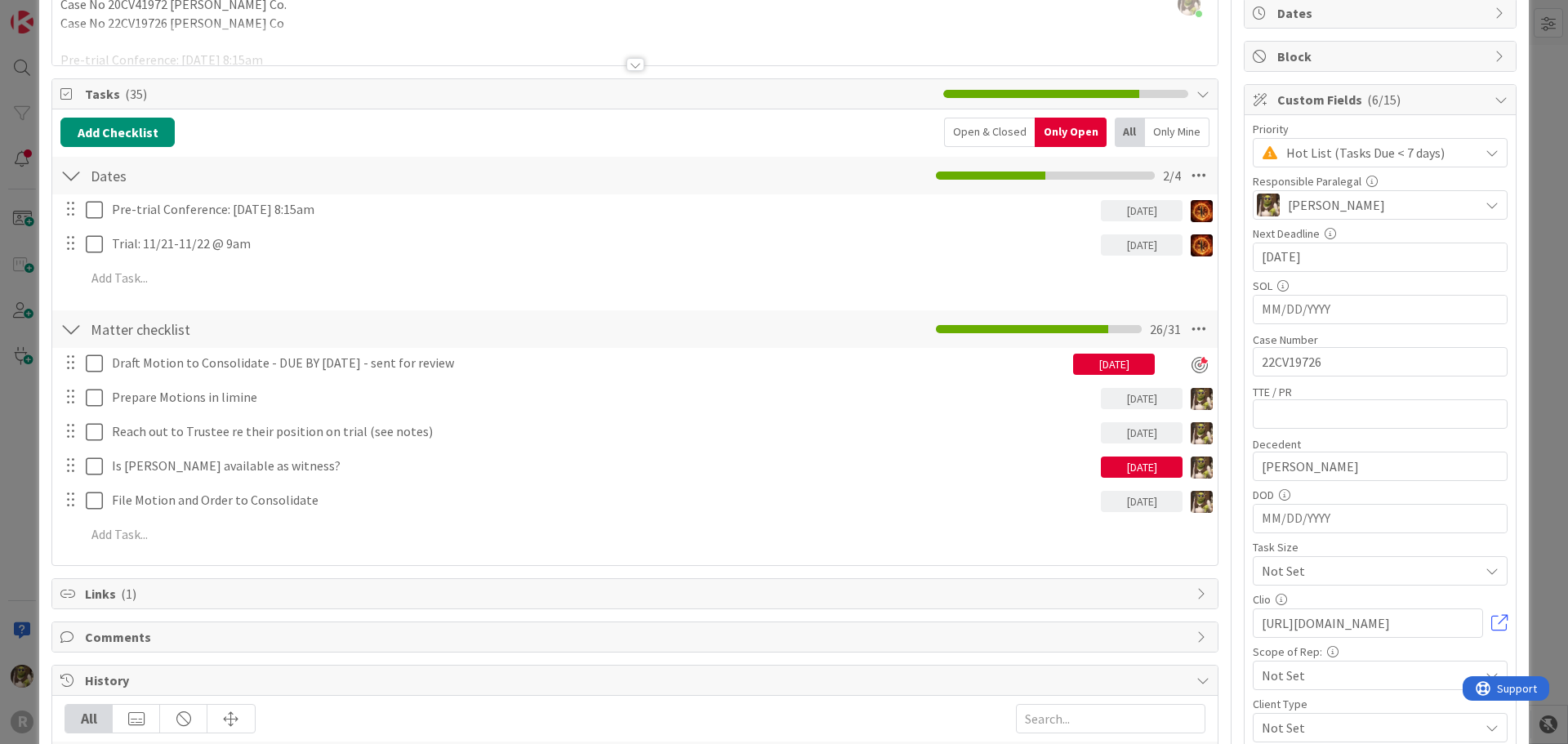
click at [983, 125] on div "Open & Closed" at bounding box center [989, 132] width 90 height 29
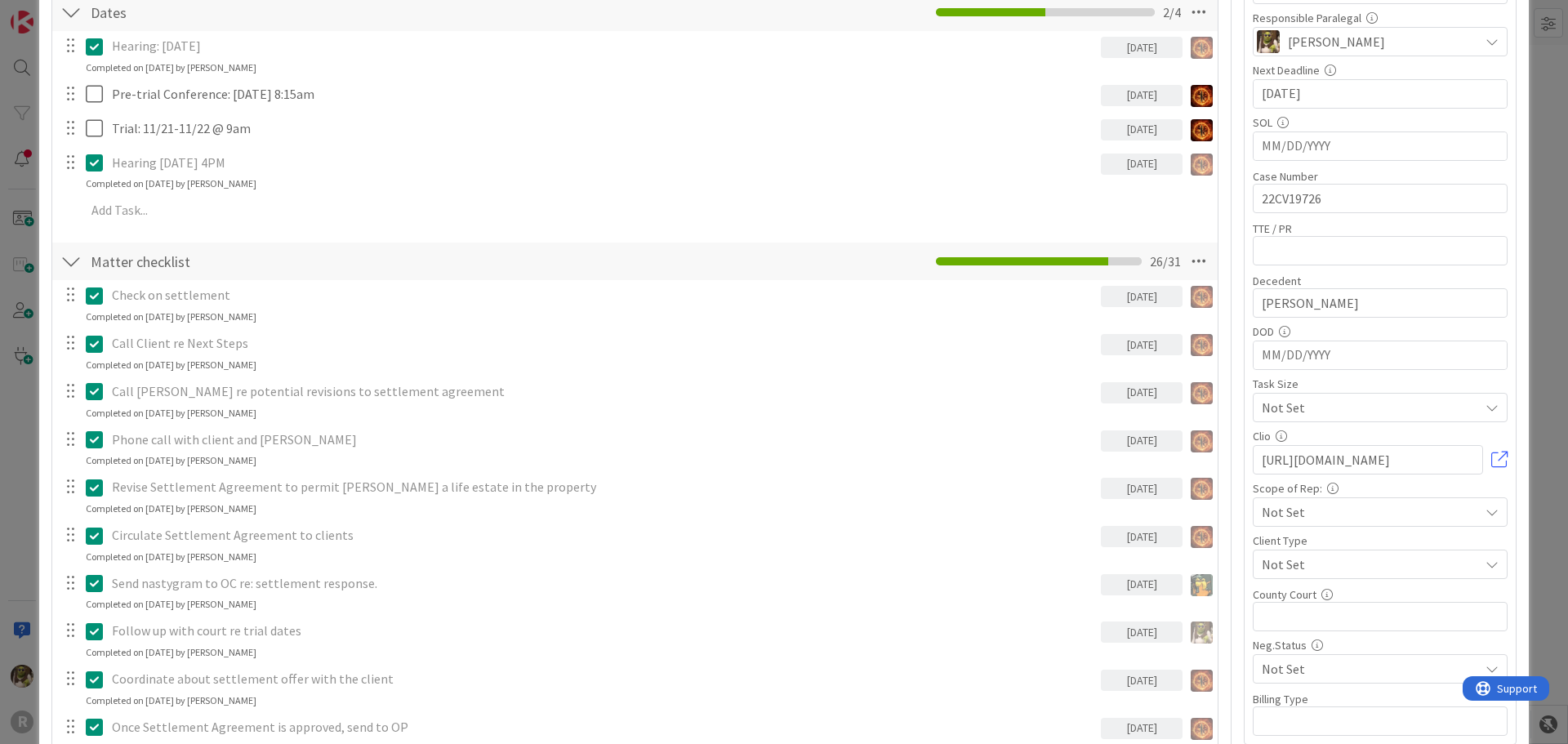
scroll to position [0, 0]
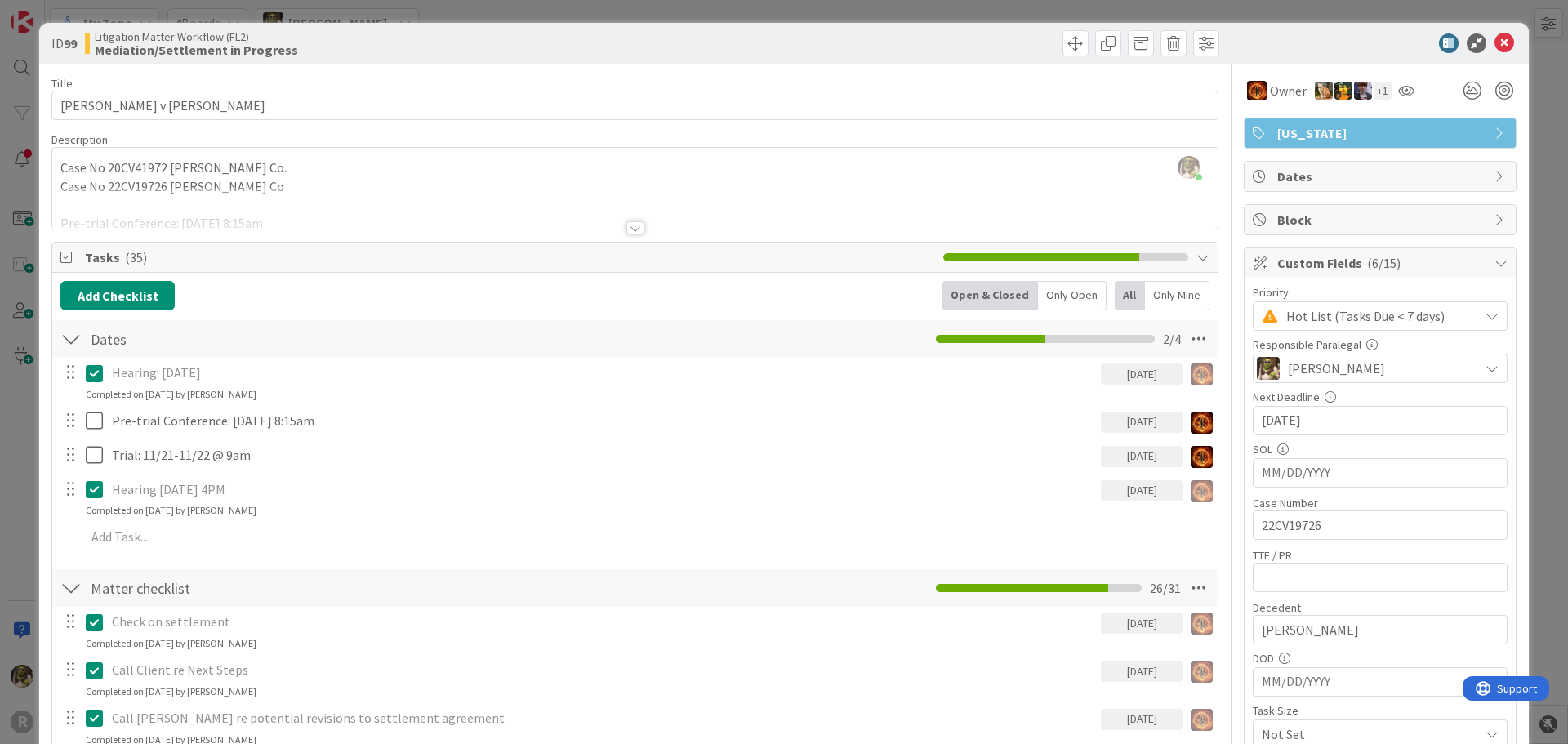
click at [1016, 297] on div "Open & Closed" at bounding box center [990, 296] width 96 height 29
click at [1056, 291] on div "Only Open" at bounding box center [1072, 296] width 68 height 29
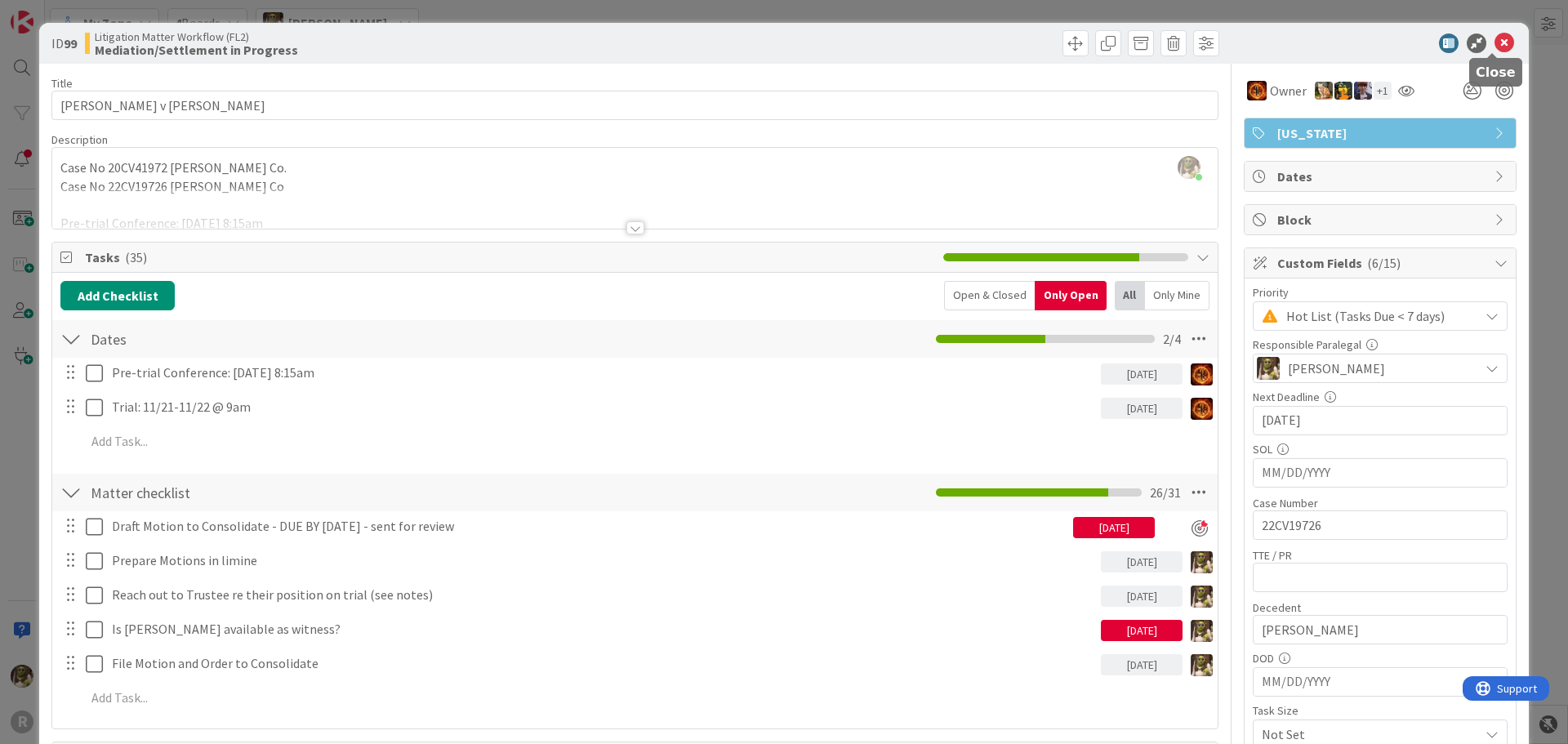
click at [1495, 42] on icon at bounding box center [1504, 43] width 19 height 19
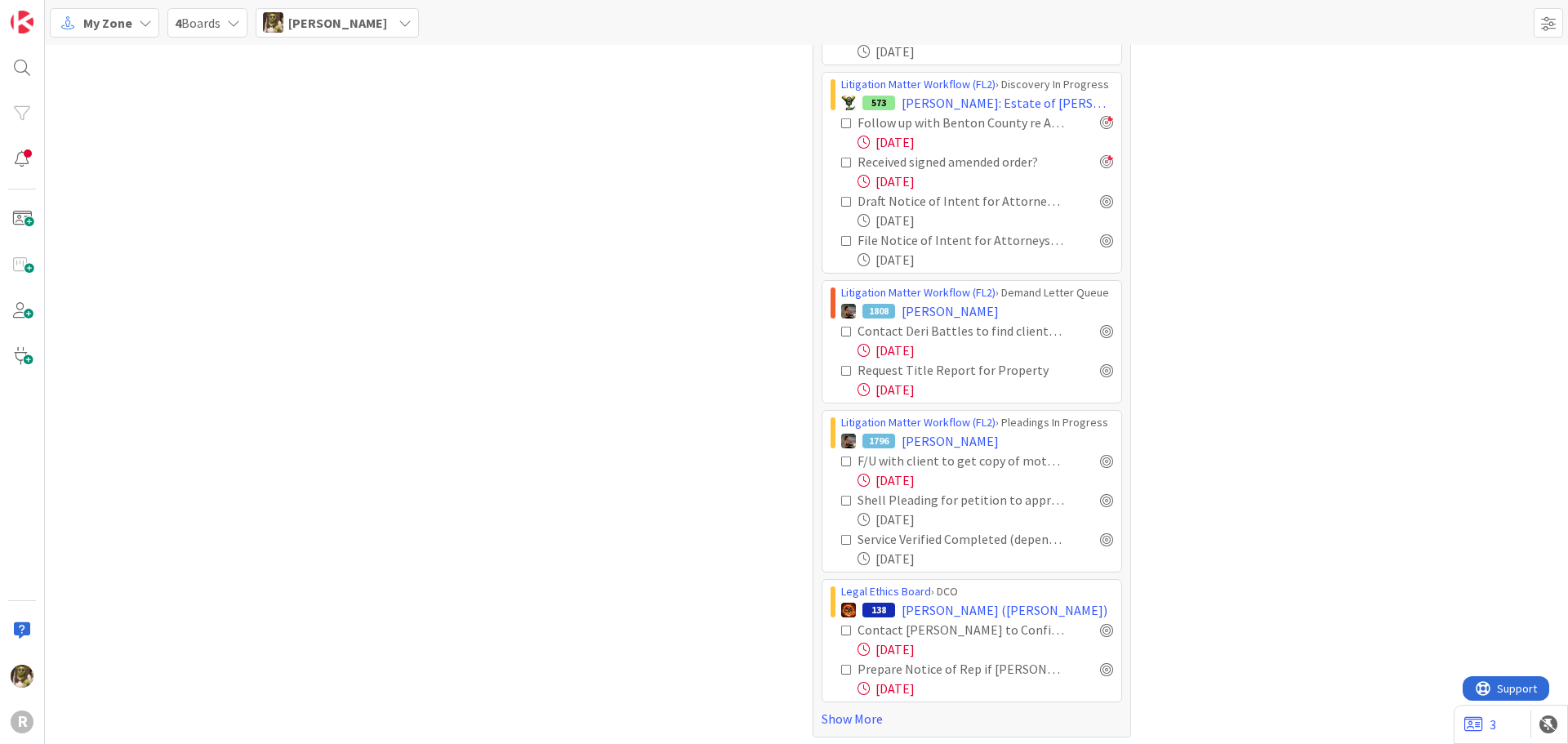
scroll to position [1387, 0]
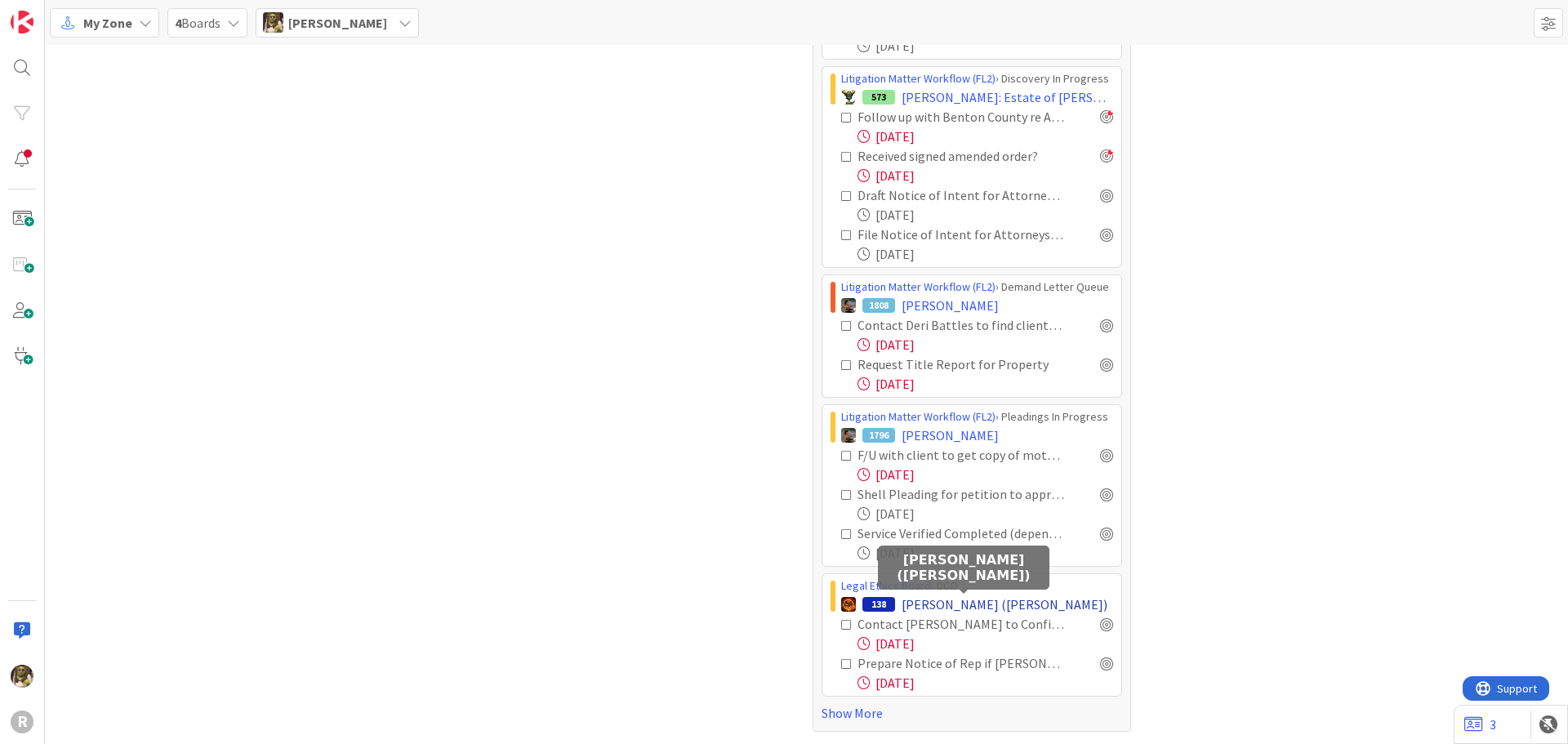
click at [978, 604] on span "[PERSON_NAME] ([PERSON_NAME])" at bounding box center [1005, 604] width 206 height 19
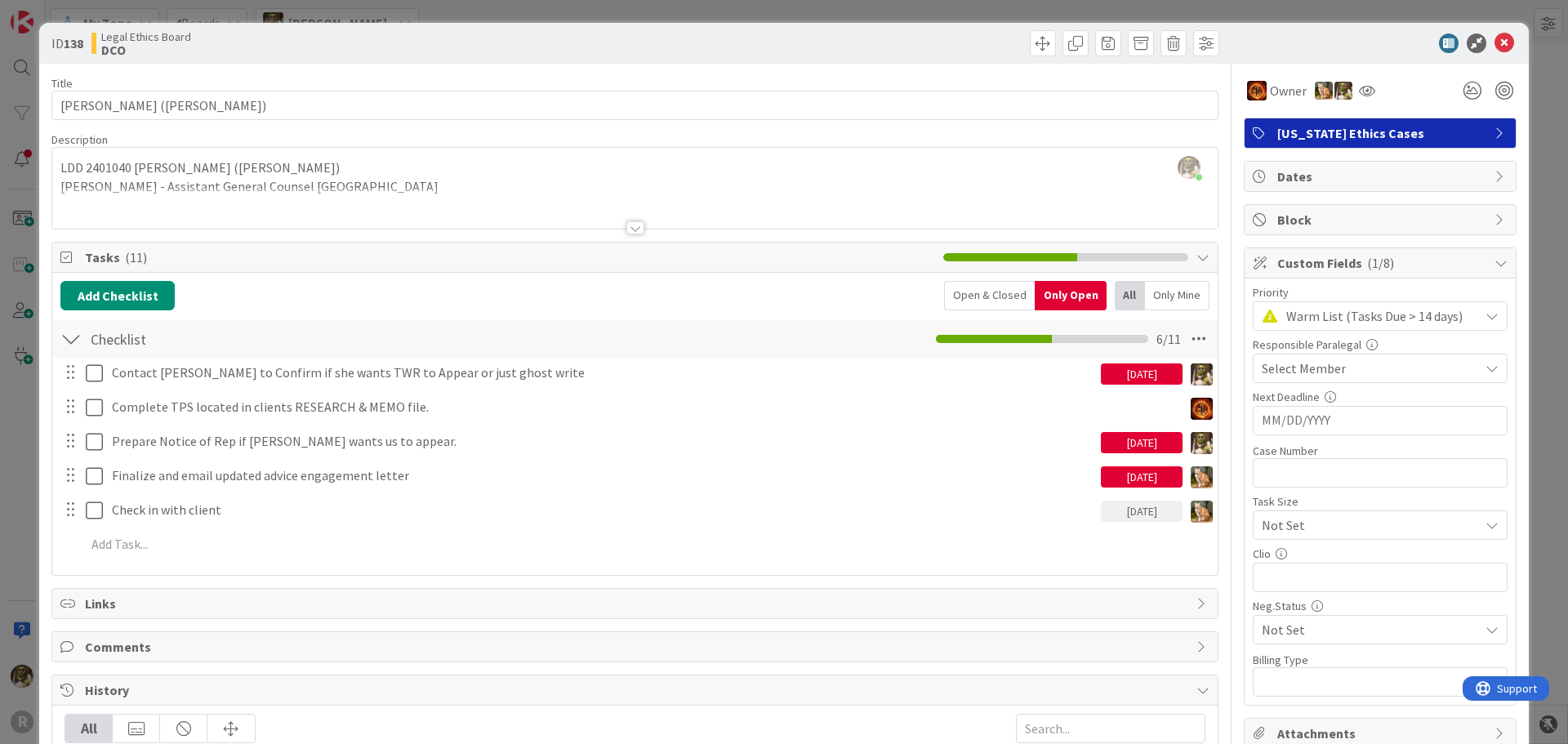
click at [1499, 51] on div "ID 138 Legal Ethics Board DCO" at bounding box center [784, 43] width 1490 height 41
click at [1499, 48] on icon at bounding box center [1504, 43] width 19 height 19
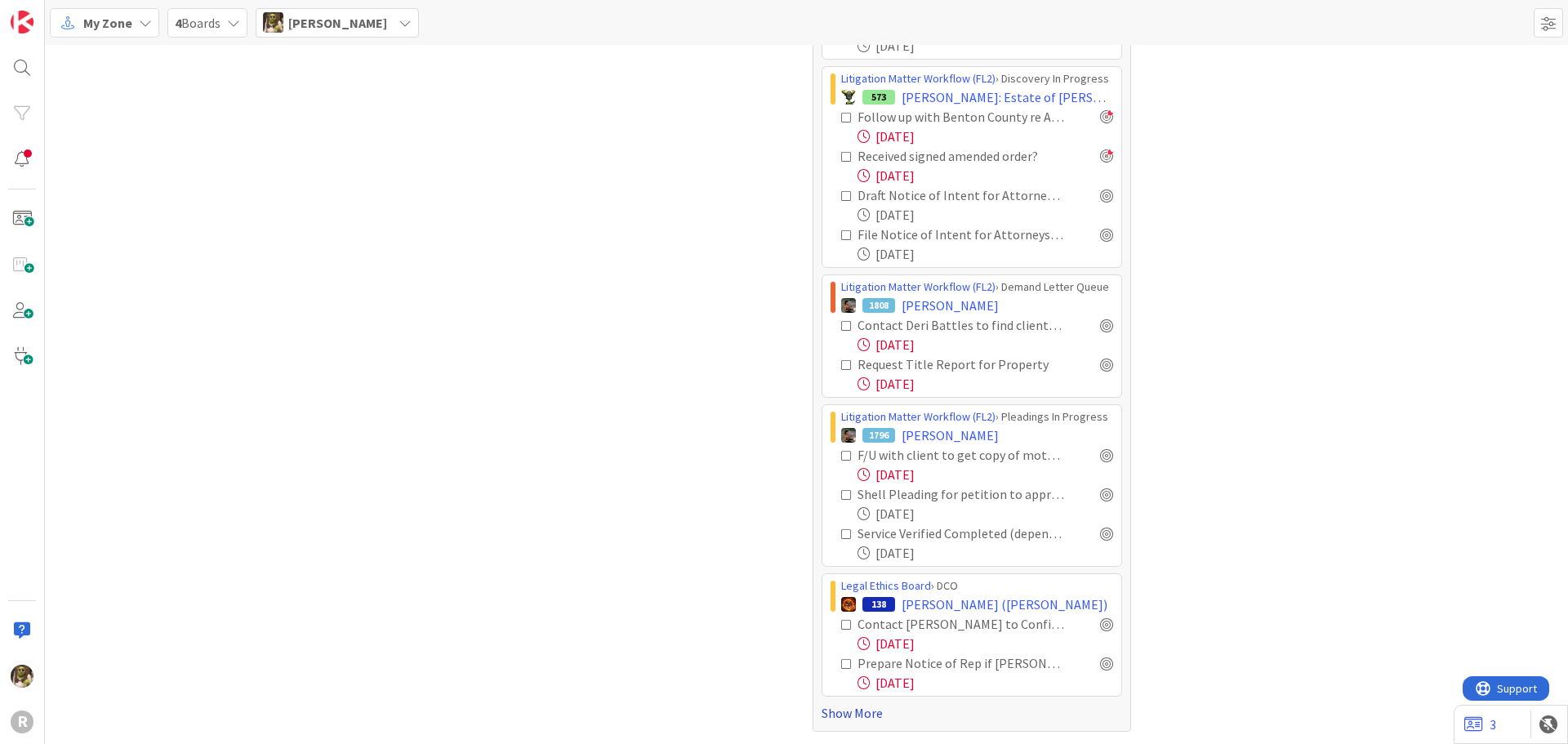
click at [855, 718] on link "Show More" at bounding box center [971, 713] width 300 height 19
